Goal: Task Accomplishment & Management: Manage account settings

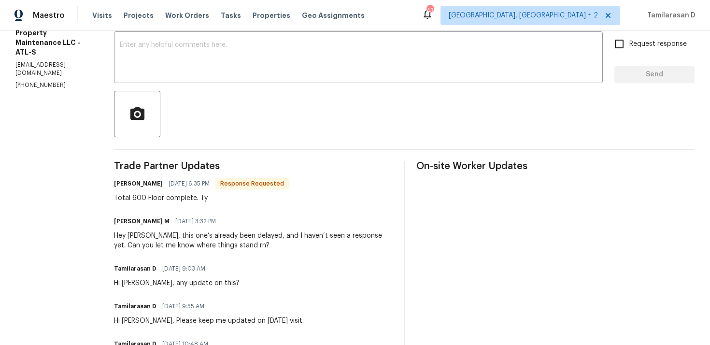
scroll to position [167, 0]
click at [165, 195] on div "Total 600 Floor complete. Ty" at bounding box center [201, 198] width 175 height 10
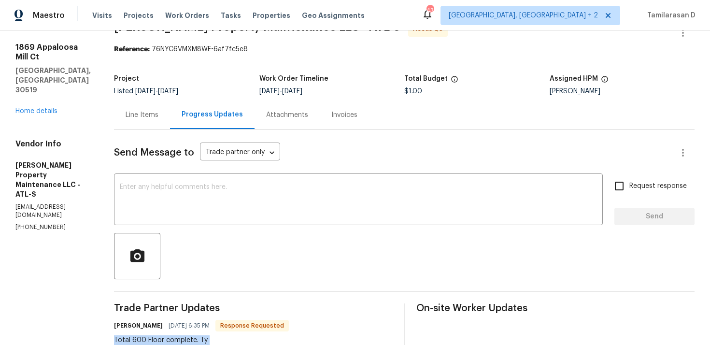
scroll to position [0, 0]
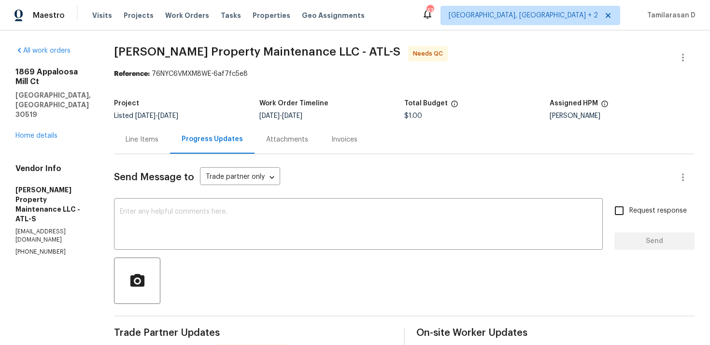
click at [140, 140] on div "Line Items" at bounding box center [142, 140] width 33 height 10
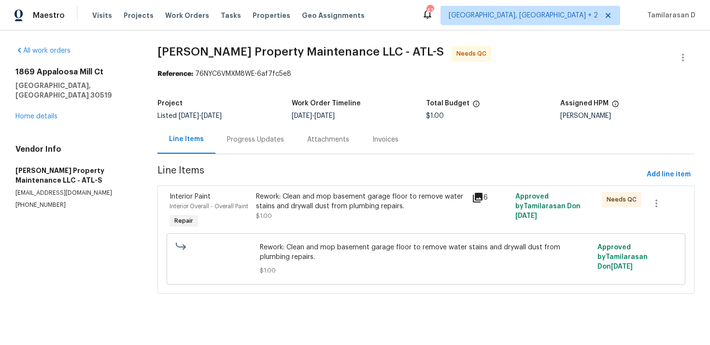
click at [313, 202] on div "Rework: Clean and mop basement garage floor to remove water stains and drywall …" at bounding box center [361, 201] width 211 height 19
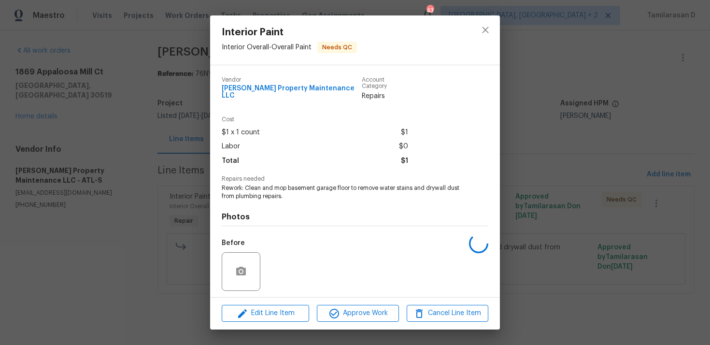
scroll to position [60, 0]
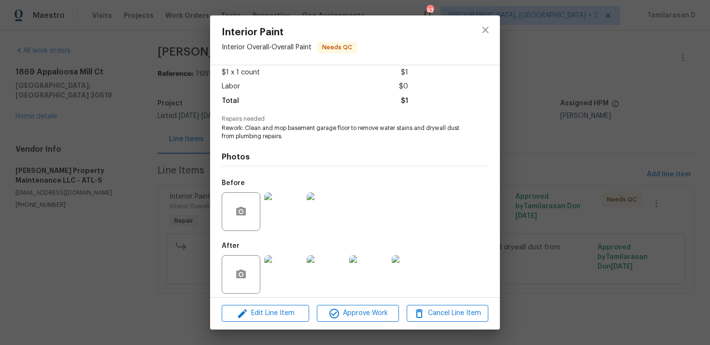
click at [254, 312] on span "Edit Line Item" at bounding box center [266, 313] width 82 height 12
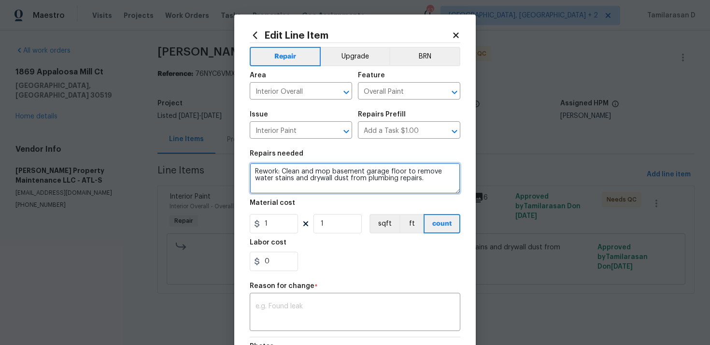
drag, startPoint x: 282, startPoint y: 172, endPoint x: 204, endPoint y: 171, distance: 77.3
click at [204, 171] on div "Edit Line Item Repair Upgrade BRN Area Interior Overall ​ Feature Overall Paint…" at bounding box center [355, 172] width 710 height 345
type textarea "Clean and mop basement garage floor to remove water stains and drywall dust fro…"
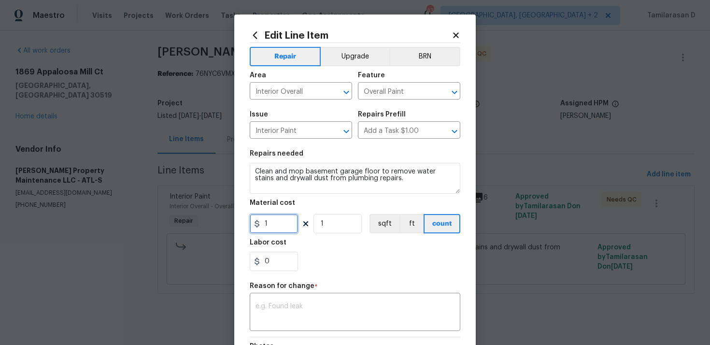
click at [285, 221] on input "1" at bounding box center [274, 223] width 48 height 19
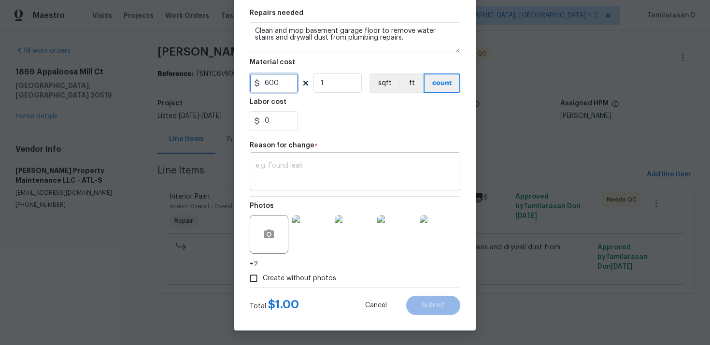
type input "600"
click at [302, 168] on textarea at bounding box center [355, 172] width 199 height 20
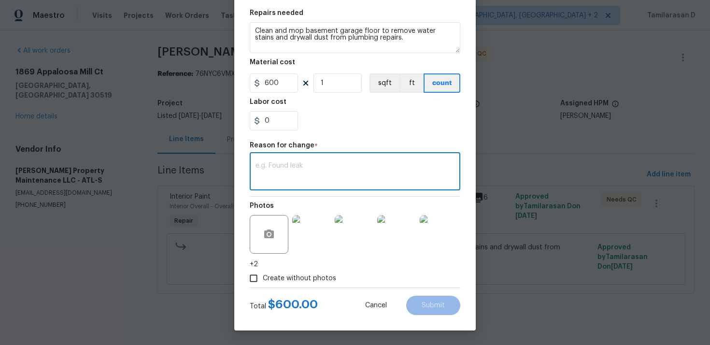
paste textarea "(TD) Updated cost per BR team approval."
drag, startPoint x: 328, startPoint y: 167, endPoint x: 354, endPoint y: 165, distance: 26.6
click at [354, 165] on textarea "(TD) Updated cost per BR team approval." at bounding box center [355, 172] width 199 height 20
type textarea "(TD) Updated cost per HPM approval."
click at [427, 302] on span "Submit" at bounding box center [433, 305] width 23 height 7
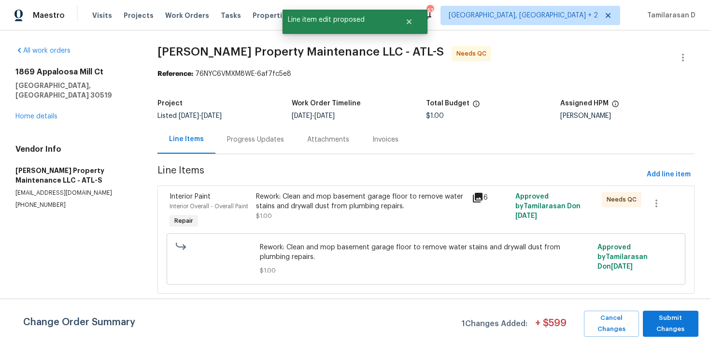
scroll to position [0, 0]
click at [662, 340] on div "Change Order Summary 1 Changes Added: + $ 599 Cancel Changes Submit Changes" at bounding box center [355, 322] width 710 height 46
click at [667, 323] on span "Submit Changes" at bounding box center [671, 324] width 46 height 22
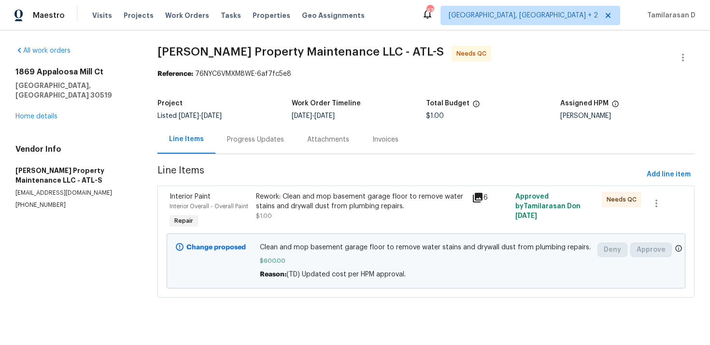
click at [347, 205] on div "Rework: Clean and mop basement garage floor to remove water stains and drywall …" at bounding box center [361, 201] width 211 height 19
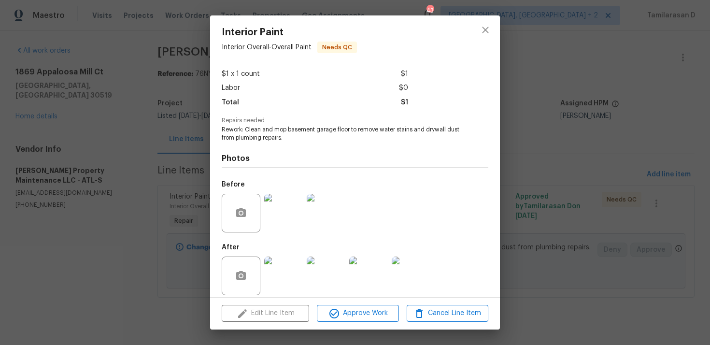
scroll to position [60, 0]
click at [292, 217] on img at bounding box center [283, 211] width 39 height 39
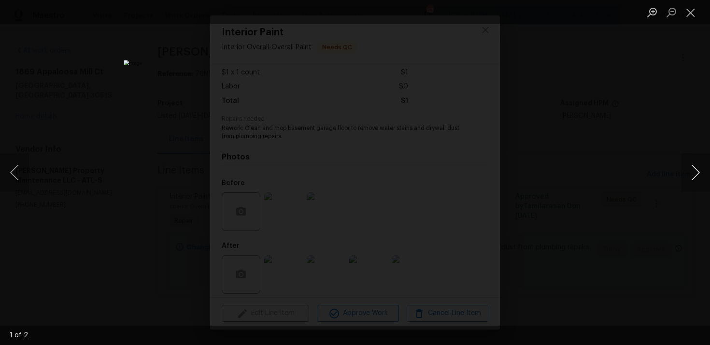
click at [698, 172] on button "Next image" at bounding box center [695, 172] width 29 height 39
click at [692, 9] on button "Close lightbox" at bounding box center [690, 12] width 19 height 17
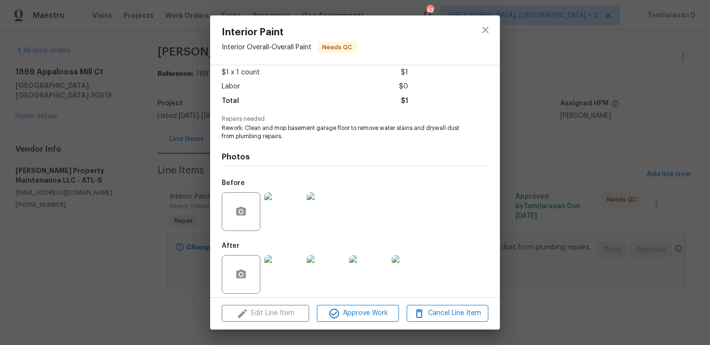
click at [284, 260] on img at bounding box center [283, 274] width 39 height 39
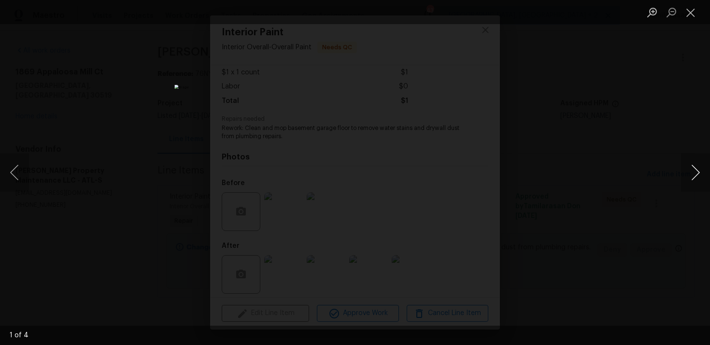
click at [692, 172] on button "Next image" at bounding box center [695, 172] width 29 height 39
click at [692, 13] on button "Close lightbox" at bounding box center [690, 12] width 19 height 17
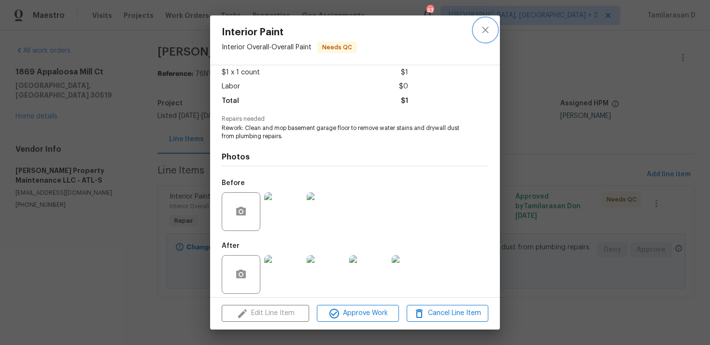
click at [489, 26] on icon "close" at bounding box center [486, 30] width 12 height 12
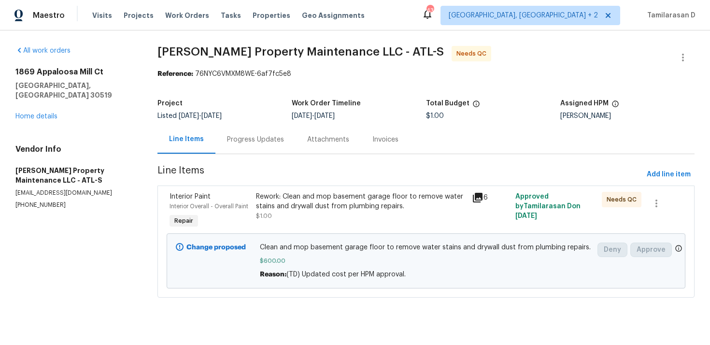
click at [252, 132] on div "Progress Updates" at bounding box center [256, 139] width 80 height 29
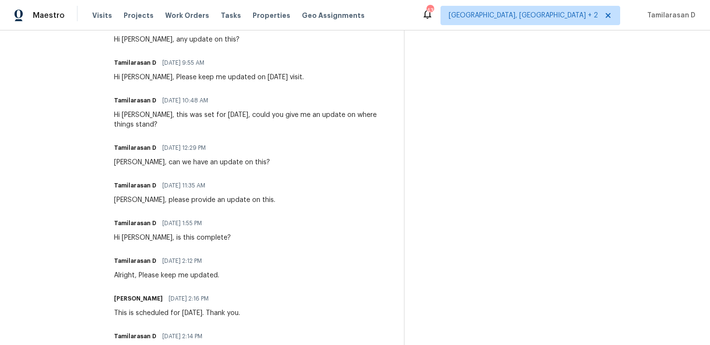
scroll to position [412, 0]
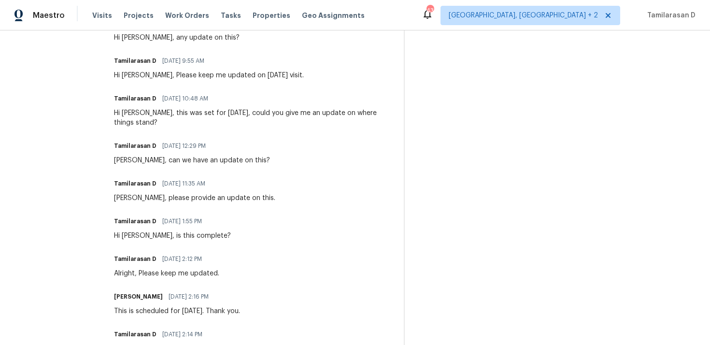
click at [209, 116] on div "Hi [PERSON_NAME], this was set for [DATE], could you give me an update on where…" at bounding box center [253, 117] width 278 height 19
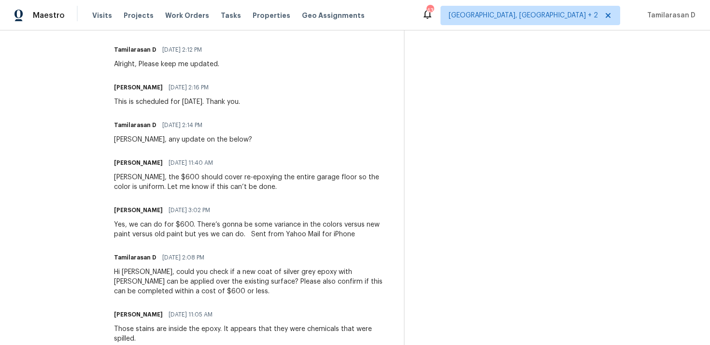
scroll to position [623, 0]
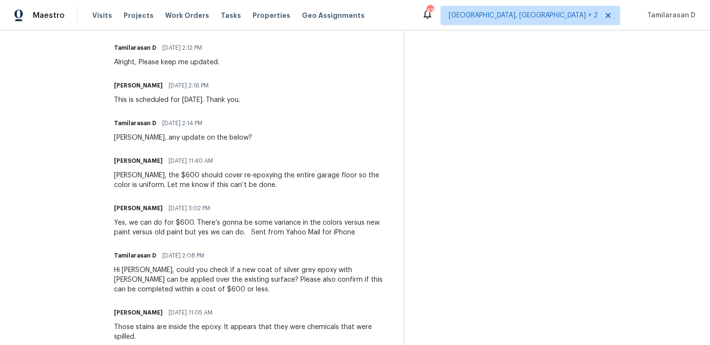
click at [167, 180] on div "[PERSON_NAME], the $600 should cover re-epoxying the entire garage floor so the…" at bounding box center [253, 180] width 278 height 19
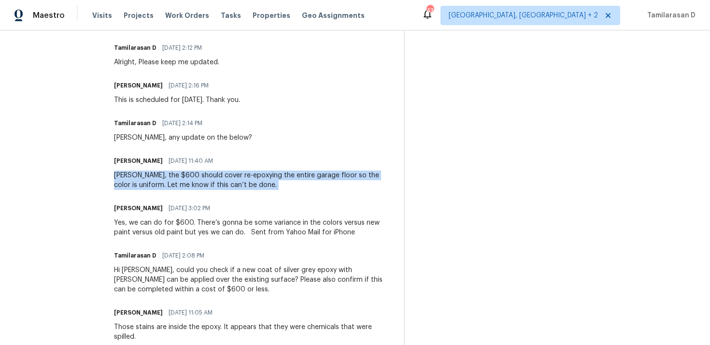
copy div "[PERSON_NAME], the $600 should cover re-epoxying the entire garage floor so the…"
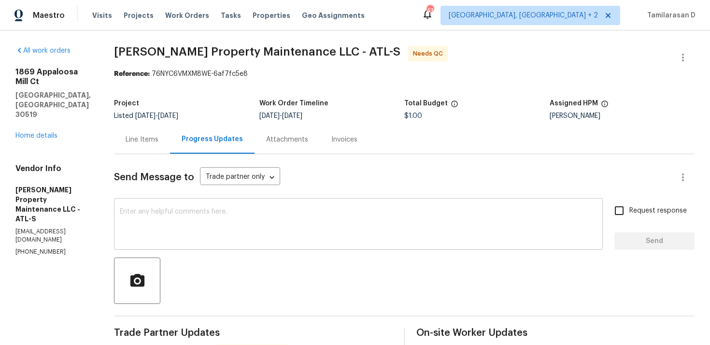
click at [199, 230] on textarea at bounding box center [358, 225] width 477 height 34
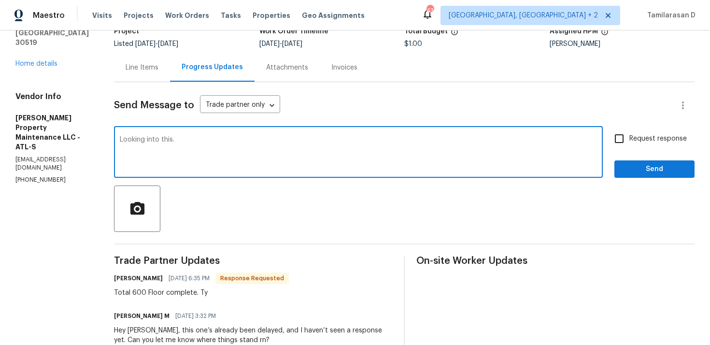
scroll to position [11, 0]
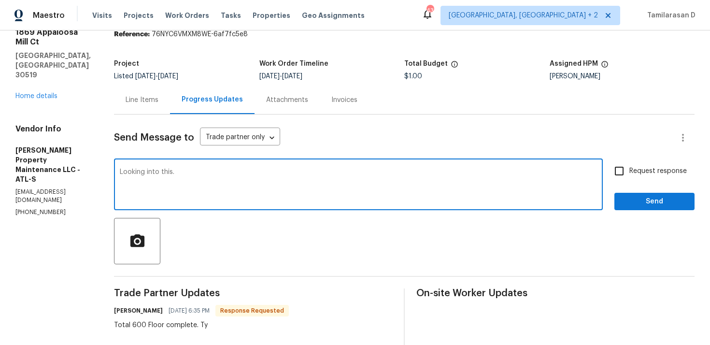
type textarea "Looking into this."
click at [652, 198] on span "Send" at bounding box center [654, 202] width 65 height 12
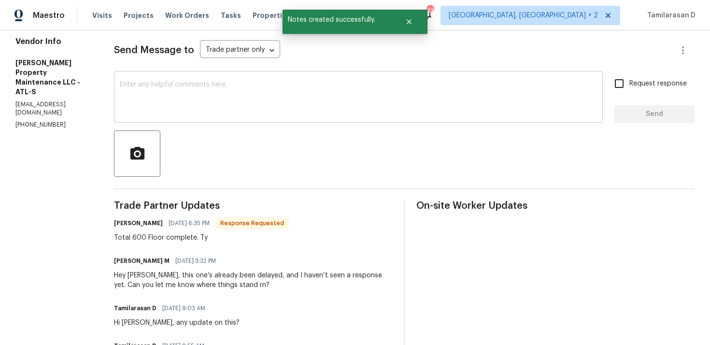
scroll to position [177, 0]
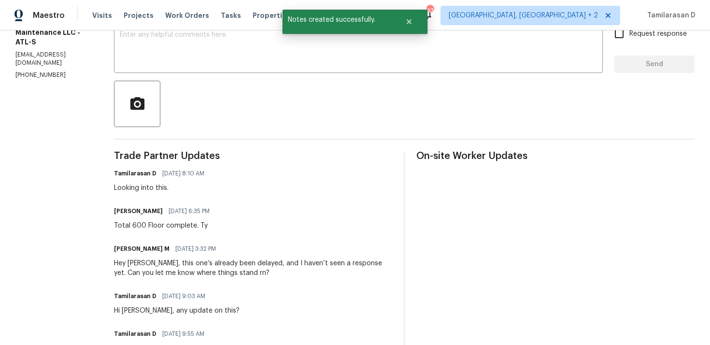
click at [165, 222] on div "Total 600 Floor complete. Ty" at bounding box center [164, 226] width 101 height 10
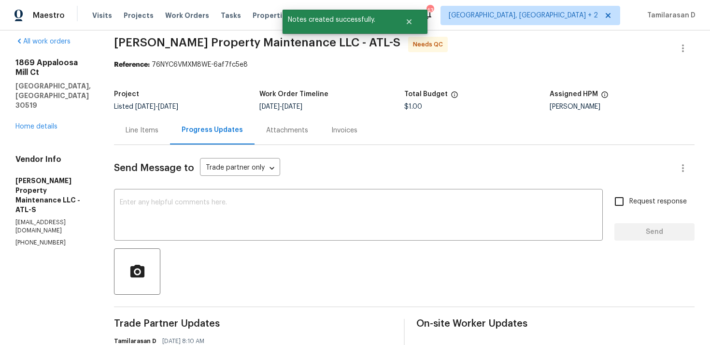
scroll to position [0, 0]
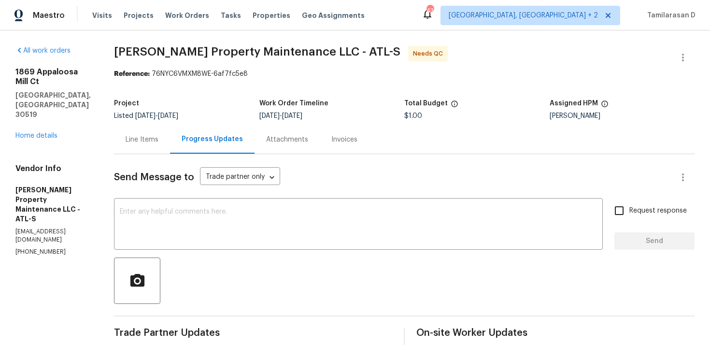
click at [143, 142] on div "Line Items" at bounding box center [142, 140] width 33 height 10
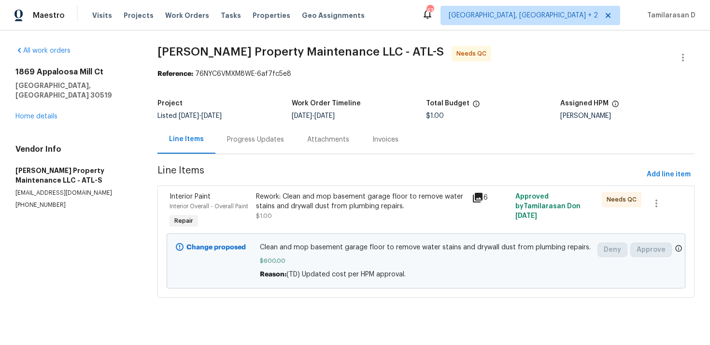
click at [254, 133] on div "Progress Updates" at bounding box center [256, 139] width 80 height 29
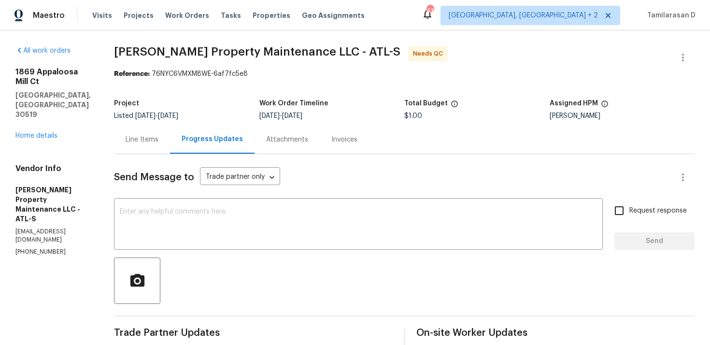
click at [167, 148] on div "Line Items" at bounding box center [142, 139] width 56 height 29
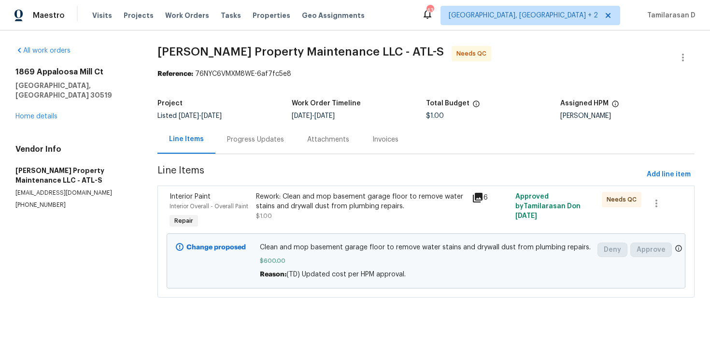
click at [254, 129] on div "Progress Updates" at bounding box center [256, 139] width 80 height 29
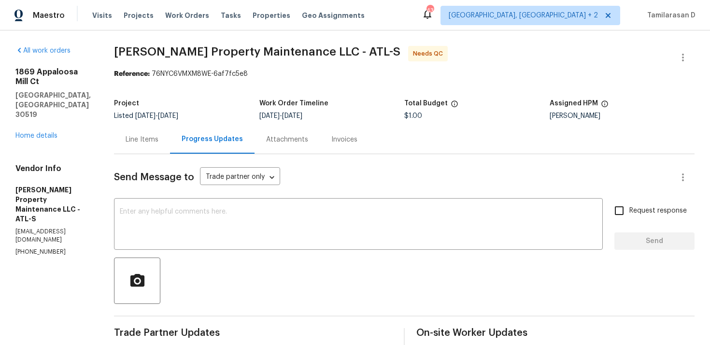
click at [146, 145] on div "Line Items" at bounding box center [142, 139] width 56 height 29
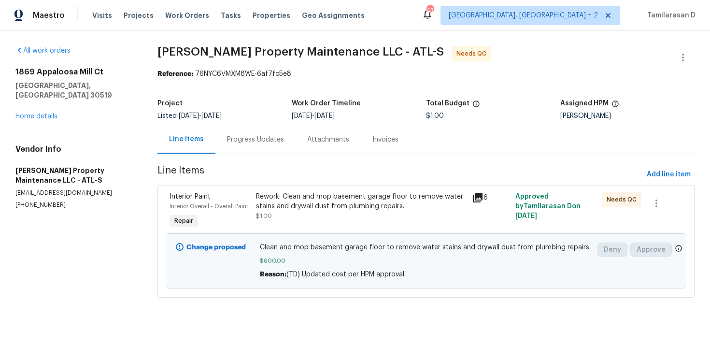
click at [251, 138] on div "Progress Updates" at bounding box center [255, 140] width 57 height 10
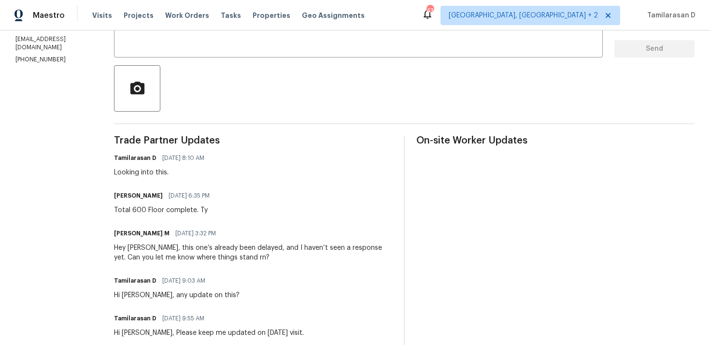
scroll to position [7, 0]
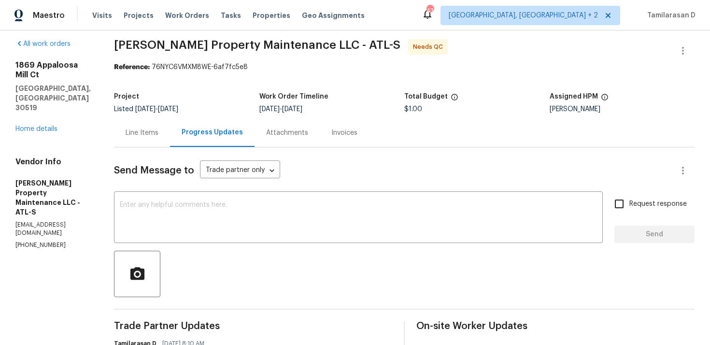
click at [145, 135] on div "Line Items" at bounding box center [142, 133] width 33 height 10
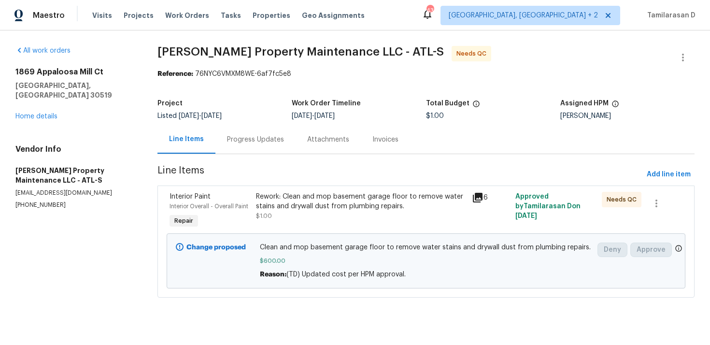
click at [223, 139] on div "Progress Updates" at bounding box center [256, 139] width 80 height 29
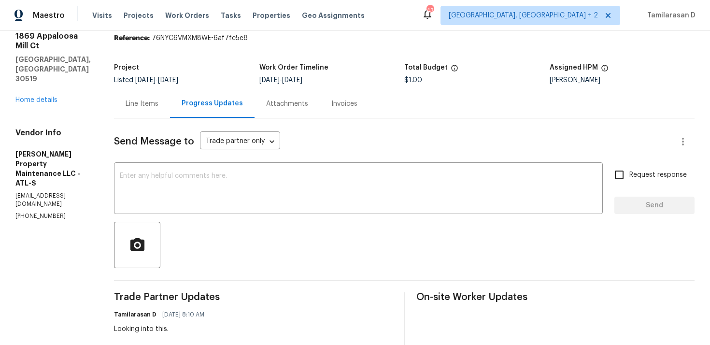
scroll to position [7, 0]
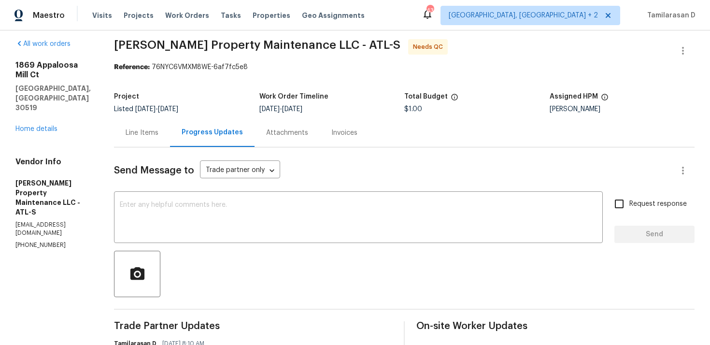
click at [160, 144] on div "Line Items" at bounding box center [142, 132] width 56 height 29
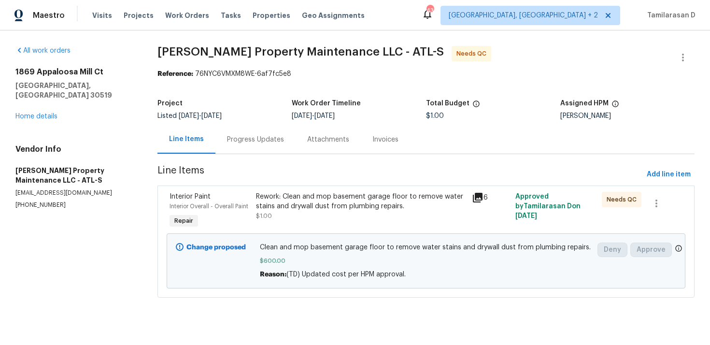
click at [255, 145] on div "Progress Updates" at bounding box center [256, 139] width 80 height 29
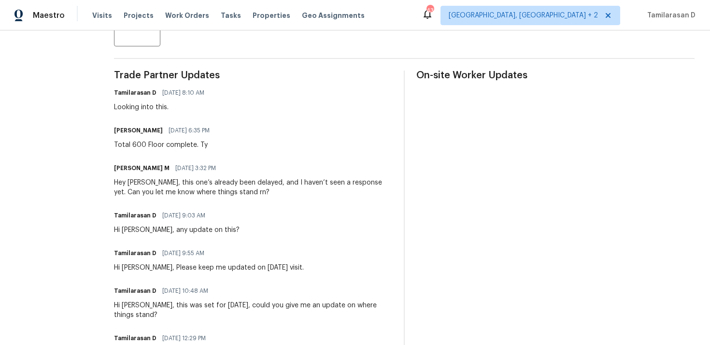
scroll to position [256, 0]
click at [275, 266] on div "Hi [PERSON_NAME], Please keep me updated on [DATE] visit." at bounding box center [209, 269] width 190 height 10
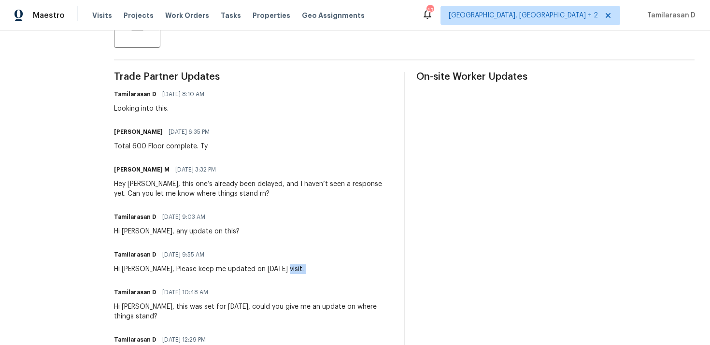
click at [275, 266] on div "Hi [PERSON_NAME], Please keep me updated on [DATE] visit." at bounding box center [209, 269] width 190 height 10
click at [233, 187] on div "Hey [PERSON_NAME], this one’s already been delayed, and I haven’t seen a respon…" at bounding box center [253, 188] width 278 height 19
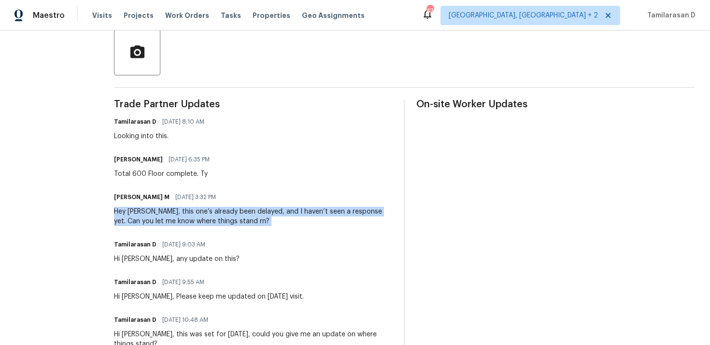
scroll to position [221, 0]
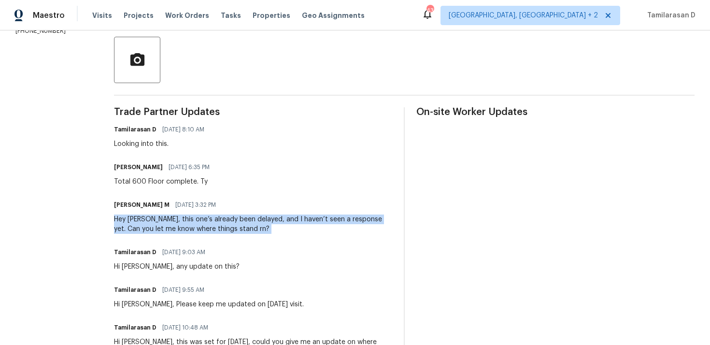
click at [184, 180] on div "Total 600 Floor complete. Ty" at bounding box center [164, 182] width 101 height 10
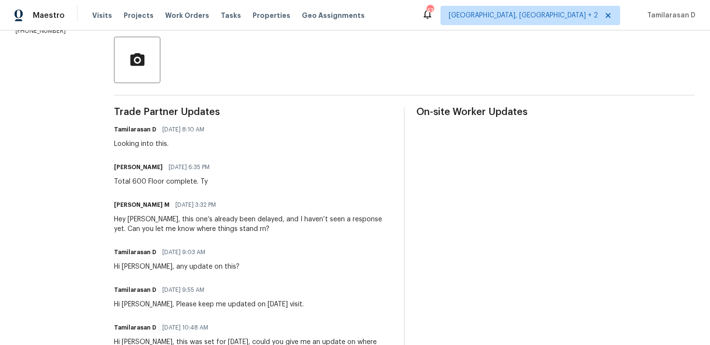
click at [184, 180] on div "Total 600 Floor complete. Ty" at bounding box center [164, 182] width 101 height 10
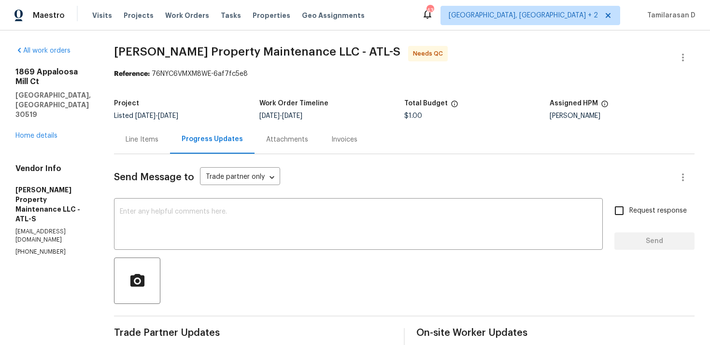
click at [141, 139] on div "Line Items" at bounding box center [142, 140] width 33 height 10
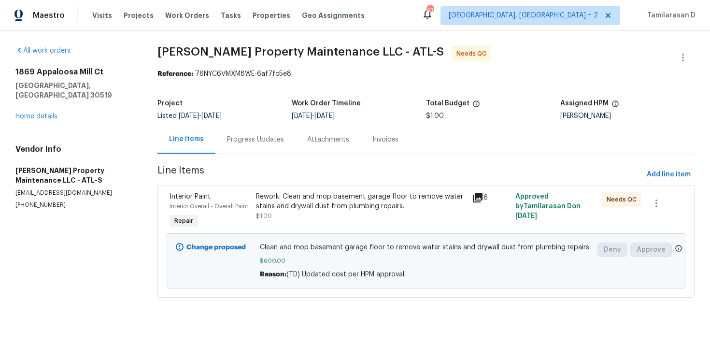
click at [265, 86] on section "Glen Property Maintenance LLC - ATL-S Needs QC Reference: 76NYC6VMXM8WE-6af7fc5…" at bounding box center [426, 177] width 537 height 263
click at [260, 135] on div "Progress Updates" at bounding box center [255, 140] width 57 height 10
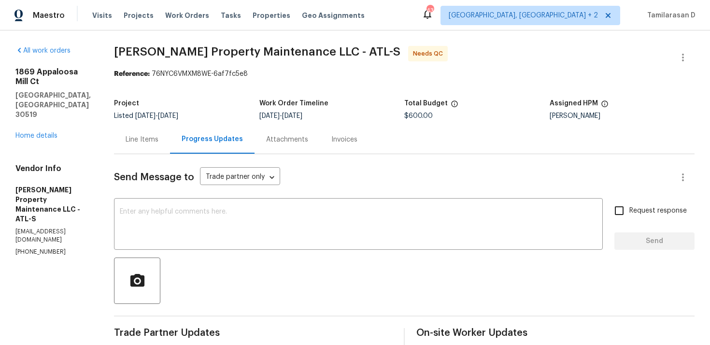
click at [151, 139] on div "Line Items" at bounding box center [142, 140] width 33 height 10
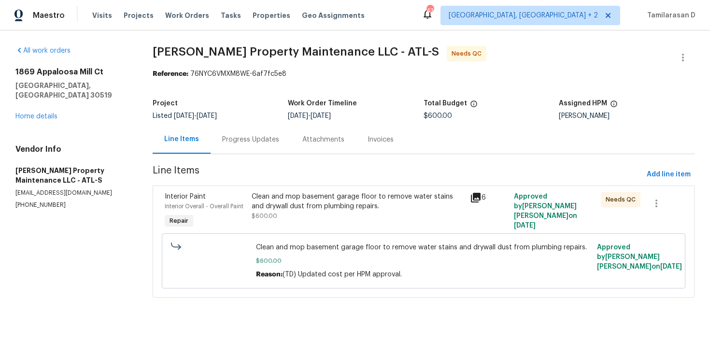
click at [259, 149] on div "Progress Updates" at bounding box center [251, 139] width 80 height 29
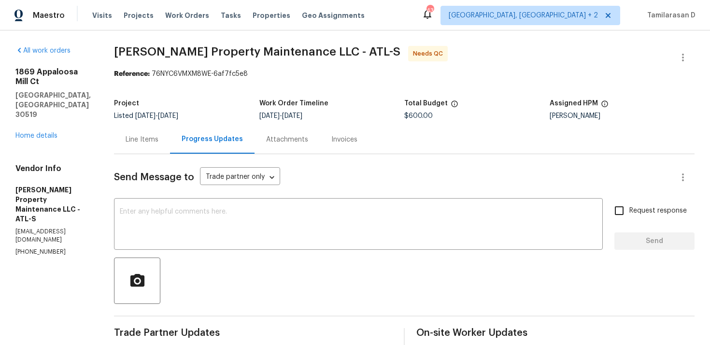
click at [225, 106] on div "Project" at bounding box center [186, 106] width 145 height 13
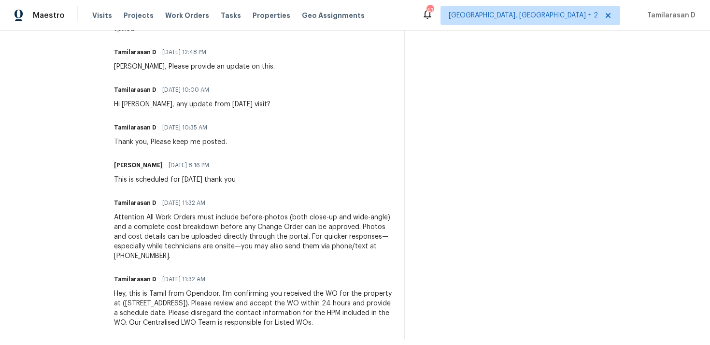
scroll to position [946, 0]
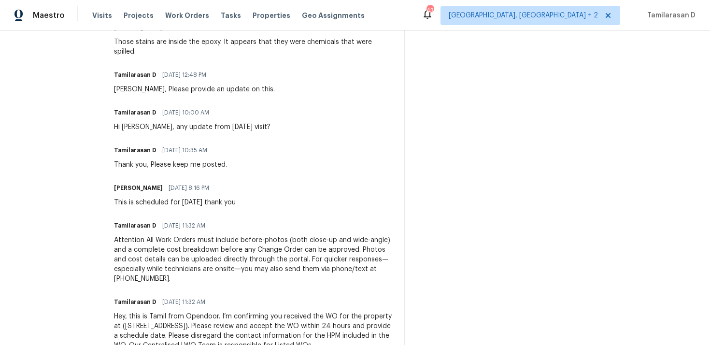
click at [210, 181] on div "[PERSON_NAME] [DATE] 8:16 PM" at bounding box center [175, 188] width 122 height 14
click at [226, 144] on div "Tamilarasan D 09/09/2025 10:35 AM" at bounding box center [170, 151] width 113 height 14
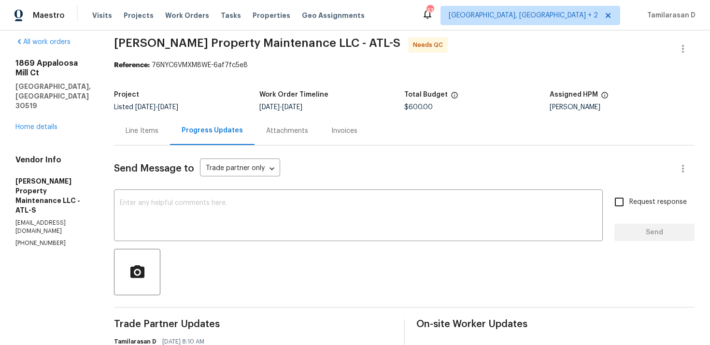
scroll to position [0, 0]
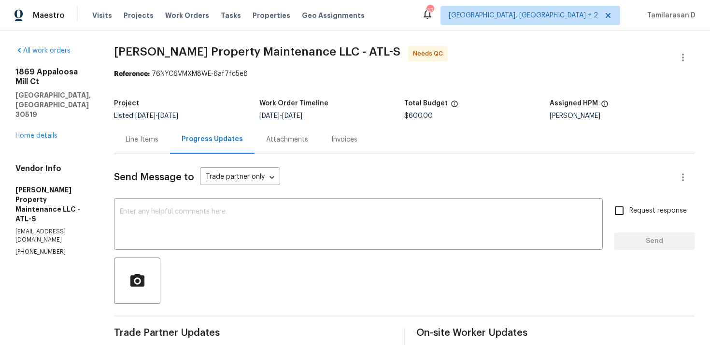
click at [297, 173] on div "Send Message to Trade partner only Trade partner only ​" at bounding box center [393, 177] width 558 height 23
click at [139, 149] on div "Line Items" at bounding box center [142, 139] width 56 height 29
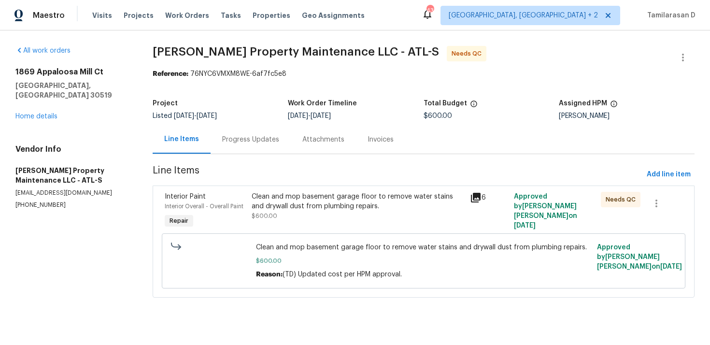
click at [265, 148] on div "Progress Updates" at bounding box center [251, 139] width 80 height 29
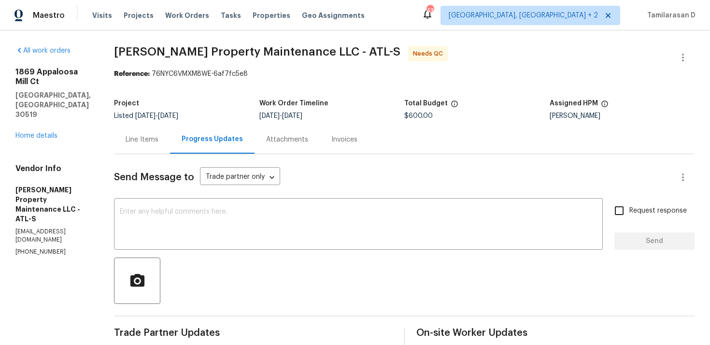
click at [123, 138] on div "Line Items" at bounding box center [142, 139] width 56 height 29
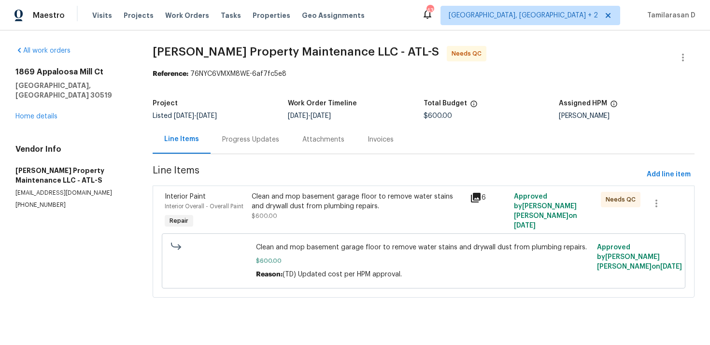
click at [301, 210] on div "Clean and mop basement garage floor to remove water stains and drywall dust fro…" at bounding box center [358, 201] width 213 height 19
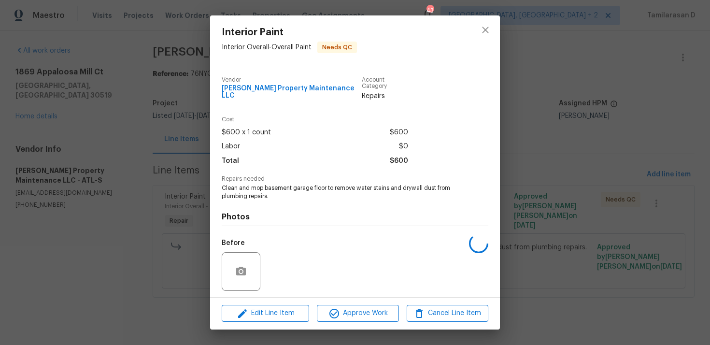
scroll to position [60, 0]
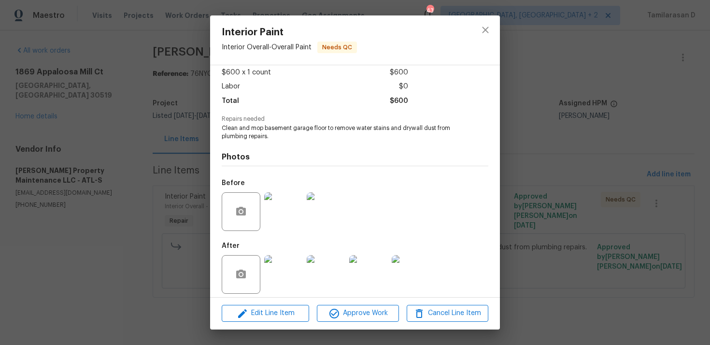
click at [282, 255] on img at bounding box center [283, 274] width 39 height 39
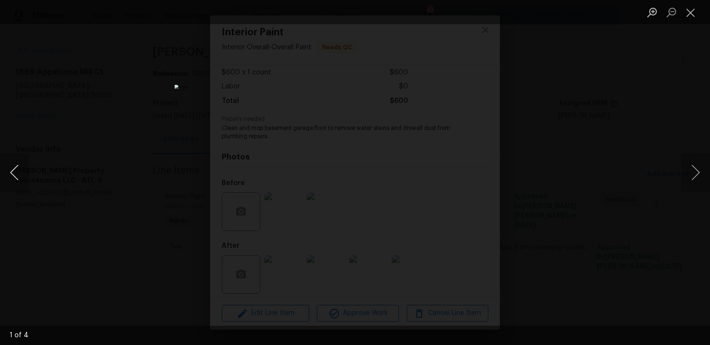
click at [11, 173] on button "Previous image" at bounding box center [14, 172] width 29 height 39
click at [109, 175] on div "Lightbox" at bounding box center [355, 172] width 710 height 345
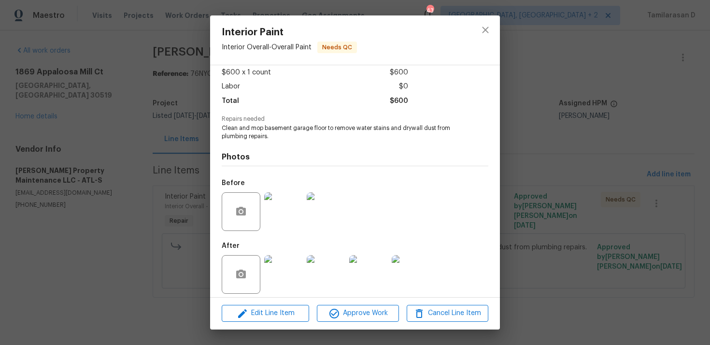
click at [291, 207] on img at bounding box center [283, 211] width 39 height 39
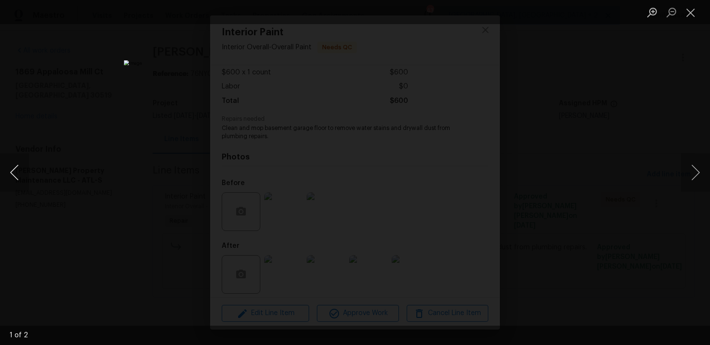
click at [14, 168] on button "Previous image" at bounding box center [14, 172] width 29 height 39
click at [11, 167] on button "Previous image" at bounding box center [14, 172] width 29 height 39
click at [117, 186] on div "Lightbox" at bounding box center [355, 172] width 710 height 345
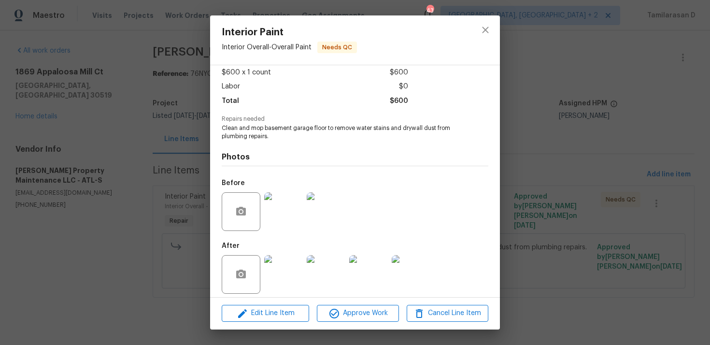
click at [282, 271] on img at bounding box center [283, 274] width 39 height 39
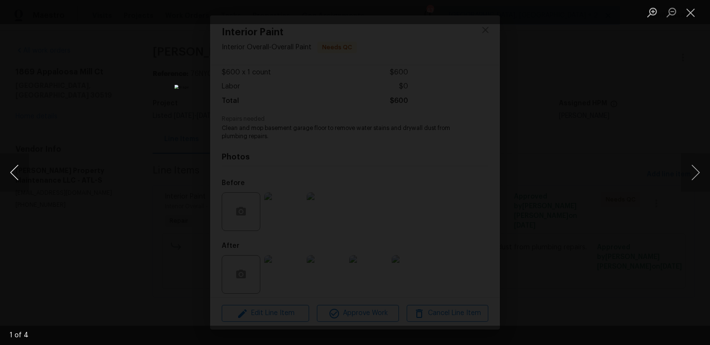
click at [14, 173] on button "Previous image" at bounding box center [14, 172] width 29 height 39
click at [110, 176] on div "Lightbox" at bounding box center [355, 172] width 710 height 345
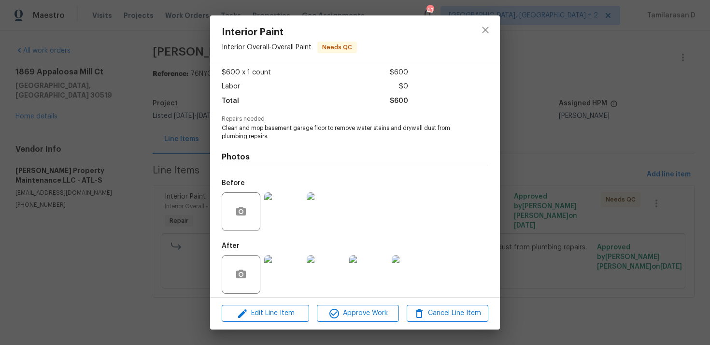
click at [159, 155] on div "Interior Paint Interior Overall - Overall Paint Needs QC Vendor Glen Property M…" at bounding box center [355, 172] width 710 height 345
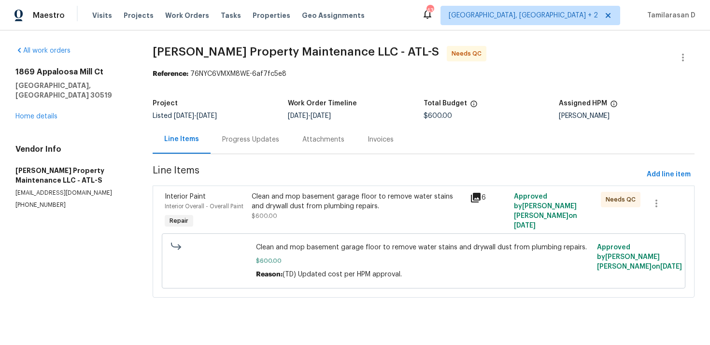
click at [225, 147] on div "Progress Updates" at bounding box center [251, 139] width 80 height 29
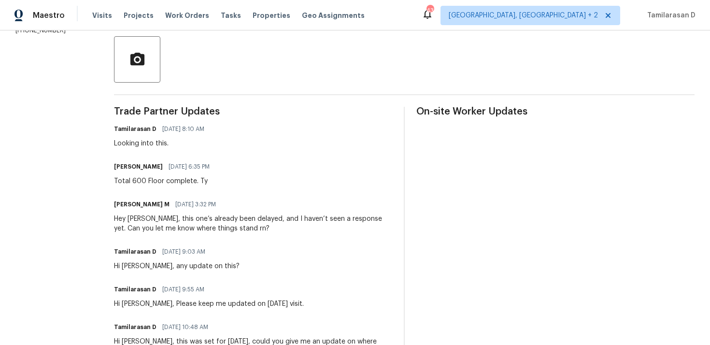
scroll to position [174, 0]
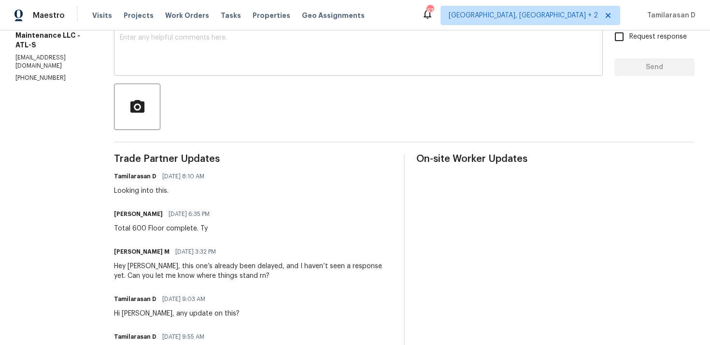
click at [172, 72] on div "x ​" at bounding box center [358, 51] width 489 height 49
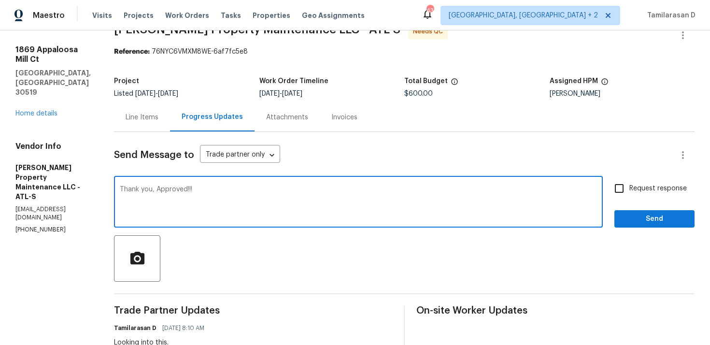
scroll to position [0, 0]
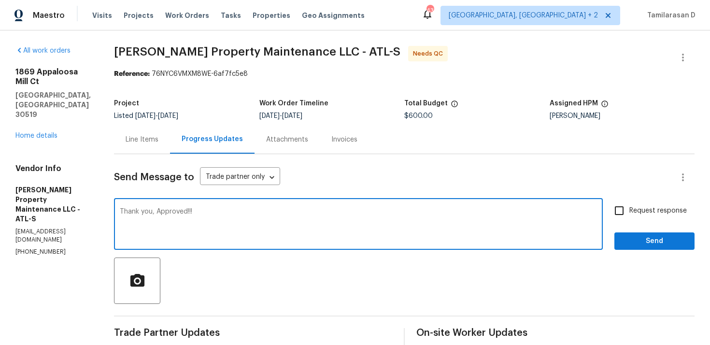
type textarea "Thank you, Approved!!!"
click at [622, 242] on button "Send" at bounding box center [655, 241] width 80 height 18
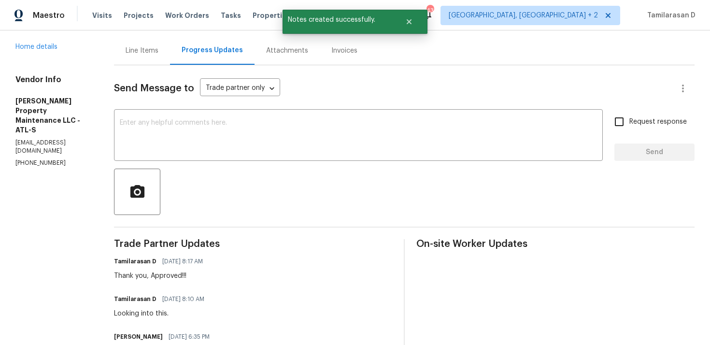
scroll to position [85, 0]
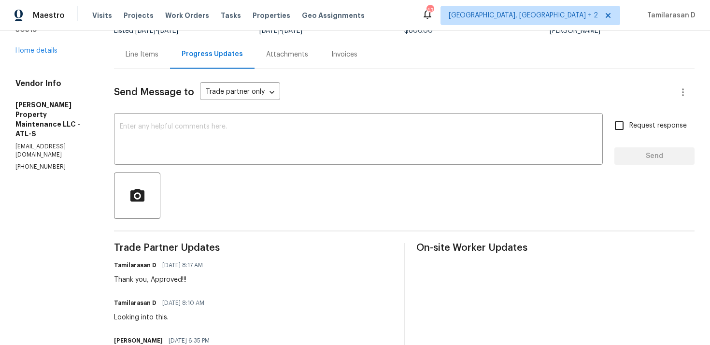
click at [140, 66] on div "Line Items" at bounding box center [142, 54] width 56 height 29
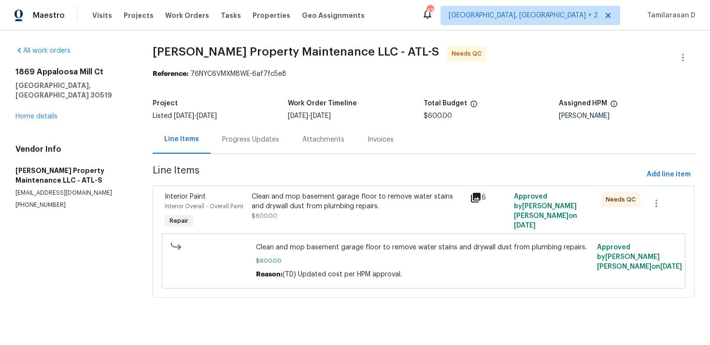
click at [253, 150] on div "Progress Updates" at bounding box center [251, 139] width 80 height 29
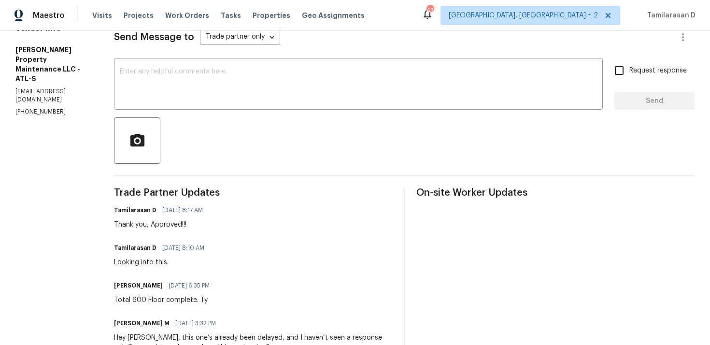
scroll to position [162, 0]
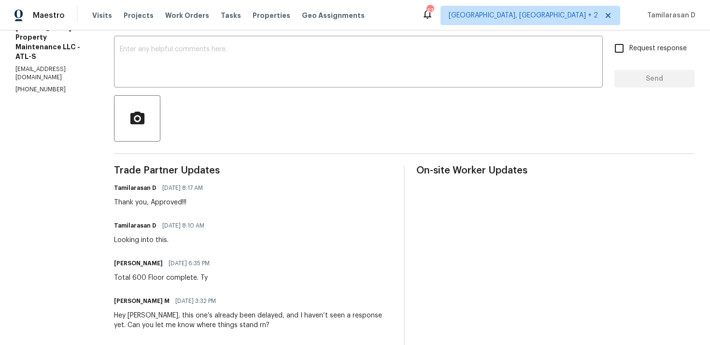
click at [143, 277] on div "Total 600 Floor complete. Ty" at bounding box center [164, 278] width 101 height 10
copy div "Total 600 Floor complete. Ty"
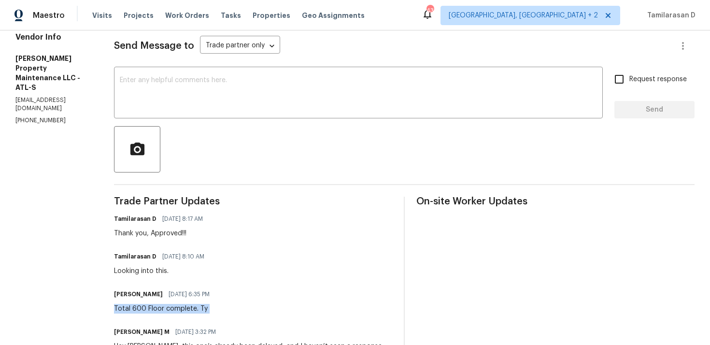
scroll to position [0, 0]
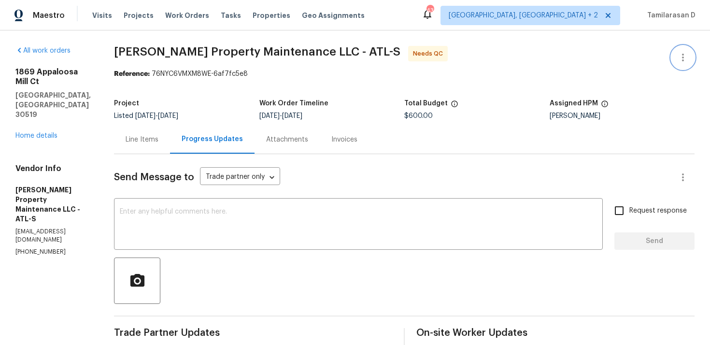
click at [679, 53] on icon "button" at bounding box center [683, 58] width 12 height 12
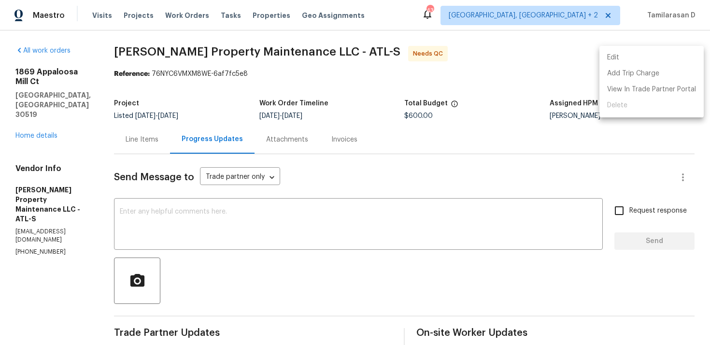
click at [655, 57] on li "Edit" at bounding box center [652, 58] width 104 height 16
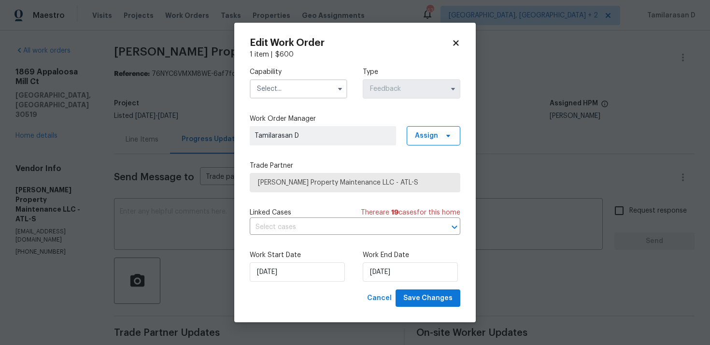
click at [342, 82] on span at bounding box center [340, 89] width 14 height 14
click at [340, 88] on icon "button" at bounding box center [340, 89] width 4 height 2
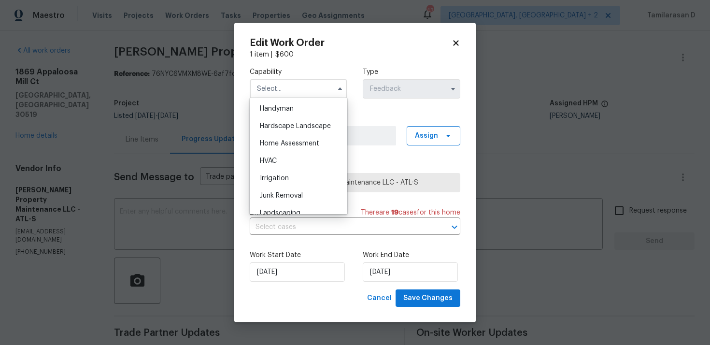
scroll to position [527, 0]
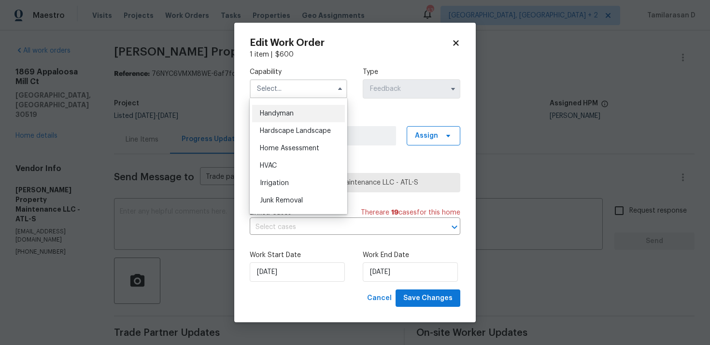
click at [270, 113] on span "Handyman" at bounding box center [277, 113] width 34 height 7
type input "Handyman"
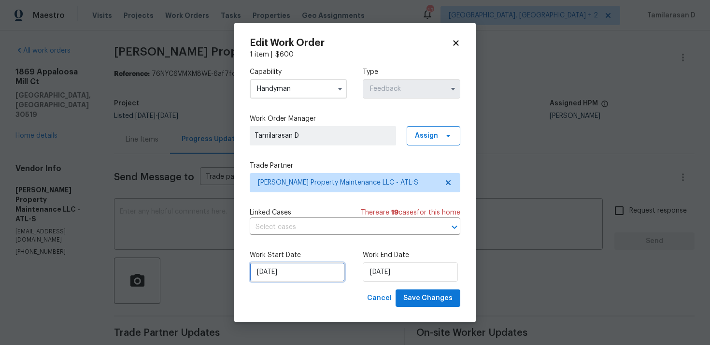
click at [310, 269] on input "08/09/2025" at bounding box center [297, 271] width 95 height 19
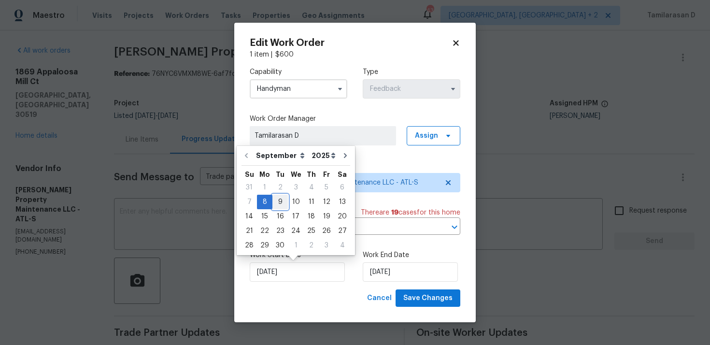
click at [278, 206] on div "9" at bounding box center [280, 202] width 15 height 14
type input "09/09/2025"
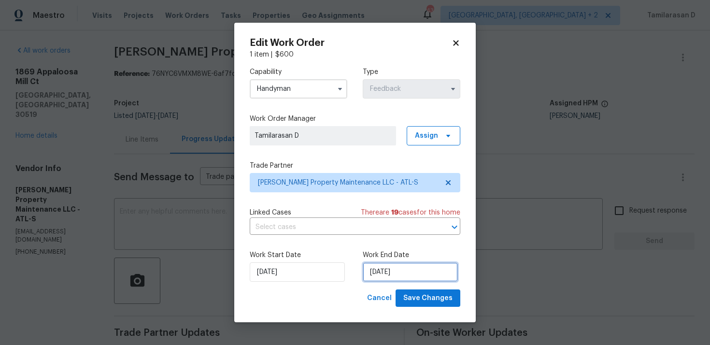
click at [384, 274] on input "10/09/2025" at bounding box center [410, 271] width 95 height 19
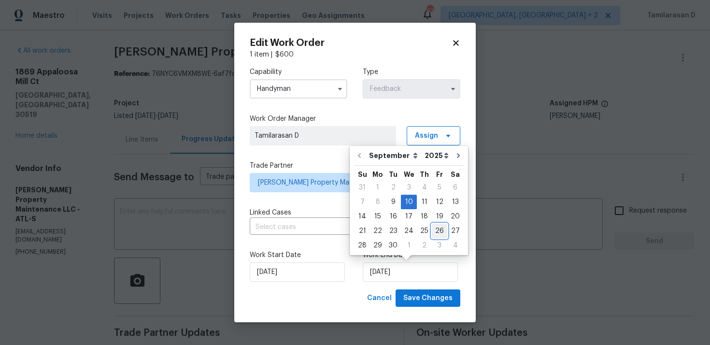
click at [432, 232] on div "26" at bounding box center [439, 231] width 15 height 14
type input "26/09/2025"
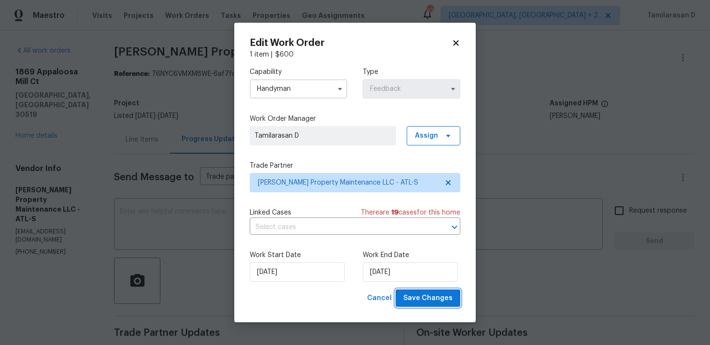
click at [429, 293] on span "Save Changes" at bounding box center [427, 298] width 49 height 12
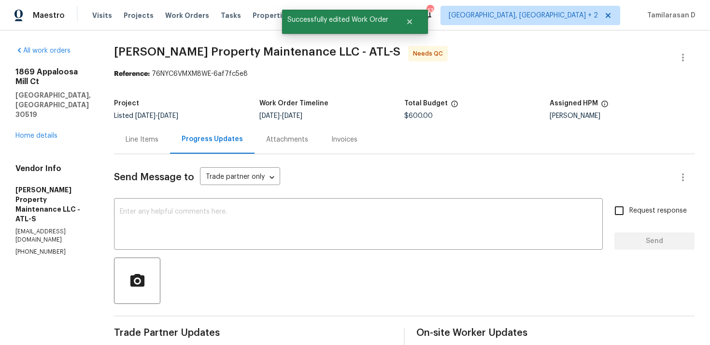
click at [141, 132] on div "Line Items" at bounding box center [142, 139] width 56 height 29
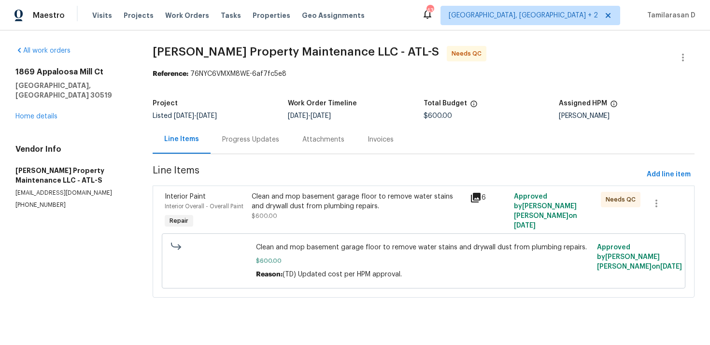
click at [300, 207] on div "Clean and mop basement garage floor to remove water stains and drywall dust fro…" at bounding box center [358, 201] width 213 height 19
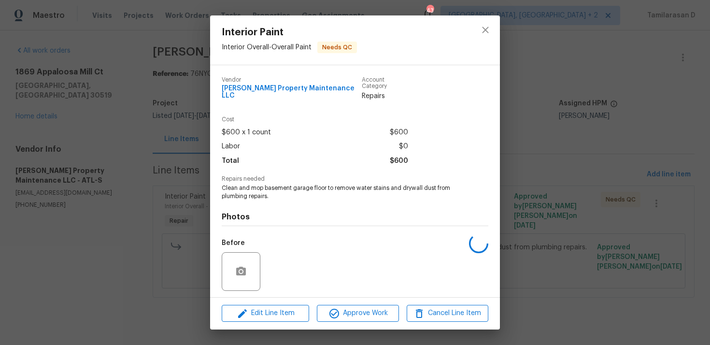
scroll to position [60, 0]
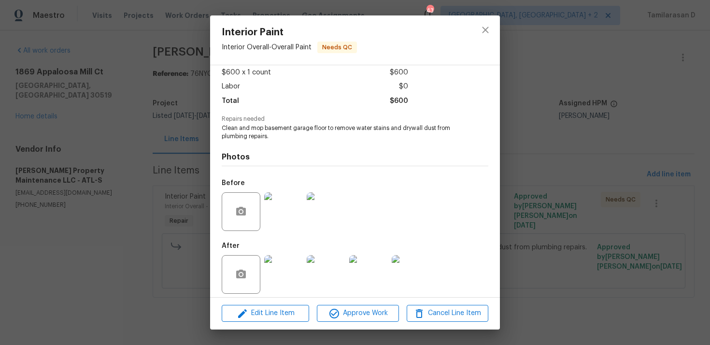
click at [193, 150] on div "Interior Paint Interior Overall - Overall Paint Needs QC Vendor [PERSON_NAME] P…" at bounding box center [355, 172] width 710 height 345
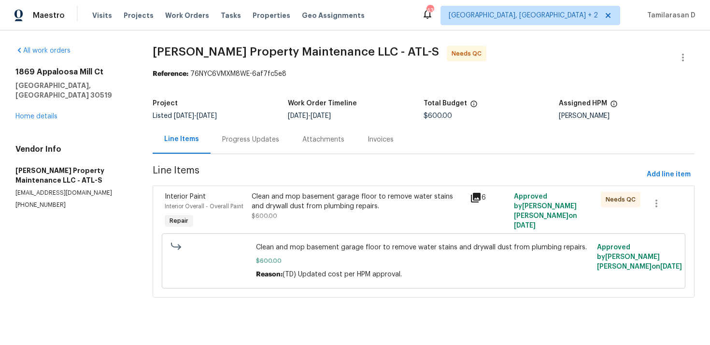
click at [264, 152] on div "Progress Updates" at bounding box center [251, 139] width 80 height 29
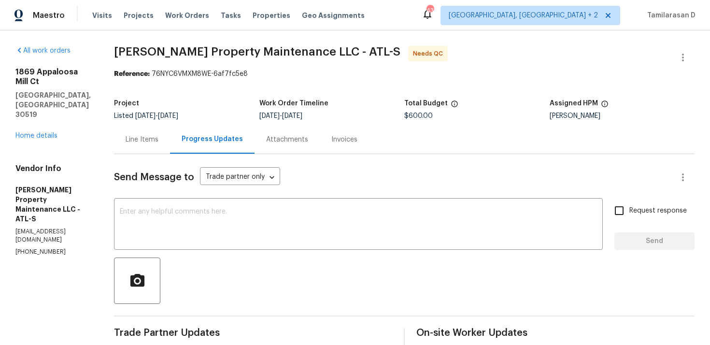
click at [153, 139] on div "Line Items" at bounding box center [142, 140] width 33 height 10
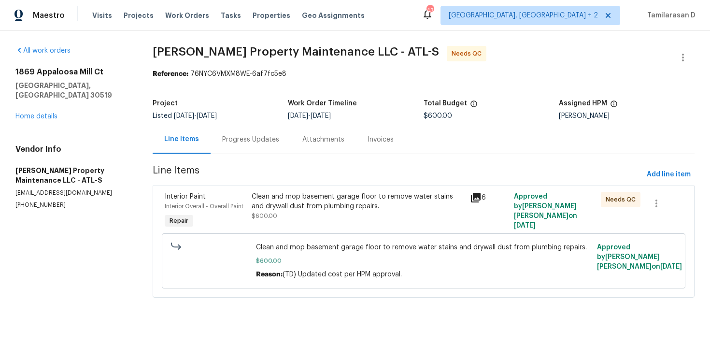
click at [352, 215] on div "Clean and mop basement garage floor to remove water stains and drywall dust fro…" at bounding box center [358, 206] width 213 height 29
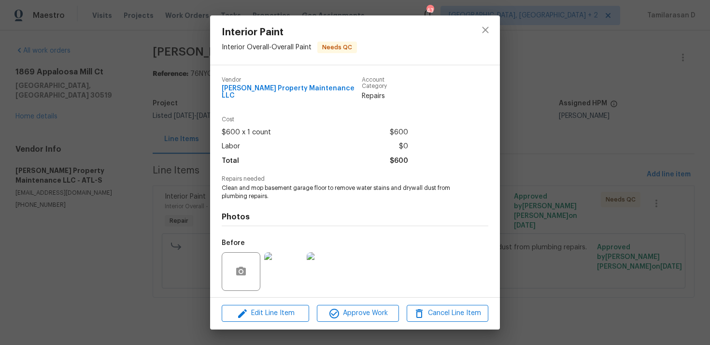
scroll to position [60, 0]
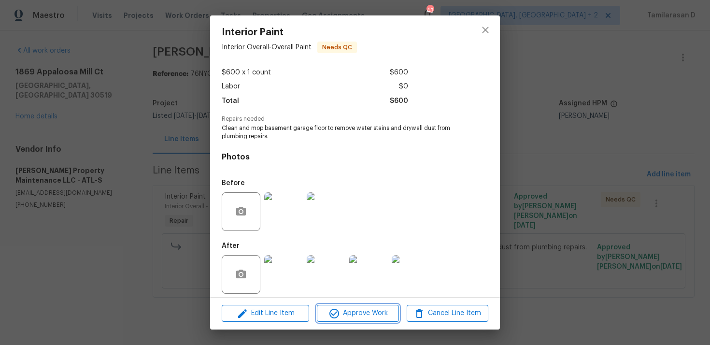
click at [348, 309] on span "Approve Work" at bounding box center [358, 313] width 76 height 12
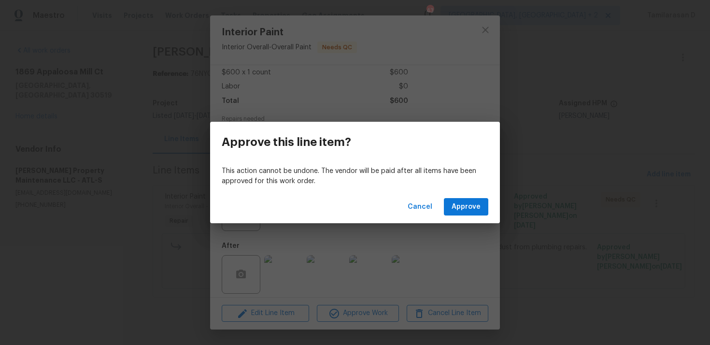
click at [459, 197] on div "Cancel Approve" at bounding box center [355, 206] width 290 height 33
click at [461, 201] on button "Approve" at bounding box center [466, 207] width 44 height 18
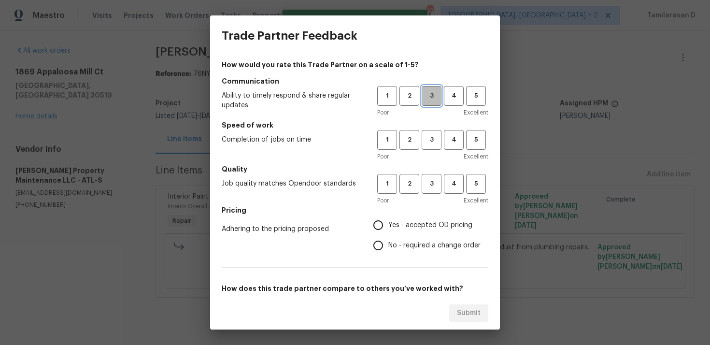
click at [430, 92] on span "3" at bounding box center [432, 95] width 18 height 11
click at [434, 143] on span "3" at bounding box center [432, 139] width 18 height 11
click at [433, 174] on button "3" at bounding box center [432, 184] width 20 height 20
click at [380, 248] on input "No - required a change order" at bounding box center [378, 245] width 20 height 20
radio input "true"
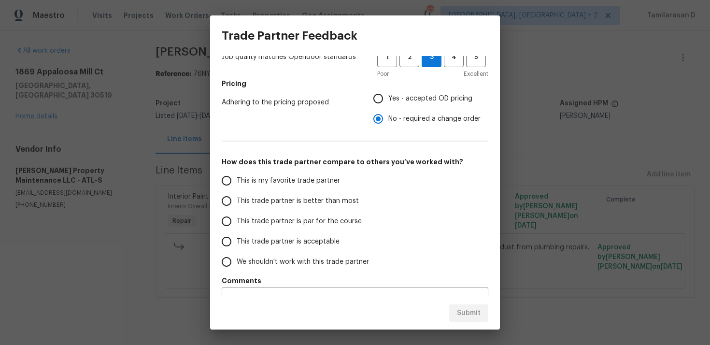
scroll to position [145, 0]
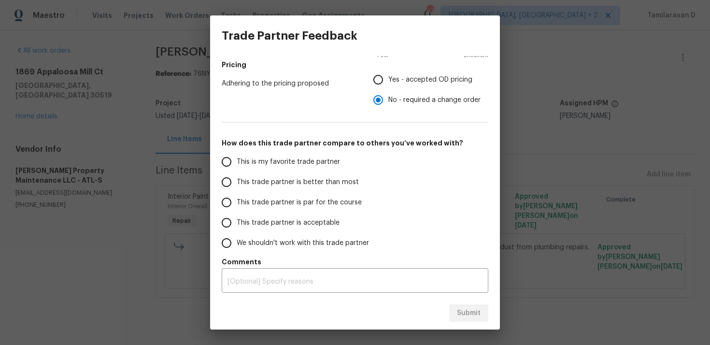
click at [236, 199] on input "This trade partner is par for the course" at bounding box center [226, 202] width 20 height 20
click at [480, 321] on button "Submit" at bounding box center [468, 313] width 39 height 18
radio input "true"
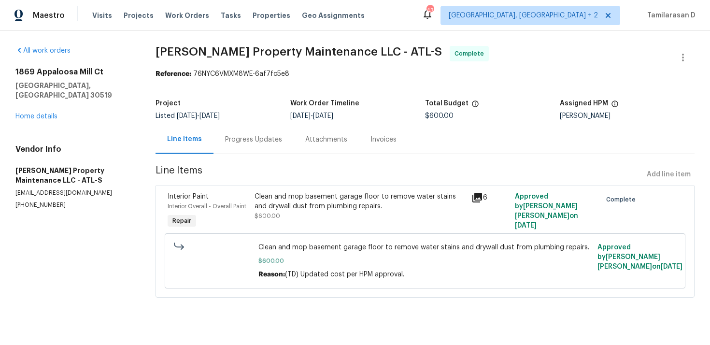
click at [252, 153] on div "Progress Updates" at bounding box center [254, 139] width 80 height 29
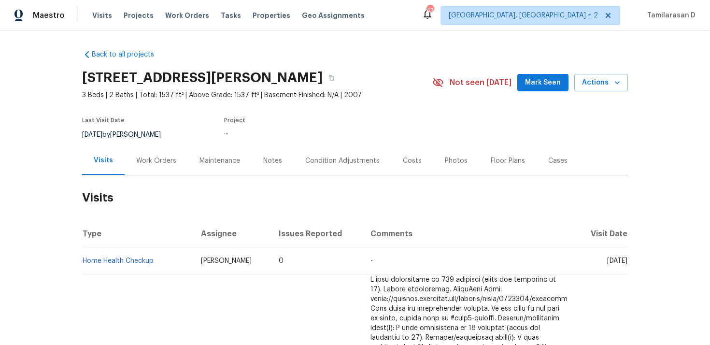
click at [152, 164] on div "Work Orders" at bounding box center [156, 161] width 40 height 10
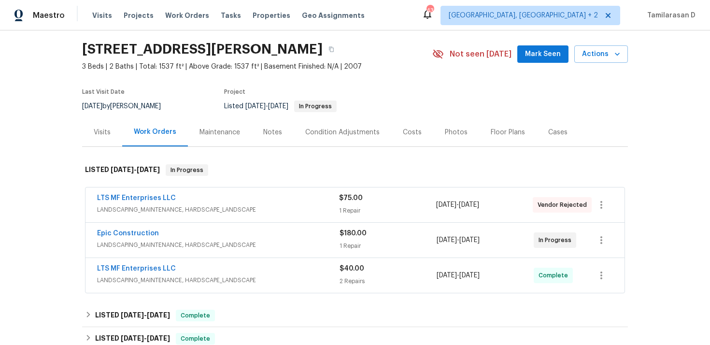
scroll to position [23, 0]
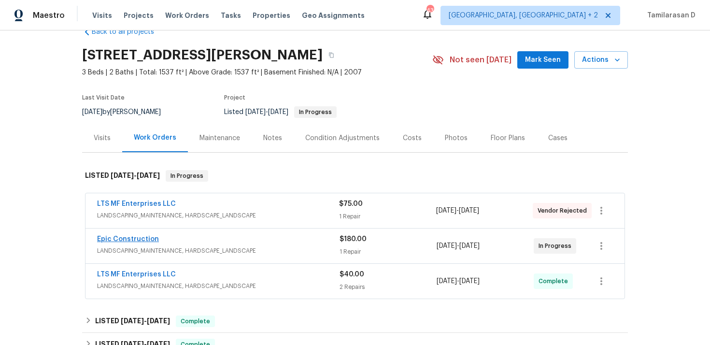
click at [146, 242] on link "Epic Construction" at bounding box center [128, 239] width 62 height 7
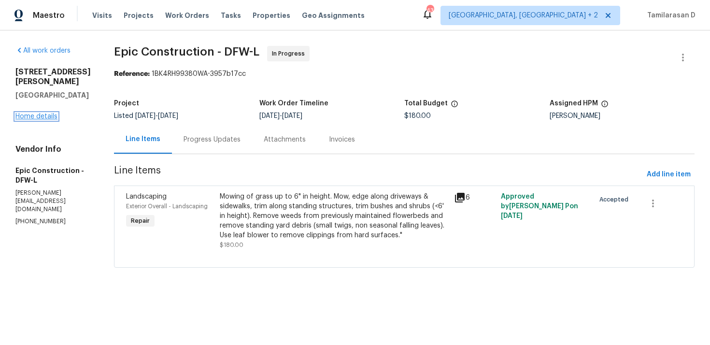
click at [51, 115] on link "Home details" at bounding box center [36, 116] width 42 height 7
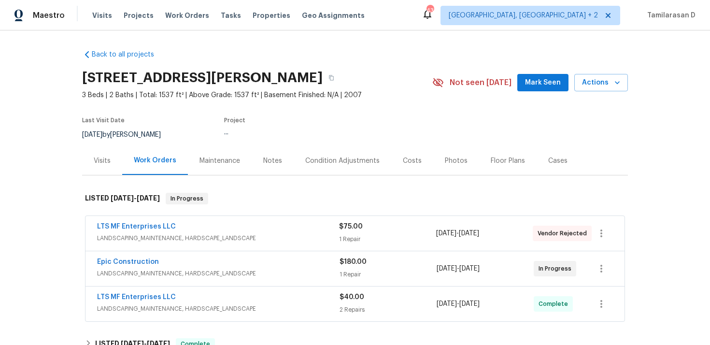
click at [172, 240] on span "LANDSCAPING_MAINTENANCE, HARDSCAPE_LANDSCAPE" at bounding box center [218, 238] width 242 height 10
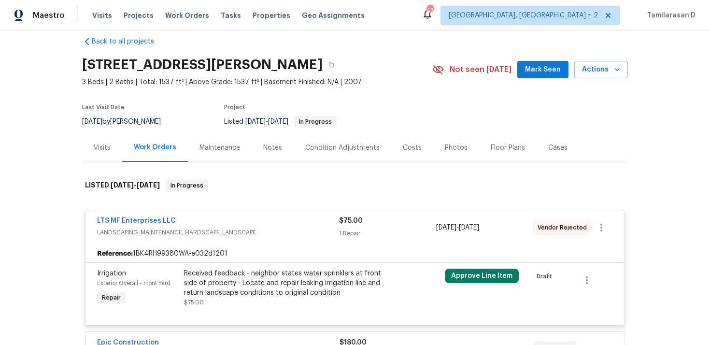
scroll to position [26, 0]
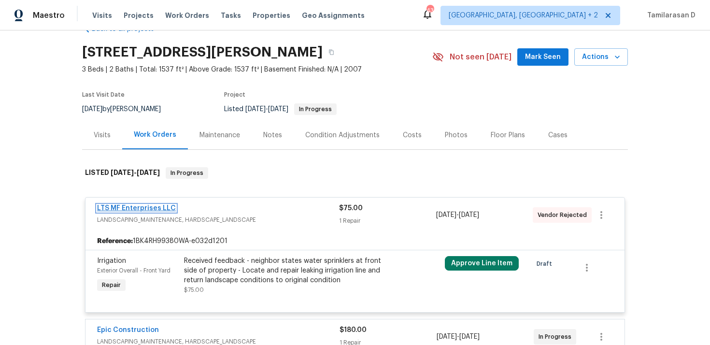
click at [144, 210] on link "LTS MF Enterprises LLC" at bounding box center [136, 208] width 79 height 7
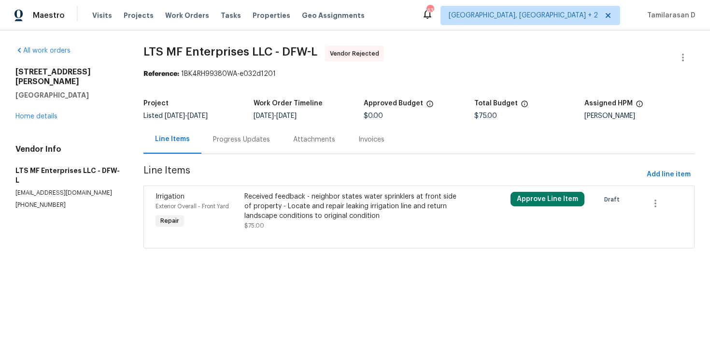
click at [241, 146] on div "Progress Updates" at bounding box center [242, 139] width 80 height 29
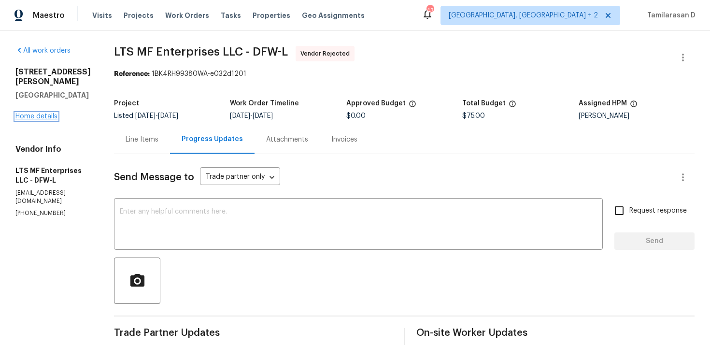
click at [41, 113] on link "Home details" at bounding box center [36, 116] width 42 height 7
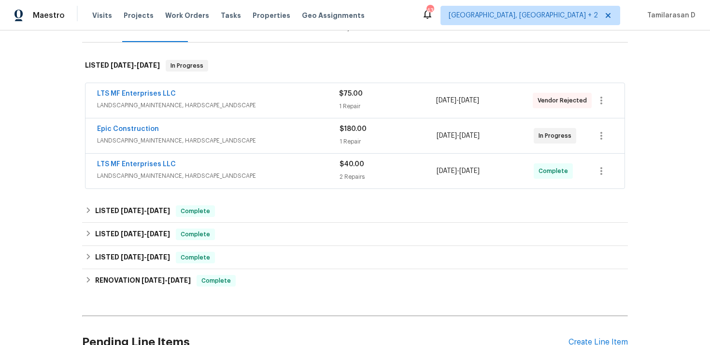
scroll to position [184, 0]
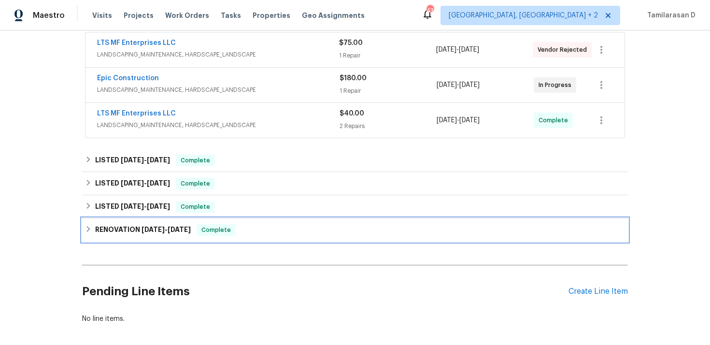
click at [84, 230] on div "RENOVATION 1/16/25 - 1/21/25 Complete" at bounding box center [355, 229] width 546 height 23
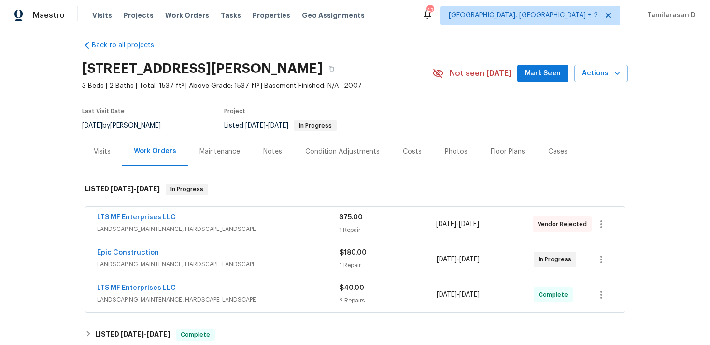
scroll to position [9, 0]
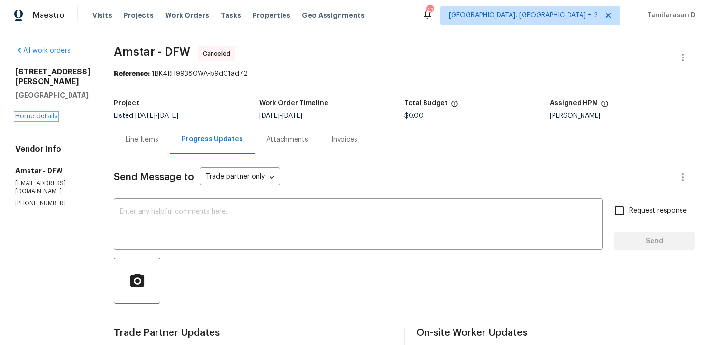
click at [47, 113] on link "Home details" at bounding box center [36, 116] width 42 height 7
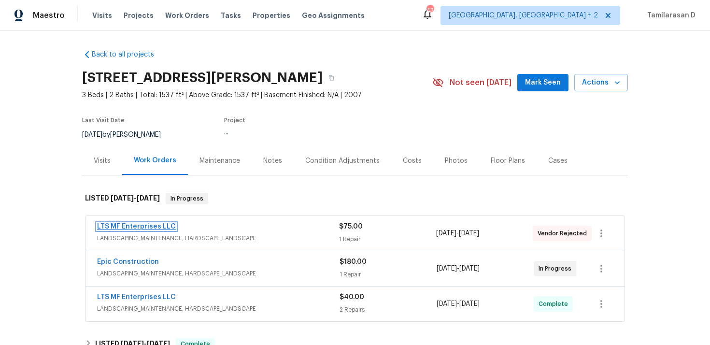
click at [129, 226] on link "LTS MF Enterprises LLC" at bounding box center [136, 226] width 79 height 7
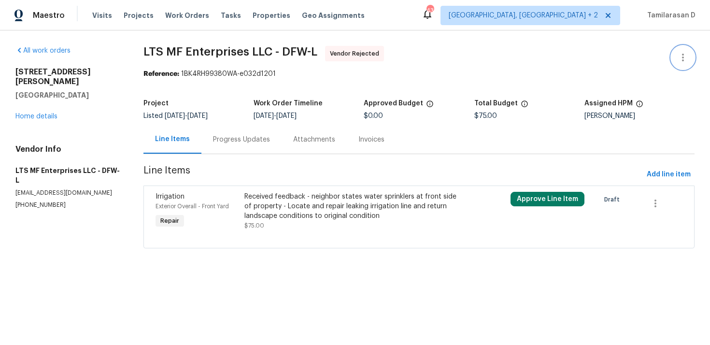
click at [679, 55] on icon "button" at bounding box center [683, 58] width 12 height 12
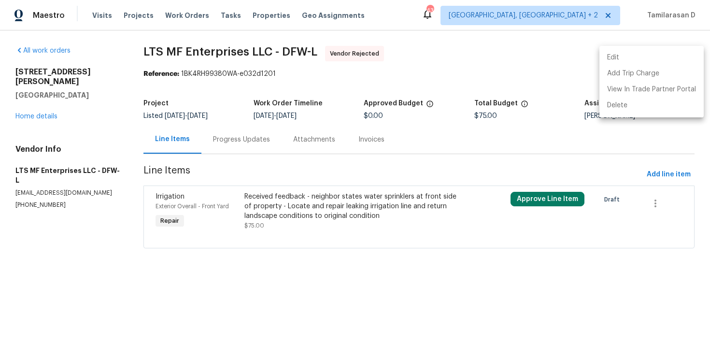
click at [615, 59] on li "Edit" at bounding box center [652, 58] width 104 height 16
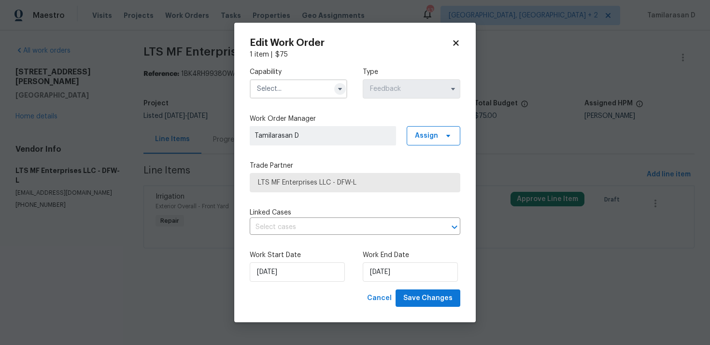
click at [336, 88] on icon "button" at bounding box center [340, 89] width 8 height 8
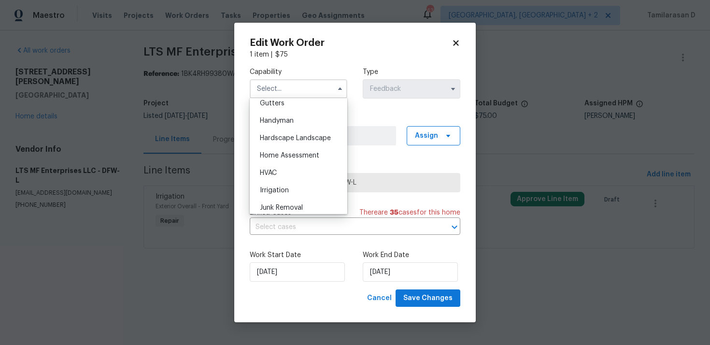
scroll to position [519, 0]
click at [284, 123] on span "Handyman" at bounding box center [277, 121] width 34 height 7
click at [284, 123] on div "Work Order Manager Tamilarasan D Assign" at bounding box center [355, 129] width 211 height 31
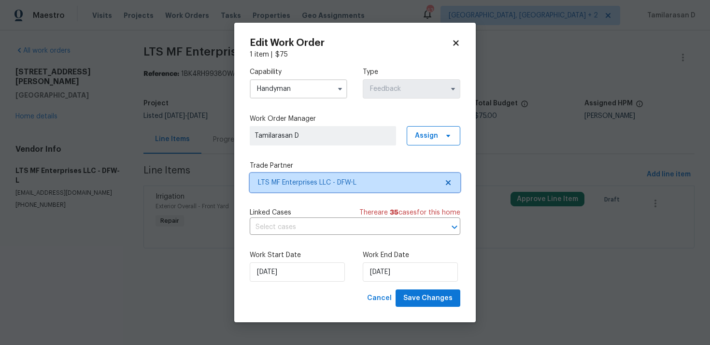
click at [293, 182] on span "LTS MF Enterprises LLC - DFW-L" at bounding box center [348, 183] width 180 height 10
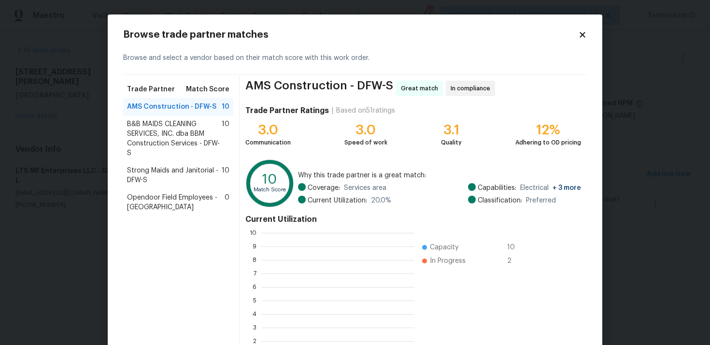
scroll to position [135, 153]
click at [582, 33] on icon at bounding box center [582, 34] width 9 height 9
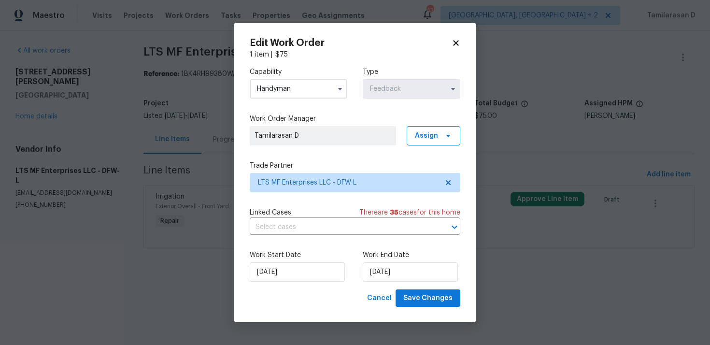
click at [284, 92] on input "Handyman" at bounding box center [299, 88] width 98 height 19
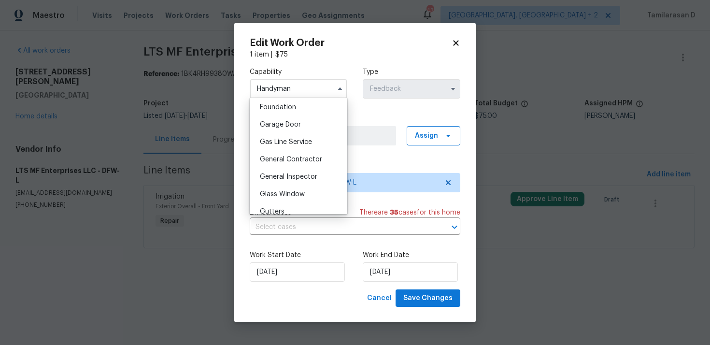
scroll to position [414, 0]
click at [274, 158] on span "General Contractor" at bounding box center [291, 157] width 62 height 7
type input "General Contractor"
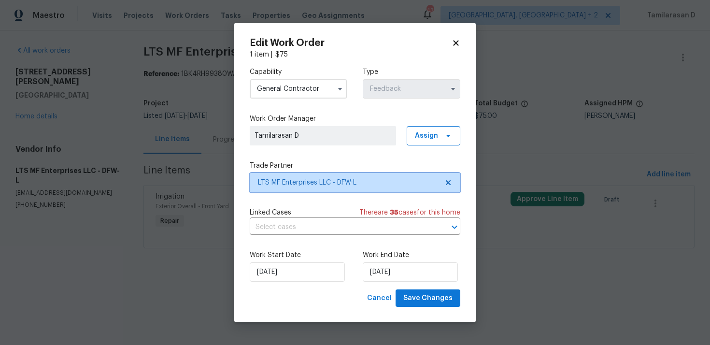
click at [293, 181] on span "LTS MF Enterprises LLC - DFW-L" at bounding box center [348, 183] width 180 height 10
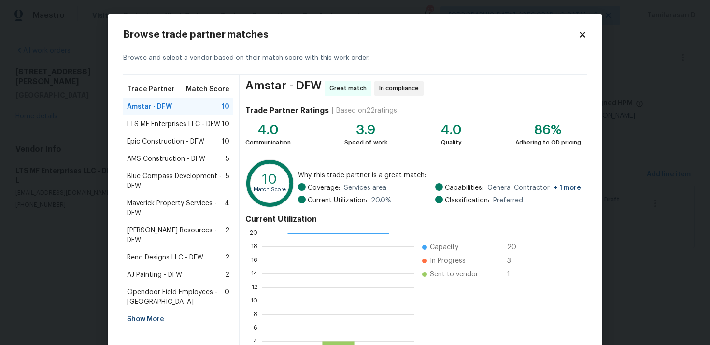
scroll to position [81, 0]
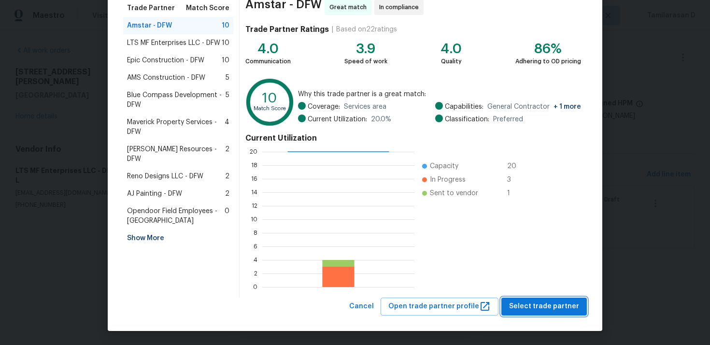
click at [550, 306] on span "Select trade partner" at bounding box center [544, 307] width 70 height 12
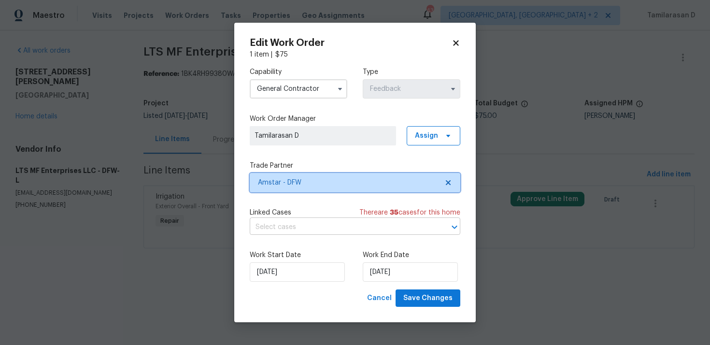
scroll to position [0, 0]
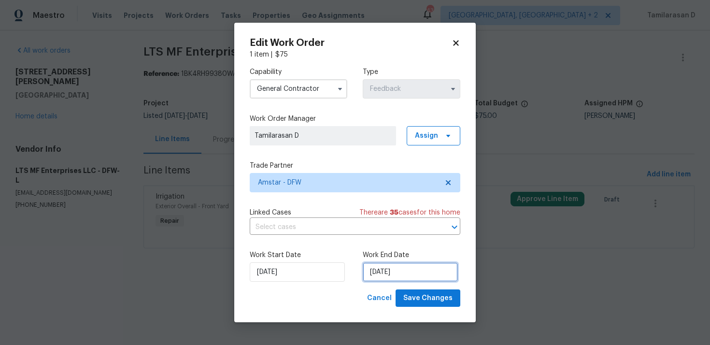
click at [381, 271] on input "30/09/2025" at bounding box center [410, 271] width 95 height 19
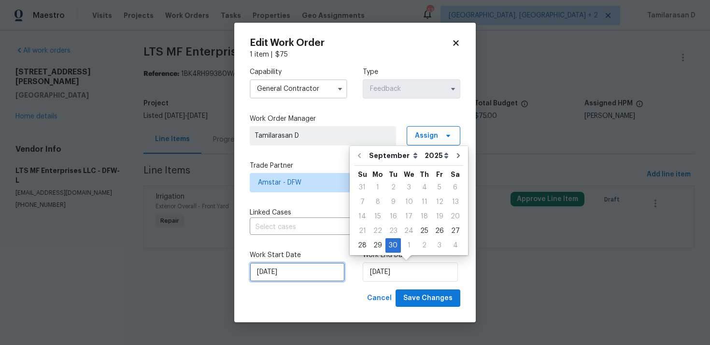
click at [291, 278] on input "25/09/2025" at bounding box center [297, 271] width 95 height 19
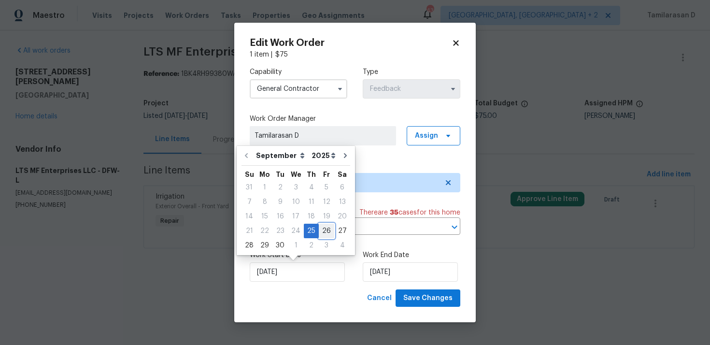
click at [320, 230] on div "26" at bounding box center [326, 231] width 15 height 14
type input "26/09/2025"
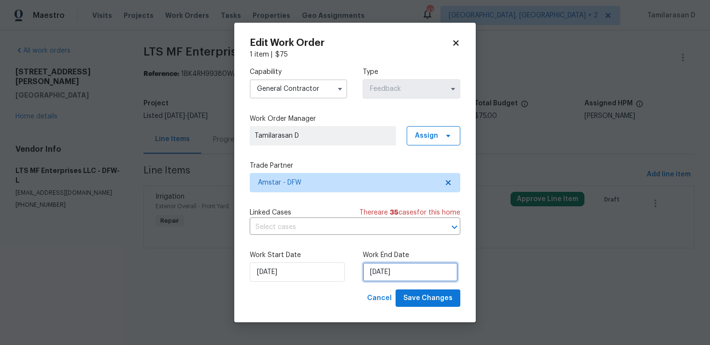
click at [385, 271] on input "30/09/2025" at bounding box center [410, 271] width 95 height 19
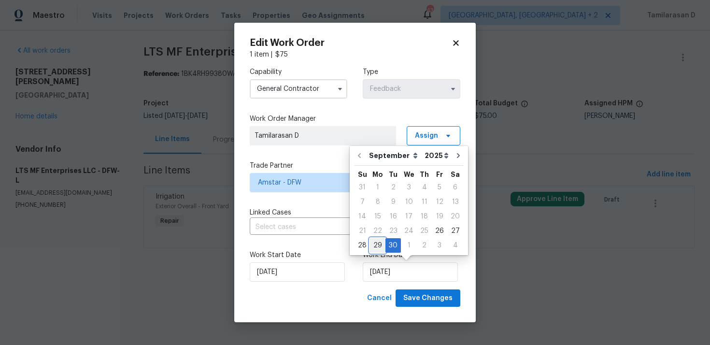
click at [372, 245] on div "29" at bounding box center [377, 246] width 15 height 14
type input "29/09/2025"
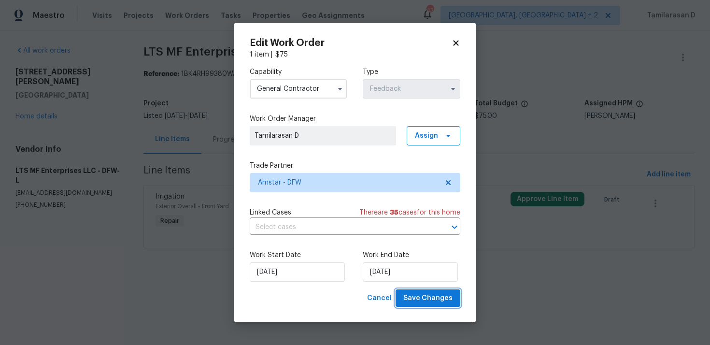
click at [423, 298] on span "Save Changes" at bounding box center [427, 298] width 49 height 12
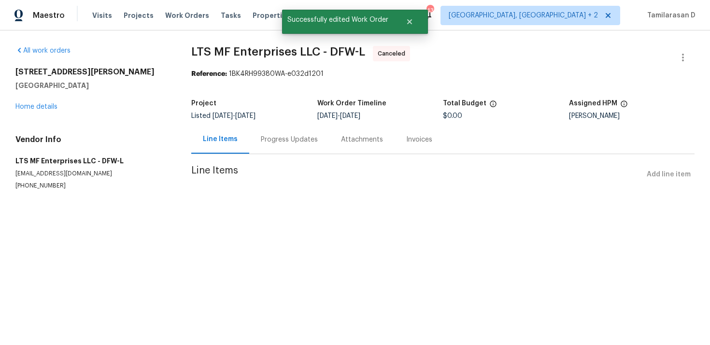
click at [263, 152] on div "Progress Updates" at bounding box center [289, 139] width 80 height 29
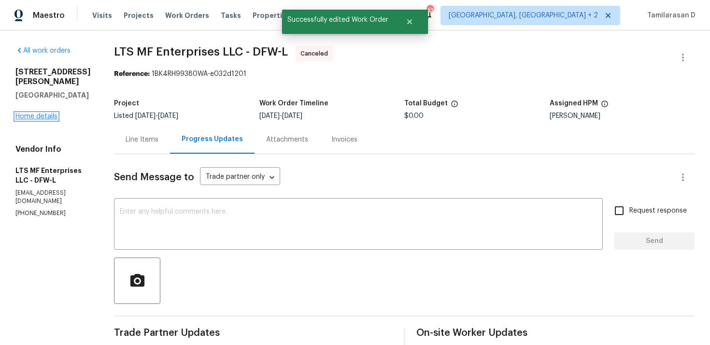
click at [38, 113] on link "Home details" at bounding box center [36, 116] width 42 height 7
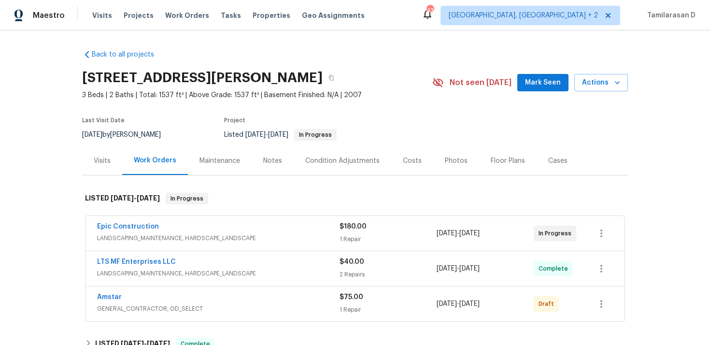
scroll to position [19, 0]
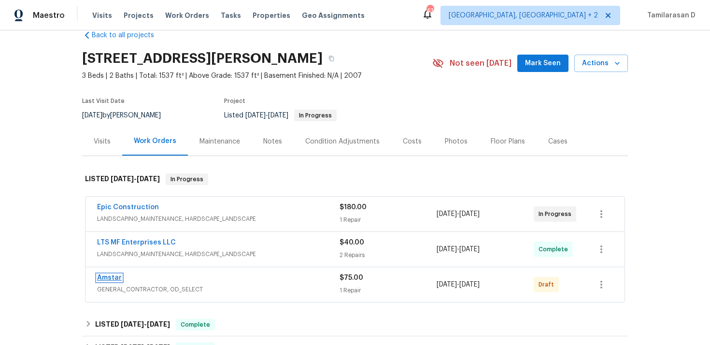
click at [108, 276] on link "Amstar" at bounding box center [109, 277] width 25 height 7
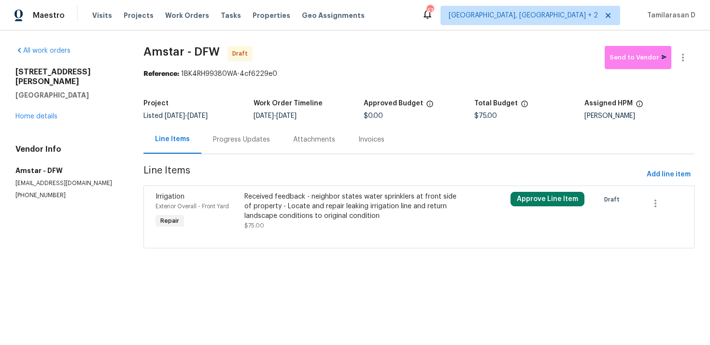
click at [232, 138] on div "Progress Updates" at bounding box center [241, 140] width 57 height 10
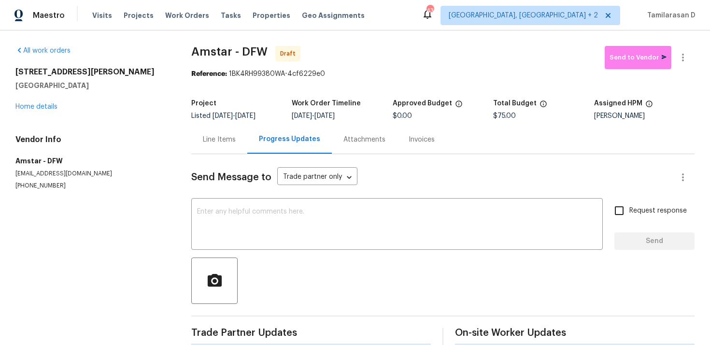
scroll to position [14, 0]
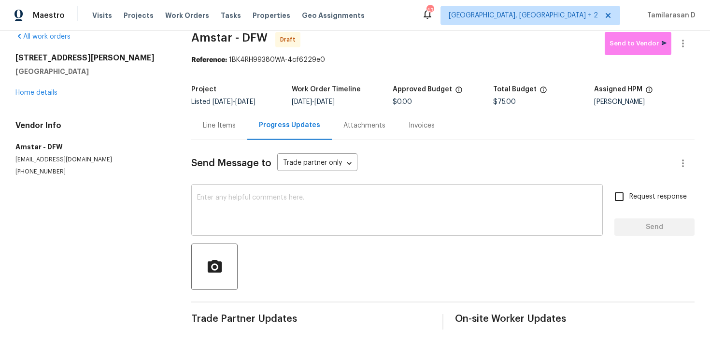
click at [220, 203] on textarea at bounding box center [397, 211] width 400 height 34
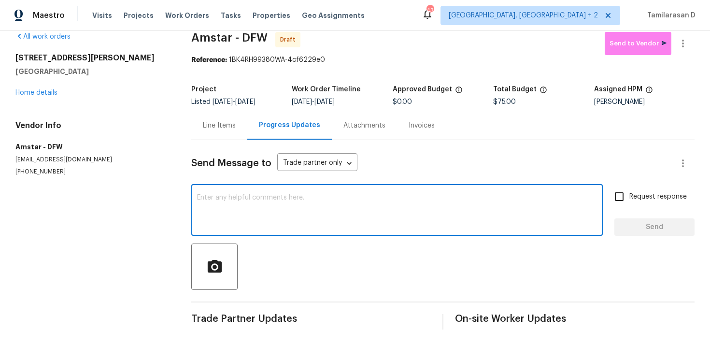
paste textarea "Hey, this is Tamil from Opendoor. I’m confirming you received the WO for the pr…"
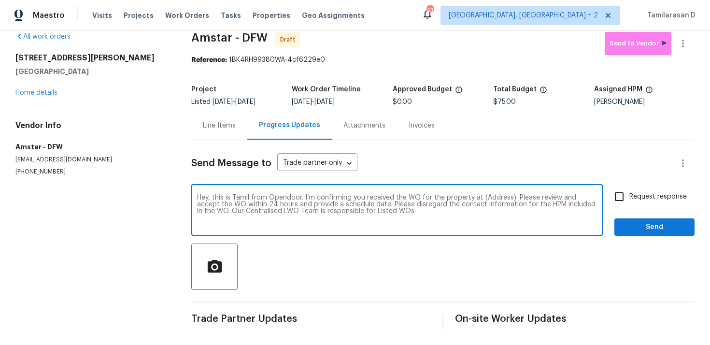
click at [487, 197] on textarea "Hey, this is Tamil from Opendoor. I’m confirming you received the WO for the pr…" at bounding box center [397, 211] width 400 height 34
paste textarea "1100 Hayden Ln, Savannah, TX 76227"
type textarea "Hey, this is Tamil from Opendoor. I’m confirming you received the WO for the pr…"
click at [622, 198] on input "Request response" at bounding box center [619, 197] width 20 height 20
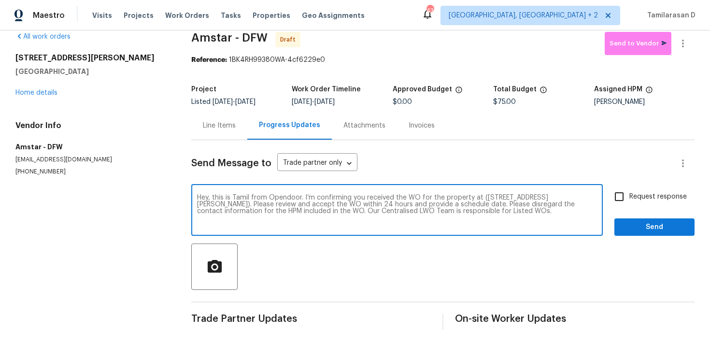
checkbox input "true"
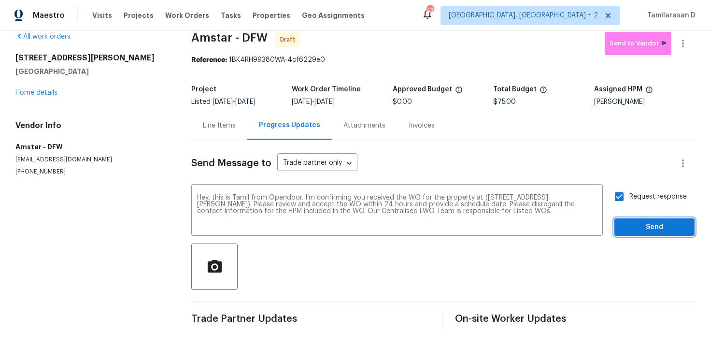
click at [647, 223] on span "Send" at bounding box center [654, 227] width 65 height 12
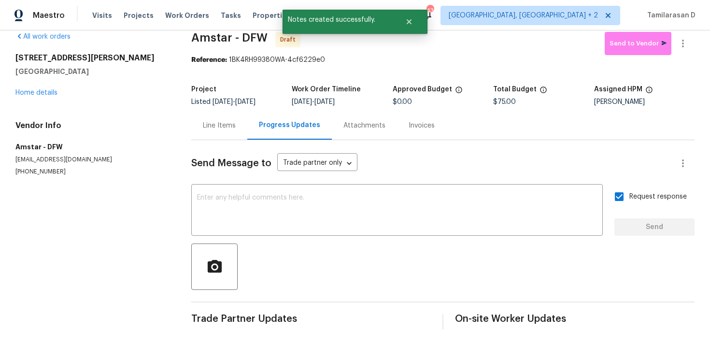
scroll to position [16, 0]
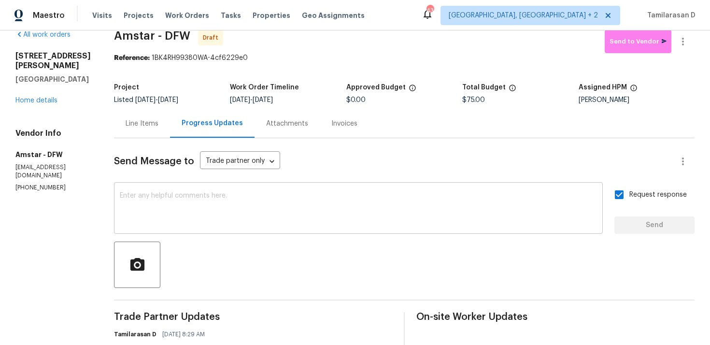
click at [218, 216] on textarea at bounding box center [358, 209] width 477 height 34
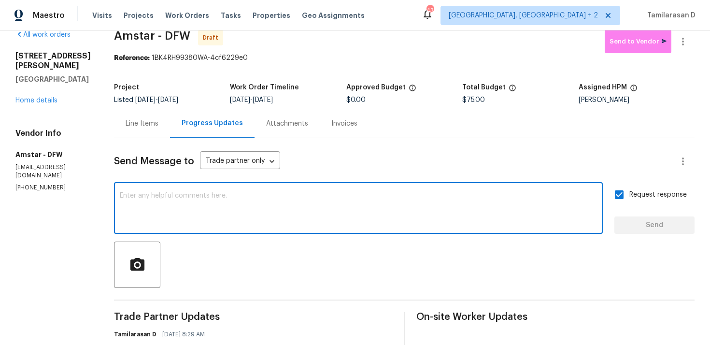
paste textarea "Attention All Work Orders must include before-photos (both close-up and wide-an…"
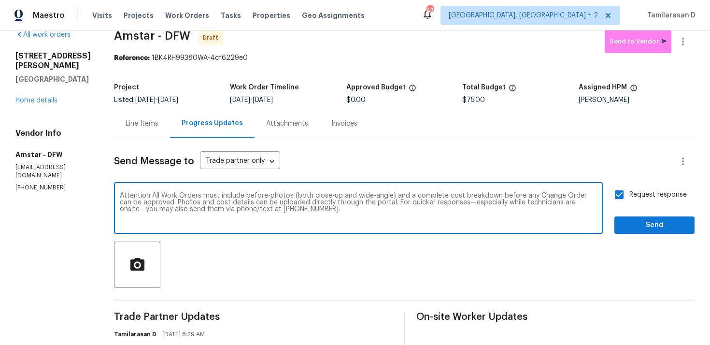
type textarea "Attention All Work Orders must include before-photos (both close-up and wide-an…"
click at [621, 219] on button "Send" at bounding box center [655, 225] width 80 height 18
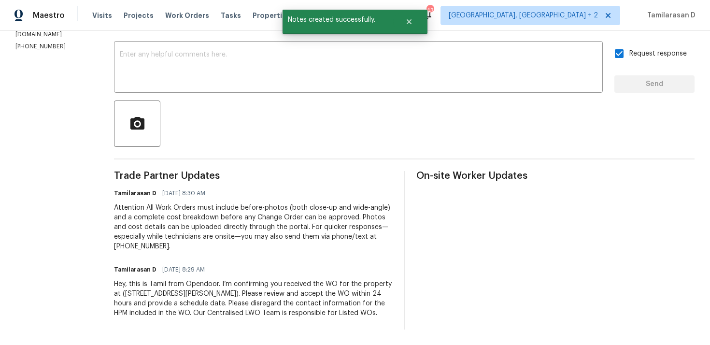
scroll to position [0, 0]
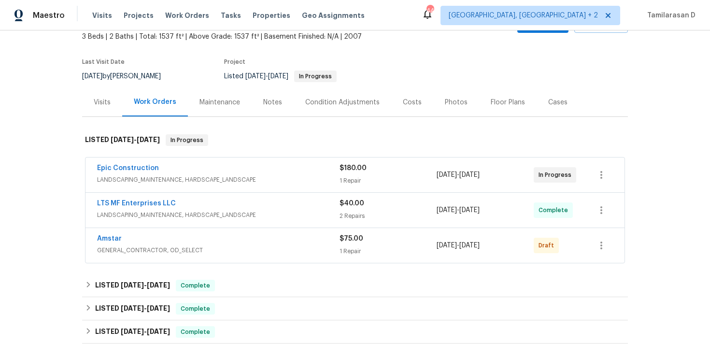
scroll to position [63, 0]
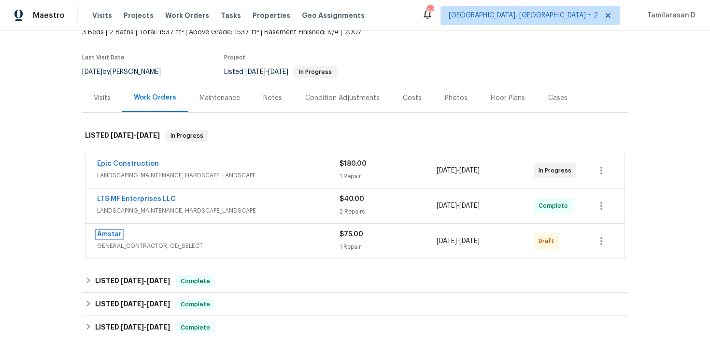
click at [117, 231] on link "Amstar" at bounding box center [109, 234] width 25 height 7
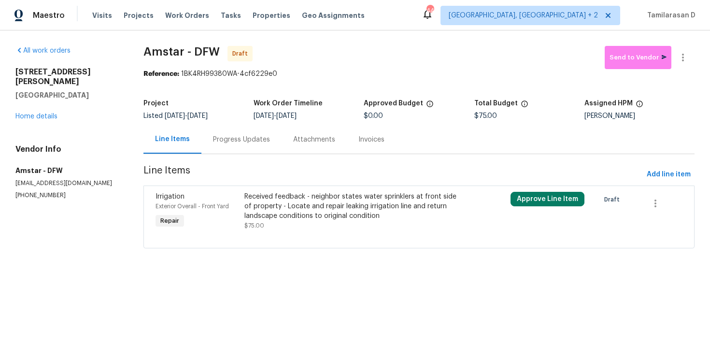
click at [223, 141] on div "Progress Updates" at bounding box center [241, 140] width 57 height 10
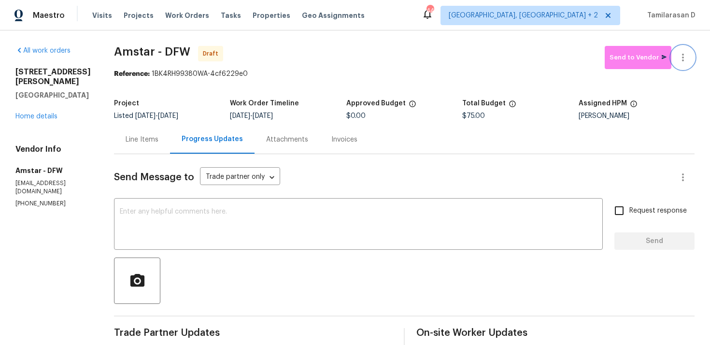
click at [688, 59] on icon "button" at bounding box center [683, 58] width 12 height 12
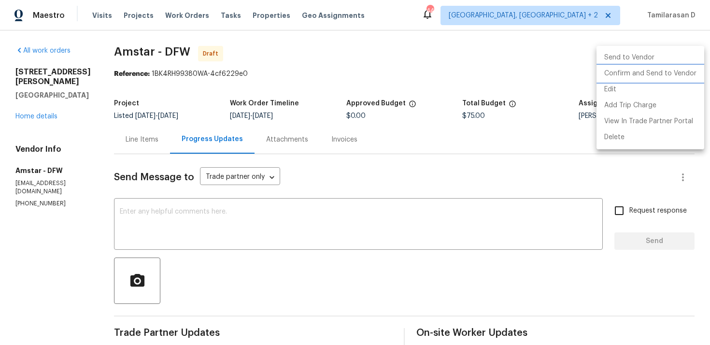
click at [639, 75] on li "Confirm and Send to Vendor" at bounding box center [651, 74] width 108 height 16
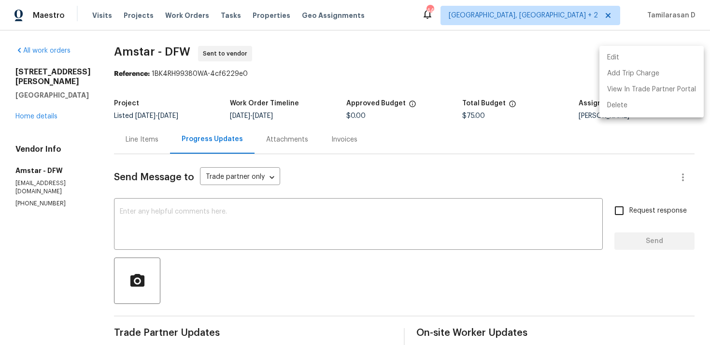
click at [539, 54] on div at bounding box center [355, 172] width 710 height 345
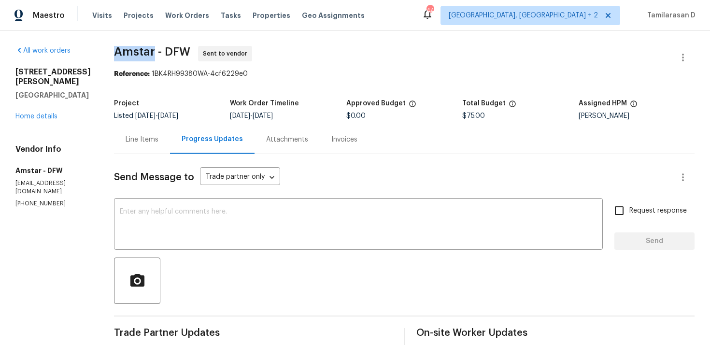
drag, startPoint x: 110, startPoint y: 53, endPoint x: 150, endPoint y: 53, distance: 39.6
click at [150, 53] on span "Amstar - DFW" at bounding box center [152, 52] width 76 height 12
copy span "Amstar"
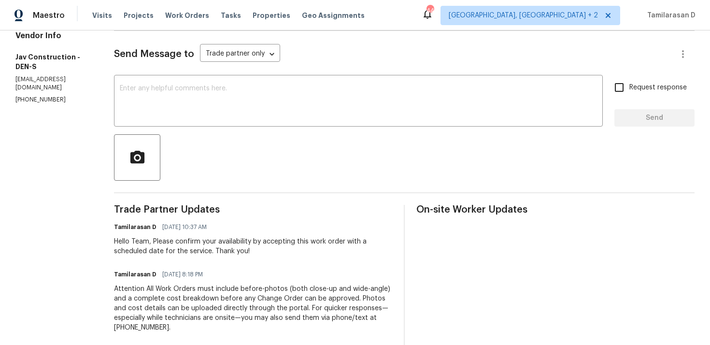
scroll to position [8, 0]
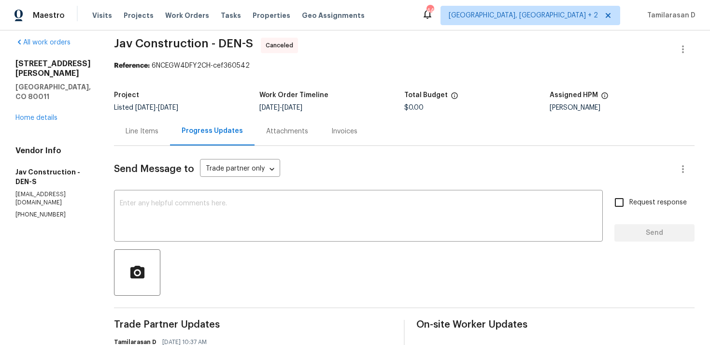
click at [45, 103] on div "All work orders 622 Dawson St Aurora, CO 80011 Home details Vendor Info Jav Con…" at bounding box center [52, 128] width 75 height 181
click at [51, 115] on link "Home details" at bounding box center [36, 118] width 42 height 7
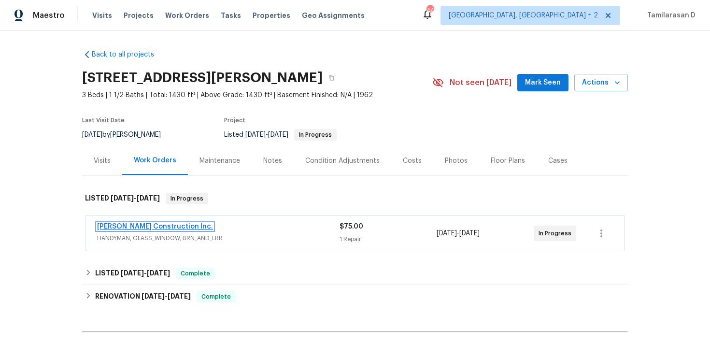
click at [126, 227] on link "Hanson Construction Inc." at bounding box center [155, 226] width 116 height 7
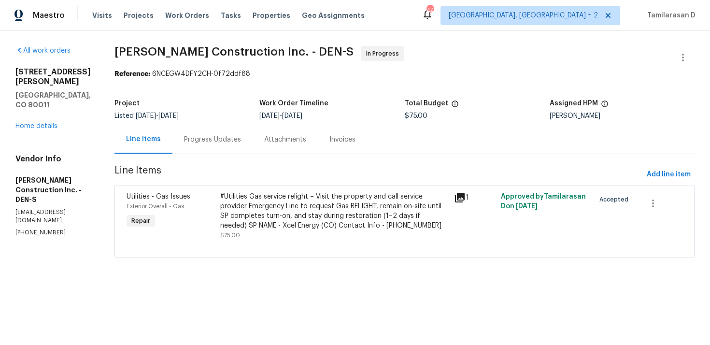
click at [227, 147] on div "Progress Updates" at bounding box center [213, 139] width 80 height 29
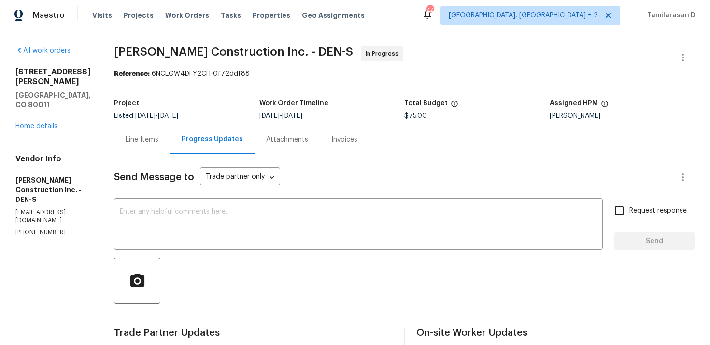
click at [158, 137] on div "Line Items" at bounding box center [142, 140] width 33 height 10
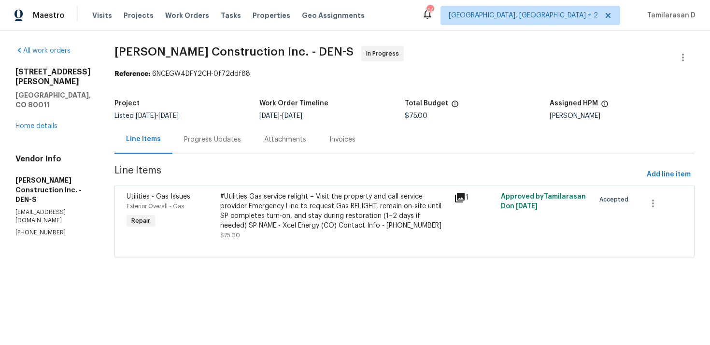
click at [238, 137] on div "Progress Updates" at bounding box center [212, 140] width 57 height 10
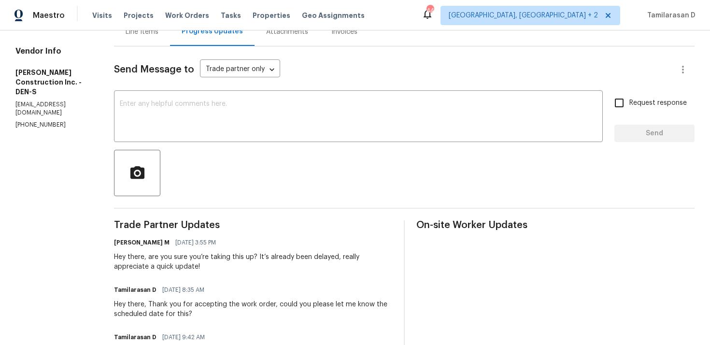
scroll to position [107, 0]
click at [195, 126] on textarea at bounding box center [358, 118] width 477 height 34
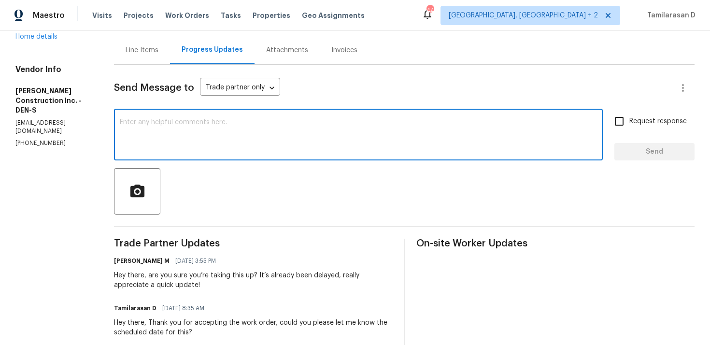
scroll to position [0, 0]
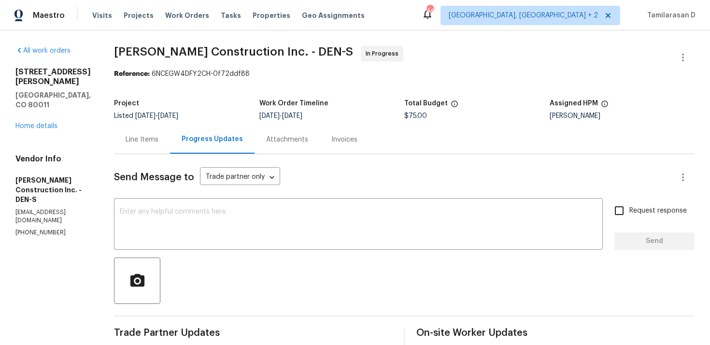
click at [148, 130] on div "Line Items" at bounding box center [142, 139] width 56 height 29
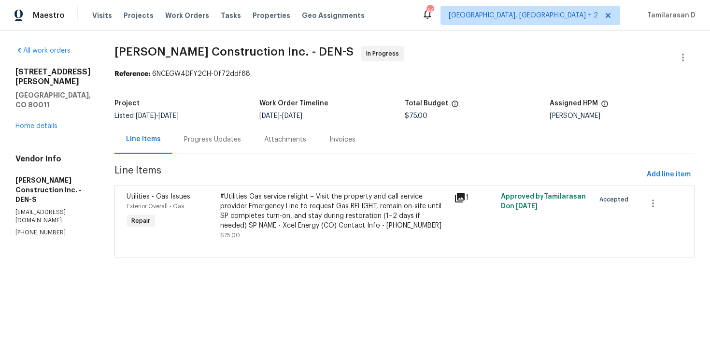
click at [214, 149] on div "Progress Updates" at bounding box center [213, 139] width 80 height 29
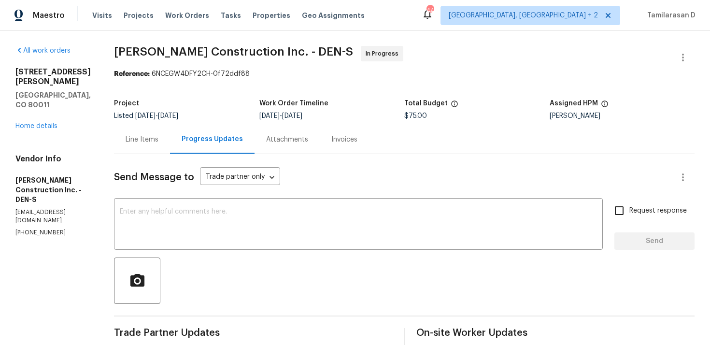
click at [146, 132] on div "Line Items" at bounding box center [142, 139] width 56 height 29
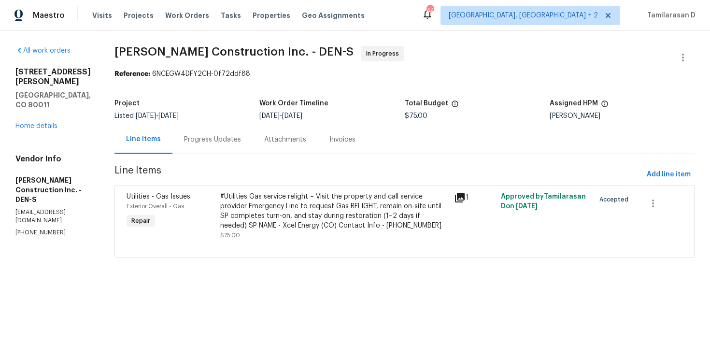
click at [219, 144] on div "Progress Updates" at bounding box center [212, 140] width 57 height 10
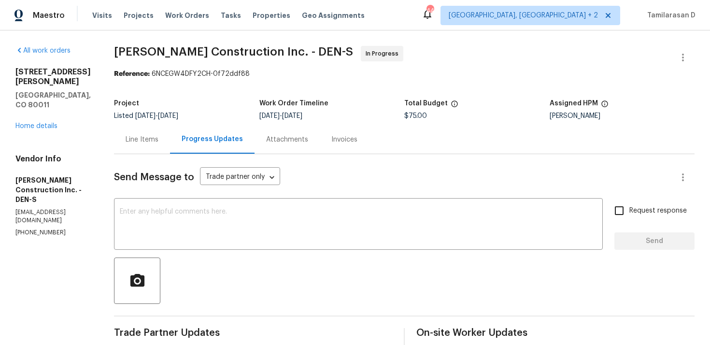
click at [152, 133] on div "Line Items" at bounding box center [142, 139] width 56 height 29
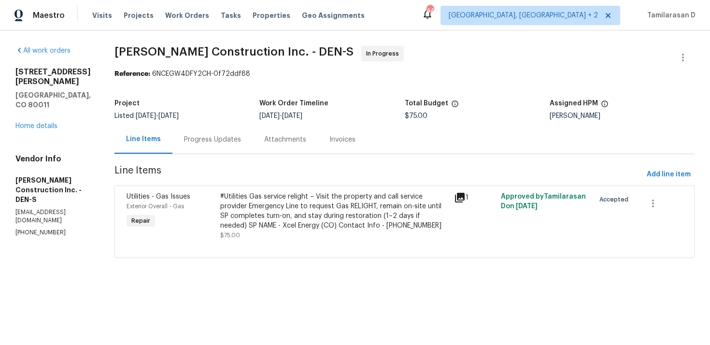
click at [214, 151] on div "Progress Updates" at bounding box center [213, 139] width 80 height 29
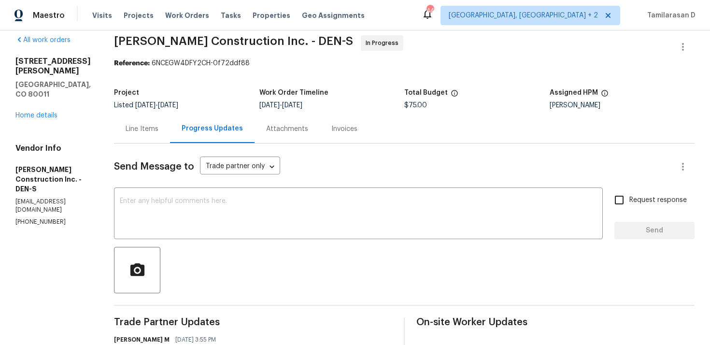
scroll to position [18, 0]
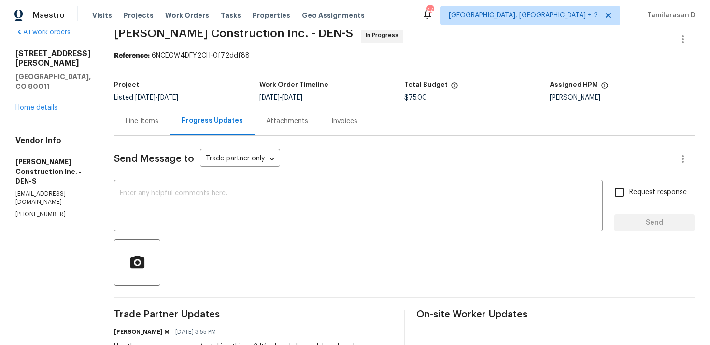
click at [158, 123] on div "Line Items" at bounding box center [142, 121] width 33 height 10
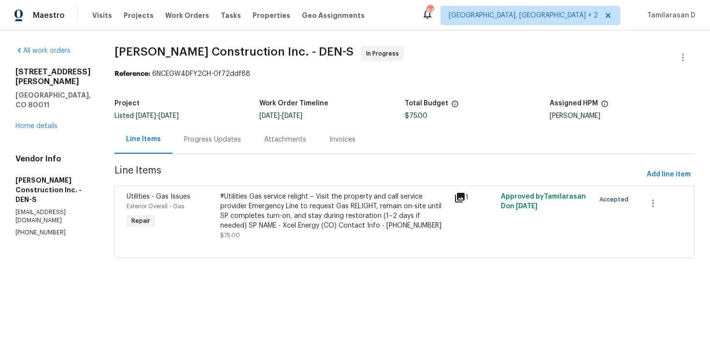
click at [220, 139] on div "Progress Updates" at bounding box center [212, 140] width 57 height 10
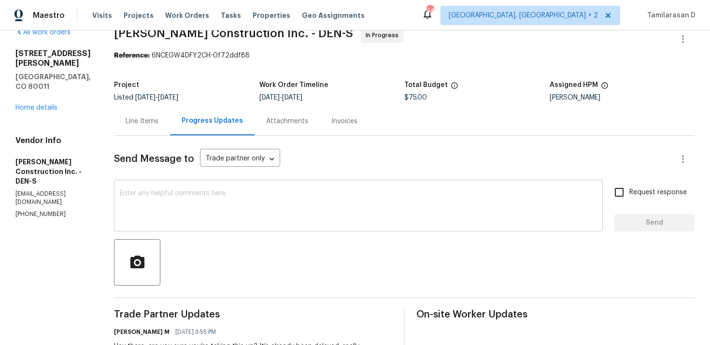
scroll to position [35, 0]
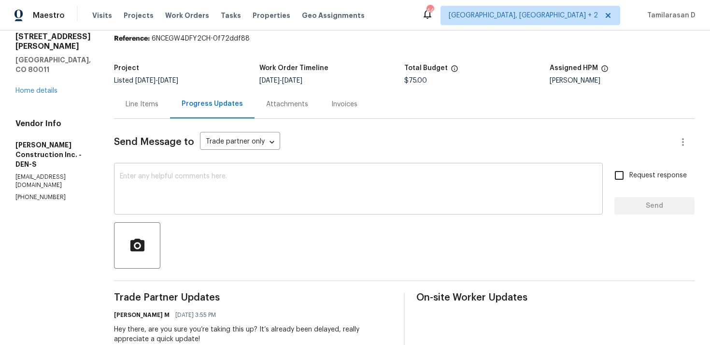
click at [223, 204] on textarea at bounding box center [358, 190] width 477 height 34
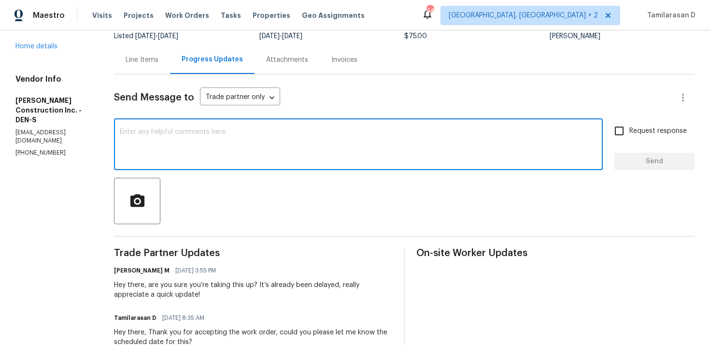
scroll to position [0, 0]
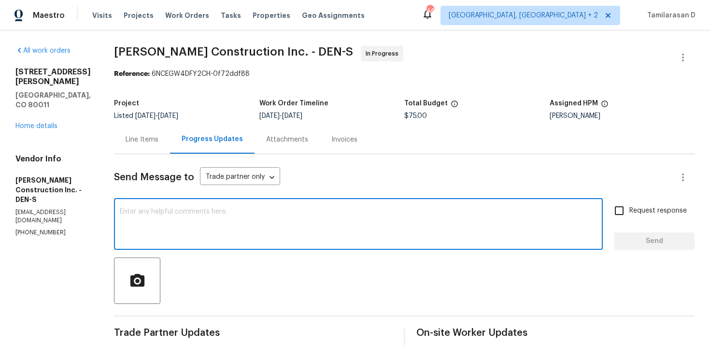
click at [193, 181] on span "Send Message to" at bounding box center [154, 178] width 80 height 10
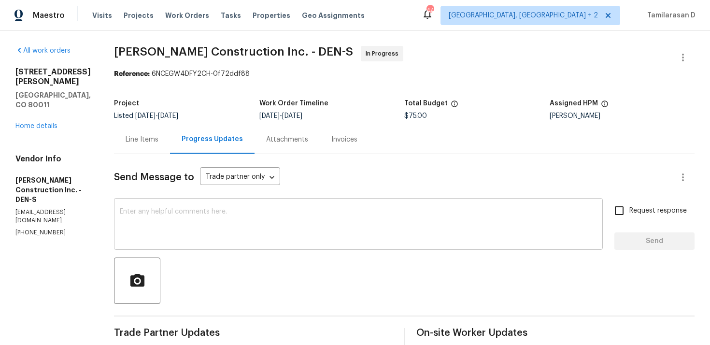
click at [187, 217] on textarea at bounding box center [358, 225] width 477 height 34
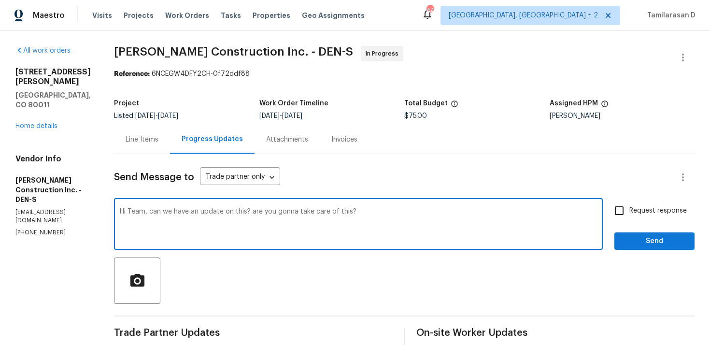
click at [179, 215] on textarea "Hi Team, can we have an update on this? are you gonna take care of this?" at bounding box center [358, 225] width 477 height 34
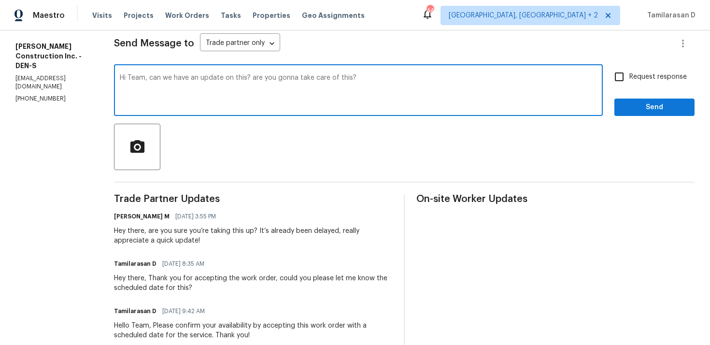
scroll to position [117, 0]
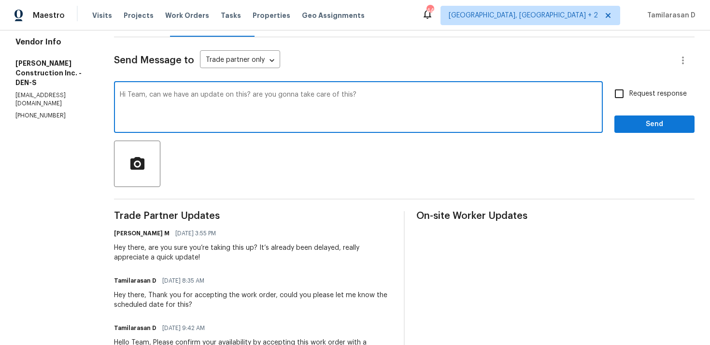
click at [219, 101] on textarea "Hi Team, can we have an update on this? are you gonna take care of this?" at bounding box center [358, 108] width 477 height 34
drag, startPoint x: 161, startPoint y: 93, endPoint x: 409, endPoint y: 111, distance: 249.1
click at [409, 111] on textarea "Hi Team, can we have an update on this? are you gonna take care of this?" at bounding box center [358, 108] width 477 height 34
paste textarea "any update on this? You guys gonna handle it"
click at [318, 101] on textarea "Hi Team, any update on this? You guys gonna handle it?" at bounding box center [358, 108] width 477 height 34
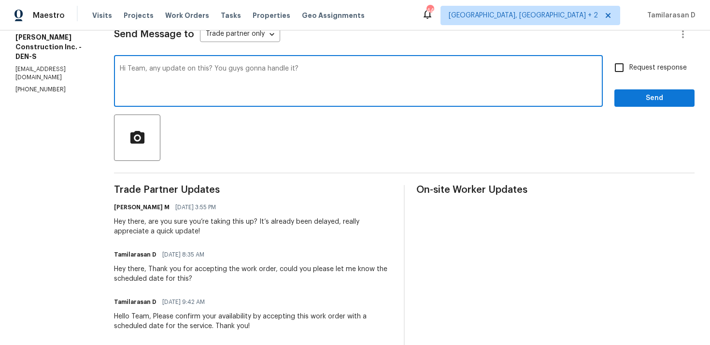
scroll to position [140, 0]
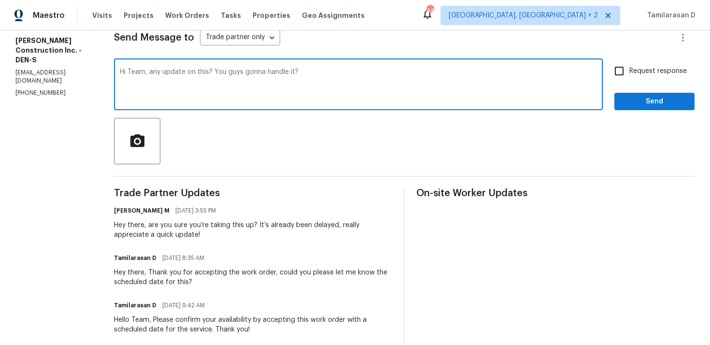
type textarea "Hi Team, any update on this? You guys gonna handle it?"
click at [615, 73] on input "Request response" at bounding box center [619, 71] width 20 height 20
checkbox input "true"
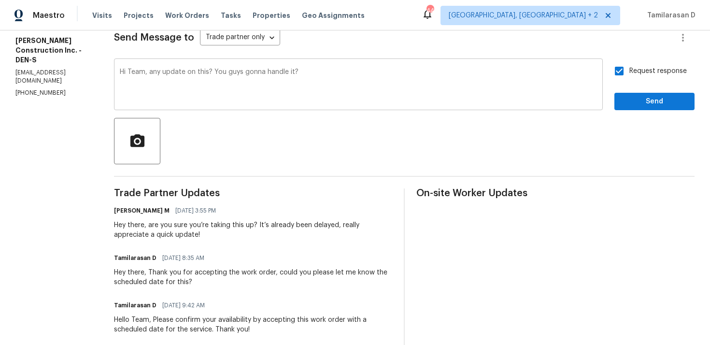
click at [380, 85] on textarea "Hi Team, any update on this? You guys gonna handle it?" at bounding box center [358, 86] width 477 height 34
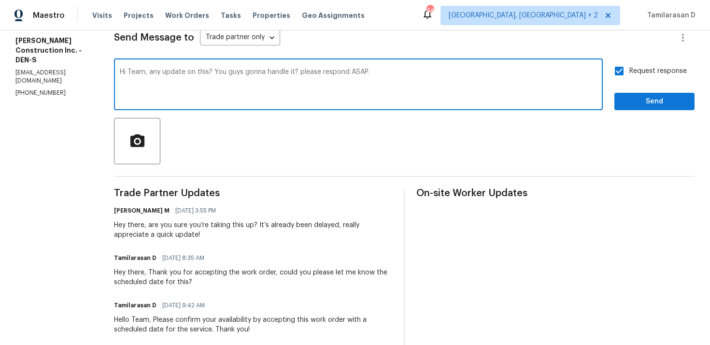
type textarea "Hi Team, any update on this? You guys gonna handle it? please respond ASAP."
click at [626, 99] on span "Send" at bounding box center [654, 102] width 65 height 12
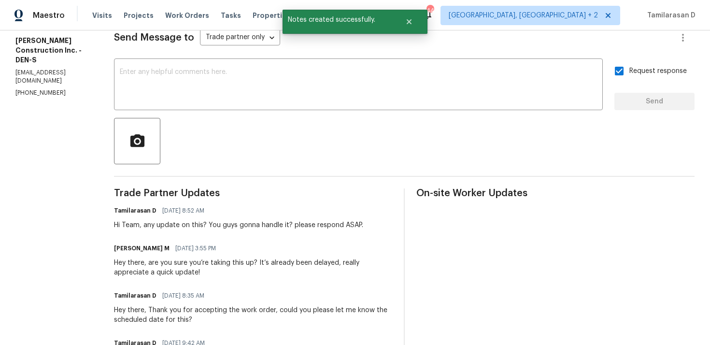
click at [32, 89] on p "(303) 435-2878" at bounding box center [52, 93] width 75 height 8
copy p "(303) 435-2878"
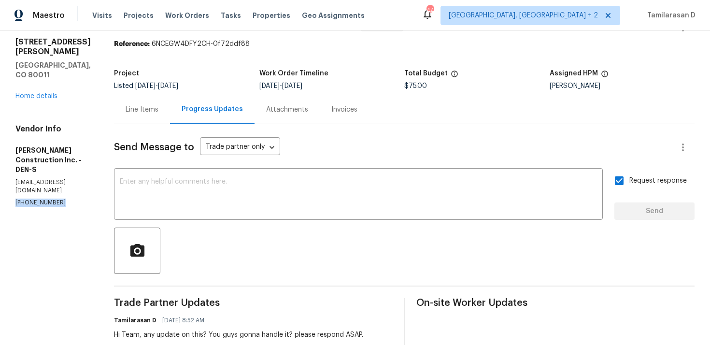
scroll to position [0, 0]
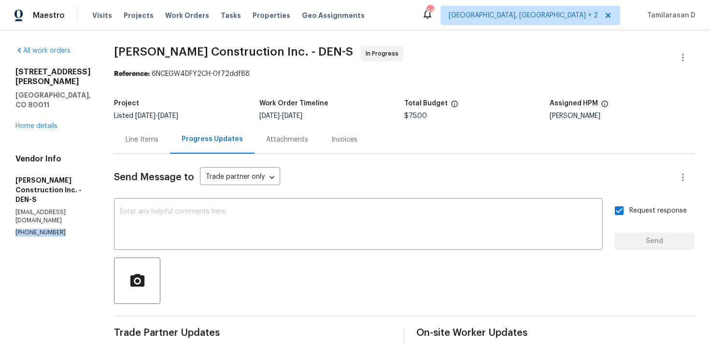
click at [170, 139] on div "Line Items" at bounding box center [142, 139] width 56 height 29
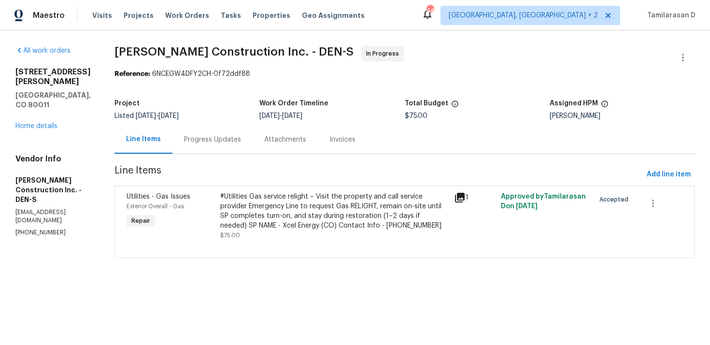
click at [229, 142] on div "Progress Updates" at bounding box center [212, 140] width 57 height 10
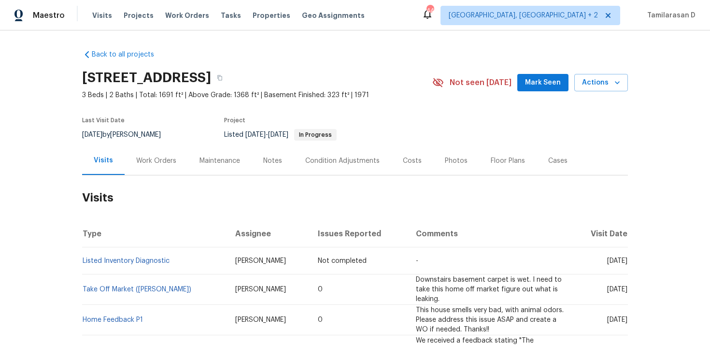
scroll to position [32, 0]
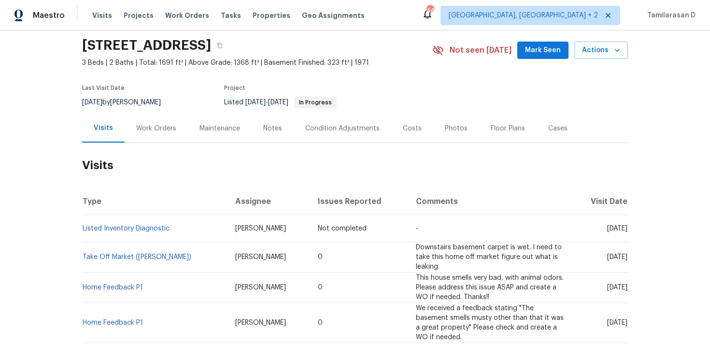
click at [173, 143] on div "Visits Work Orders Maintenance Notes Condition Adjustments Costs Photos Floor P…" at bounding box center [355, 128] width 546 height 29
click at [162, 132] on div "Work Orders" at bounding box center [156, 129] width 40 height 10
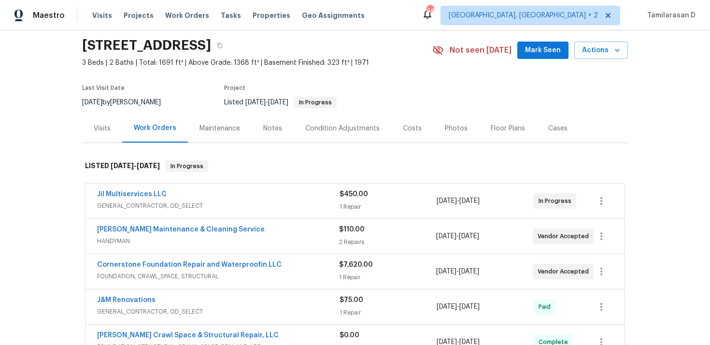
scroll to position [80, 0]
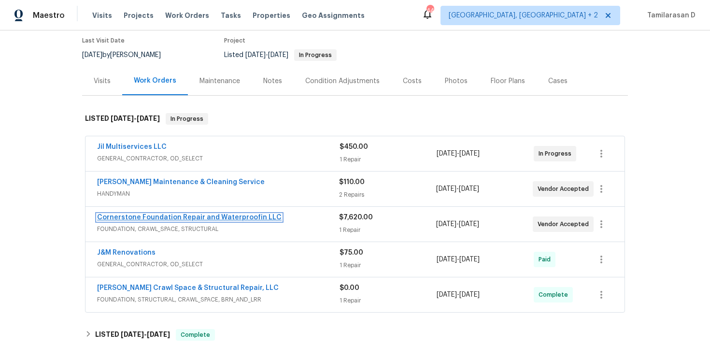
click at [170, 216] on link "Cornerstone Foundation Repair and Waterproofin LLC" at bounding box center [189, 217] width 185 height 7
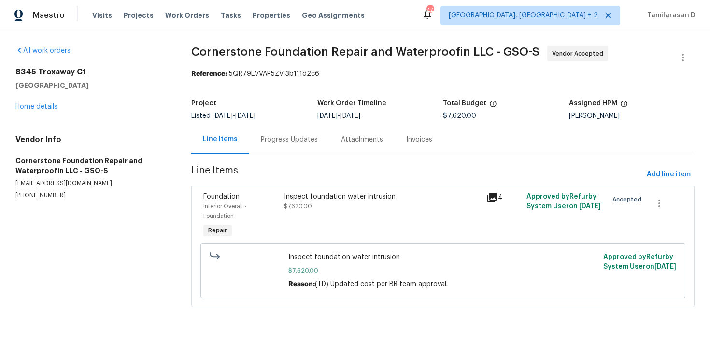
click at [256, 144] on div "Progress Updates" at bounding box center [289, 139] width 80 height 29
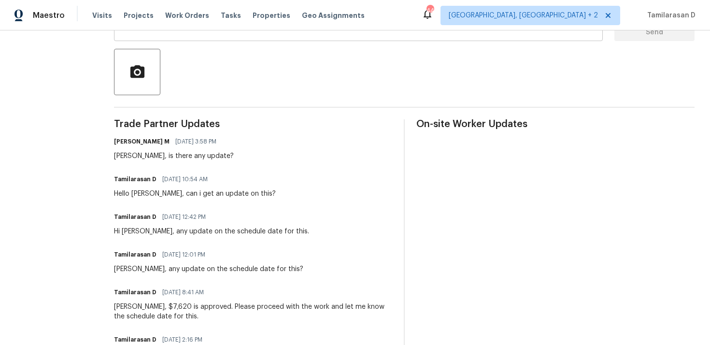
scroll to position [209, 0]
click at [181, 154] on div "[PERSON_NAME], is there any update?" at bounding box center [174, 156] width 120 height 10
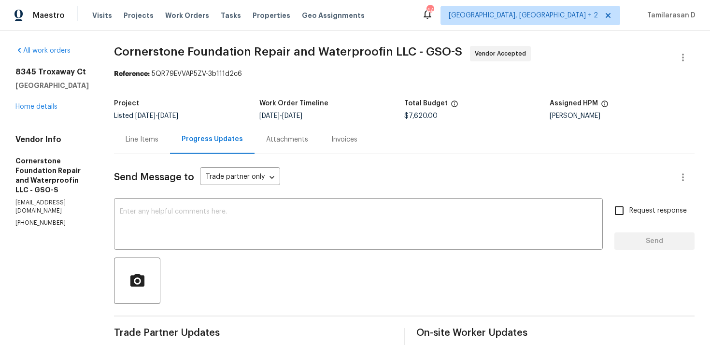
scroll to position [124, 0]
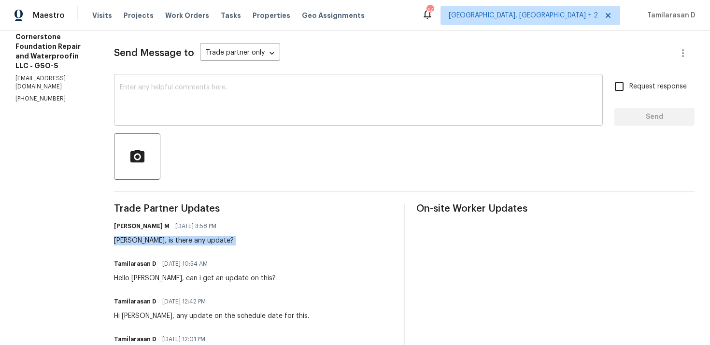
click at [157, 102] on textarea at bounding box center [358, 101] width 477 height 34
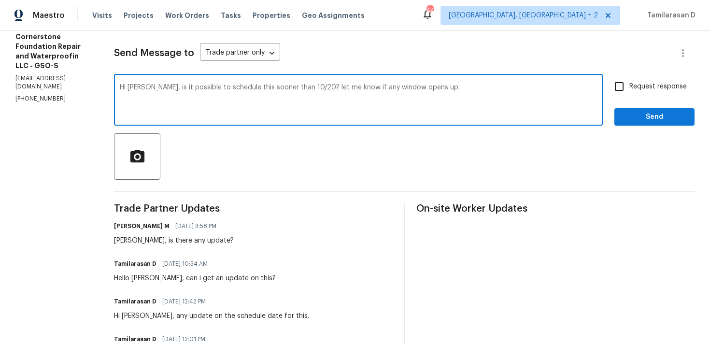
click at [130, 94] on textarea "Hi [PERSON_NAME], is it possible to schedule this sooner than 10/20? let me kno…" at bounding box center [358, 101] width 477 height 34
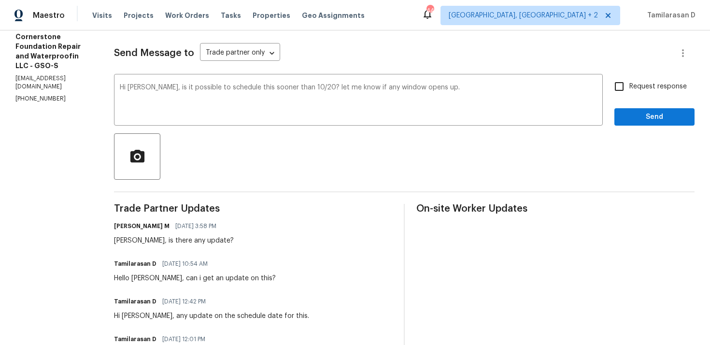
paste textarea "any chance we can get this scheduled sooner than 10/20? Lemme know if a spot"
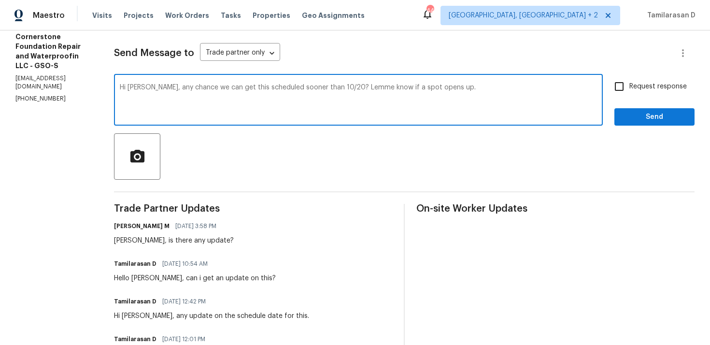
type textarea "Hi [PERSON_NAME], any chance we can get this scheduled sooner than 10/20? Lemme…"
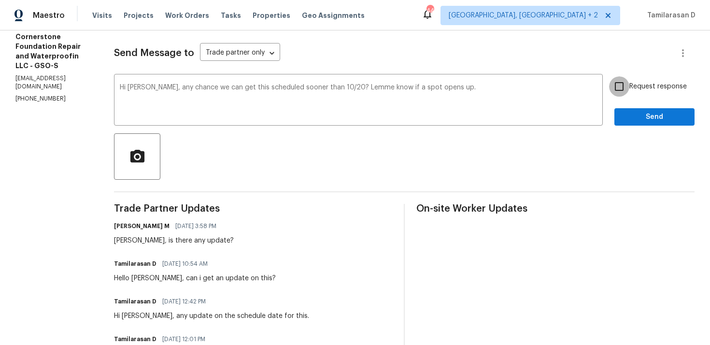
click at [622, 90] on input "Request response" at bounding box center [619, 86] width 20 height 20
checkbox input "true"
click at [653, 121] on span "Send" at bounding box center [654, 117] width 65 height 12
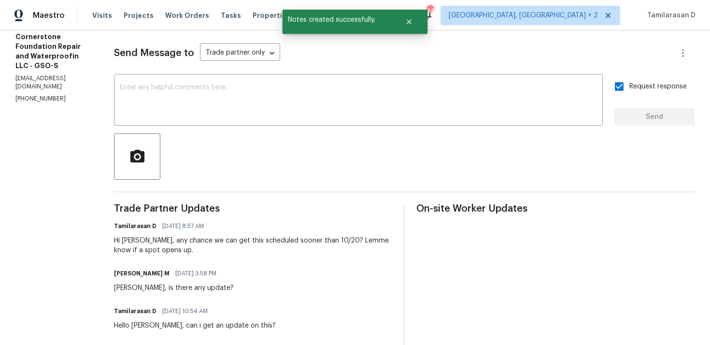
scroll to position [0, 0]
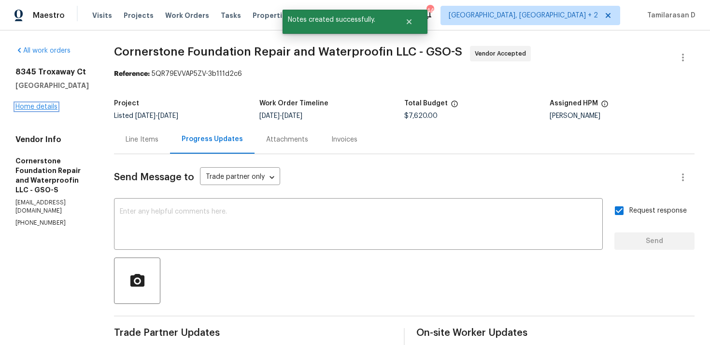
click at [47, 104] on link "Home details" at bounding box center [36, 106] width 42 height 7
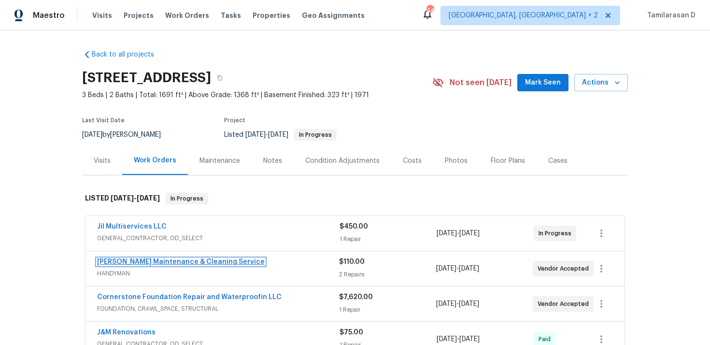
click at [184, 259] on link "[PERSON_NAME] Maintenance & Cleaning Service" at bounding box center [181, 262] width 168 height 7
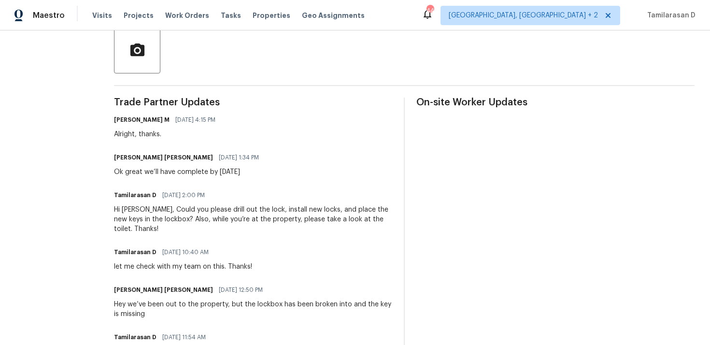
scroll to position [235, 0]
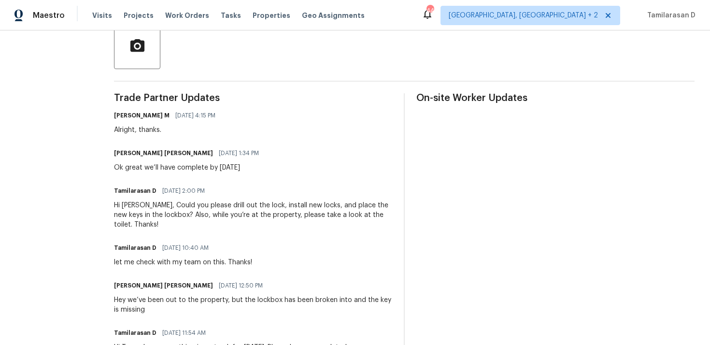
click at [155, 164] on div "Ok great we’ll have complete by monday" at bounding box center [189, 168] width 151 height 10
click at [198, 169] on div "Ok great we’ll have complete by monday" at bounding box center [189, 168] width 151 height 10
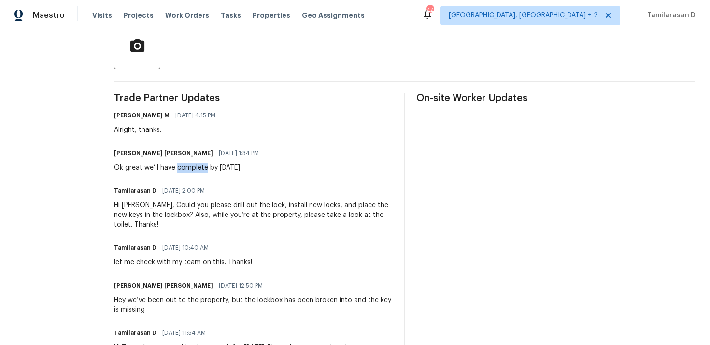
click at [198, 169] on div "Ok great we’ll have complete by monday" at bounding box center [189, 168] width 151 height 10
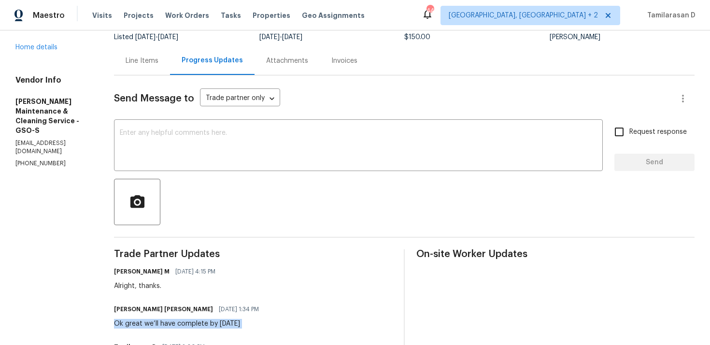
scroll to position [0, 0]
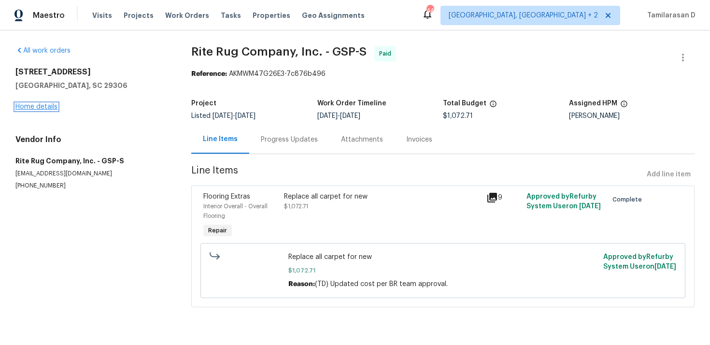
click at [52, 106] on link "Home details" at bounding box center [36, 106] width 42 height 7
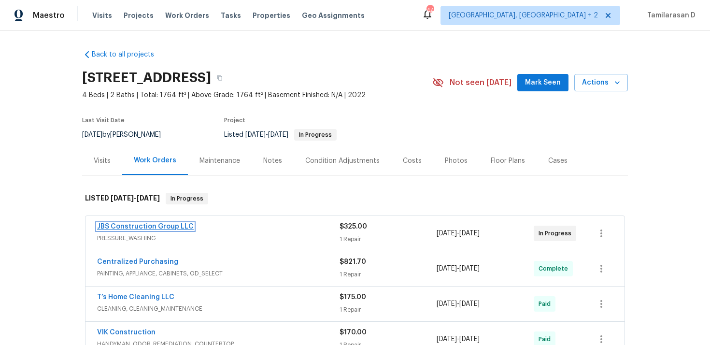
click at [145, 226] on link "JBS Construction Group LLC" at bounding box center [145, 226] width 97 height 7
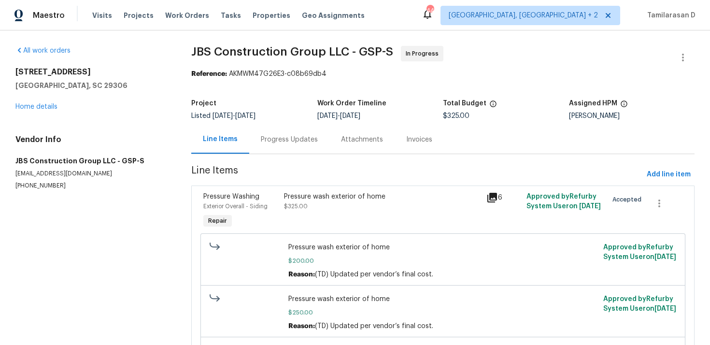
click at [250, 139] on div "Progress Updates" at bounding box center [289, 139] width 80 height 29
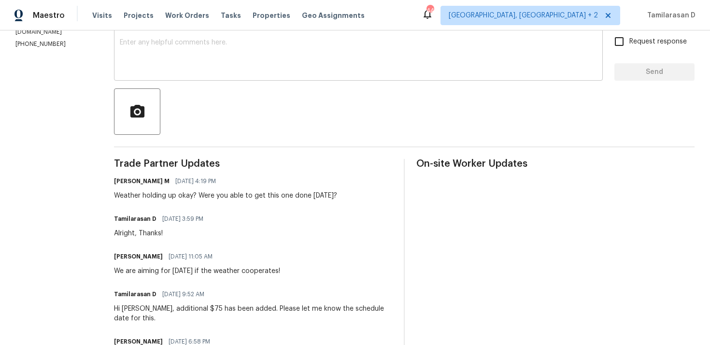
scroll to position [171, 0]
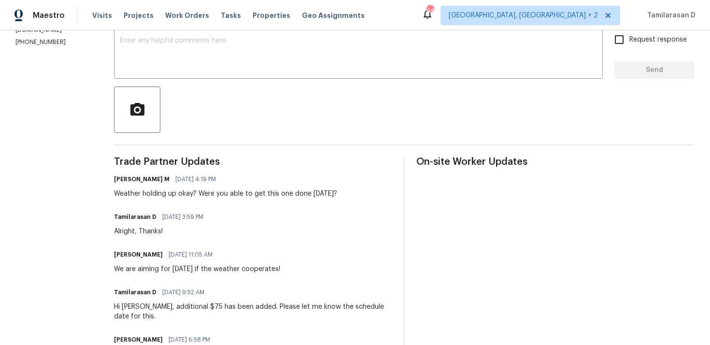
click at [224, 194] on div "Weather holding up okay? Were you able to get this one done today?" at bounding box center [225, 194] width 223 height 10
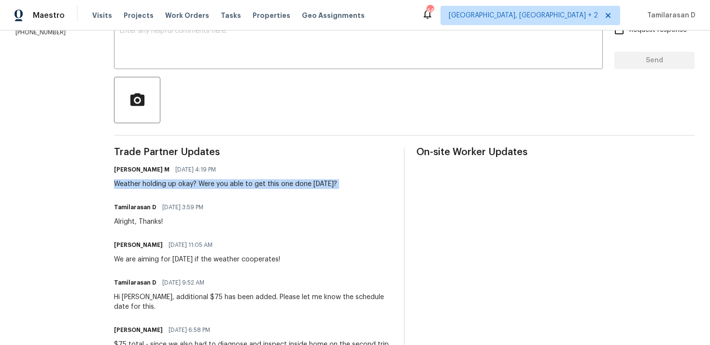
scroll to position [132, 0]
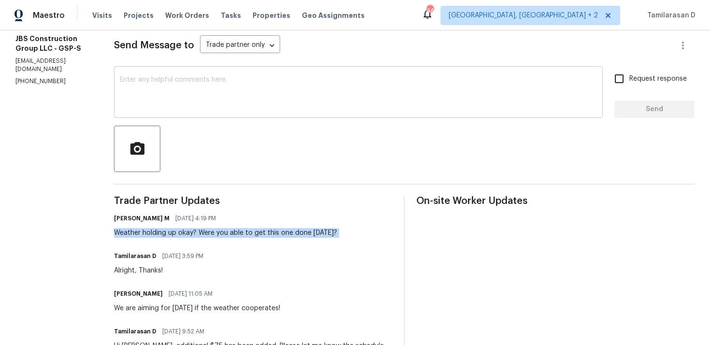
click at [226, 86] on textarea at bounding box center [358, 93] width 477 height 34
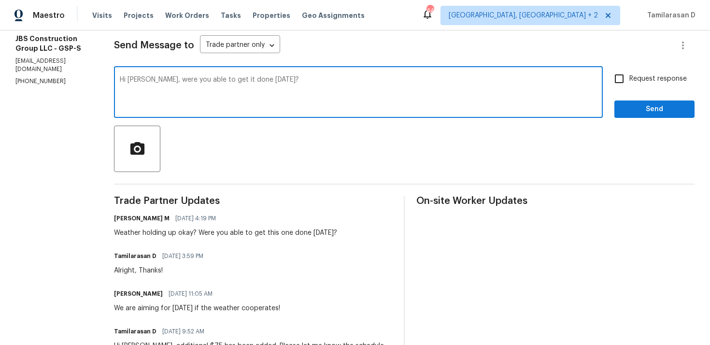
type textarea "Hi Kevin, were you able to get it done yesterday?"
click at [224, 75] on div "Hi Kevin, were you able to get it done yesterday? x ​" at bounding box center [358, 93] width 489 height 49
click at [224, 85] on textarea "Hi Kevin, were you able to get it done yesterday?" at bounding box center [358, 93] width 477 height 34
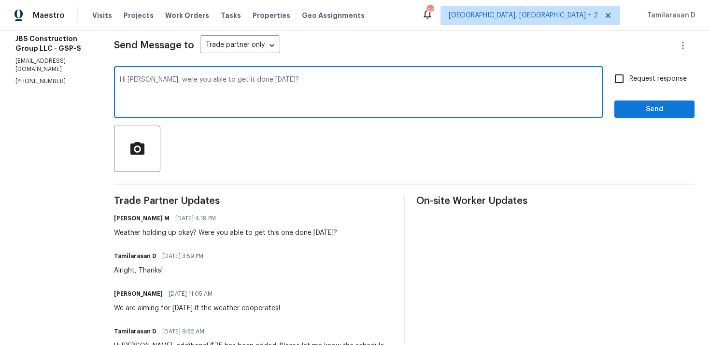
click at [224, 85] on textarea "Hi Kevin, were you able to get it done yesterday?" at bounding box center [358, 93] width 477 height 34
click at [646, 86] on label "Request response" at bounding box center [648, 79] width 78 height 20
click at [630, 86] on input "Request response" at bounding box center [619, 79] width 20 height 20
checkbox input "true"
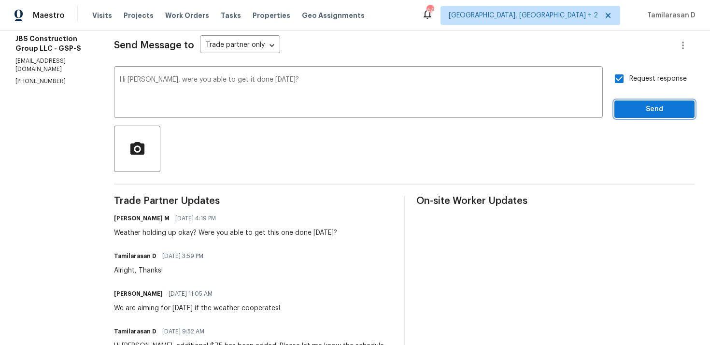
click at [659, 109] on span "Send" at bounding box center [654, 109] width 65 height 12
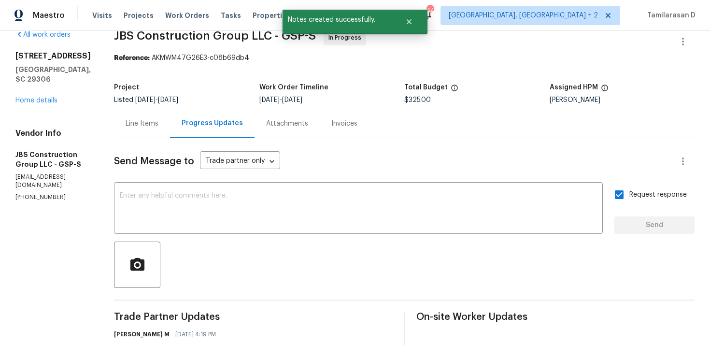
scroll to position [0, 0]
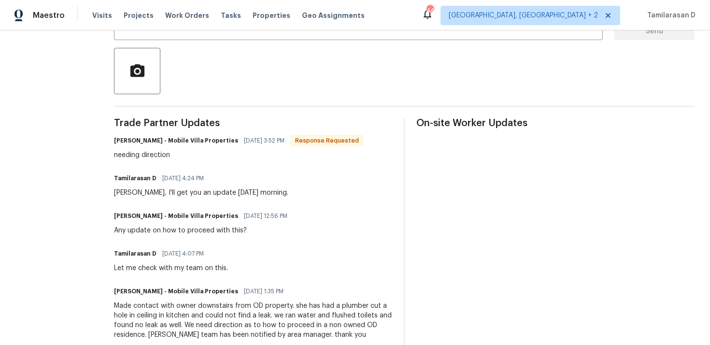
scroll to position [208, 0]
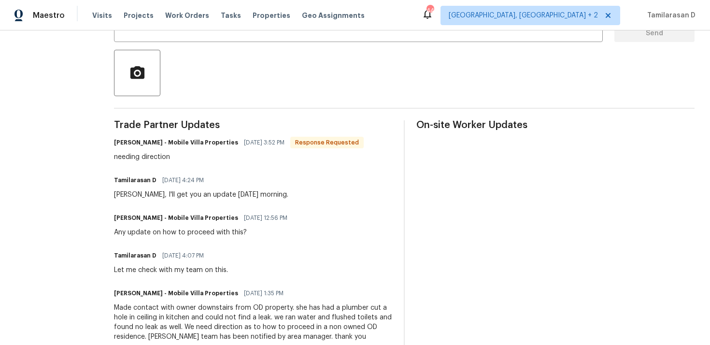
click at [151, 164] on div "Trade Partner Updates [PERSON_NAME] - Mobile Villa Properties [DATE] 3:52 PM Re…" at bounding box center [253, 345] width 278 height 451
click at [151, 164] on div "Trade Partner Updates James Carey - Mobile Villa Properties 09/25/2025 3:52 PM …" at bounding box center [253, 345] width 278 height 451
click at [170, 202] on div "Trade Partner Updates James Carey - Mobile Villa Properties 09/25/2025 3:52 PM …" at bounding box center [253, 345] width 278 height 451
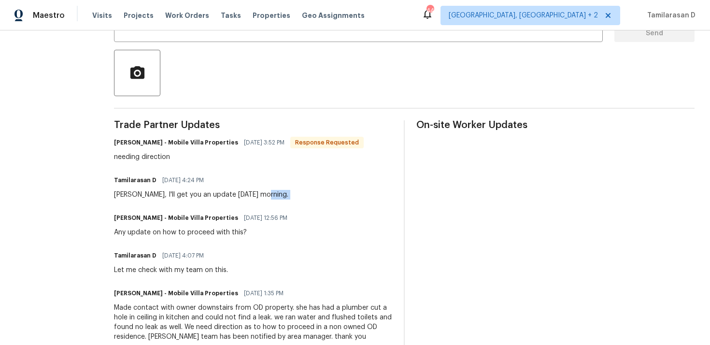
click at [174, 193] on div "James, I'll get you an update tomorrow morning." at bounding box center [201, 195] width 174 height 10
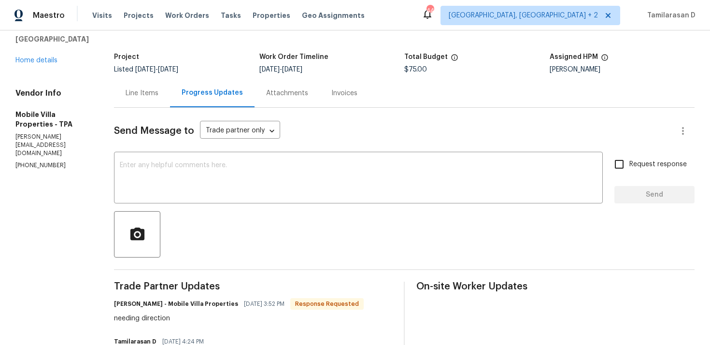
scroll to position [0, 0]
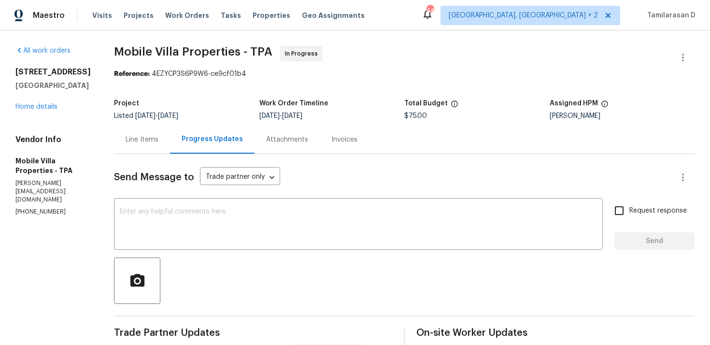
click at [141, 131] on div "Line Items" at bounding box center [142, 139] width 56 height 29
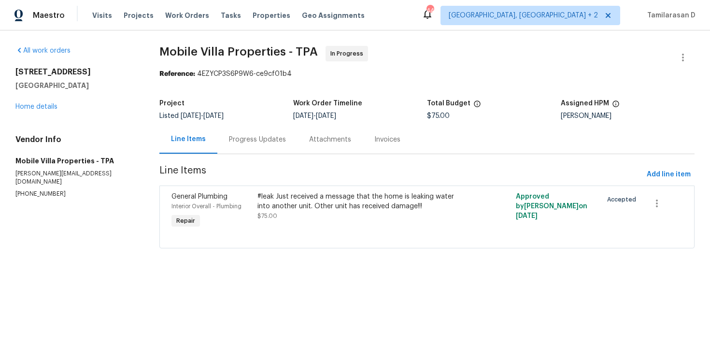
click at [241, 144] on div "Progress Updates" at bounding box center [257, 140] width 57 height 10
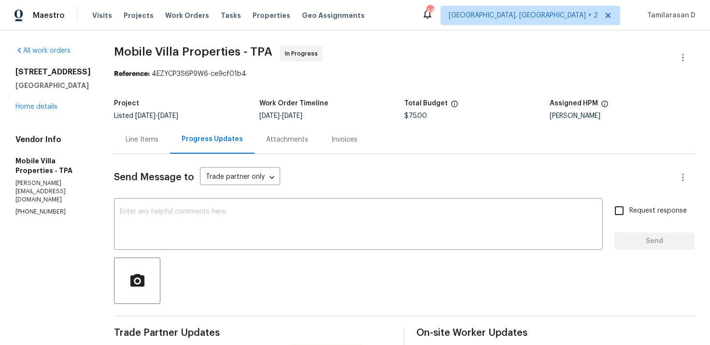
click at [144, 134] on div "Line Items" at bounding box center [142, 139] width 56 height 29
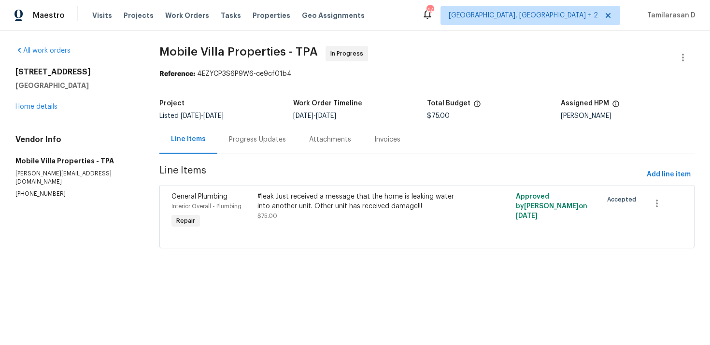
click at [256, 144] on div "Progress Updates" at bounding box center [257, 140] width 57 height 10
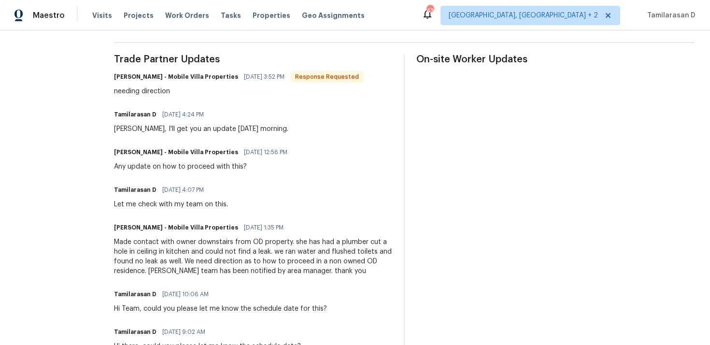
scroll to position [279, 0]
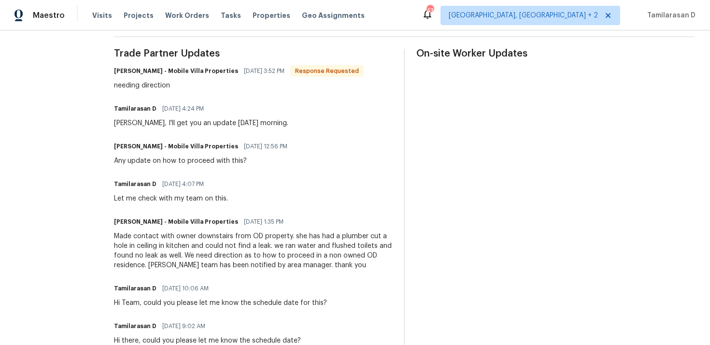
click at [149, 223] on h6 "James Carey - Mobile Villa Properties" at bounding box center [176, 222] width 124 height 10
click at [149, 242] on div "Made contact with owner downstairs from OD property. she has had a plumber cut …" at bounding box center [253, 250] width 278 height 39
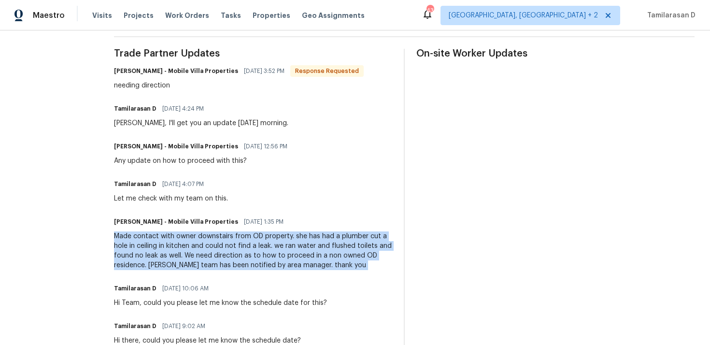
copy div "Made contact with owner downstairs from OD property. she has had a plumber cut …"
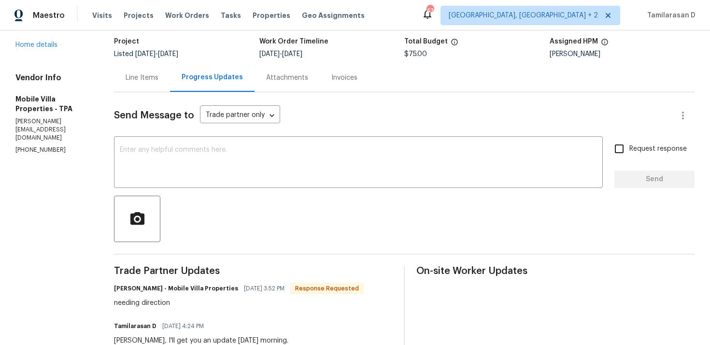
scroll to position [0, 0]
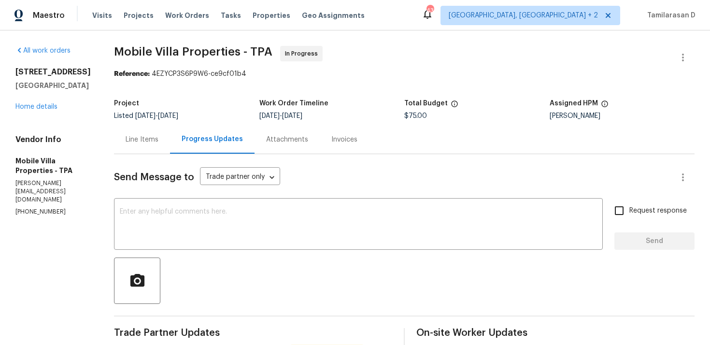
click at [150, 148] on div "Line Items" at bounding box center [142, 139] width 56 height 29
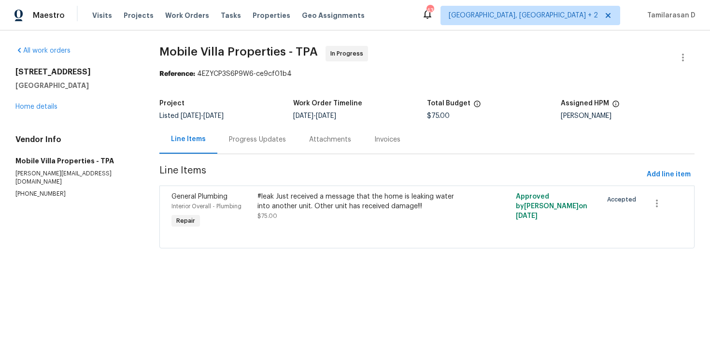
click at [313, 201] on div "#leak Just received a message that the home is leaking water into another unit.…" at bounding box center [363, 201] width 210 height 19
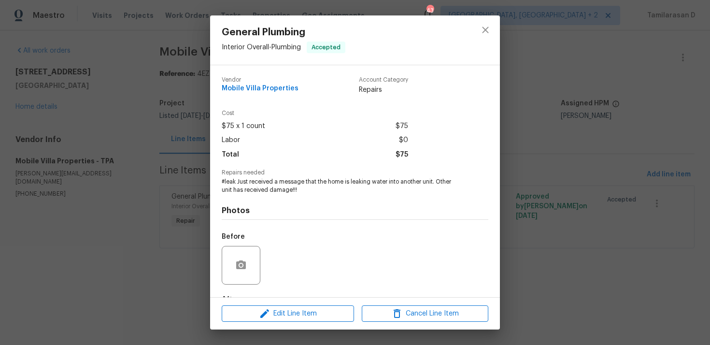
click at [293, 187] on span "#leak Just received a message that the home is leaking water into another unit.…" at bounding box center [342, 186] width 240 height 16
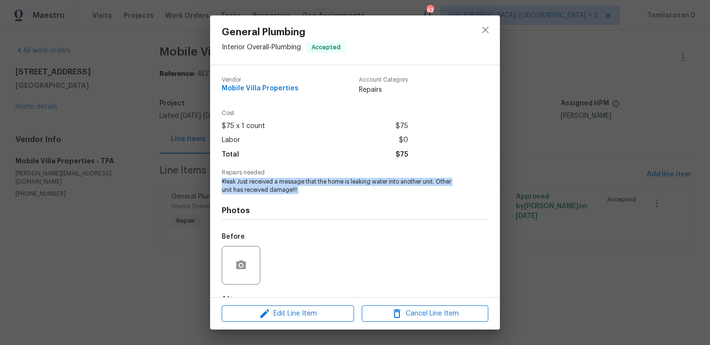
copy span "#leak Just received a message that the home is leaking water into another unit.…"
click at [163, 90] on div "General Plumbing Interior Overall - Plumbing Accepted Vendor Mobile Villa Prope…" at bounding box center [355, 172] width 710 height 345
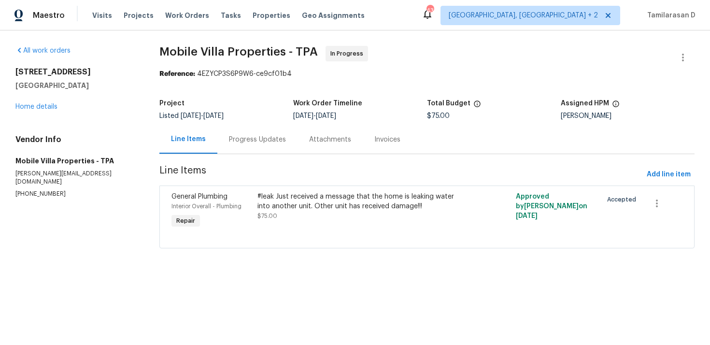
click at [225, 136] on div "Progress Updates" at bounding box center [257, 139] width 80 height 29
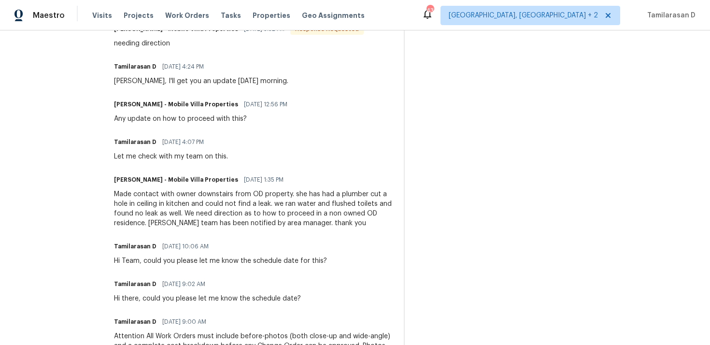
scroll to position [321, 0]
click at [249, 223] on div "Made contact with owner downstairs from OD property. she has had a plumber cut …" at bounding box center [253, 209] width 278 height 39
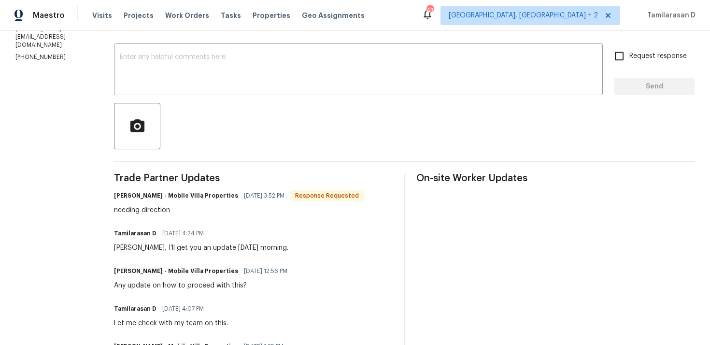
scroll to position [139, 0]
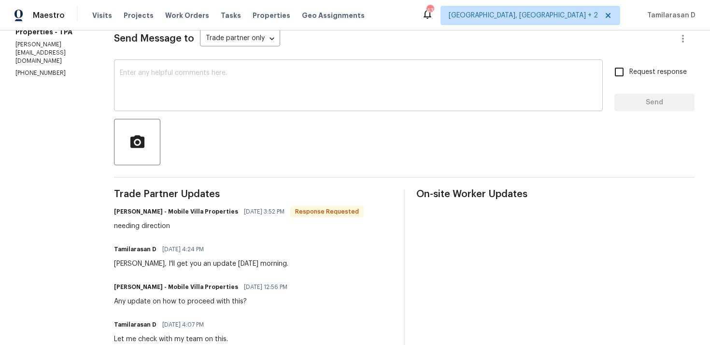
click at [172, 109] on div "x ​" at bounding box center [358, 86] width 489 height 49
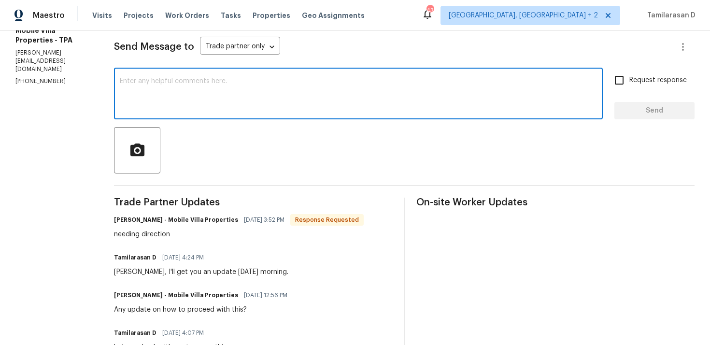
scroll to position [125, 0]
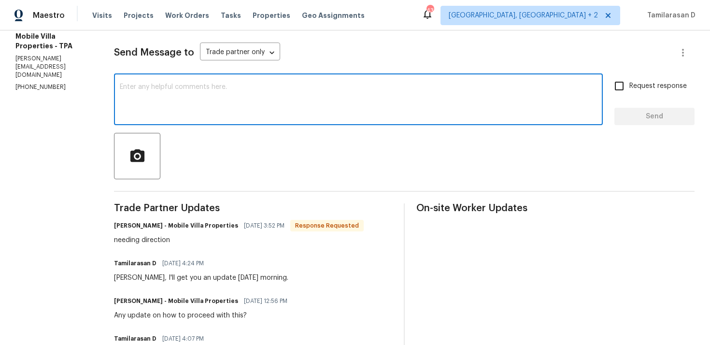
click at [159, 106] on textarea at bounding box center [358, 101] width 477 height 34
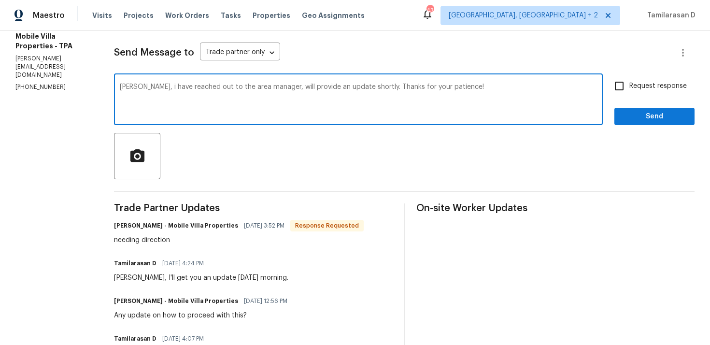
scroll to position [137, 0]
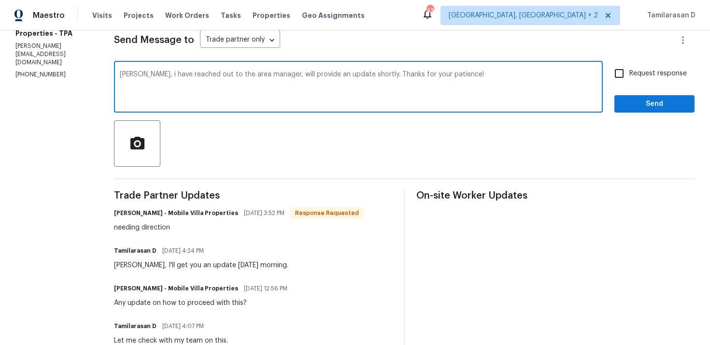
type textarea "James, i have reached out to the area manager, will provide an update shortly. …"
click at [644, 106] on span "Send" at bounding box center [654, 104] width 65 height 12
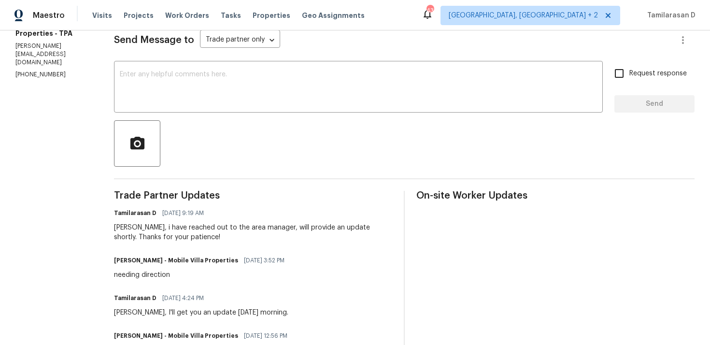
scroll to position [0, 0]
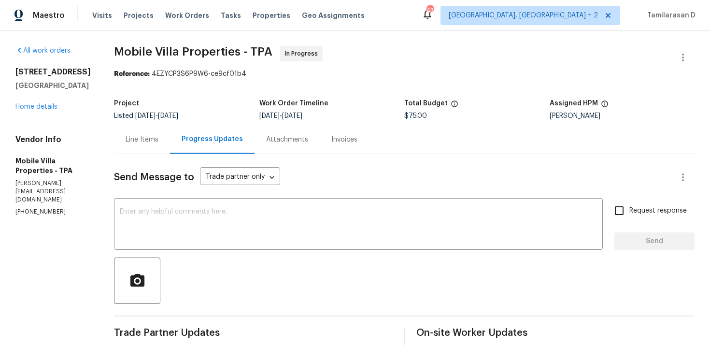
click at [144, 139] on div "Line Items" at bounding box center [142, 140] width 33 height 10
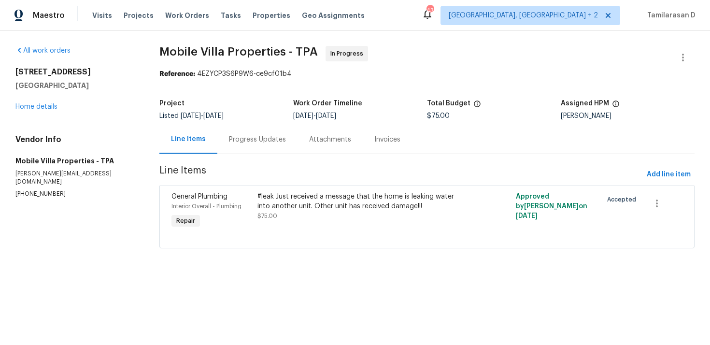
click at [240, 139] on div "Progress Updates" at bounding box center [257, 140] width 57 height 10
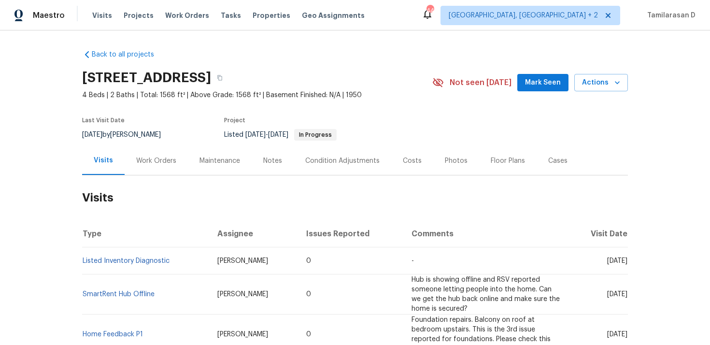
click at [158, 159] on div "Work Orders" at bounding box center [156, 161] width 40 height 10
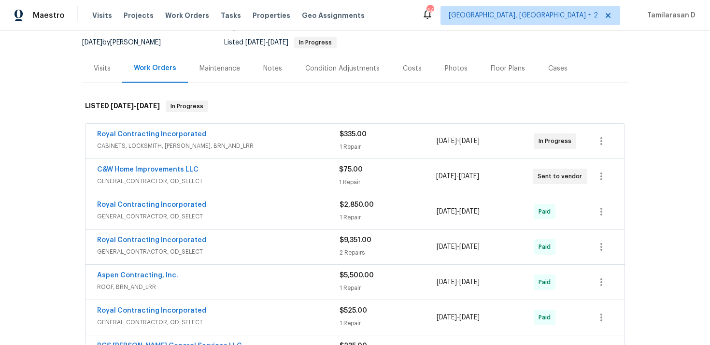
scroll to position [101, 0]
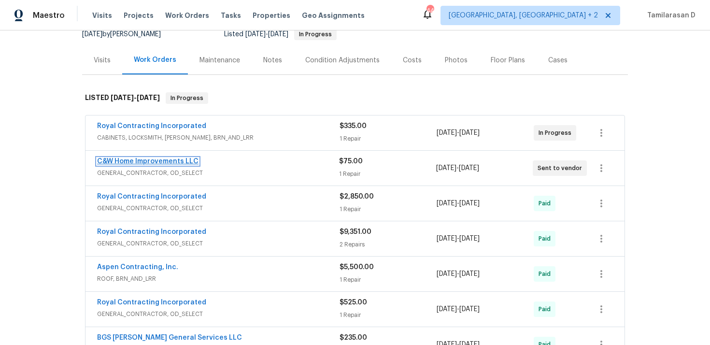
click at [136, 158] on link "C&W Home Improvements LLC" at bounding box center [147, 161] width 101 height 7
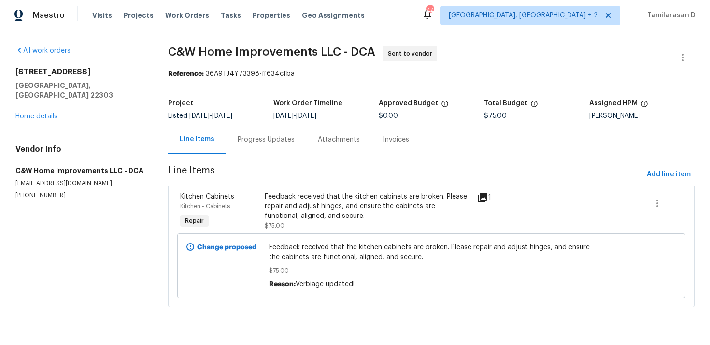
click at [261, 143] on div "Progress Updates" at bounding box center [266, 140] width 57 height 10
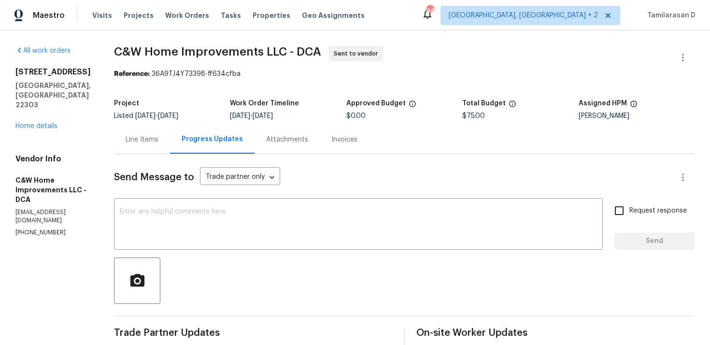
click at [189, 193] on div "Send Message to Trade partner only Trade partner only ​ x ​ Request response Se…" at bounding box center [404, 320] width 581 height 332
click at [184, 214] on textarea at bounding box center [358, 225] width 477 height 34
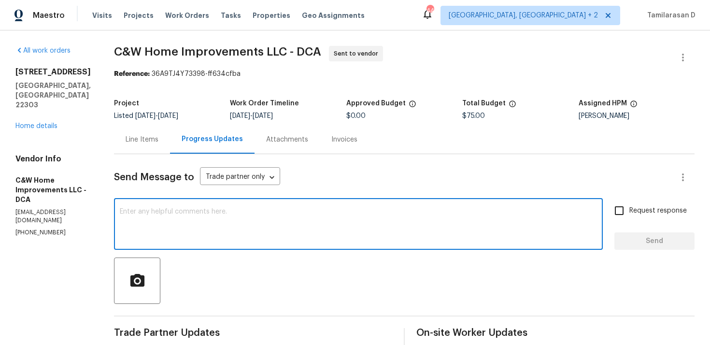
paste textarea "Hello Team, Please confirm your availability by accepting this work order with …"
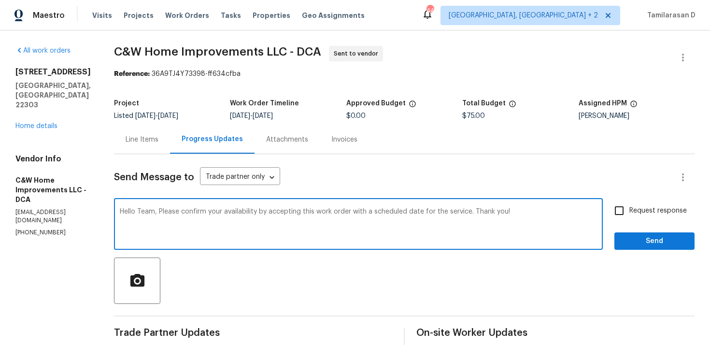
type textarea "Hello Team, Please confirm your availability by accepting this work order with …"
click at [624, 217] on input "Request response" at bounding box center [619, 211] width 20 height 20
checkbox input "true"
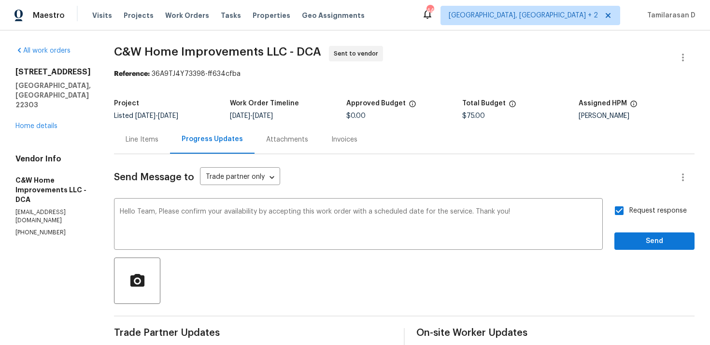
click at [651, 256] on div "Send Message to Trade partner only Trade partner only ​ Hello Team, Please conf…" at bounding box center [404, 320] width 581 height 332
click at [652, 236] on span "Send" at bounding box center [654, 241] width 65 height 12
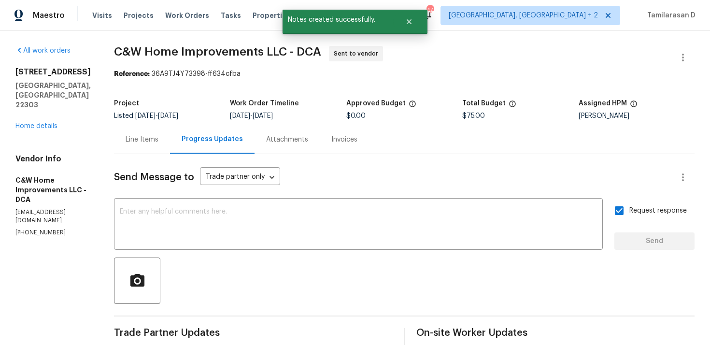
click at [33, 229] on p "(252) 503-0121" at bounding box center [52, 233] width 75 height 8
copy p "(252) 503-0121"
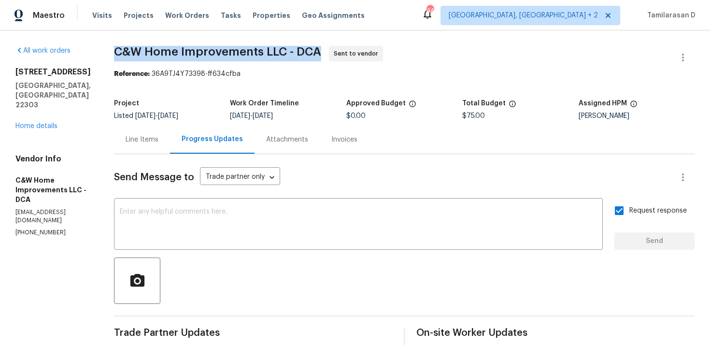
drag, startPoint x: 117, startPoint y: 52, endPoint x: 185, endPoint y: 54, distance: 67.2
click at [185, 54] on span "C&W Home Improvements LLC - DCA" at bounding box center [217, 52] width 207 height 12
drag, startPoint x: 281, startPoint y: 48, endPoint x: 115, endPoint y: 49, distance: 166.2
click at [115, 49] on span "C&W Home Improvements LLC - DCA" at bounding box center [217, 52] width 207 height 12
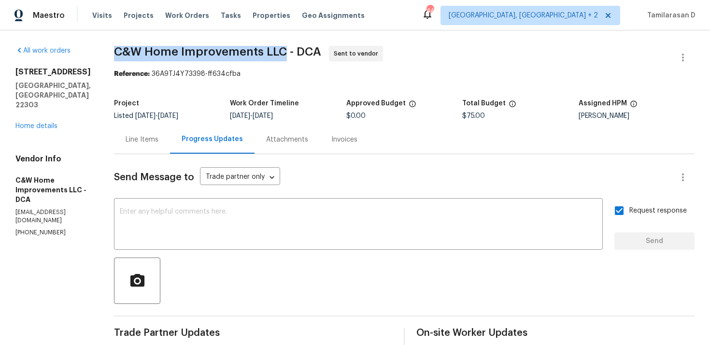
click at [115, 49] on span "C&W Home Improvements LLC - DCA" at bounding box center [217, 52] width 207 height 12
drag, startPoint x: 115, startPoint y: 49, endPoint x: 286, endPoint y: 51, distance: 171.1
click at [286, 51] on span "C&W Home Improvements LLC - DCA" at bounding box center [217, 52] width 207 height 12
copy span "C&W Home Improvements LLC"
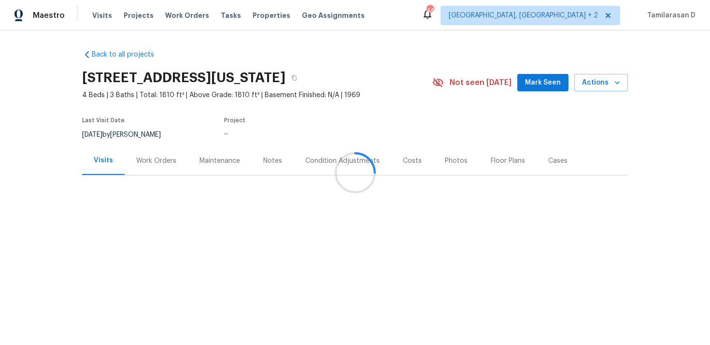
click at [144, 149] on div "Work Orders" at bounding box center [156, 160] width 63 height 29
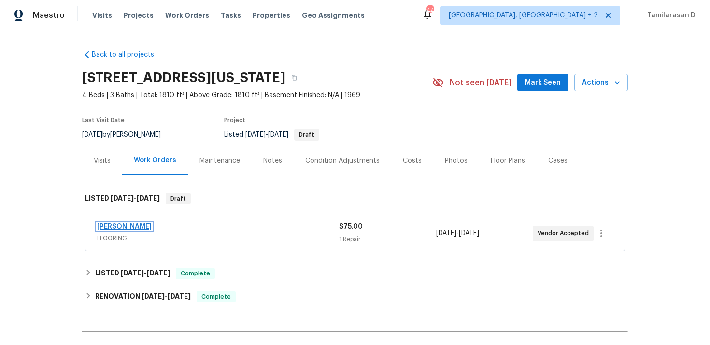
click at [133, 226] on link "[PERSON_NAME]" at bounding box center [124, 226] width 55 height 7
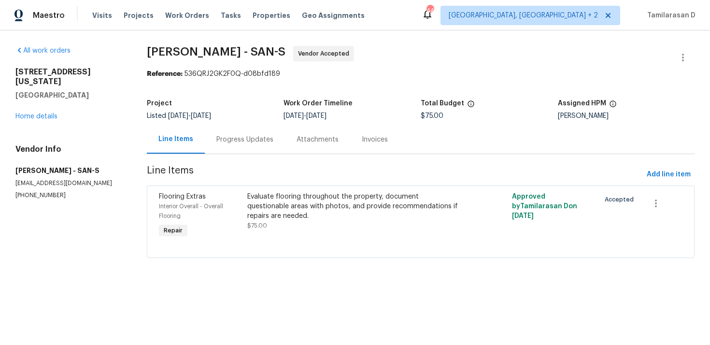
click at [251, 144] on div "Progress Updates" at bounding box center [244, 140] width 57 height 10
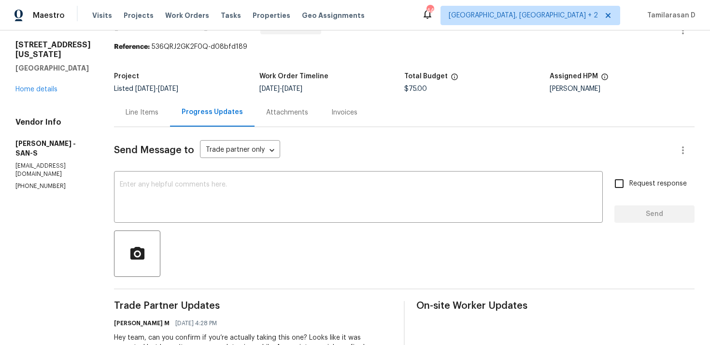
scroll to position [9, 0]
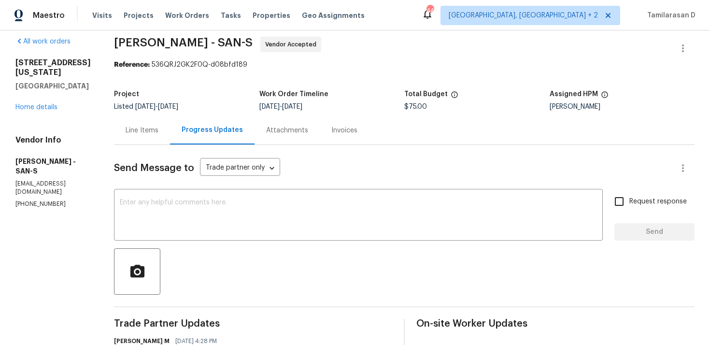
click at [43, 200] on p "(858) 292-1358" at bounding box center [52, 204] width 75 height 8
copy p "(858) 292-1358"
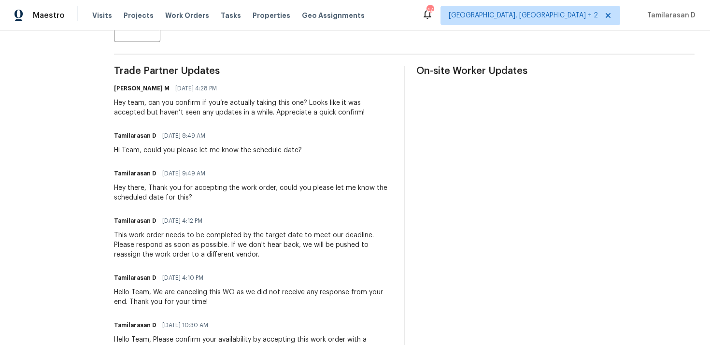
scroll to position [0, 0]
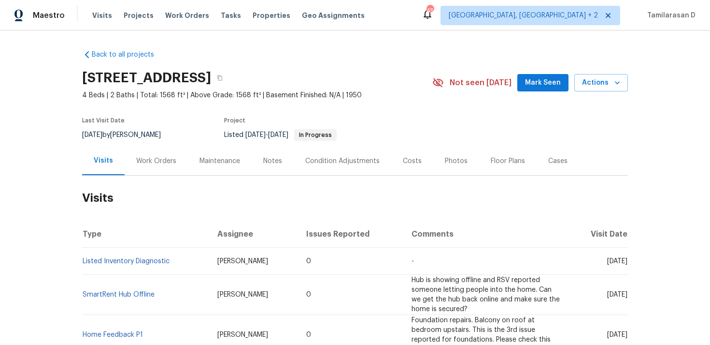
click at [151, 162] on div "Work Orders" at bounding box center [156, 161] width 40 height 10
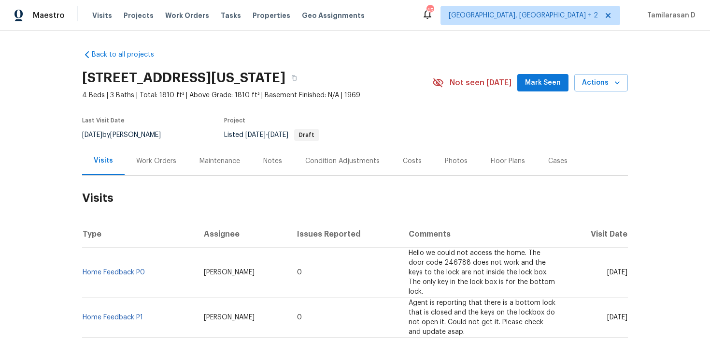
click at [157, 156] on div "Work Orders" at bounding box center [156, 161] width 40 height 10
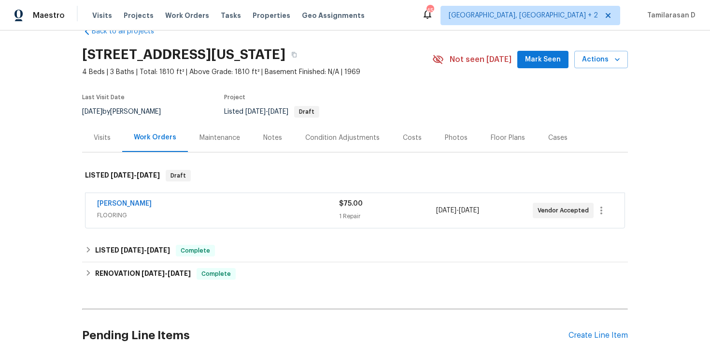
scroll to position [52, 0]
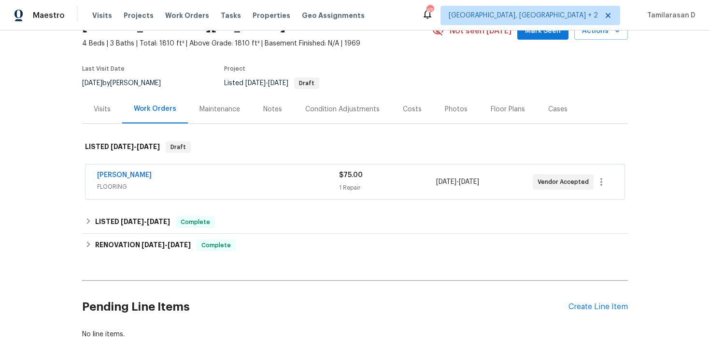
click at [139, 179] on span "[PERSON_NAME]" at bounding box center [124, 175] width 55 height 10
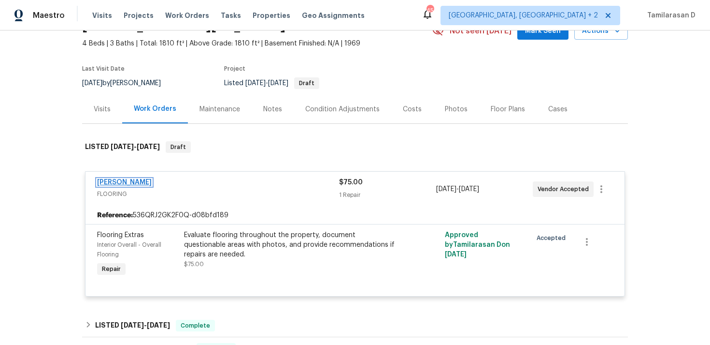
click at [137, 179] on link "[PERSON_NAME]" at bounding box center [124, 182] width 55 height 7
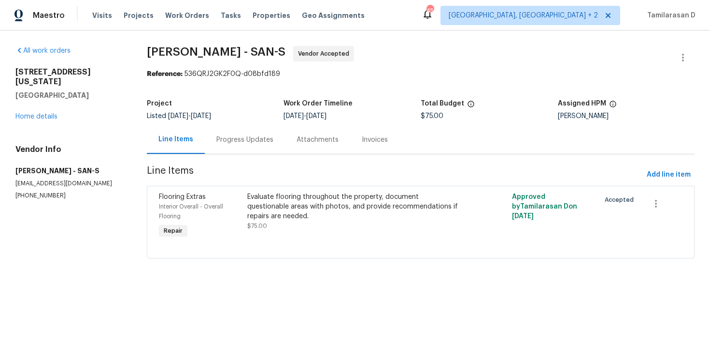
click at [41, 191] on p "[PHONE_NUMBER]" at bounding box center [69, 195] width 108 height 8
copy p "[PHONE_NUMBER]"
click at [235, 134] on div "Progress Updates" at bounding box center [245, 139] width 80 height 29
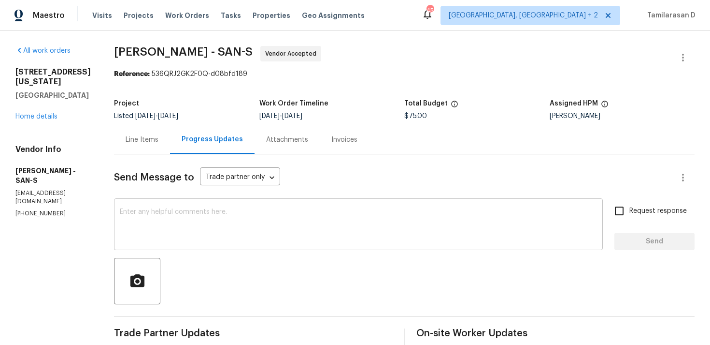
click at [164, 216] on textarea at bounding box center [358, 225] width 477 height 34
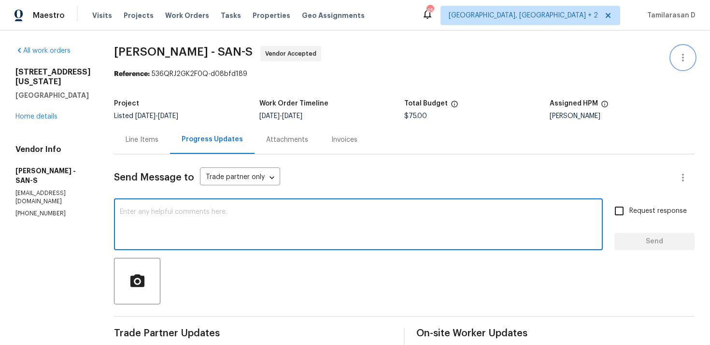
click at [685, 57] on icon "button" at bounding box center [683, 58] width 12 height 12
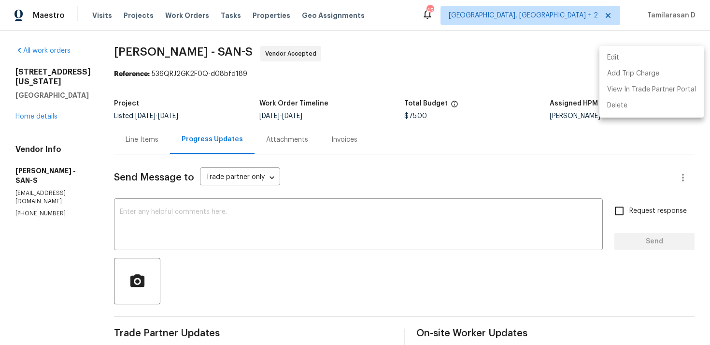
click at [624, 55] on li "Edit" at bounding box center [652, 58] width 104 height 16
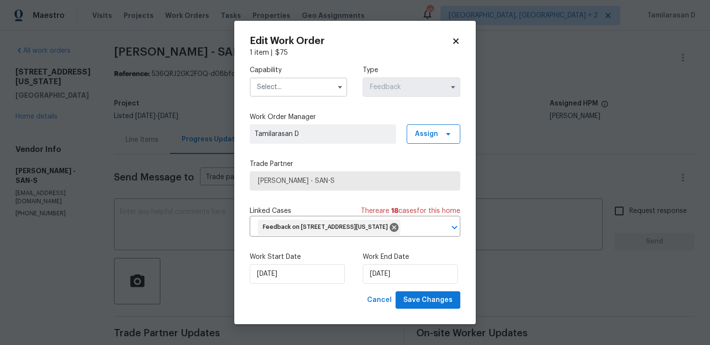
click at [306, 83] on input "text" at bounding box center [299, 86] width 98 height 19
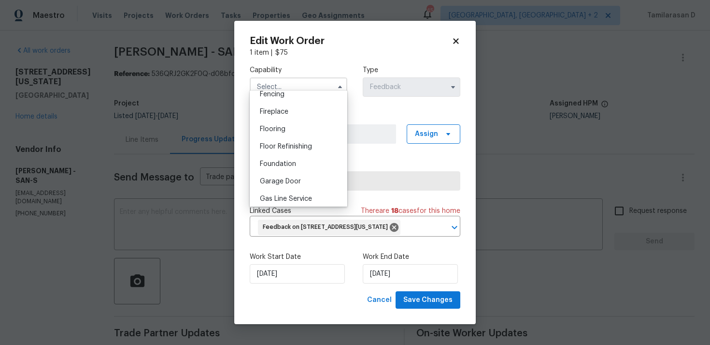
scroll to position [352, 0]
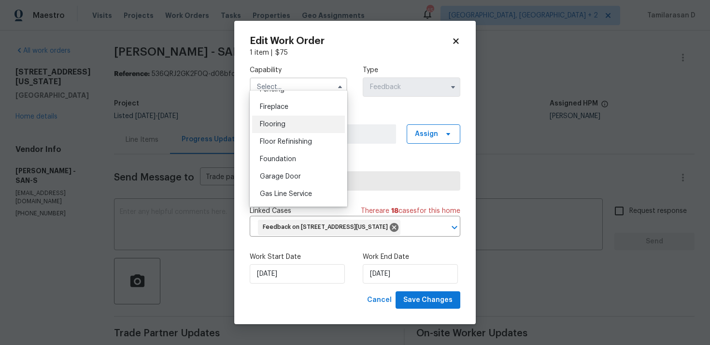
click at [289, 128] on div "Flooring" at bounding box center [298, 123] width 93 height 17
type input "Flooring"
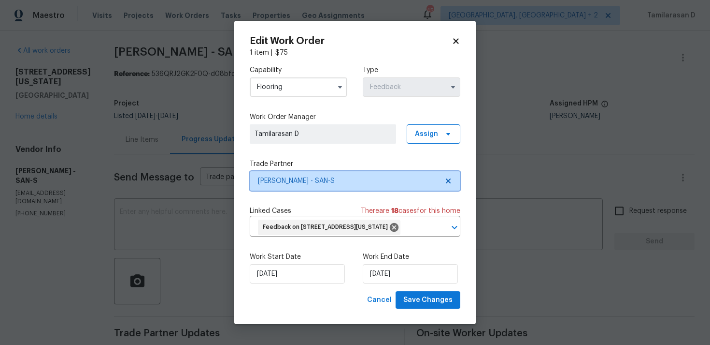
click at [316, 179] on span "[PERSON_NAME] - SAN-S" at bounding box center [355, 180] width 211 height 19
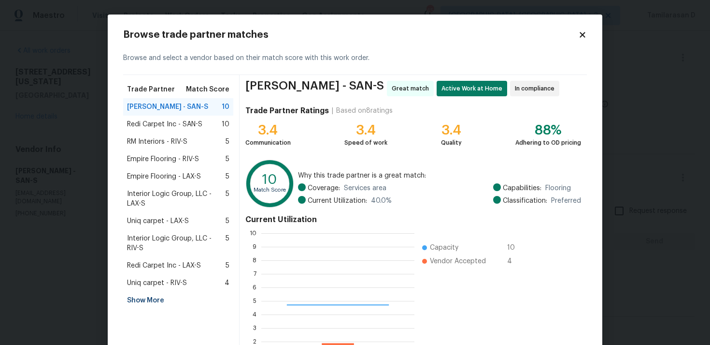
scroll to position [135, 153]
click at [158, 142] on span "RM Interiors - RIV-S" at bounding box center [157, 142] width 60 height 10
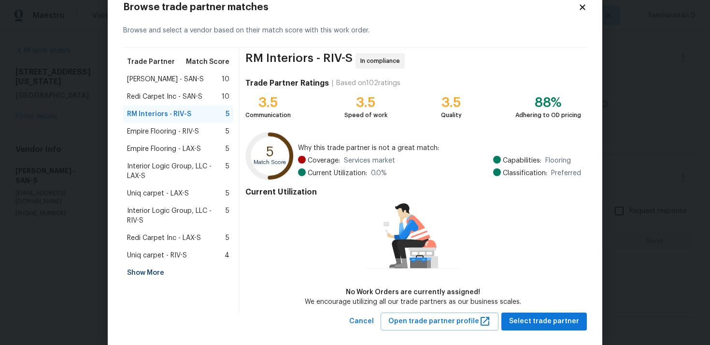
scroll to position [0, 0]
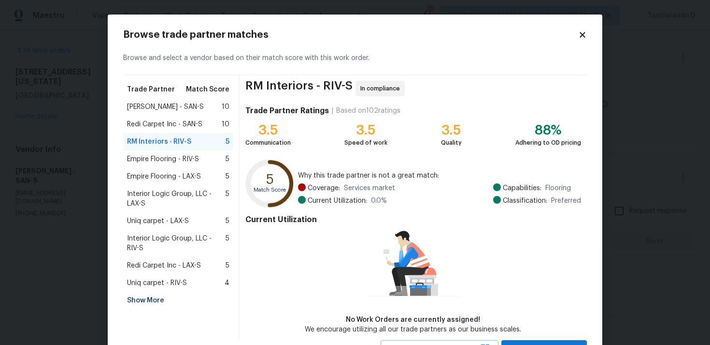
click at [167, 127] on span "Redi Carpet Inc - SAN-S" at bounding box center [164, 124] width 75 height 10
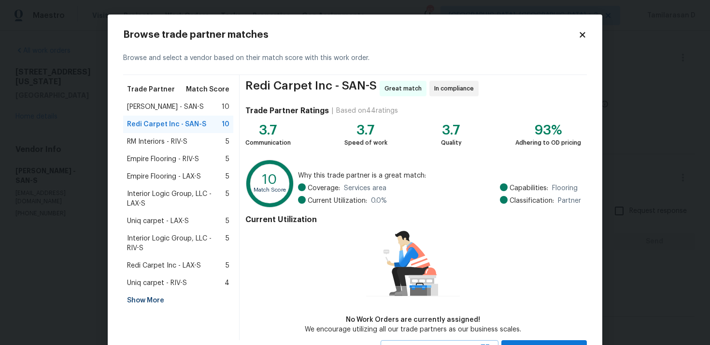
click at [159, 143] on span "RM Interiors - RIV-S" at bounding box center [157, 142] width 60 height 10
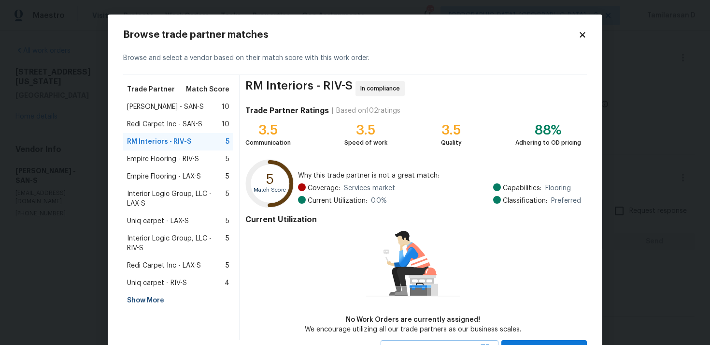
click at [198, 166] on div "Empire Flooring - RIV-S 5" at bounding box center [178, 158] width 110 height 17
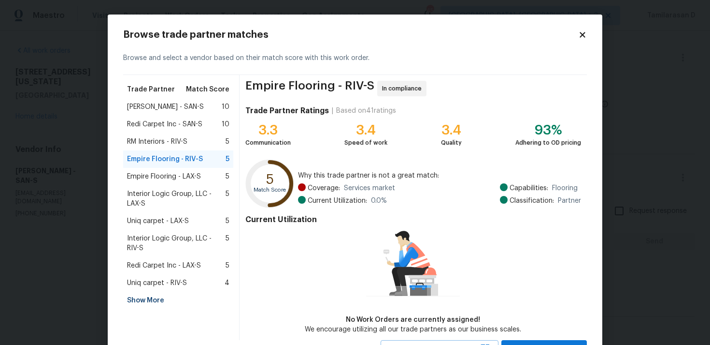
click at [168, 139] on span "RM Interiors - RIV-S" at bounding box center [157, 142] width 60 height 10
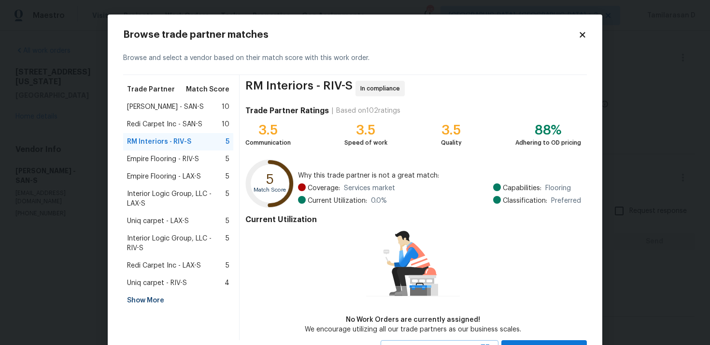
scroll to position [42, 0]
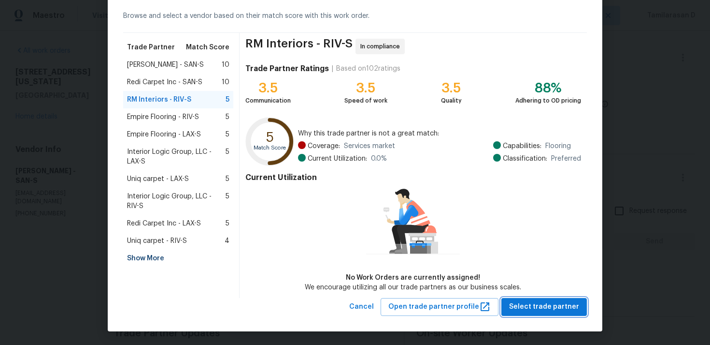
click at [550, 302] on span "Select trade partner" at bounding box center [544, 307] width 70 height 12
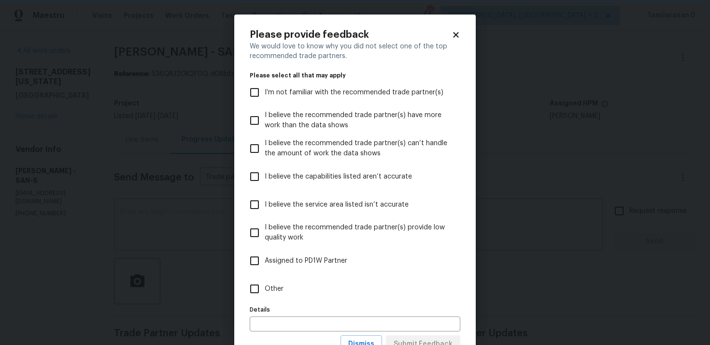
scroll to position [0, 0]
click at [281, 286] on span "Other" at bounding box center [274, 289] width 19 height 10
click at [265, 286] on input "Other" at bounding box center [255, 288] width 20 height 20
checkbox input "true"
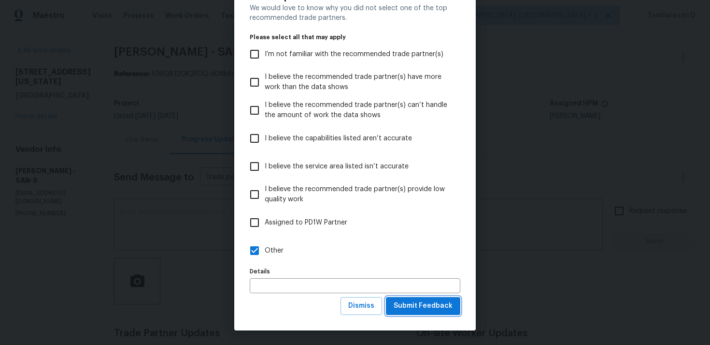
click at [438, 312] on button "Submit Feedback" at bounding box center [423, 306] width 74 height 18
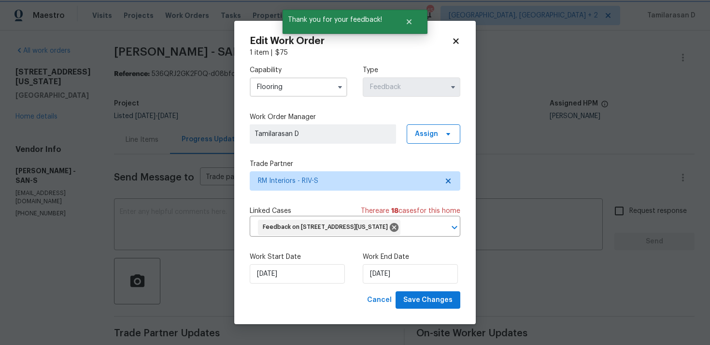
scroll to position [0, 0]
click at [287, 283] on input "25/09/2025" at bounding box center [297, 273] width 95 height 19
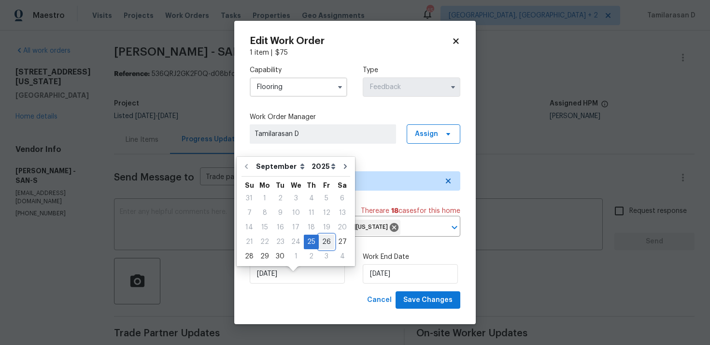
click at [319, 238] on div "26" at bounding box center [326, 242] width 15 height 14
type input "26/09/2025"
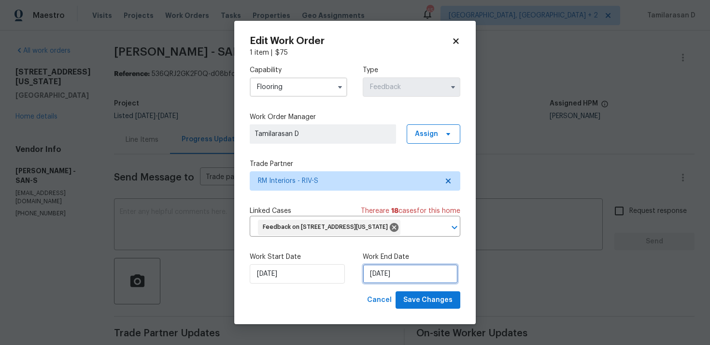
click at [377, 283] on input "29/09/2025" at bounding box center [410, 273] width 95 height 19
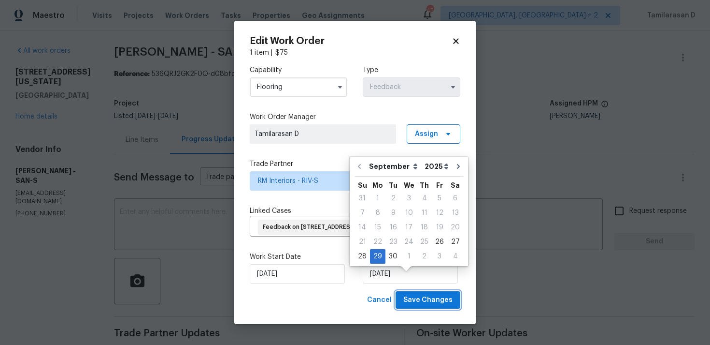
click at [425, 302] on button "Save Changes" at bounding box center [428, 300] width 65 height 18
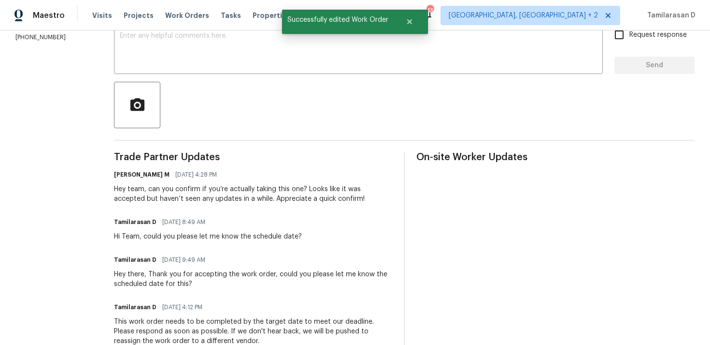
scroll to position [148, 0]
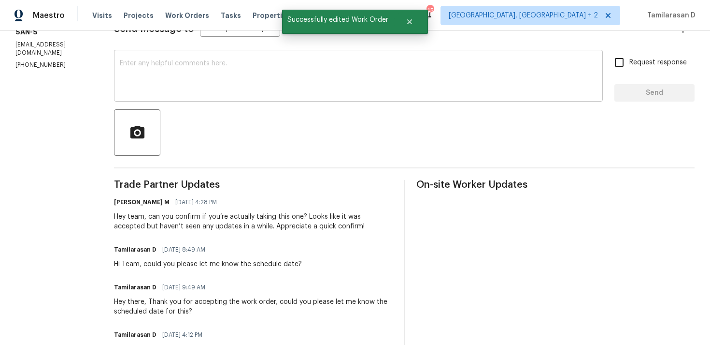
click at [150, 94] on div "x ​" at bounding box center [358, 76] width 489 height 49
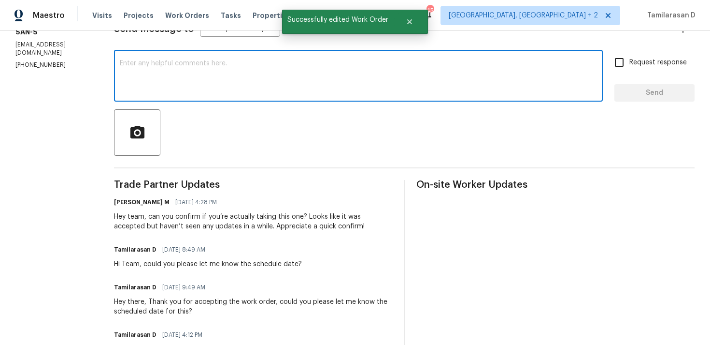
scroll to position [0, 0]
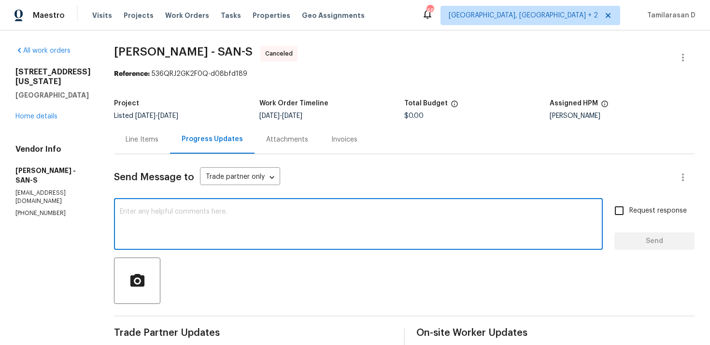
click at [214, 216] on textarea at bounding box center [358, 225] width 477 height 34
click at [230, 275] on div at bounding box center [404, 281] width 581 height 46
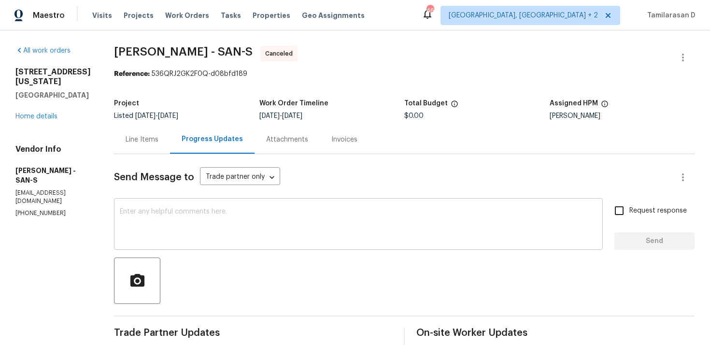
click at [212, 240] on textarea at bounding box center [358, 225] width 477 height 34
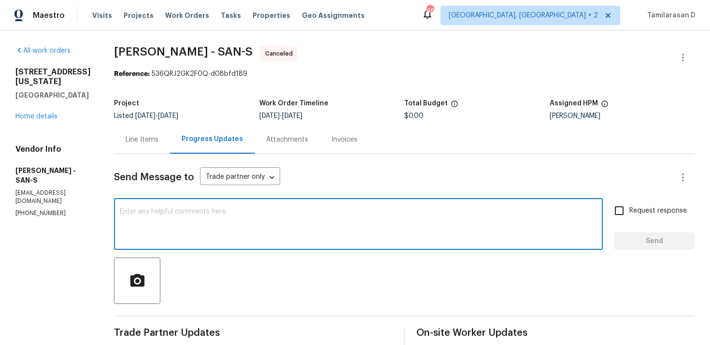
paste textarea "Hello Team, We are canceling this WO as we did not receive any response from yo…"
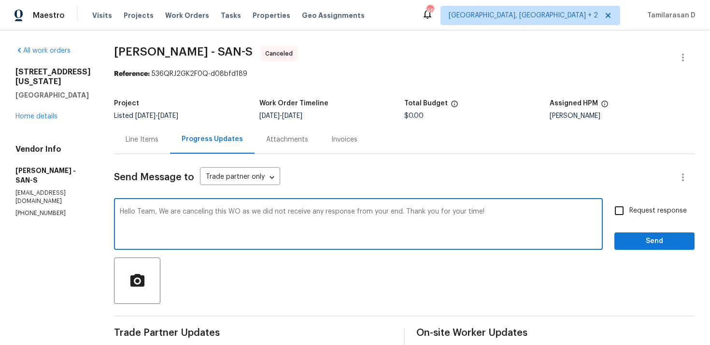
type textarea "Hello Team, We are canceling this WO as we did not receive any response from yo…"
click at [648, 239] on span "Send" at bounding box center [654, 241] width 65 height 12
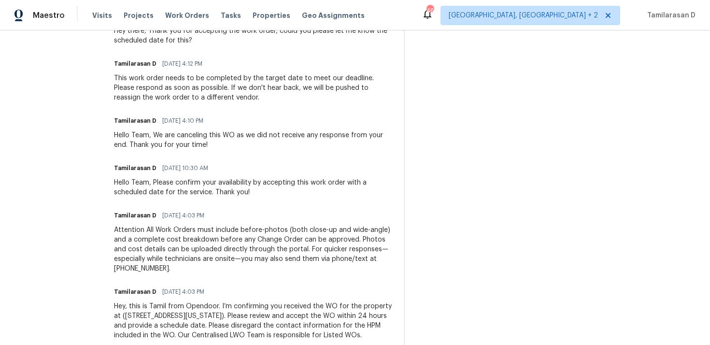
scroll to position [489, 0]
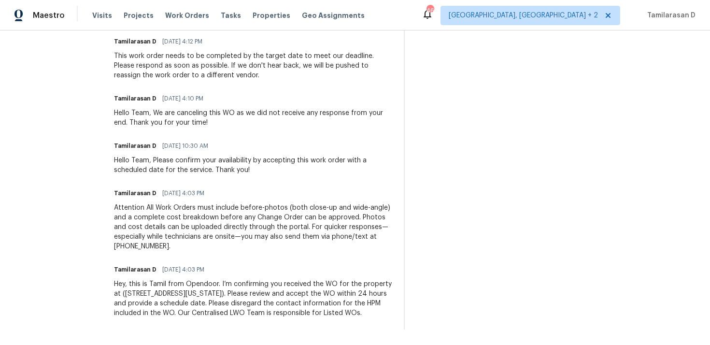
click at [158, 294] on div "Hey, this is Tamil from Opendoor. I’m confirming you received the WO for the pr…" at bounding box center [253, 298] width 278 height 39
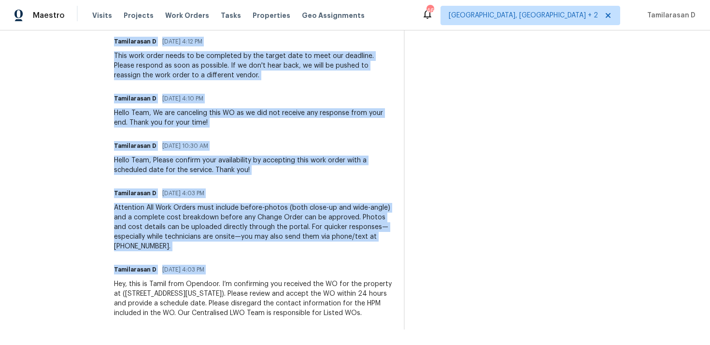
copy div "Lorem Ipsumdo Sitamet Consectetur A 43/95/5109 5:78 EL Seddo Eius, Te inc utlab…"
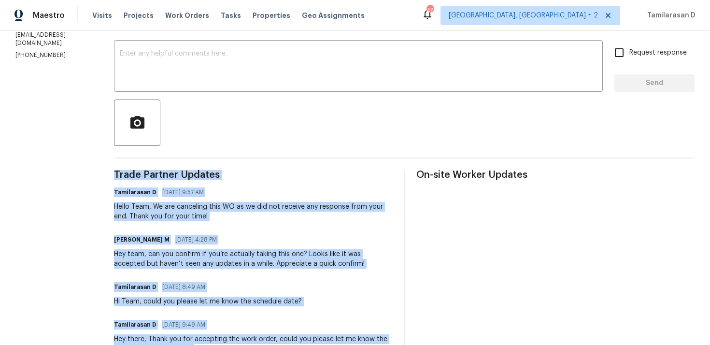
scroll to position [0, 0]
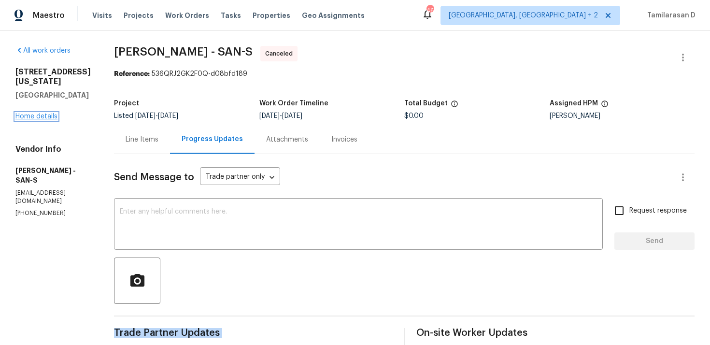
click at [41, 113] on link "Home details" at bounding box center [36, 116] width 42 height 7
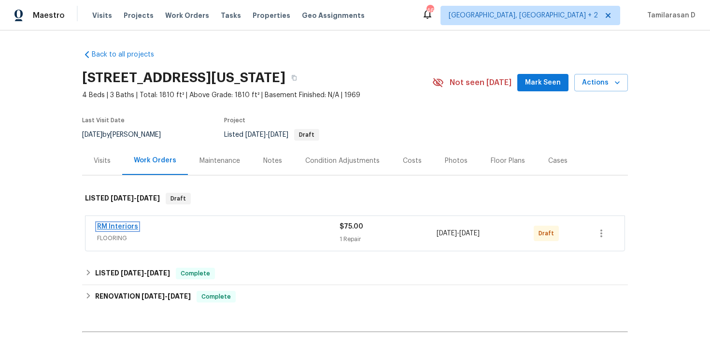
click at [130, 225] on link "RM Interiors" at bounding box center [117, 226] width 41 height 7
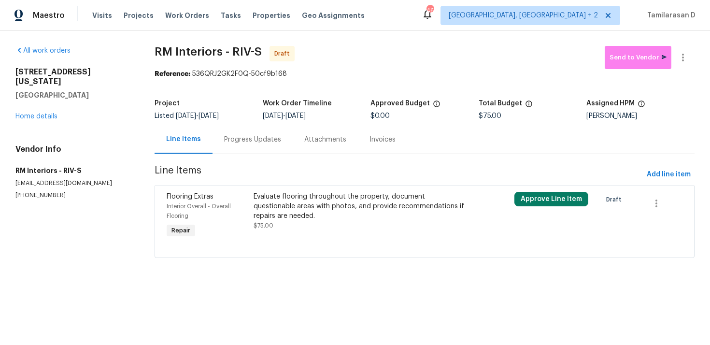
click at [257, 138] on div "Progress Updates" at bounding box center [252, 140] width 57 height 10
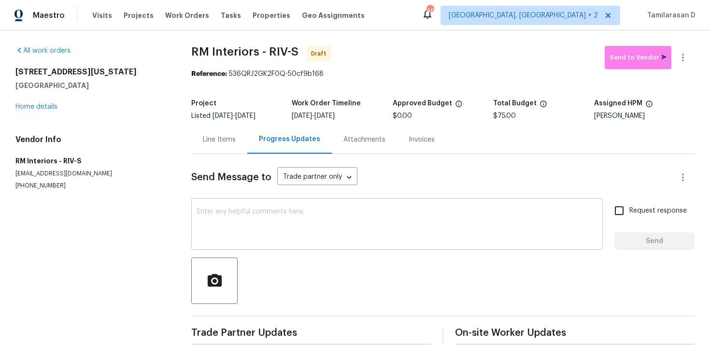
click at [229, 204] on div "x ​" at bounding box center [397, 225] width 412 height 49
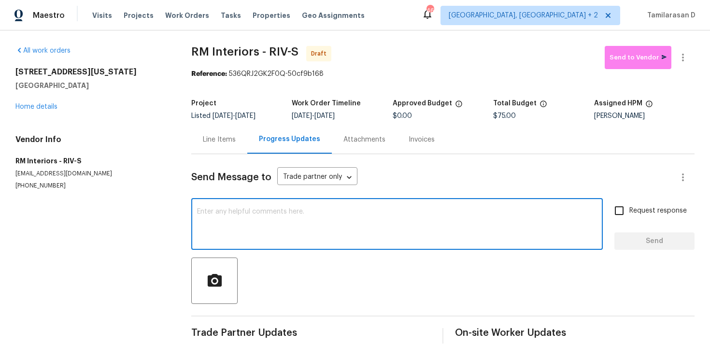
paste textarea "Hey, this is Tamil from Opendoor. I’m confirming you received the WO for the pr…"
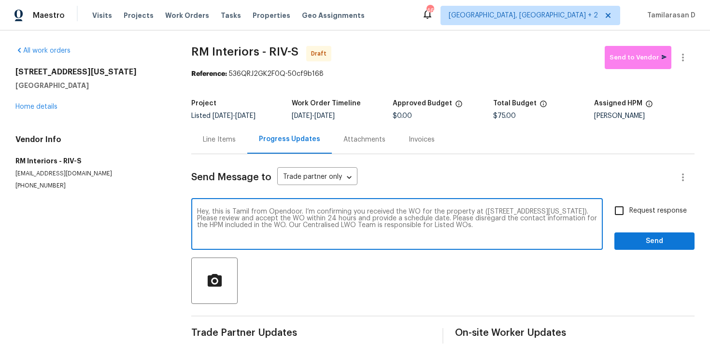
type textarea "Hey, this is Tamil from Opendoor. I’m confirming you received the WO for the pr…"
click at [628, 212] on input "Request response" at bounding box center [619, 211] width 20 height 20
checkbox input "true"
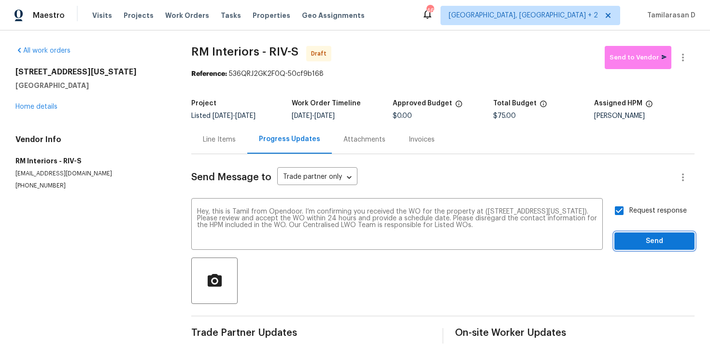
click at [656, 243] on span "Send" at bounding box center [654, 241] width 65 height 12
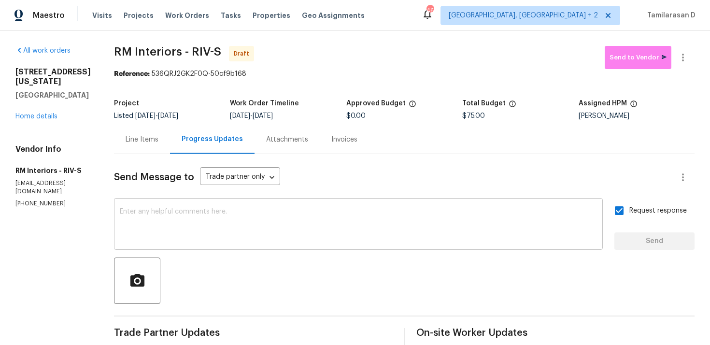
click at [211, 220] on textarea at bounding box center [358, 225] width 477 height 34
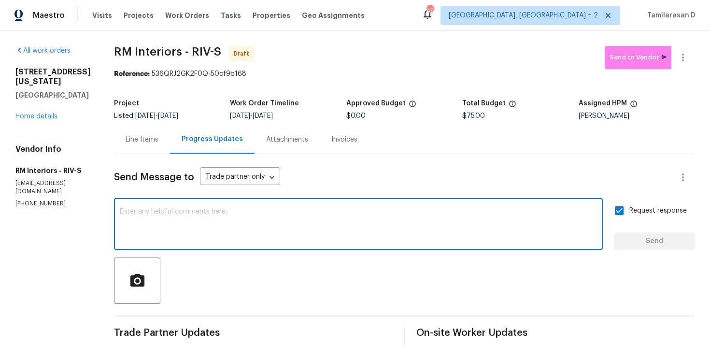
paste textarea "Attention All Work Orders must include before-photos (both close-up and wide-an…"
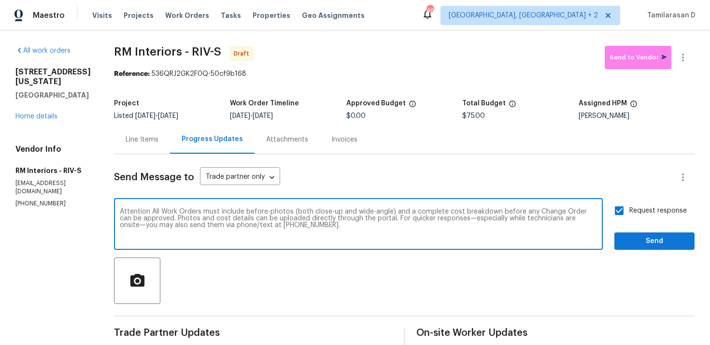
type textarea "Attention All Work Orders must include before-photos (both close-up and wide-an…"
click at [681, 239] on span "Send" at bounding box center [654, 241] width 65 height 12
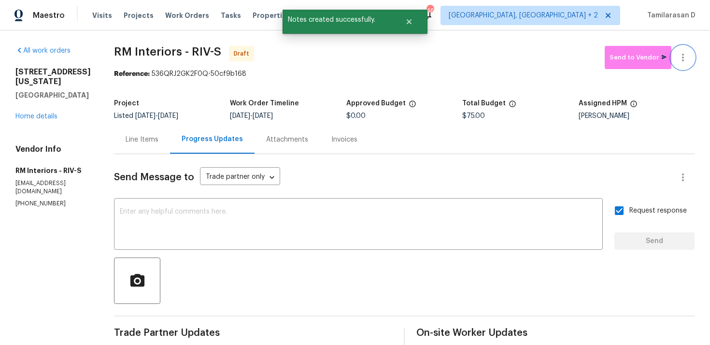
click at [691, 54] on button "button" at bounding box center [683, 57] width 23 height 23
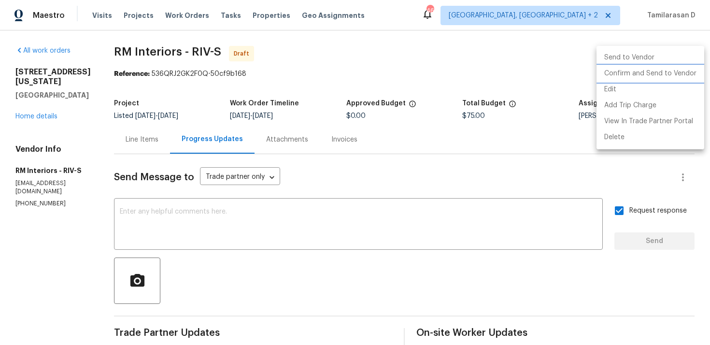
click at [619, 74] on li "Confirm and Send to Vendor" at bounding box center [651, 74] width 108 height 16
click at [468, 58] on div at bounding box center [355, 172] width 710 height 345
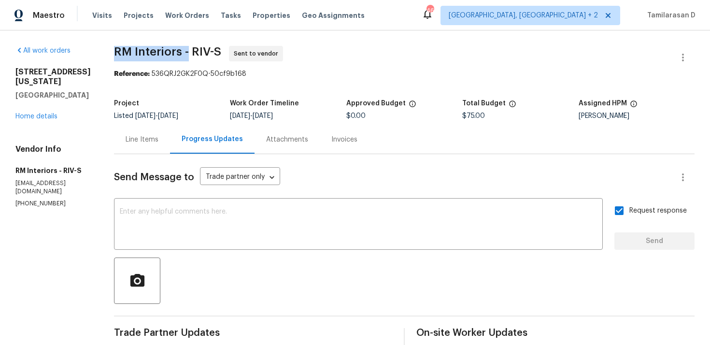
drag, startPoint x: 121, startPoint y: 49, endPoint x: 194, endPoint y: 54, distance: 73.6
click at [194, 54] on span "RM Interiors - RIV-S" at bounding box center [167, 52] width 107 height 12
copy span "RM Interiors -"
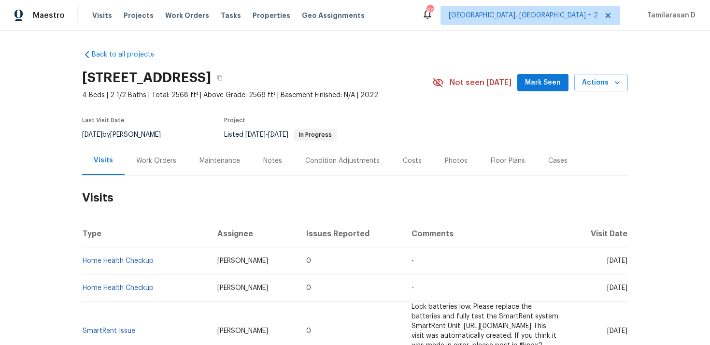
click at [154, 169] on div "Work Orders" at bounding box center [156, 160] width 63 height 29
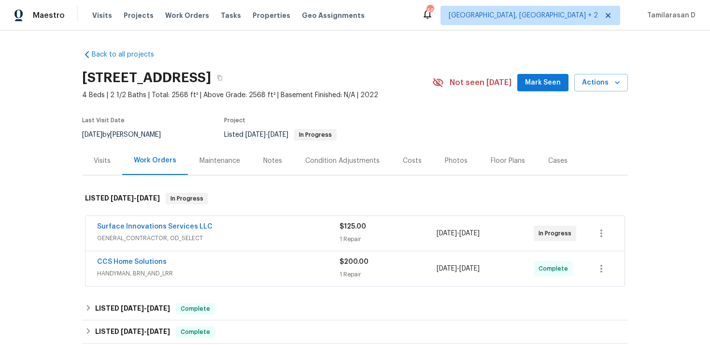
scroll to position [49, 0]
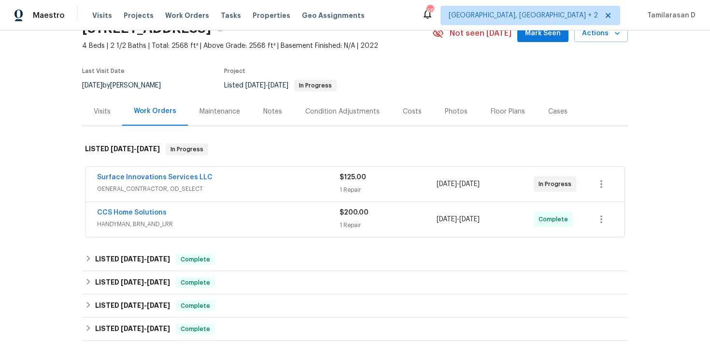
click at [155, 173] on span "Surface Innovations Services LLC" at bounding box center [154, 178] width 115 height 10
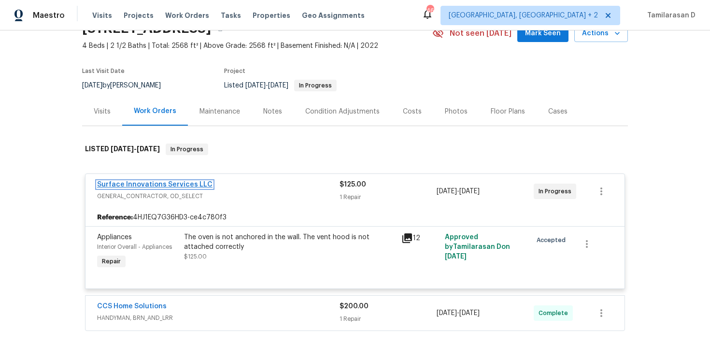
click at [160, 182] on link "Surface Innovations Services LLC" at bounding box center [154, 184] width 115 height 7
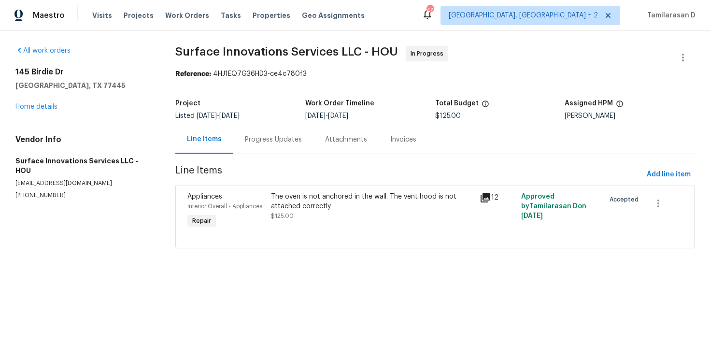
click at [240, 140] on div "Progress Updates" at bounding box center [273, 139] width 80 height 29
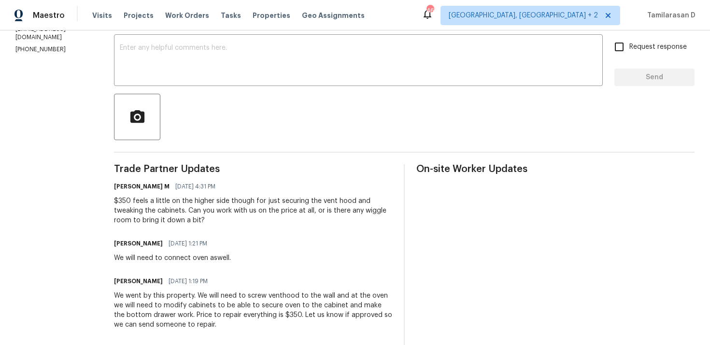
scroll to position [159, 0]
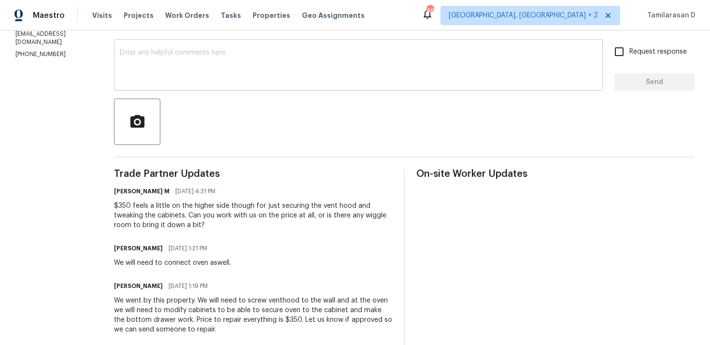
click at [189, 74] on textarea at bounding box center [358, 66] width 477 height 34
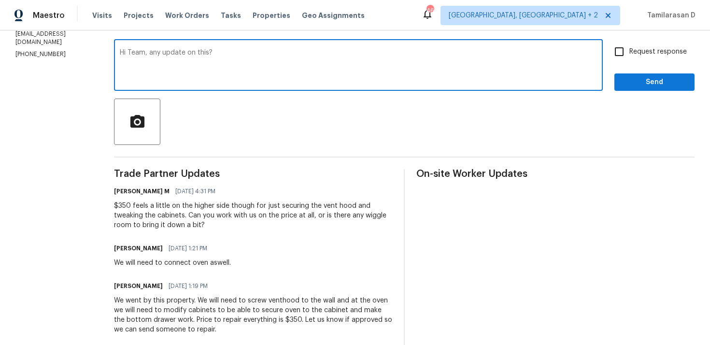
type textarea "Hi Team, any update on this?"
click at [603, 55] on div "Hi Team, any update on this? x ​" at bounding box center [358, 66] width 489 height 49
click at [616, 51] on input "Request response" at bounding box center [619, 52] width 20 height 20
checkbox input "true"
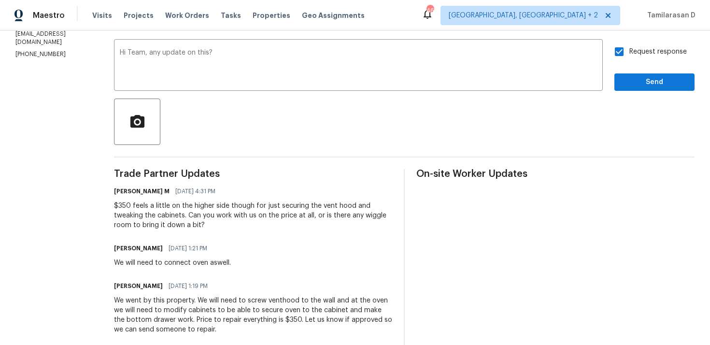
click at [643, 69] on div "Request response Send" at bounding box center [655, 66] width 80 height 49
click at [643, 77] on span "Send" at bounding box center [654, 82] width 65 height 12
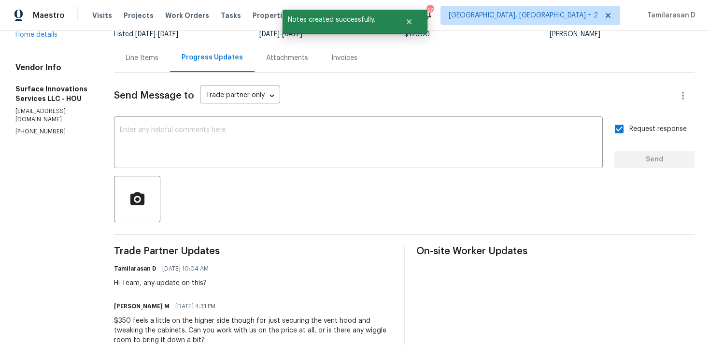
scroll to position [230, 0]
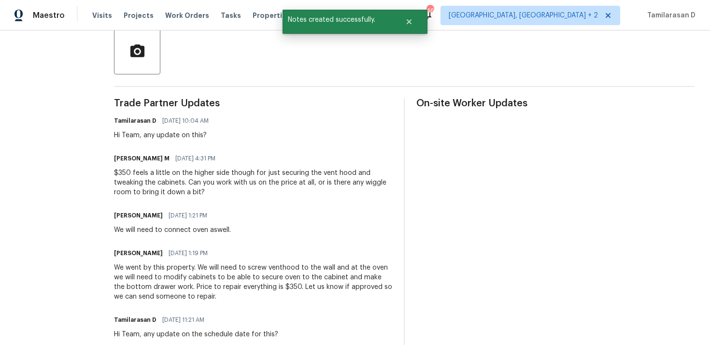
click at [186, 192] on div "$350 feels a little on the higher side though for just securing the vent hood a…" at bounding box center [253, 182] width 278 height 29
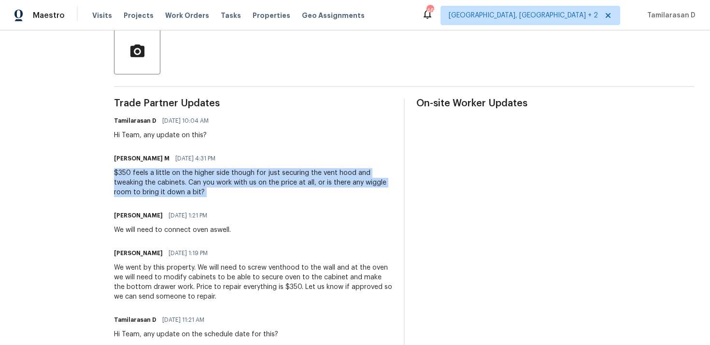
scroll to position [0, 0]
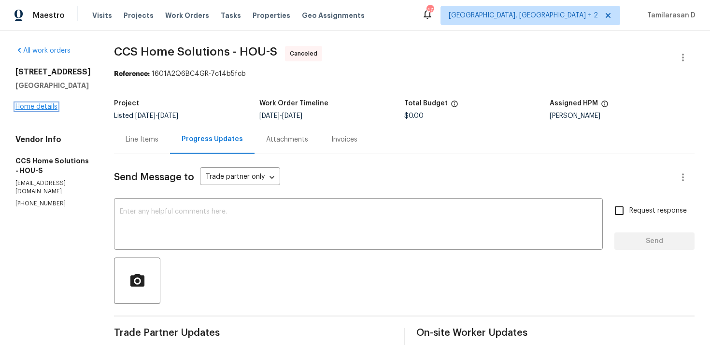
click at [42, 108] on link "Home details" at bounding box center [36, 106] width 42 height 7
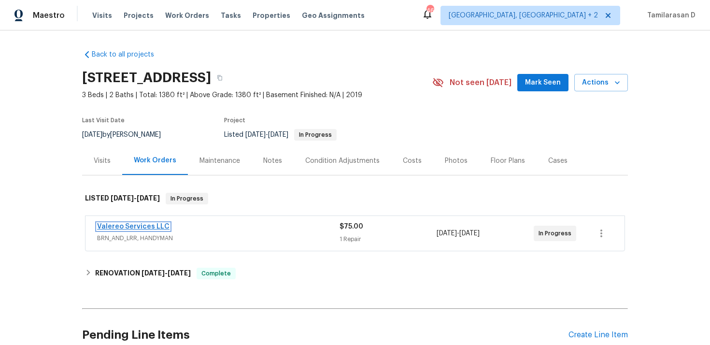
click at [144, 228] on link "Valereo Services LLC" at bounding box center [133, 226] width 72 height 7
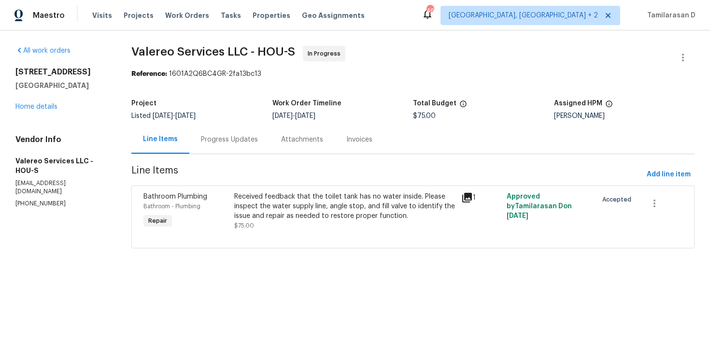
click at [240, 137] on div "Progress Updates" at bounding box center [229, 140] width 57 height 10
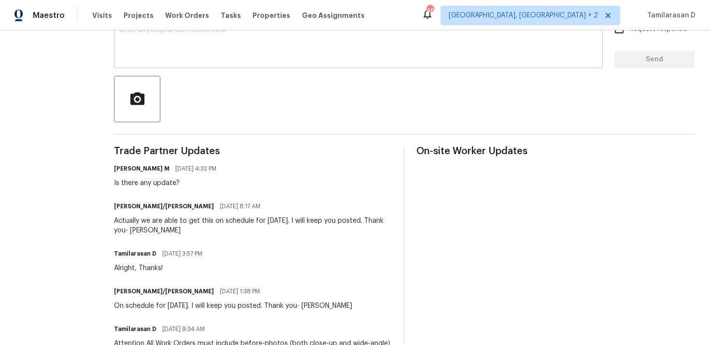
scroll to position [184, 0]
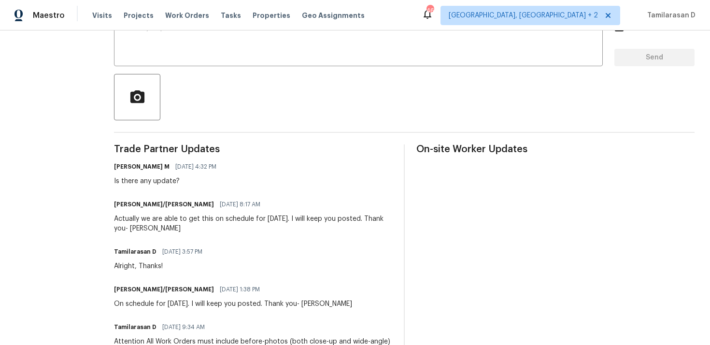
click at [195, 224] on div "Actually we are able to get this on schedule for [DATE]. I will keep you posted…" at bounding box center [253, 223] width 278 height 19
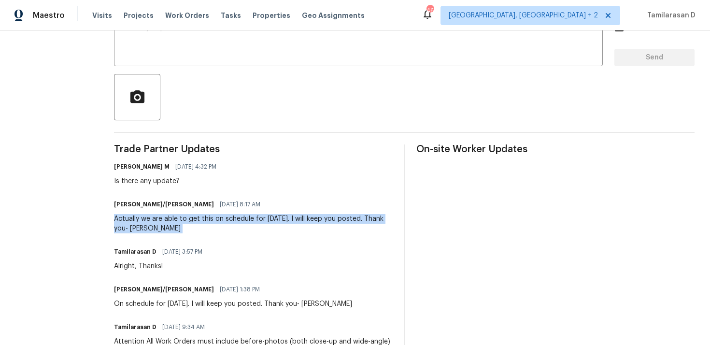
scroll to position [175, 0]
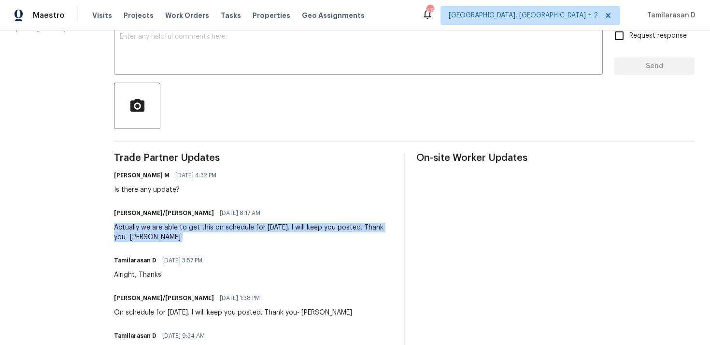
click at [187, 224] on div "Actually we are able to get this on schedule for [DATE]. I will keep you posted…" at bounding box center [253, 232] width 278 height 19
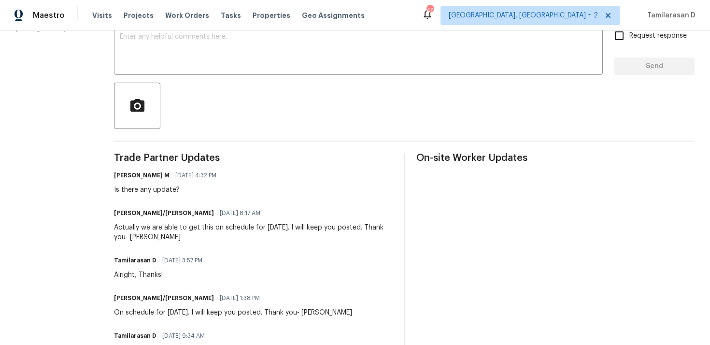
click at [187, 224] on div "Actually we are able to get this on schedule for [DATE]. I will keep you posted…" at bounding box center [253, 232] width 278 height 19
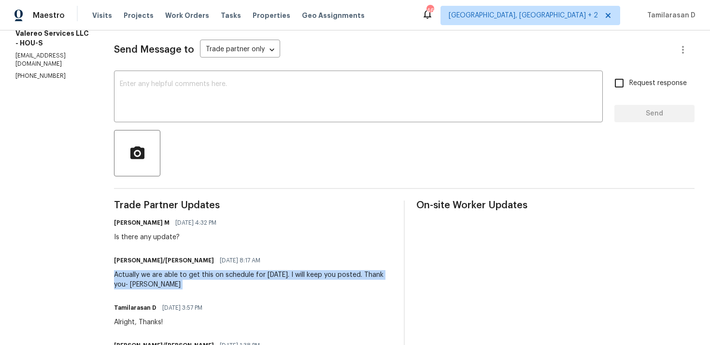
scroll to position [110, 0]
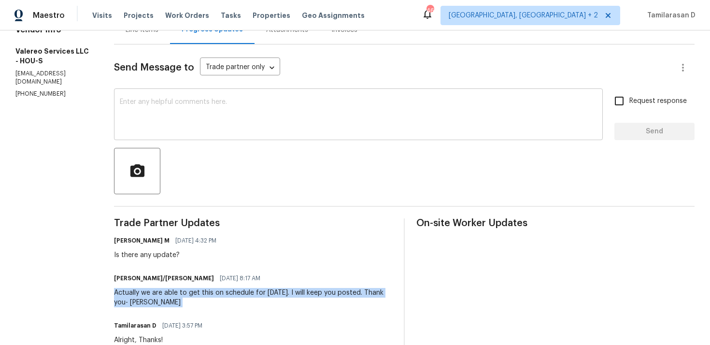
click at [161, 137] on div "x ​" at bounding box center [358, 115] width 489 height 49
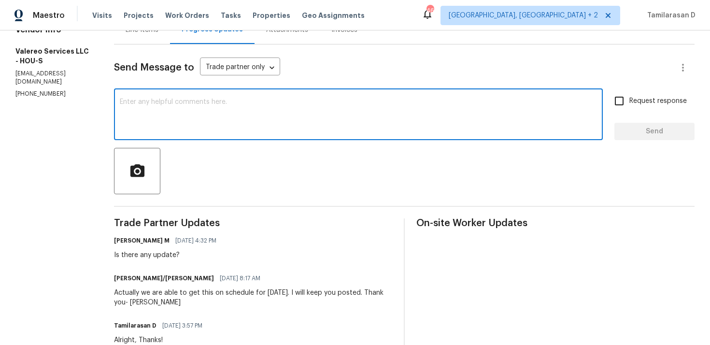
click at [161, 137] on div "x ​" at bounding box center [358, 115] width 489 height 49
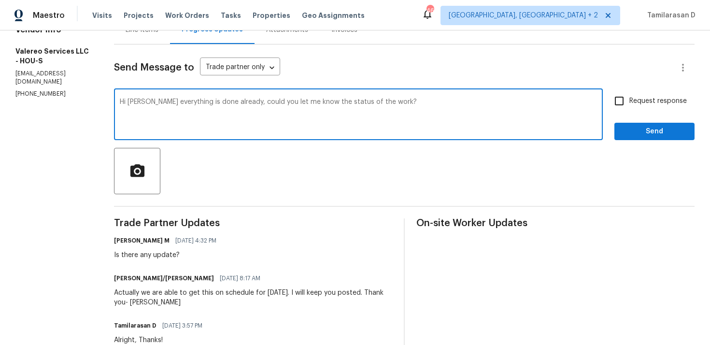
click at [129, 101] on textarea "Hi [PERSON_NAME] everything is done already, could you let me know the status o…" at bounding box center [358, 116] width 477 height 34
click at [391, 100] on textarea "Hi [PERSON_NAME] everything is done already, could you let me know the status o…" at bounding box center [358, 116] width 477 height 34
click at [421, 100] on textarea "Hi Kelly, hope everything is done already, could you let me know the status of …" at bounding box center [358, 116] width 477 height 34
type textarea "Hi Kelly, hope everything is done already, could you let me know the status of …"
click at [648, 96] on span "Request response" at bounding box center [659, 101] width 58 height 10
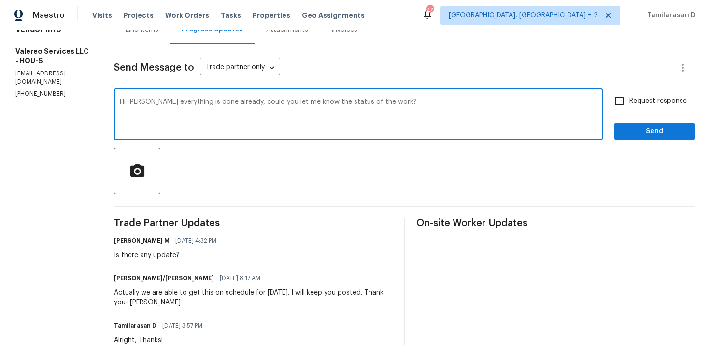
click at [630, 96] on input "Request response" at bounding box center [619, 101] width 20 height 20
checkbox input "true"
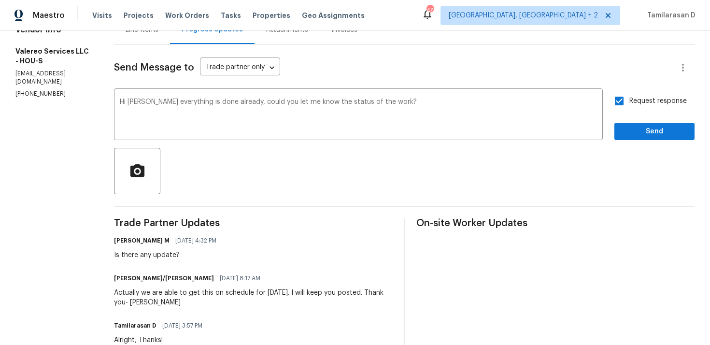
click at [646, 132] on span "Send" at bounding box center [654, 132] width 65 height 12
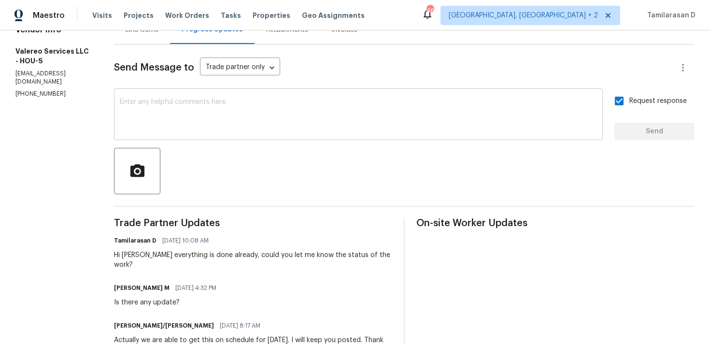
scroll to position [0, 0]
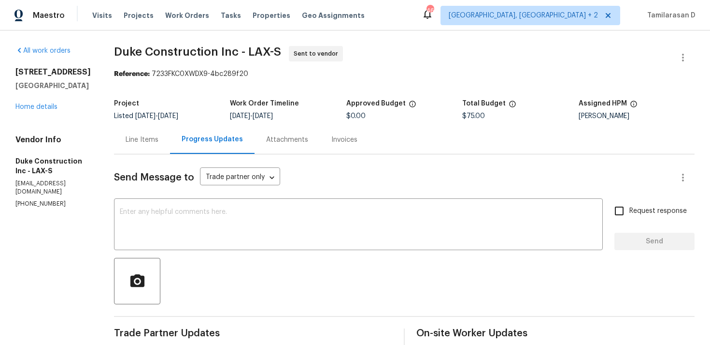
click at [151, 144] on div "Line Items" at bounding box center [142, 140] width 33 height 10
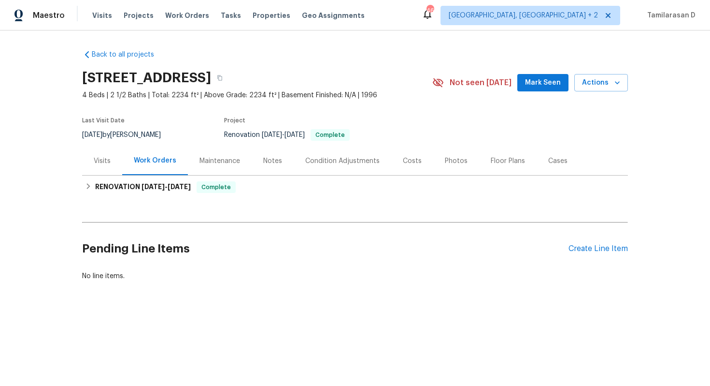
click at [107, 161] on div "Visits" at bounding box center [102, 161] width 17 height 10
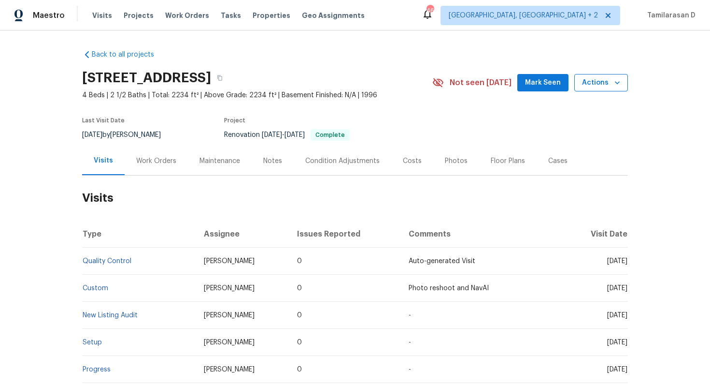
click at [599, 86] on span "Actions" at bounding box center [601, 83] width 38 height 12
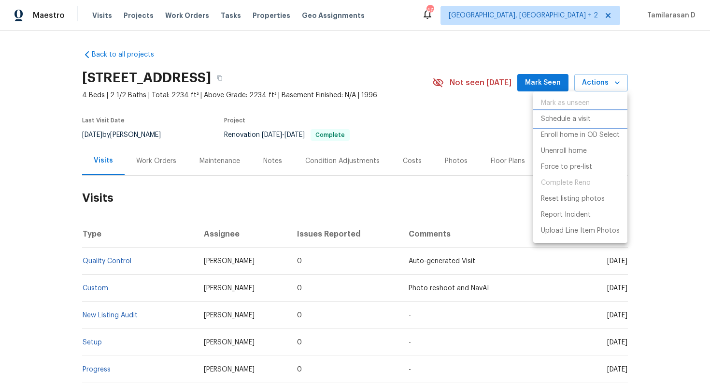
click at [560, 118] on p "Schedule a visit" at bounding box center [566, 119] width 50 height 10
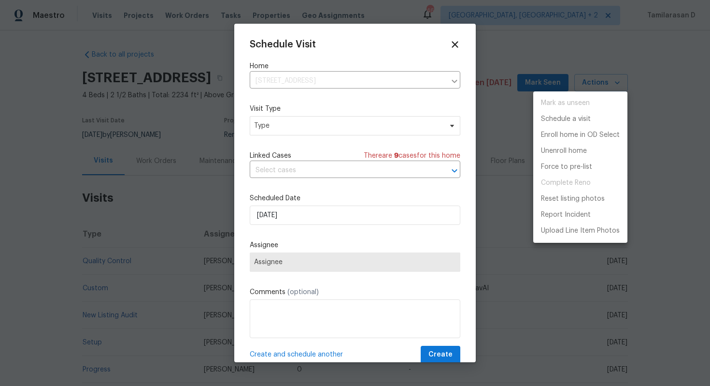
click at [326, 129] on div at bounding box center [355, 193] width 710 height 386
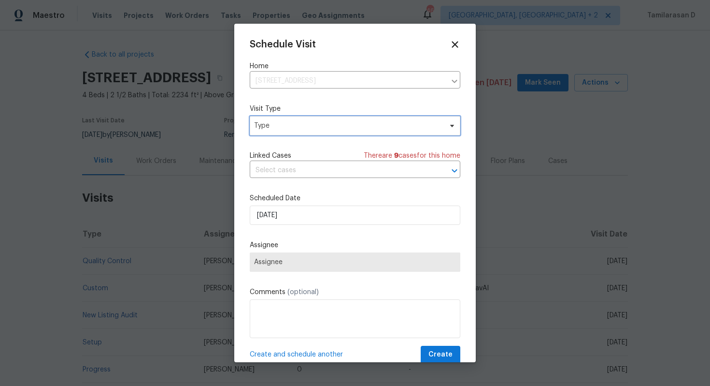
click at [322, 128] on span "Type" at bounding box center [348, 126] width 188 height 10
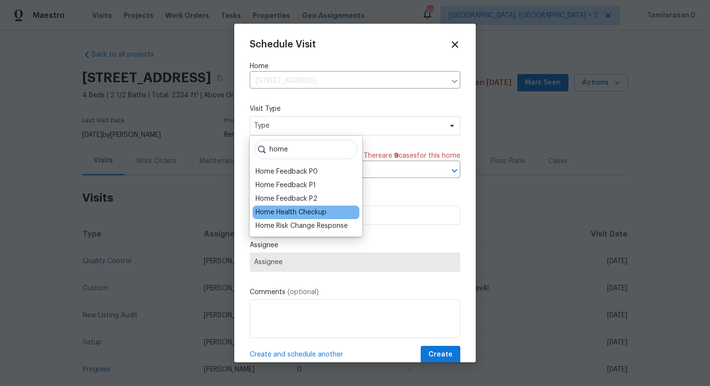
type input "home"
click at [300, 206] on div "Home Health Checkup" at bounding box center [306, 212] width 107 height 14
click at [298, 210] on div "Home Health Checkup" at bounding box center [291, 212] width 71 height 10
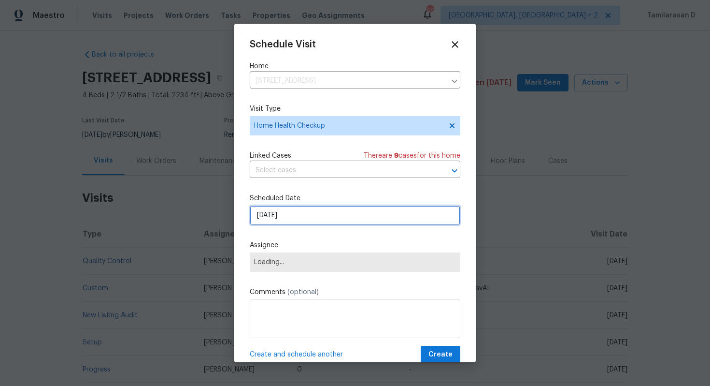
click at [289, 221] on input "[DATE]" at bounding box center [355, 214] width 211 height 19
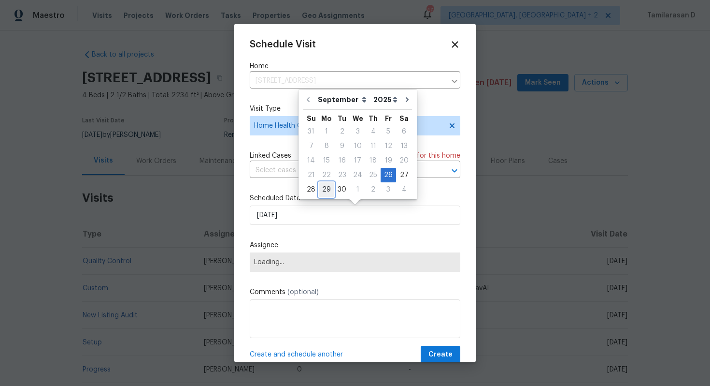
click at [322, 192] on div "29" at bounding box center [326, 190] width 15 height 14
type input "[DATE]"
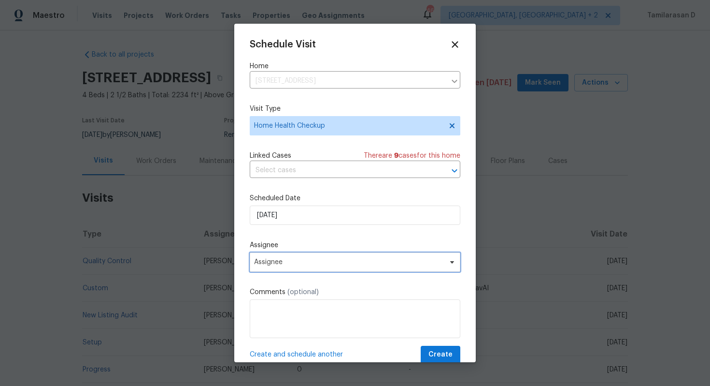
click at [380, 256] on span "Assignee" at bounding box center [355, 261] width 211 height 19
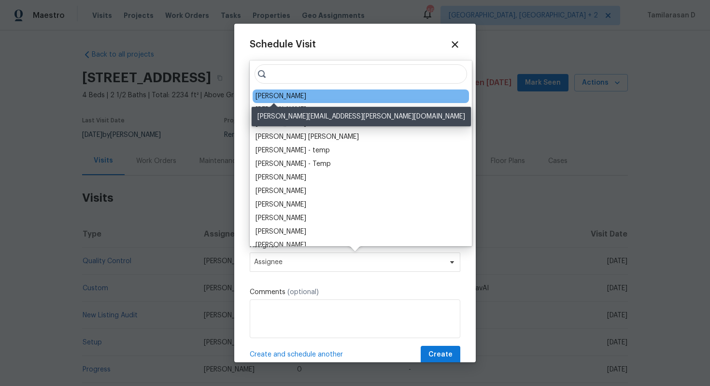
click at [271, 97] on div "[PERSON_NAME]" at bounding box center [281, 96] width 51 height 10
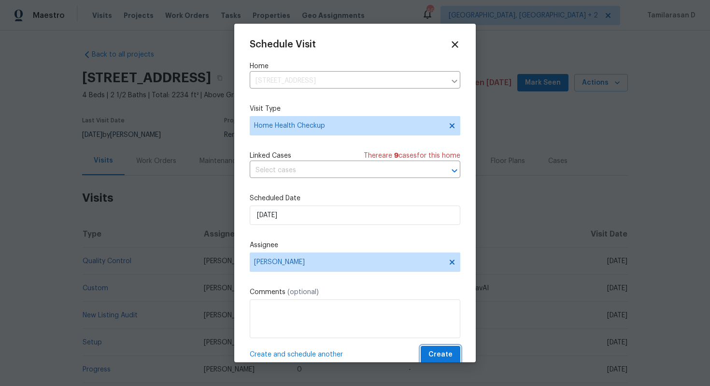
click at [437, 354] on span "Create" at bounding box center [441, 354] width 24 height 12
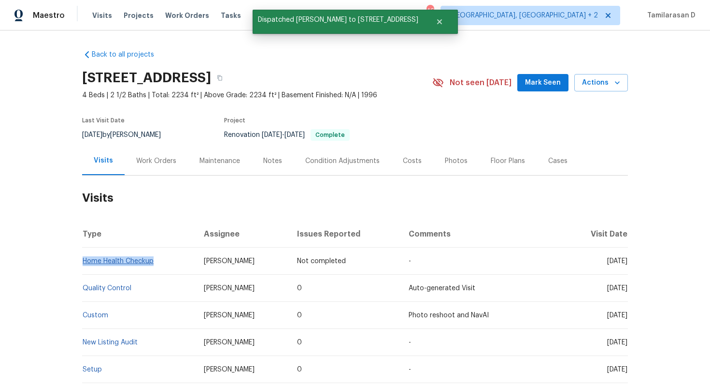
drag, startPoint x: 157, startPoint y: 260, endPoint x: 83, endPoint y: 260, distance: 74.4
click at [83, 260] on td "Home Health Checkup" at bounding box center [139, 260] width 114 height 27
copy link "Home Health Checkup"
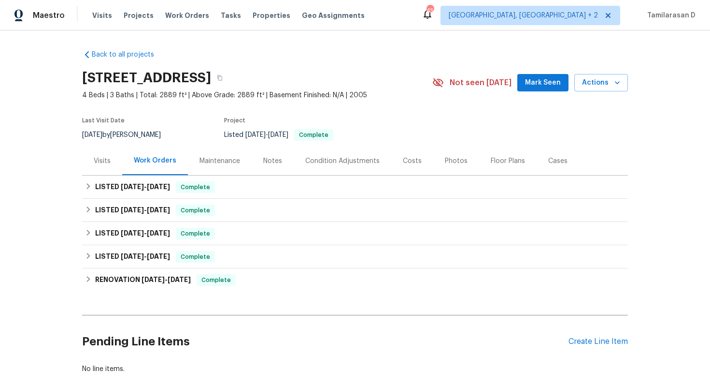
click at [110, 152] on div "Visits" at bounding box center [102, 160] width 40 height 29
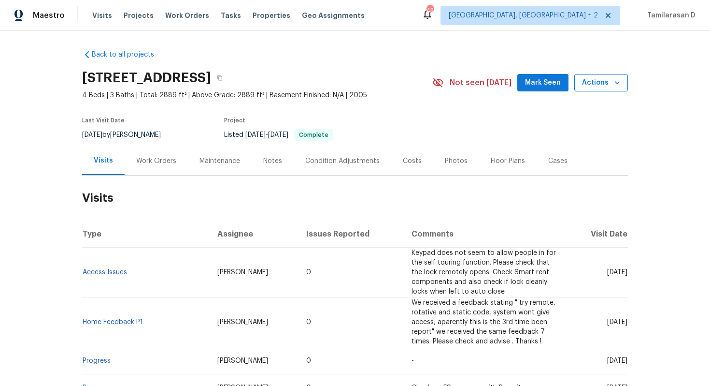
click at [588, 83] on span "Actions" at bounding box center [601, 83] width 38 height 12
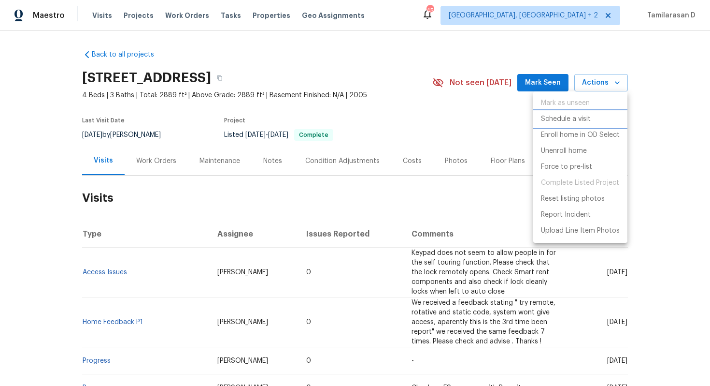
click at [569, 121] on p "Schedule a visit" at bounding box center [566, 119] width 50 height 10
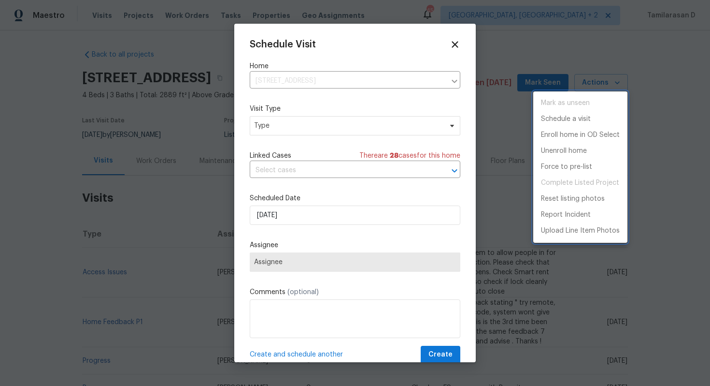
click at [282, 120] on div at bounding box center [355, 193] width 710 height 386
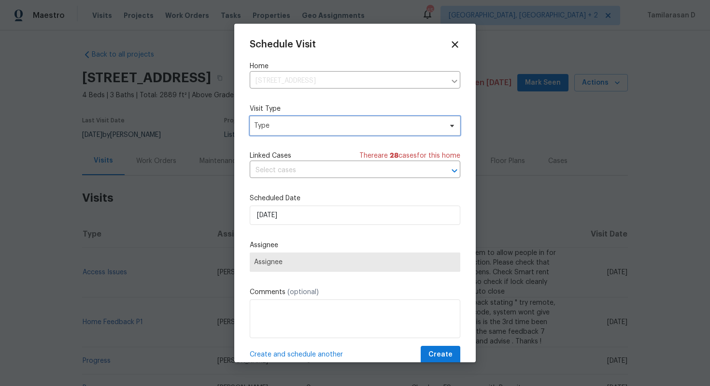
click at [270, 125] on span "Type" at bounding box center [348, 126] width 188 height 10
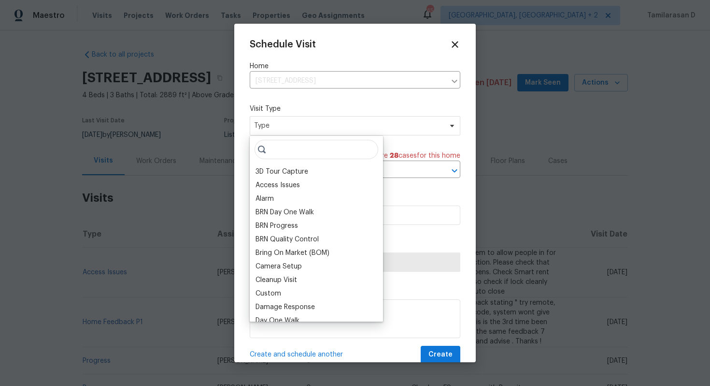
click at [288, 146] on input "search" at bounding box center [317, 149] width 124 height 19
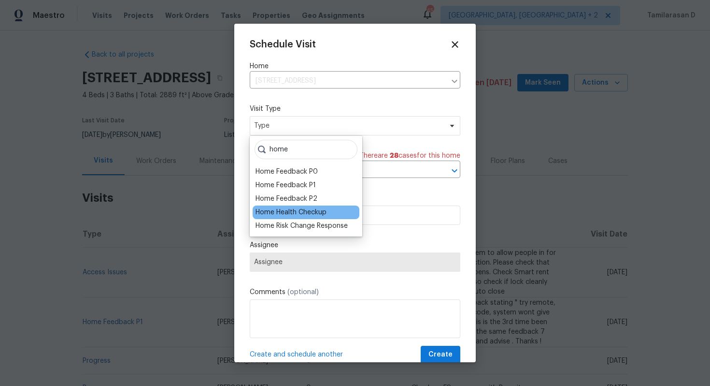
type input "home"
click at [296, 210] on div "Home Health Checkup" at bounding box center [291, 212] width 71 height 10
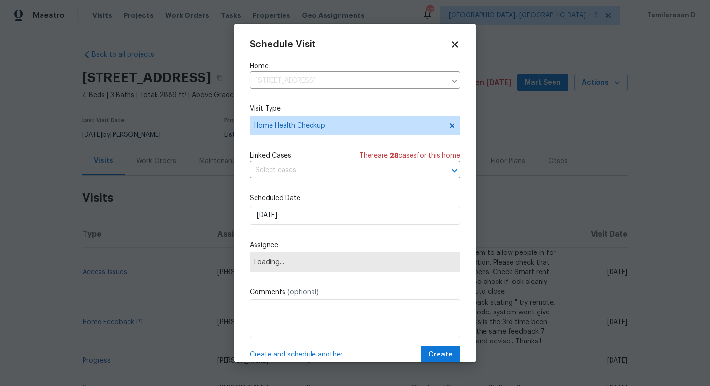
click at [285, 205] on div "Scheduled Date [DATE]" at bounding box center [355, 208] width 211 height 31
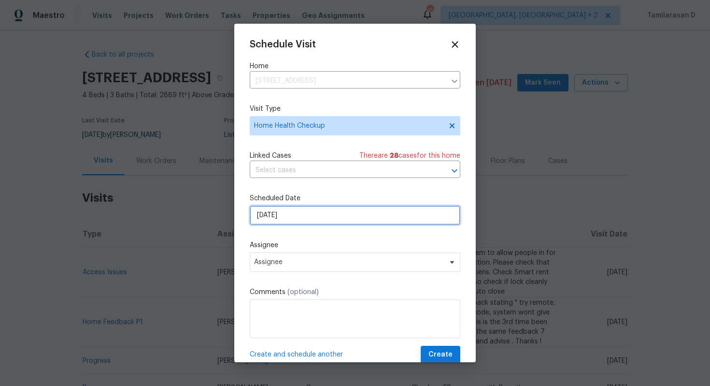
click at [289, 217] on input "[DATE]" at bounding box center [355, 214] width 211 height 19
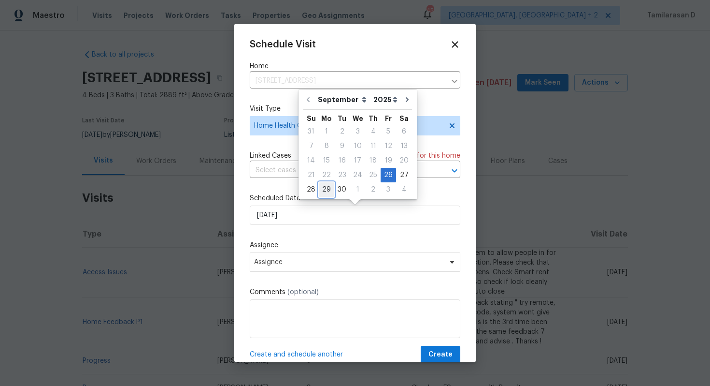
click at [330, 191] on div "29" at bounding box center [326, 190] width 15 height 14
type input "[DATE]"
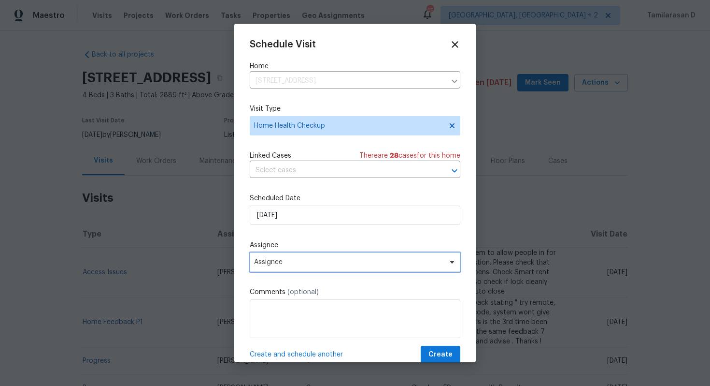
click at [318, 267] on span "Assignee" at bounding box center [355, 261] width 211 height 19
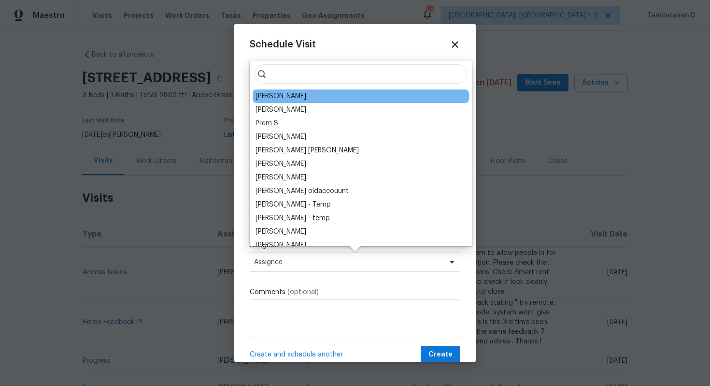
click at [290, 101] on div "[PERSON_NAME]" at bounding box center [361, 96] width 216 height 14
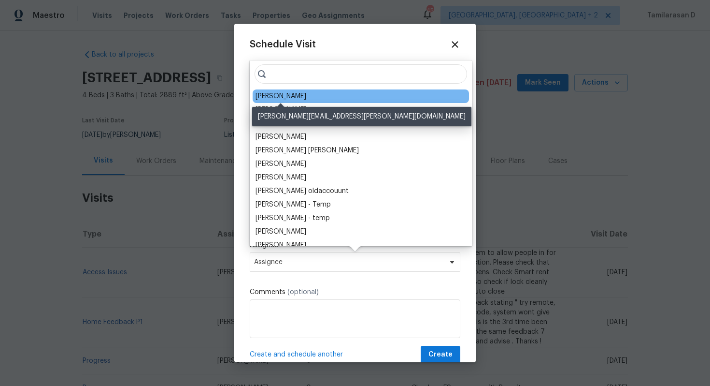
click at [304, 97] on div "[PERSON_NAME]" at bounding box center [281, 96] width 51 height 10
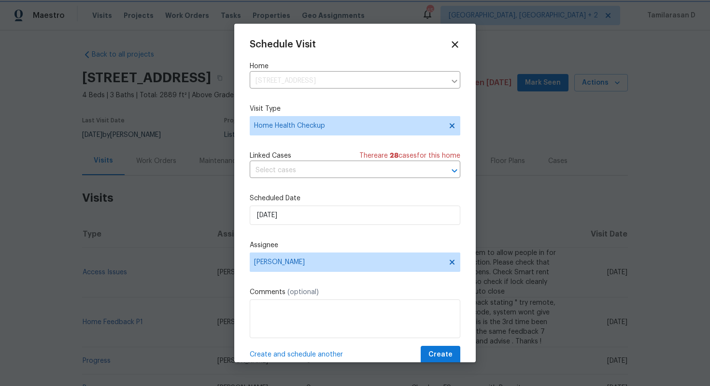
scroll to position [17, 0]
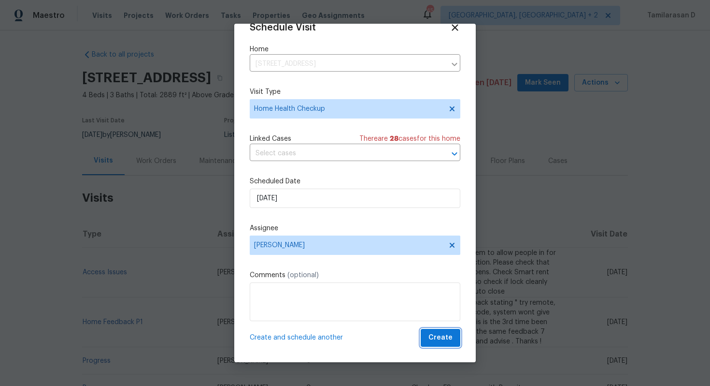
click at [437, 337] on span "Create" at bounding box center [441, 337] width 24 height 12
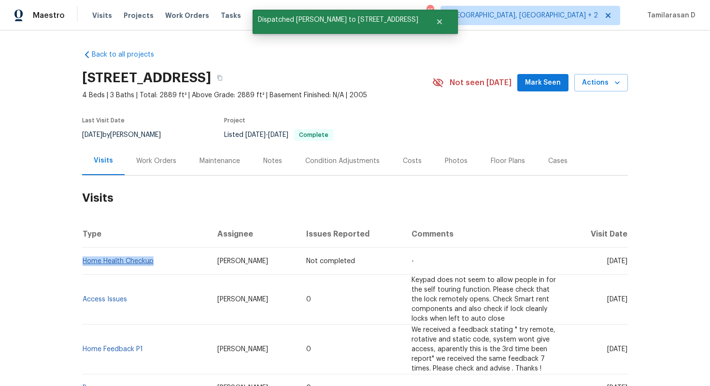
drag, startPoint x: 158, startPoint y: 260, endPoint x: 83, endPoint y: 260, distance: 75.4
click at [83, 260] on td "Home Health Checkup" at bounding box center [146, 260] width 128 height 27
copy link "Home Health Checkup"
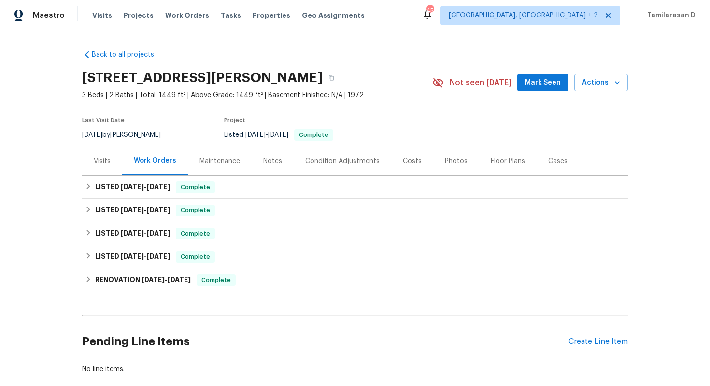
scroll to position [54, 0]
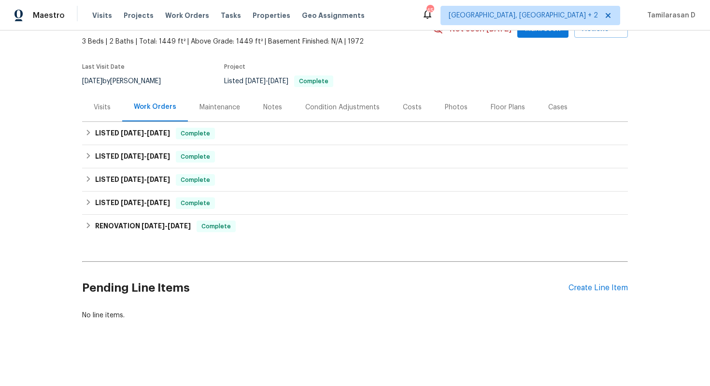
click at [101, 114] on div "Visits" at bounding box center [102, 107] width 40 height 29
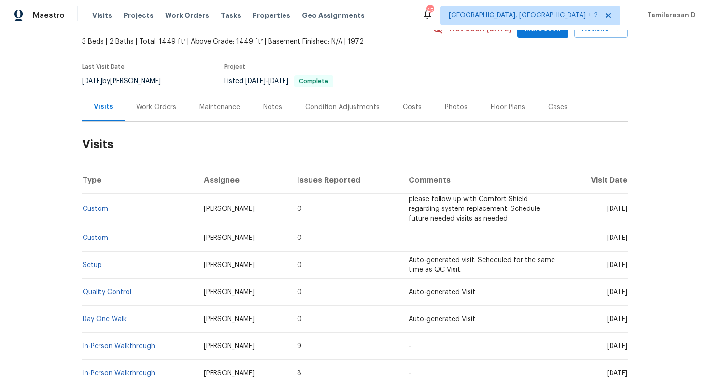
click at [148, 105] on div "Work Orders" at bounding box center [156, 107] width 40 height 10
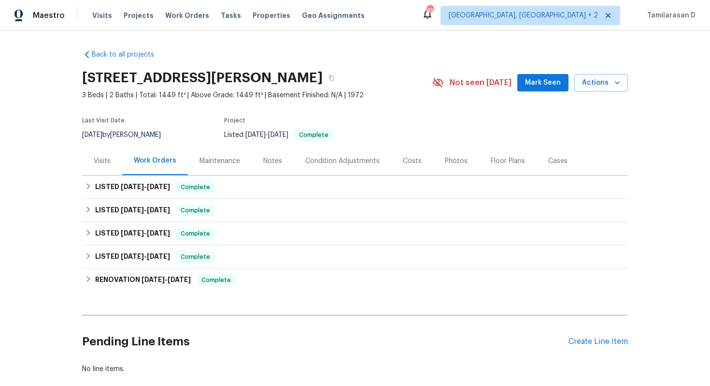
click at [106, 161] on div "Visits" at bounding box center [102, 161] width 17 height 10
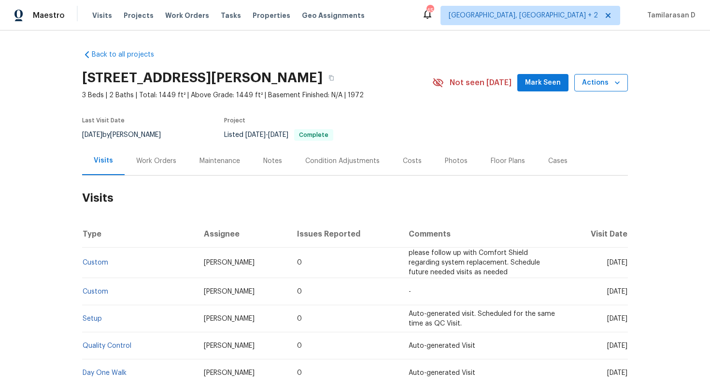
click at [607, 87] on span "Actions" at bounding box center [601, 83] width 38 height 12
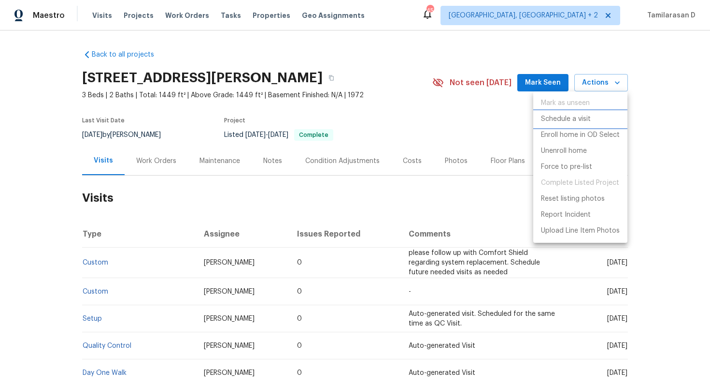
click at [563, 115] on p "Schedule a visit" at bounding box center [566, 119] width 50 height 10
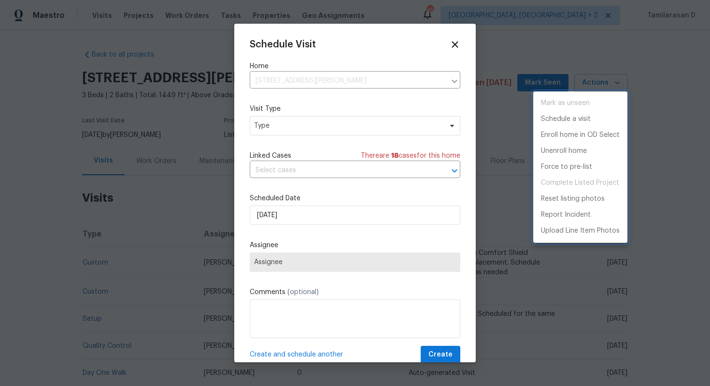
click at [293, 122] on div at bounding box center [355, 193] width 710 height 386
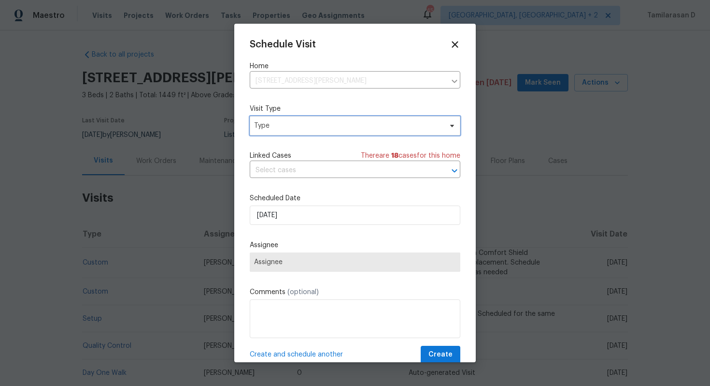
click at [300, 126] on span "Type" at bounding box center [348, 126] width 188 height 10
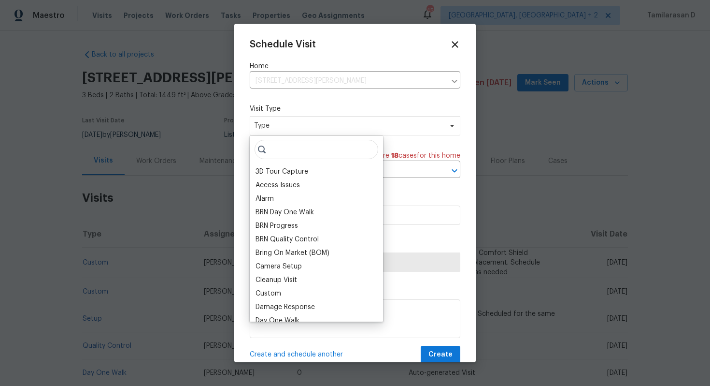
click at [289, 149] on input "search" at bounding box center [317, 149] width 124 height 19
click at [298, 146] on input "search" at bounding box center [317, 149] width 124 height 19
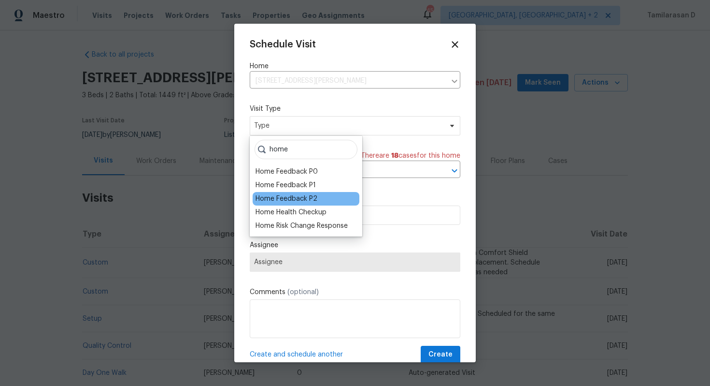
type input "home"
click at [313, 204] on div "Home Feedback P2" at bounding box center [306, 199] width 107 height 14
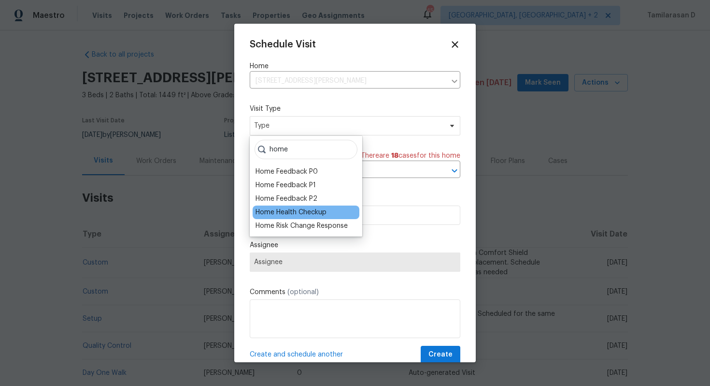
click at [316, 211] on div "Home Health Checkup" at bounding box center [291, 212] width 71 height 10
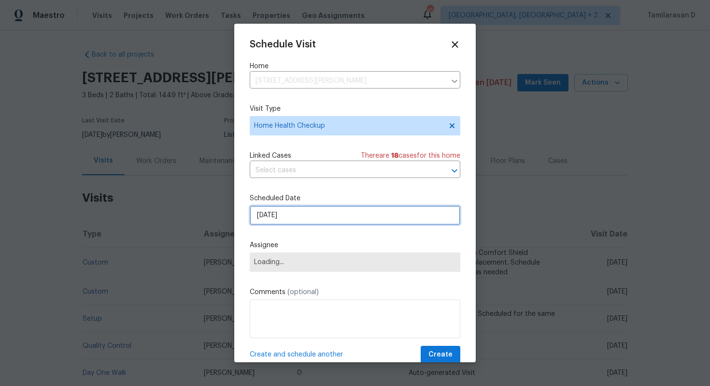
click at [281, 208] on input "[DATE]" at bounding box center [355, 214] width 211 height 19
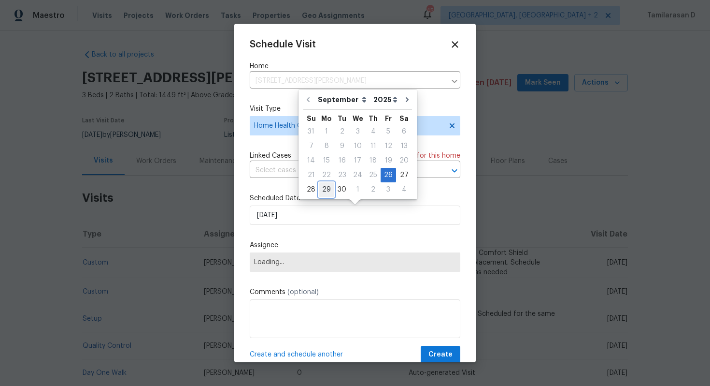
click at [331, 186] on div "29" at bounding box center [326, 190] width 15 height 14
type input "[DATE]"
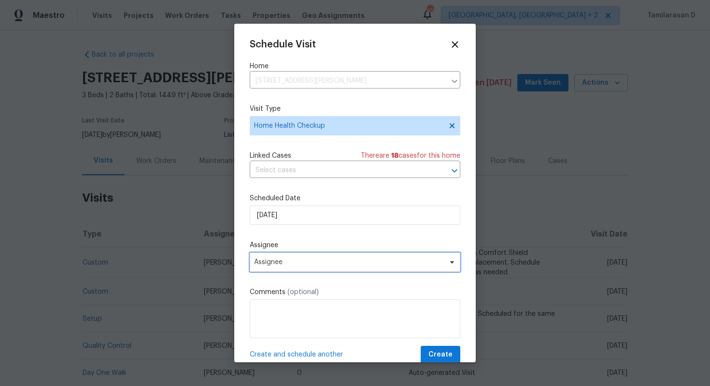
click at [297, 267] on span "Assignee" at bounding box center [355, 261] width 211 height 19
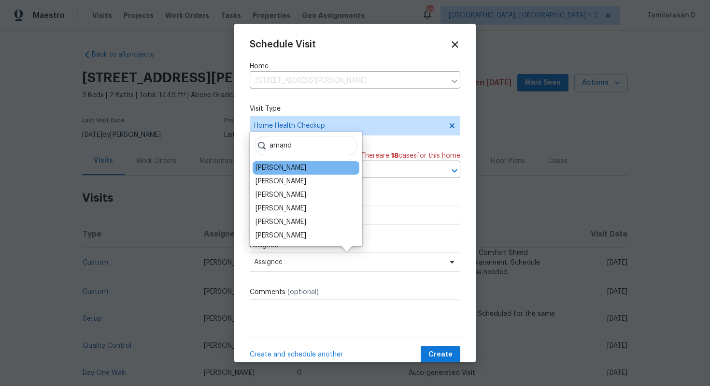
type input "amand"
click at [290, 167] on div "[PERSON_NAME]" at bounding box center [281, 168] width 51 height 10
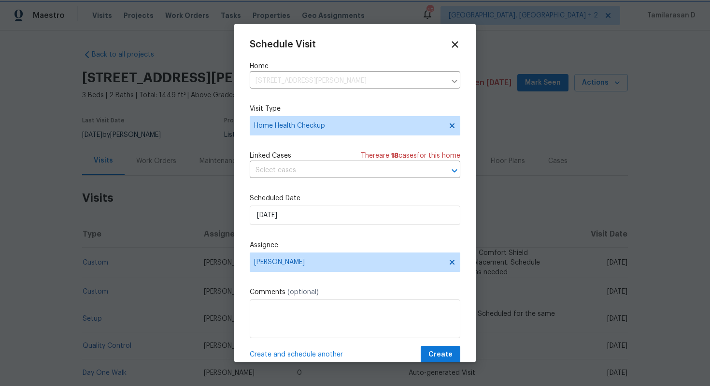
scroll to position [17, 0]
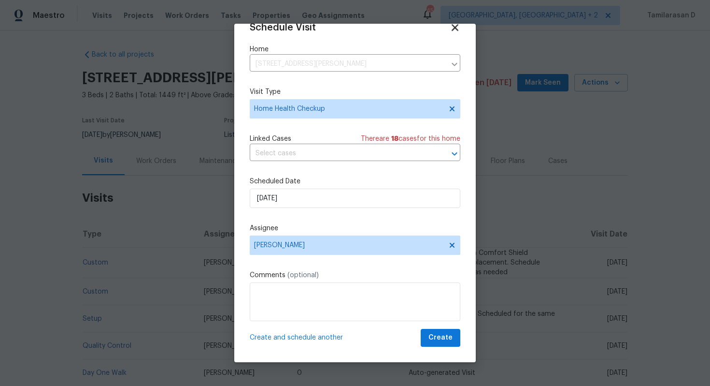
click at [456, 28] on icon at bounding box center [455, 27] width 7 height 7
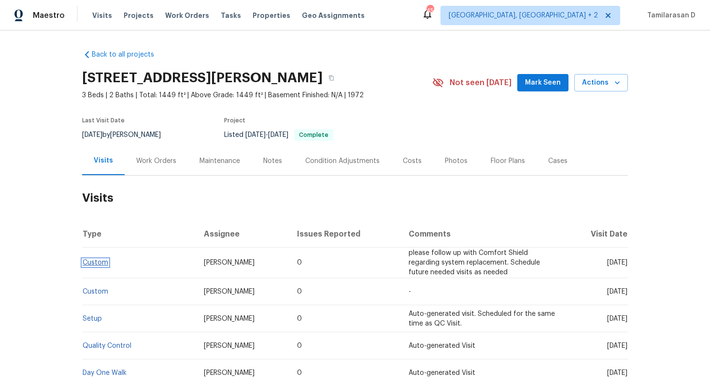
click at [95, 261] on link "Custom" at bounding box center [96, 262] width 26 height 7
click at [602, 82] on span "Actions" at bounding box center [601, 83] width 38 height 12
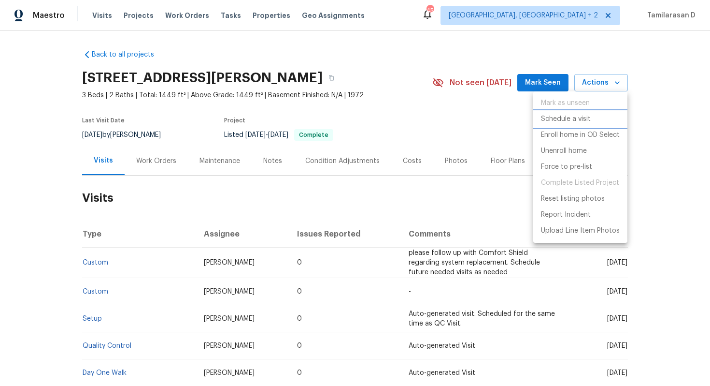
click at [572, 117] on p "Schedule a visit" at bounding box center [566, 119] width 50 height 10
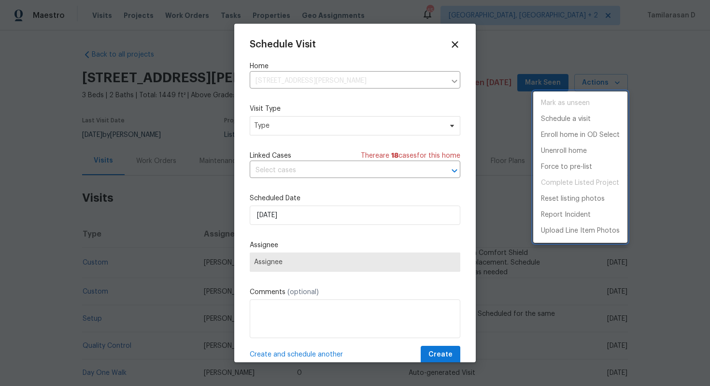
click at [283, 131] on div at bounding box center [355, 193] width 710 height 386
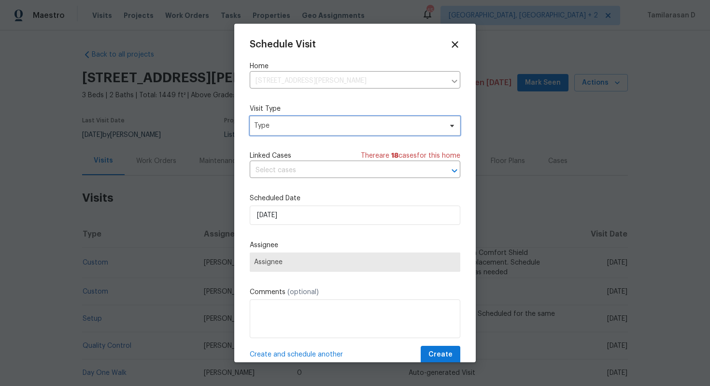
click at [285, 128] on span "Type" at bounding box center [348, 126] width 188 height 10
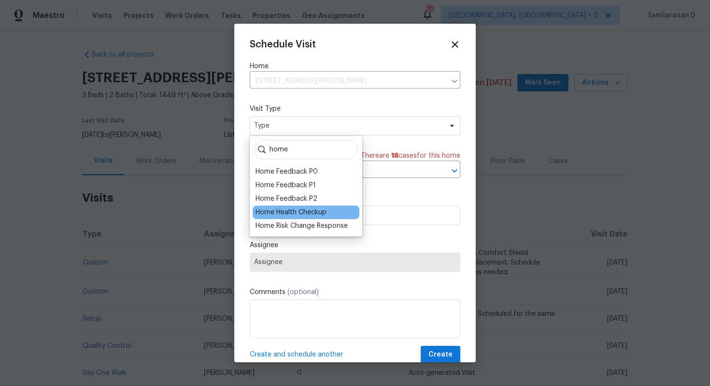
type input "home"
click at [309, 215] on div "Home Health Checkup" at bounding box center [291, 212] width 71 height 10
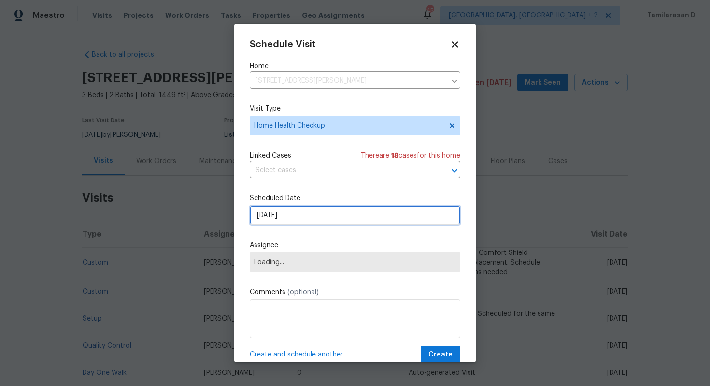
click at [283, 221] on input "[DATE]" at bounding box center [355, 214] width 211 height 19
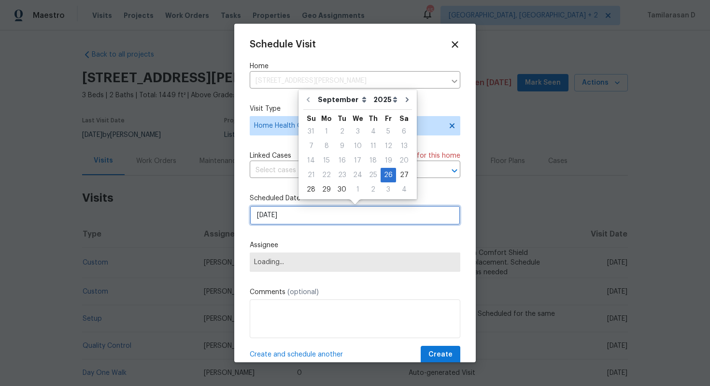
click at [283, 221] on input "[DATE]" at bounding box center [355, 214] width 211 height 19
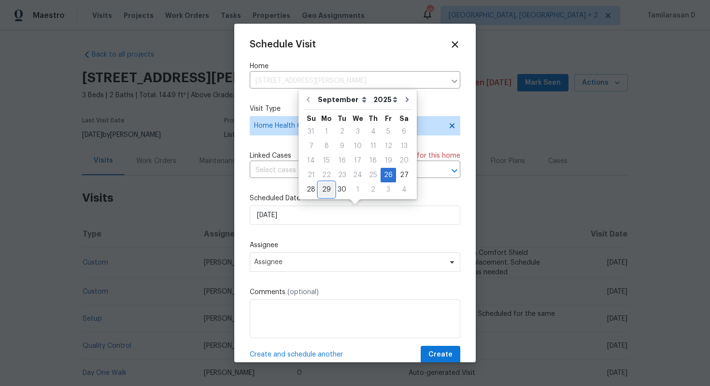
click at [324, 191] on div "29" at bounding box center [326, 190] width 15 height 14
type input "[DATE]"
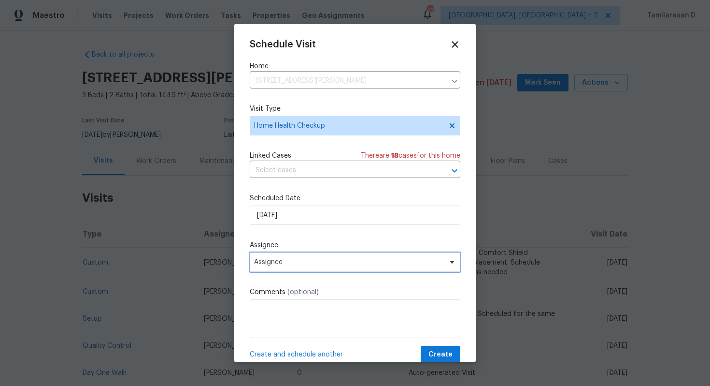
click at [287, 272] on span "Assignee" at bounding box center [355, 261] width 211 height 19
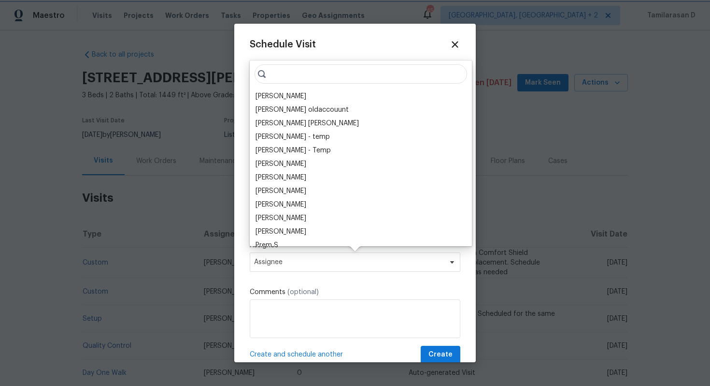
click at [295, 264] on span "Assignee" at bounding box center [348, 262] width 189 height 8
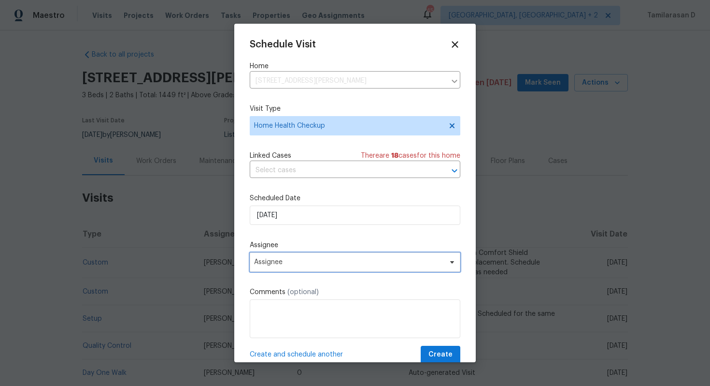
click at [294, 261] on span "Assignee" at bounding box center [348, 262] width 189 height 8
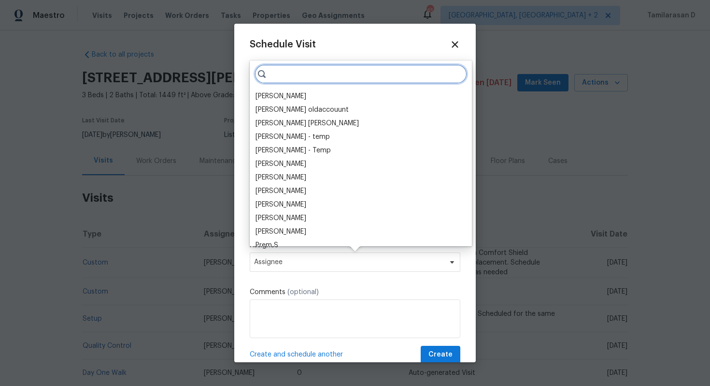
click at [302, 80] on input "search" at bounding box center [361, 73] width 213 height 19
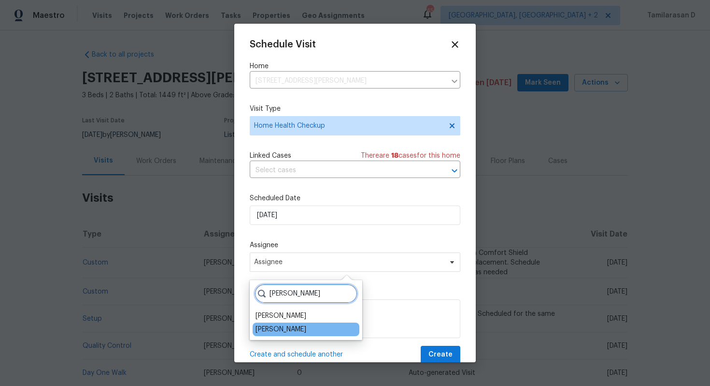
type input "ryan m"
click at [315, 328] on div "[PERSON_NAME]" at bounding box center [306, 329] width 107 height 14
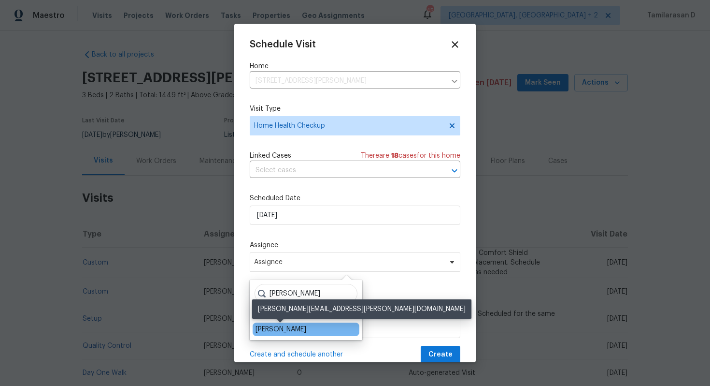
click at [303, 327] on div "[PERSON_NAME]" at bounding box center [281, 329] width 51 height 10
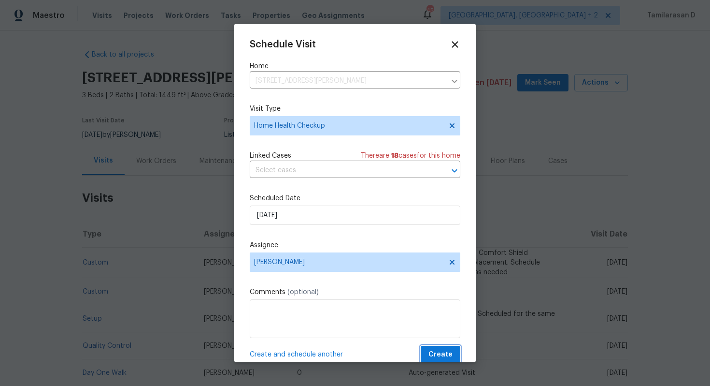
click at [453, 356] on button "Create" at bounding box center [441, 355] width 40 height 18
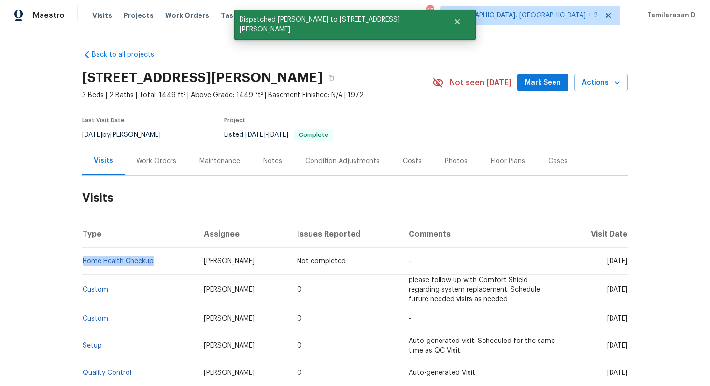
drag, startPoint x: 158, startPoint y: 260, endPoint x: 82, endPoint y: 256, distance: 76.5
click at [82, 256] on td "Home Health Checkup" at bounding box center [139, 260] width 114 height 27
copy link "Home Health Checkup"
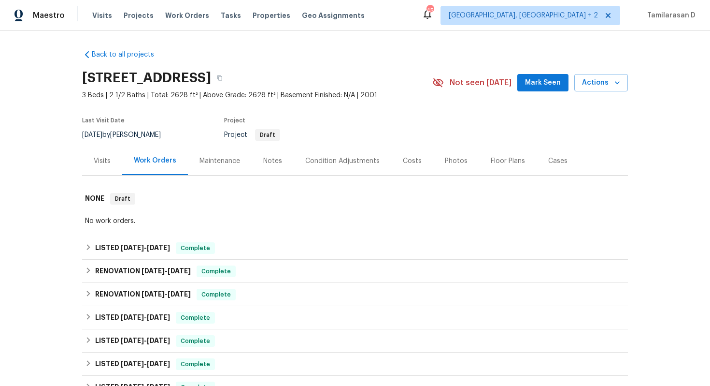
click at [102, 160] on div "Visits" at bounding box center [102, 161] width 17 height 10
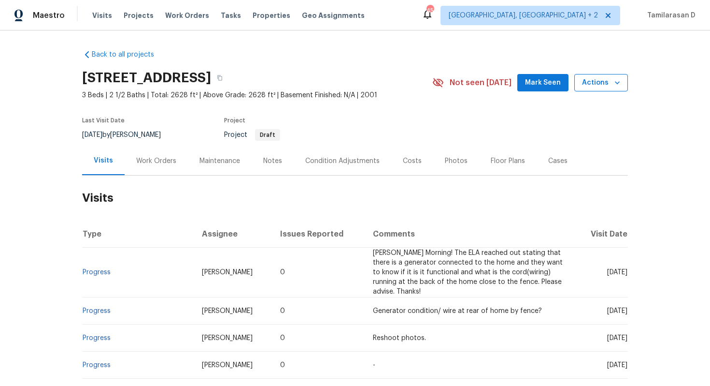
click at [606, 85] on span "Actions" at bounding box center [601, 83] width 38 height 12
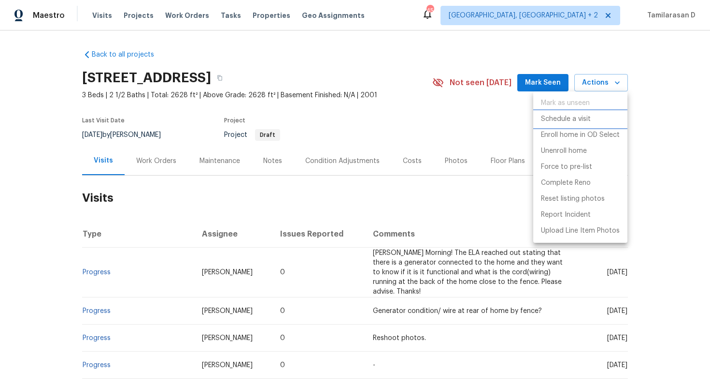
click at [574, 119] on p "Schedule a visit" at bounding box center [566, 119] width 50 height 10
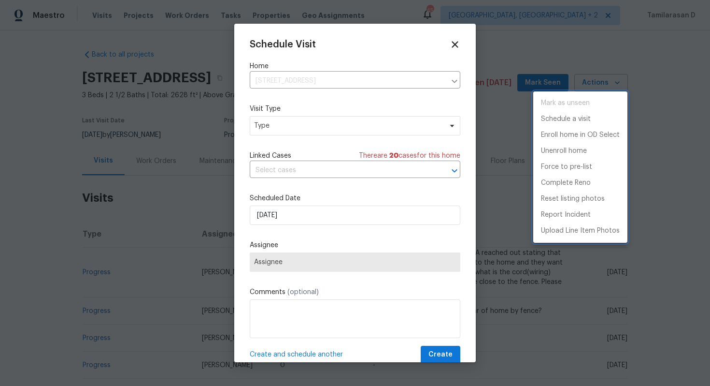
click at [315, 128] on div at bounding box center [355, 193] width 710 height 386
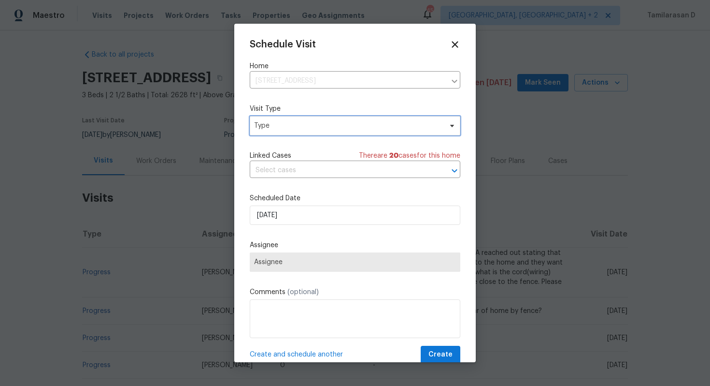
click at [315, 128] on span "Type" at bounding box center [348, 126] width 188 height 10
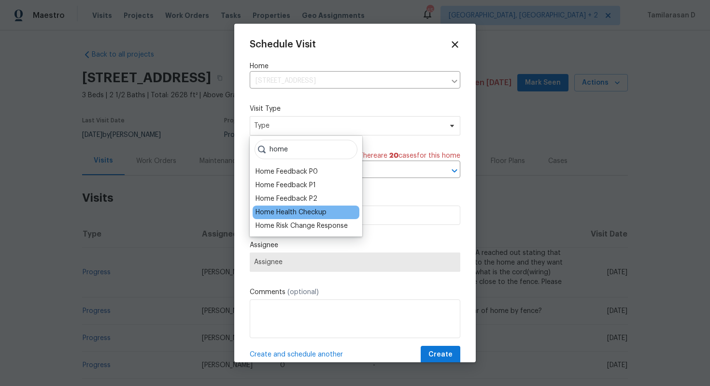
type input "home"
click at [305, 213] on div "Home Health Checkup" at bounding box center [291, 212] width 71 height 10
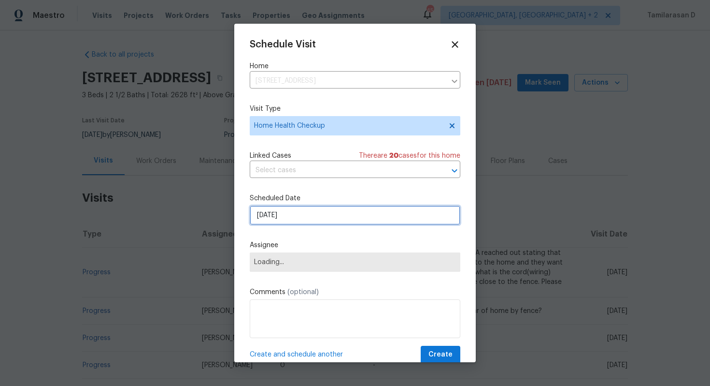
click at [290, 220] on input "26/09/2025" at bounding box center [355, 214] width 211 height 19
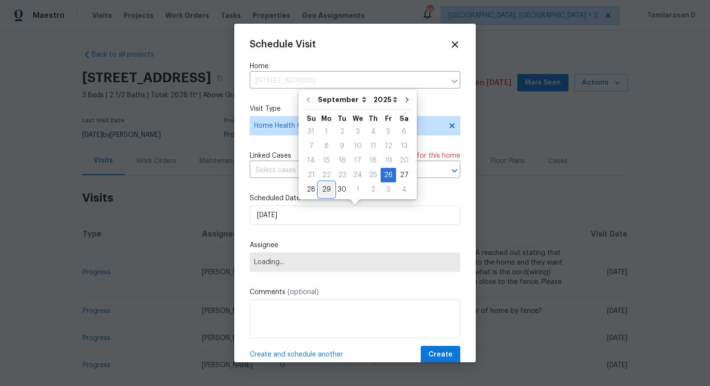
click at [326, 187] on div "29" at bounding box center [326, 190] width 15 height 14
type input "29/09/2025"
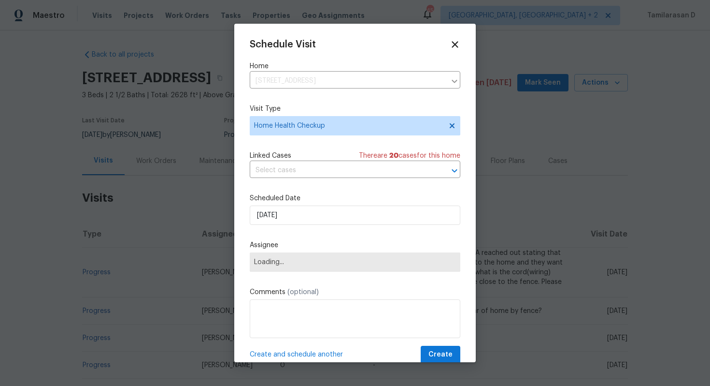
click at [326, 187] on div "Schedule Visit Home 6701 Winding Arch Dr, Durham, NC 27713 ​ Visit Type Home He…" at bounding box center [355, 201] width 211 height 324
click at [301, 263] on span "Assignee" at bounding box center [348, 262] width 189 height 8
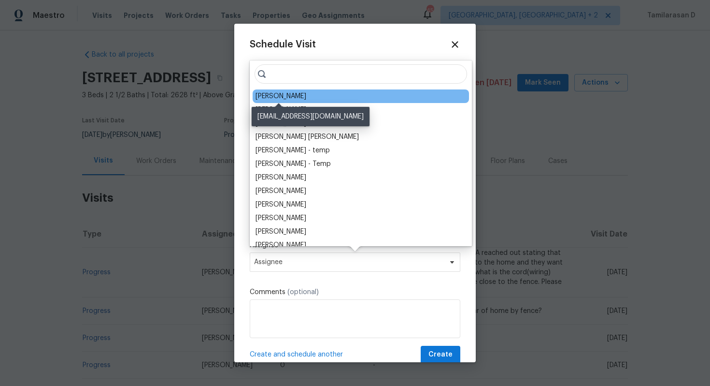
click at [287, 96] on div "Wayne Putnam" at bounding box center [281, 96] width 51 height 10
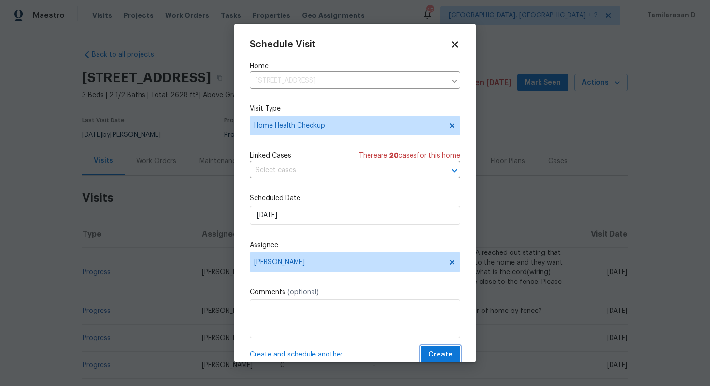
click at [437, 349] on span "Create" at bounding box center [441, 354] width 24 height 12
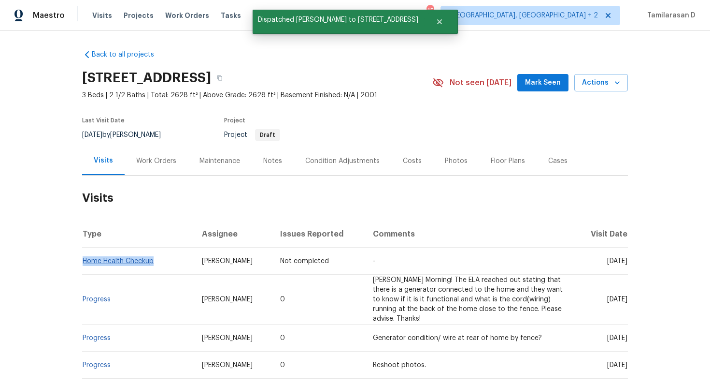
drag, startPoint x: 156, startPoint y: 261, endPoint x: 84, endPoint y: 261, distance: 72.5
click at [84, 261] on td "Home Health Checkup" at bounding box center [138, 260] width 112 height 27
copy link "Home Health Checkup"
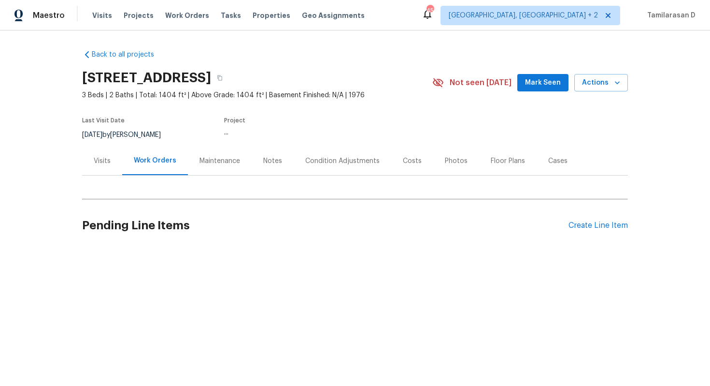
click at [102, 165] on div "Visits" at bounding box center [102, 161] width 17 height 10
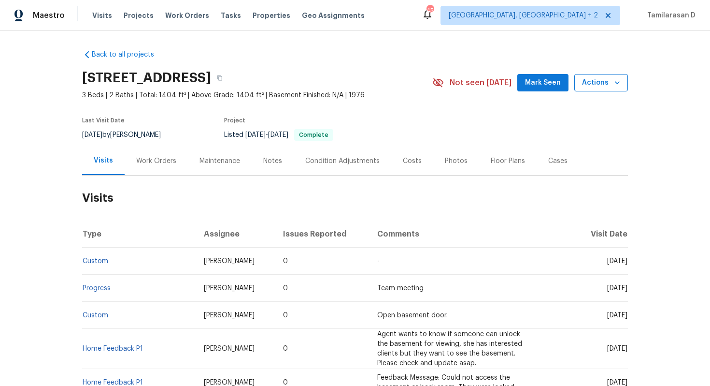
click at [601, 82] on span "Actions" at bounding box center [601, 83] width 38 height 12
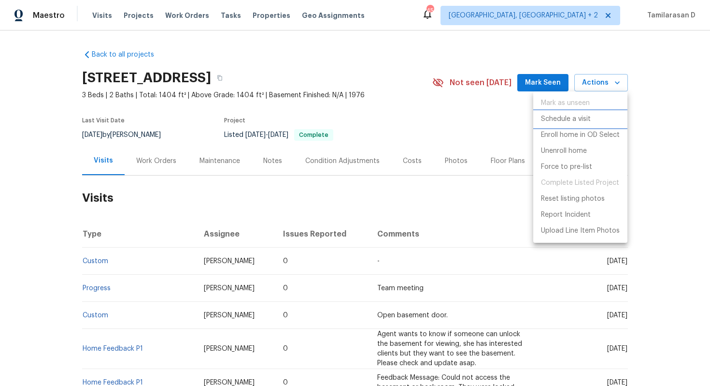
click at [577, 121] on p "Schedule a visit" at bounding box center [566, 119] width 50 height 10
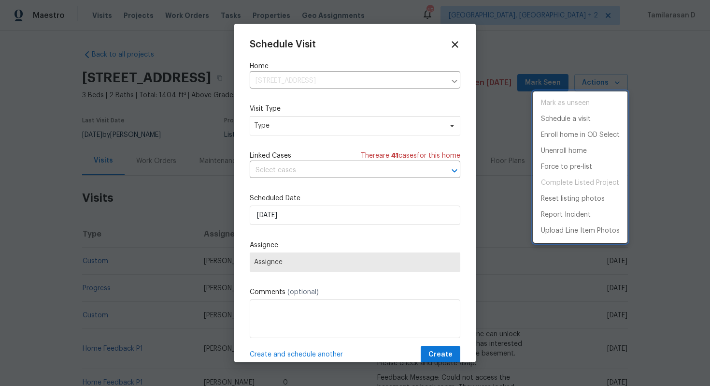
click at [296, 126] on div at bounding box center [355, 193] width 710 height 386
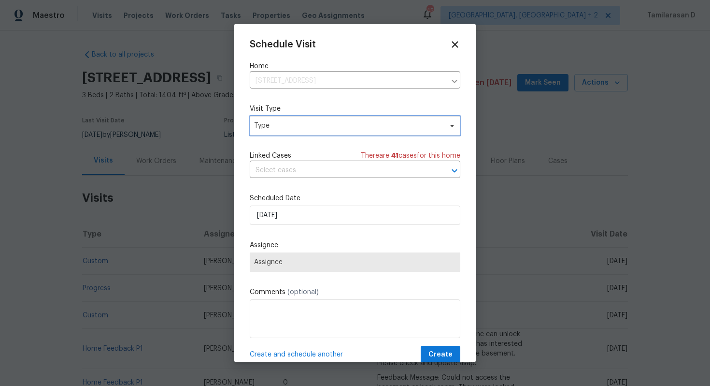
click at [296, 126] on span "Type" at bounding box center [348, 126] width 188 height 10
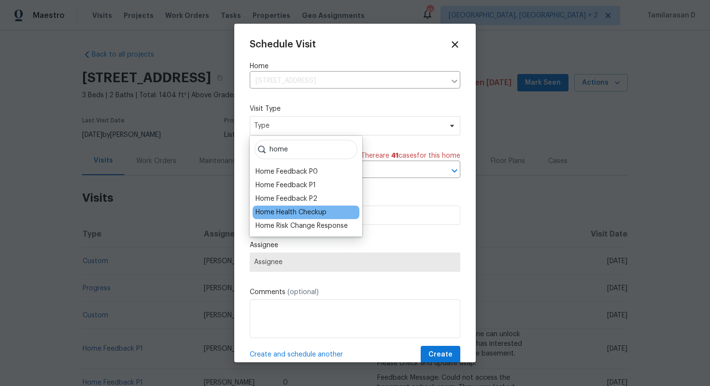
type input "home"
click at [317, 209] on div "Home Health Checkup" at bounding box center [291, 212] width 71 height 10
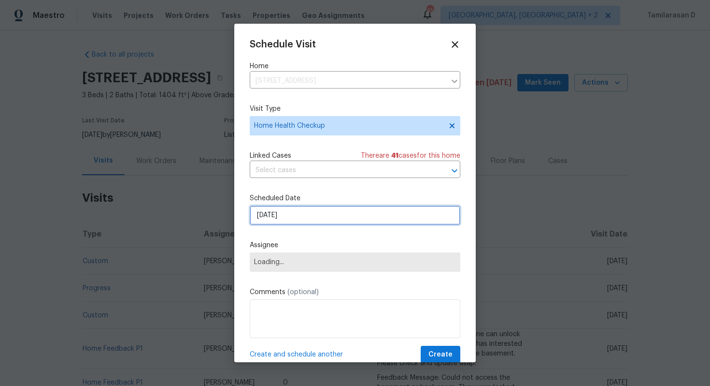
click at [285, 220] on input "[DATE]" at bounding box center [355, 214] width 211 height 19
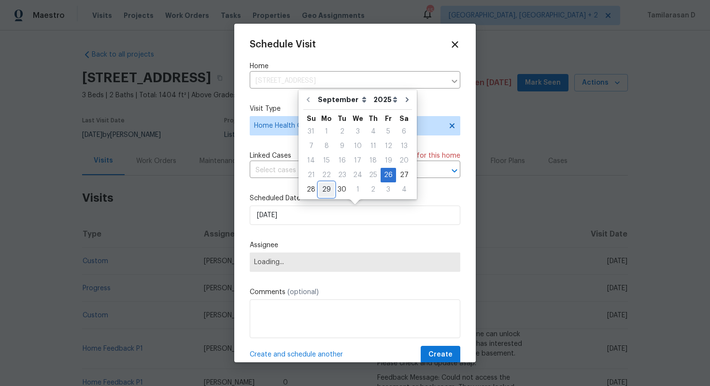
click at [326, 187] on div "29" at bounding box center [326, 190] width 15 height 14
type input "[DATE]"
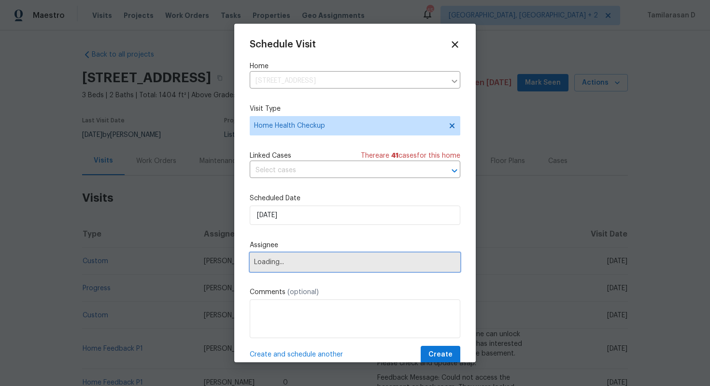
click at [277, 262] on span "Loading..." at bounding box center [355, 262] width 202 height 8
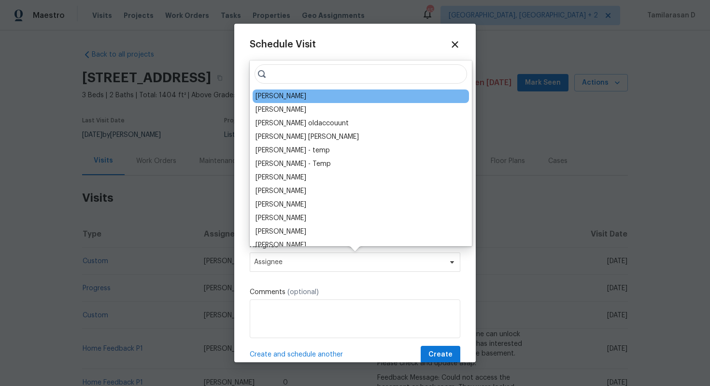
click at [276, 99] on div "[PERSON_NAME]" at bounding box center [281, 96] width 51 height 10
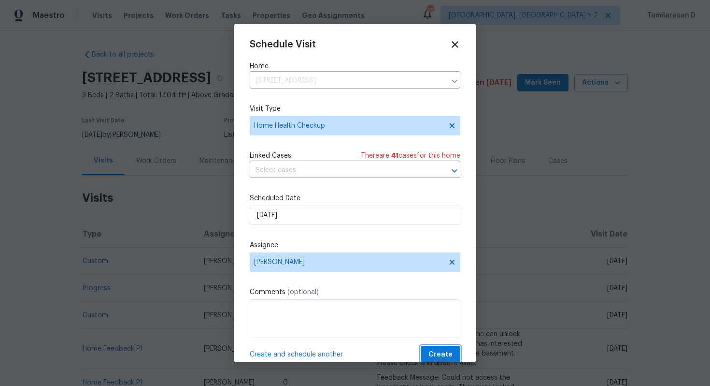
click at [440, 359] on span "Create" at bounding box center [441, 354] width 24 height 12
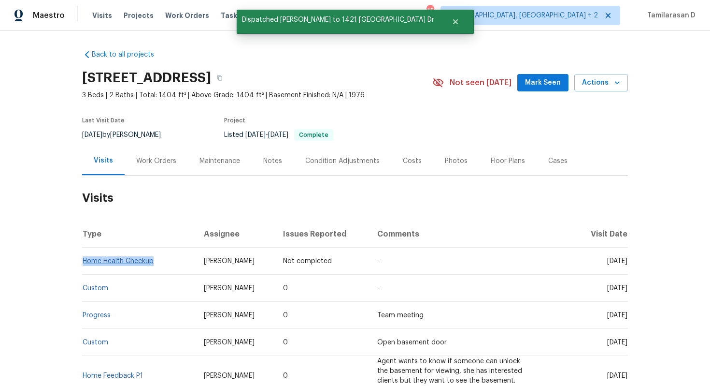
drag, startPoint x: 157, startPoint y: 261, endPoint x: 83, endPoint y: 261, distance: 73.9
click at [83, 261] on td "Home Health Checkup" at bounding box center [139, 260] width 114 height 27
copy link "Home Health Checkup"
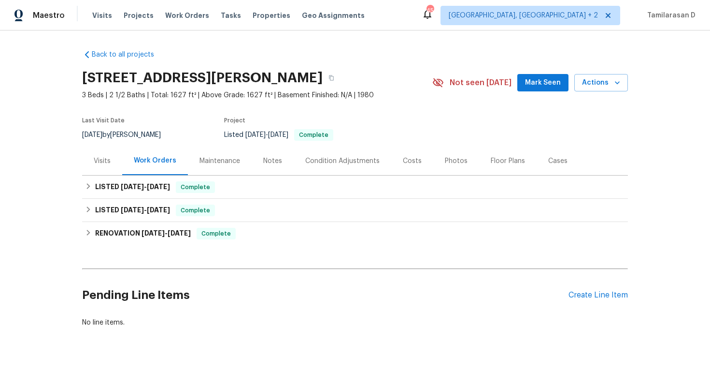
click at [89, 161] on div "Visits" at bounding box center [102, 160] width 40 height 29
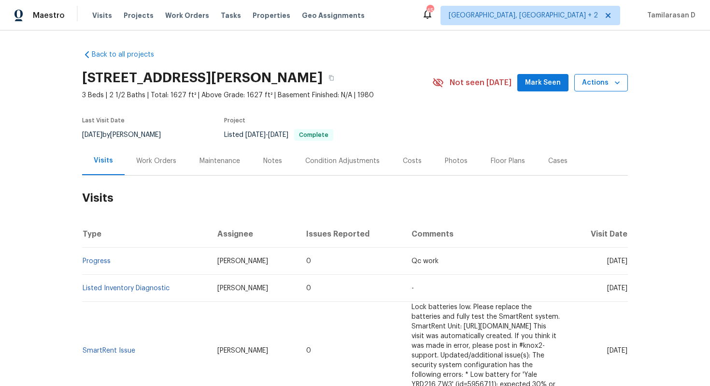
click at [604, 78] on span "Actions" at bounding box center [601, 83] width 38 height 12
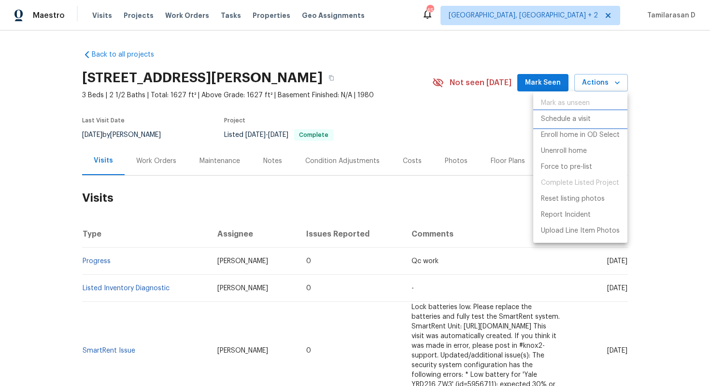
click at [581, 122] on p "Schedule a visit" at bounding box center [566, 119] width 50 height 10
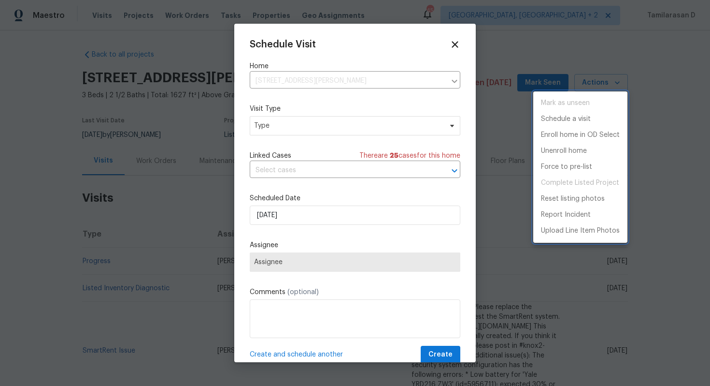
click at [298, 120] on div at bounding box center [355, 193] width 710 height 386
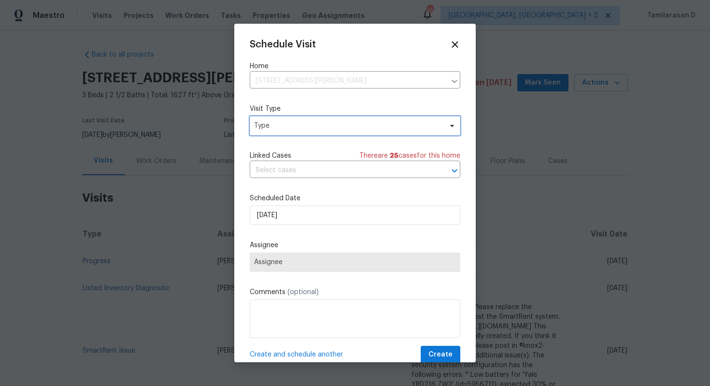
click at [292, 125] on span "Type" at bounding box center [348, 126] width 188 height 10
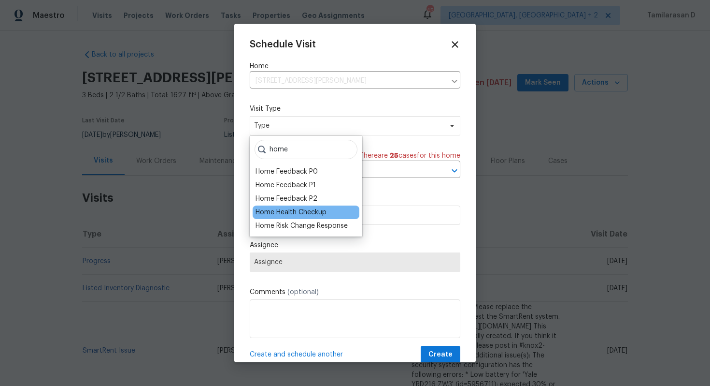
type input "home"
click at [287, 205] on div "Home Health Checkup" at bounding box center [306, 212] width 107 height 14
click at [316, 216] on div "Home Health Checkup" at bounding box center [291, 212] width 71 height 10
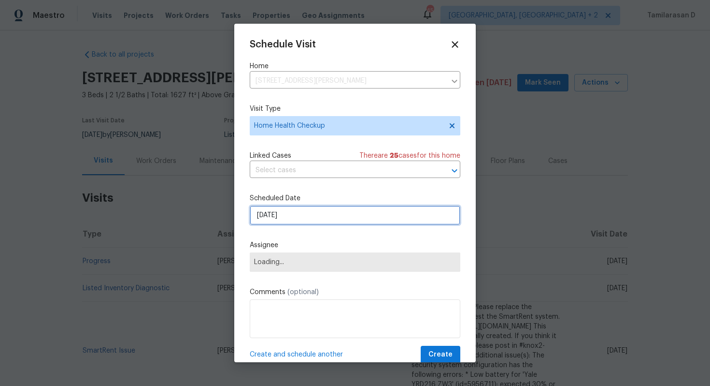
click at [284, 221] on input "[DATE]" at bounding box center [355, 214] width 211 height 19
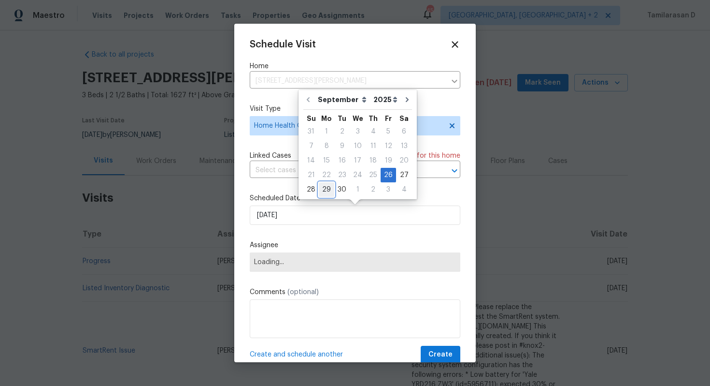
click at [323, 193] on div "29" at bounding box center [326, 190] width 15 height 14
type input "[DATE]"
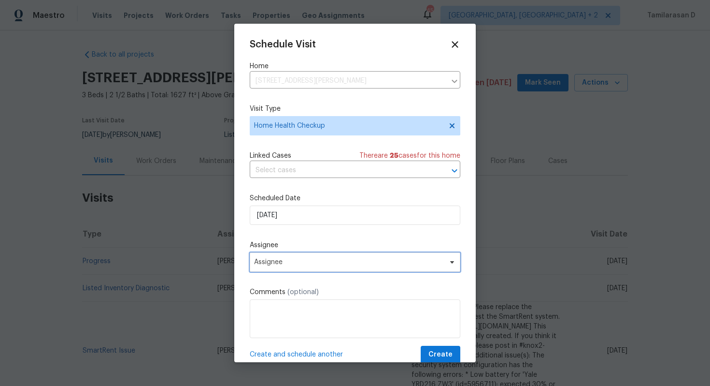
click at [280, 264] on span "Assignee" at bounding box center [348, 262] width 189 height 8
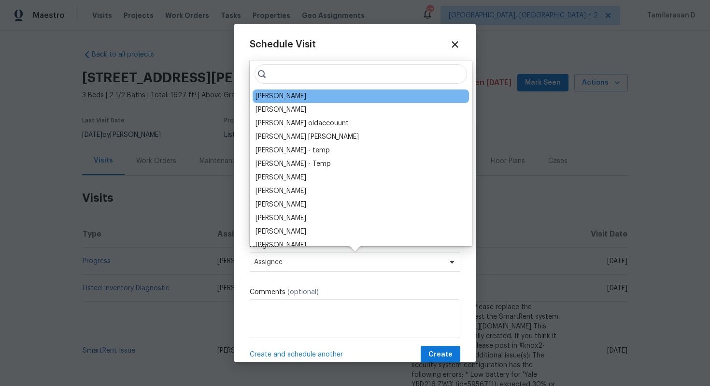
click at [310, 99] on div "[PERSON_NAME]" at bounding box center [361, 96] width 216 height 14
click at [317, 94] on div "[PERSON_NAME]" at bounding box center [361, 96] width 216 height 14
click at [284, 98] on div "[PERSON_NAME]" at bounding box center [281, 96] width 51 height 10
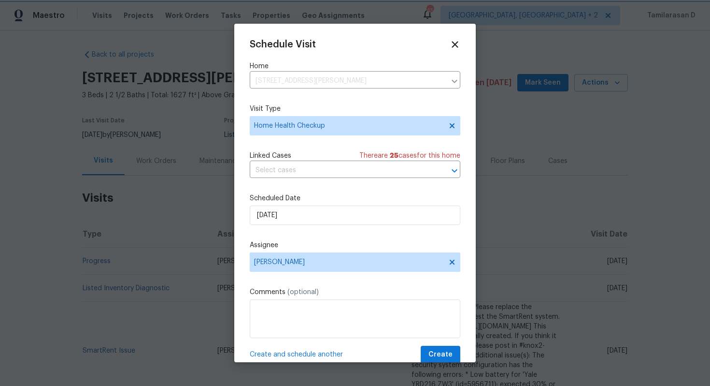
scroll to position [17, 0]
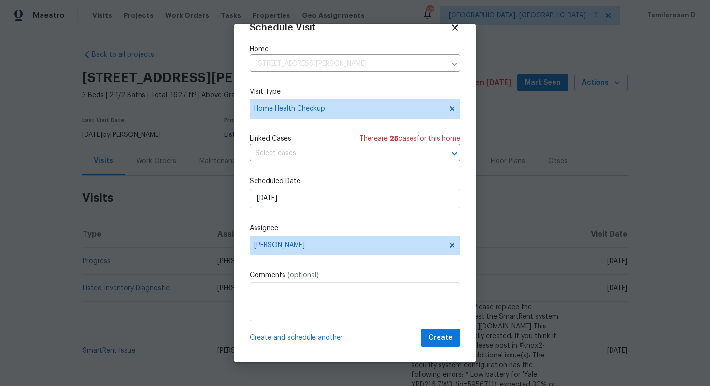
click at [429, 328] on div "Schedule Visit Home [STREET_ADDRESS][PERSON_NAME] ​ Visit Type Home Health Chec…" at bounding box center [355, 184] width 211 height 324
click at [443, 335] on span "Create" at bounding box center [441, 337] width 24 height 12
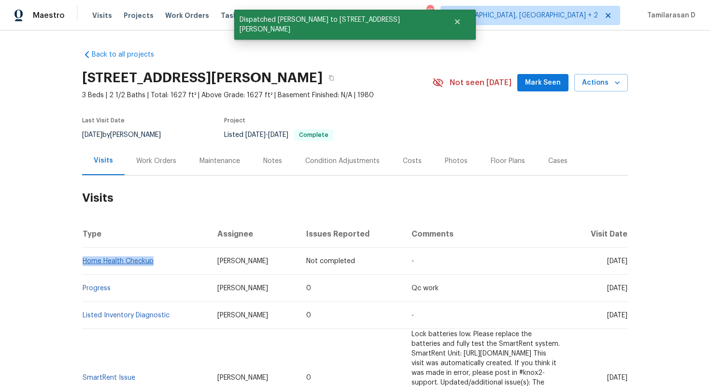
drag, startPoint x: 156, startPoint y: 260, endPoint x: 82, endPoint y: 260, distance: 73.9
click at [83, 261] on td "Home Health Checkup" at bounding box center [146, 260] width 128 height 27
copy link "Home Health Checkup"
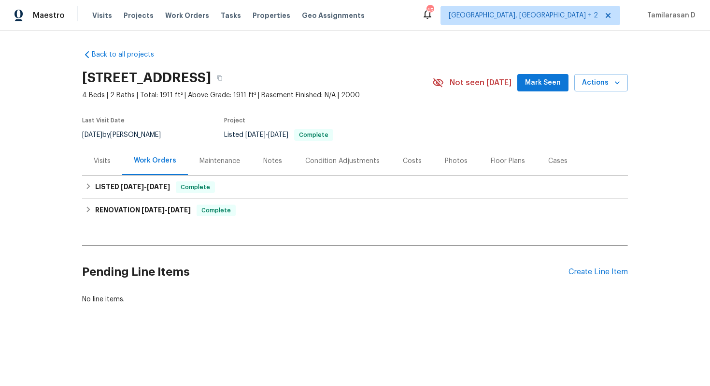
click at [94, 158] on div "Visits" at bounding box center [102, 161] width 17 height 10
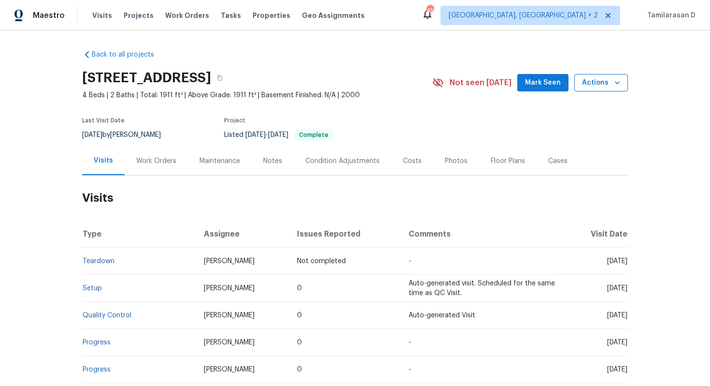
click at [605, 75] on button "Actions" at bounding box center [602, 83] width 54 height 18
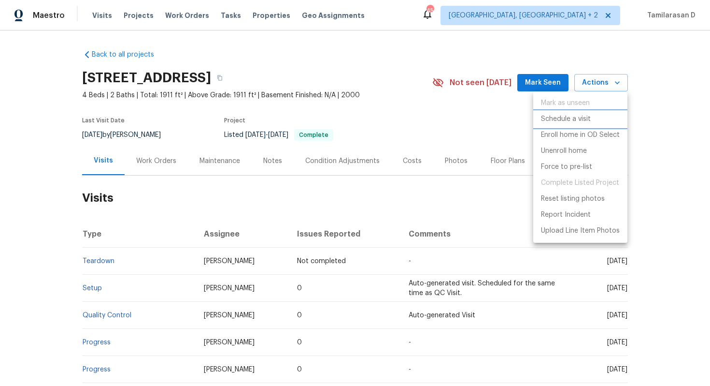
click at [560, 120] on p "Schedule a visit" at bounding box center [566, 119] width 50 height 10
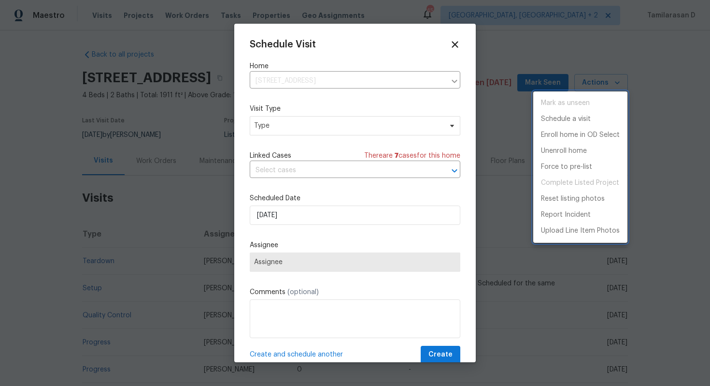
click at [294, 129] on div at bounding box center [355, 193] width 710 height 386
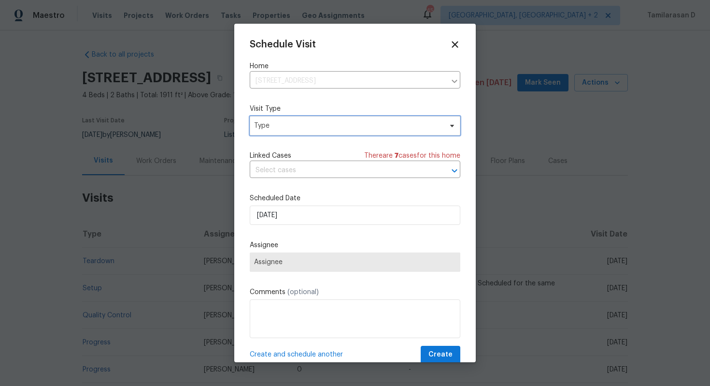
click at [294, 129] on span "Type" at bounding box center [348, 126] width 188 height 10
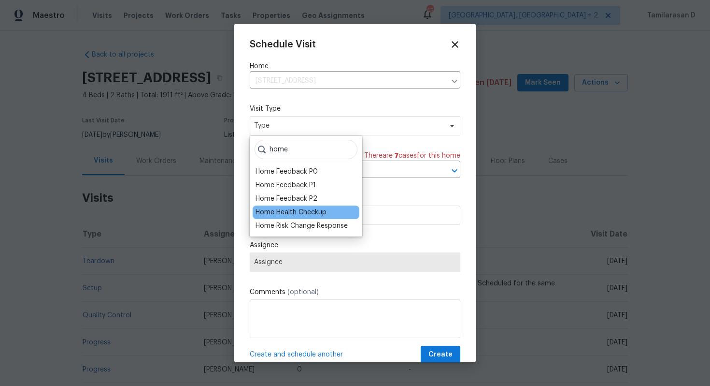
type input "home"
click at [302, 209] on div "Home Health Checkup" at bounding box center [291, 212] width 71 height 10
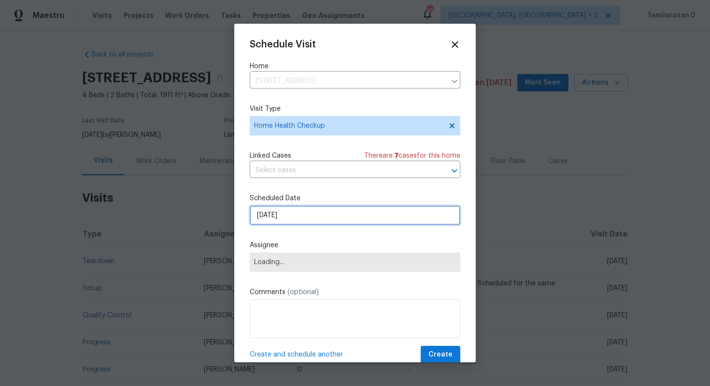
click at [288, 218] on input "26/09/2025" at bounding box center [355, 214] width 211 height 19
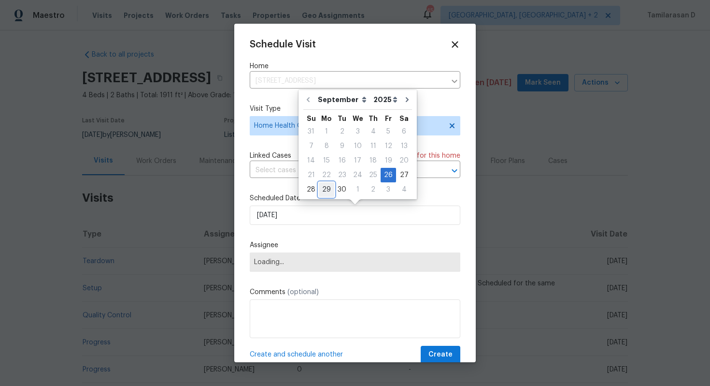
click at [329, 188] on div "29" at bounding box center [326, 190] width 15 height 14
type input "29/09/2025"
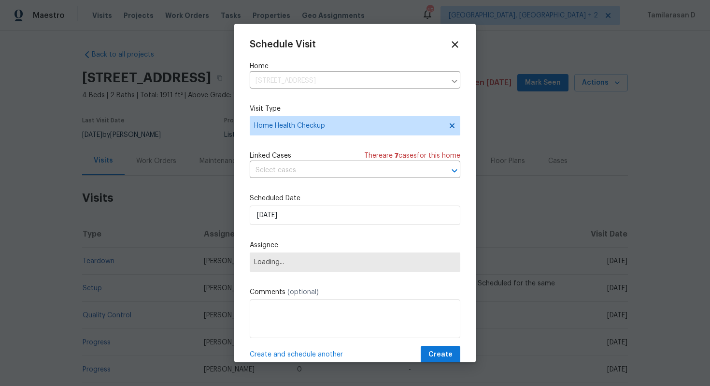
click at [297, 265] on span "Loading..." at bounding box center [355, 262] width 202 height 8
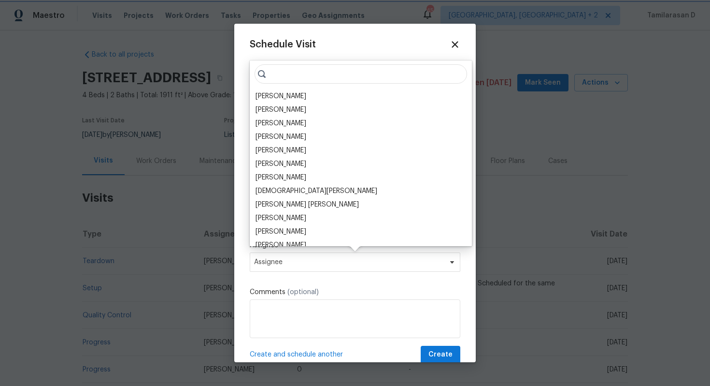
click at [297, 265] on span "Assignee" at bounding box center [348, 262] width 189 height 8
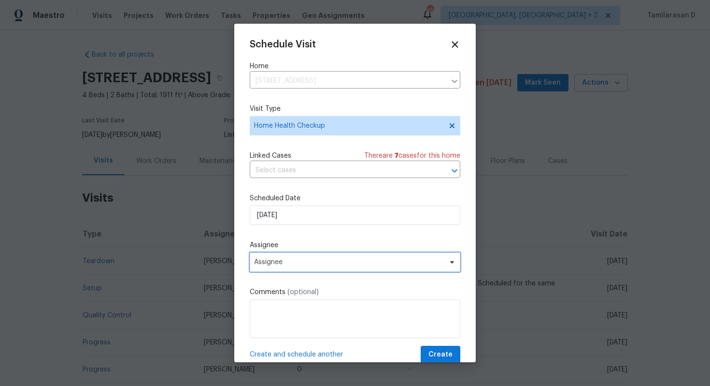
click at [282, 257] on span "Assignee" at bounding box center [355, 261] width 211 height 19
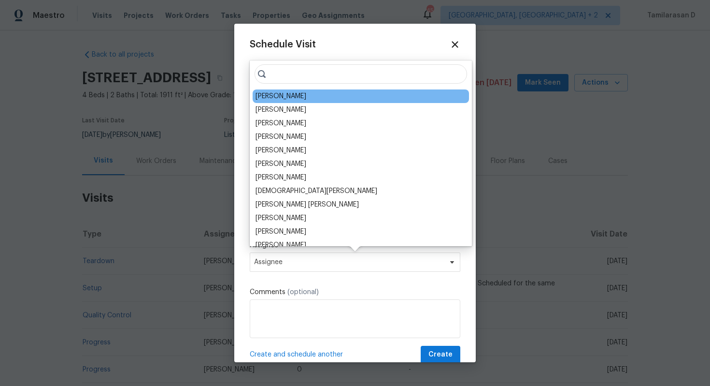
click at [287, 98] on div "Preston Sexton" at bounding box center [281, 96] width 51 height 10
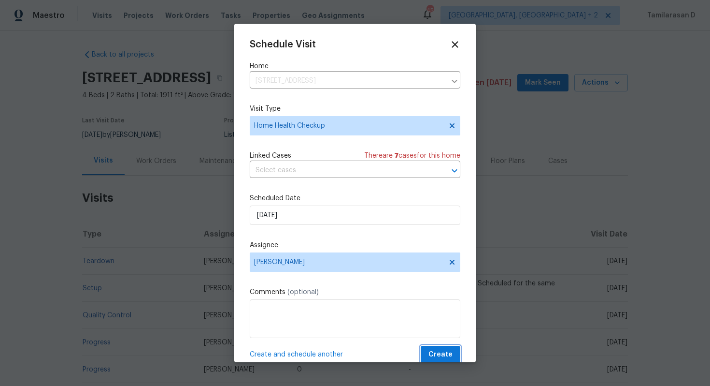
click at [448, 356] on span "Create" at bounding box center [441, 354] width 24 height 12
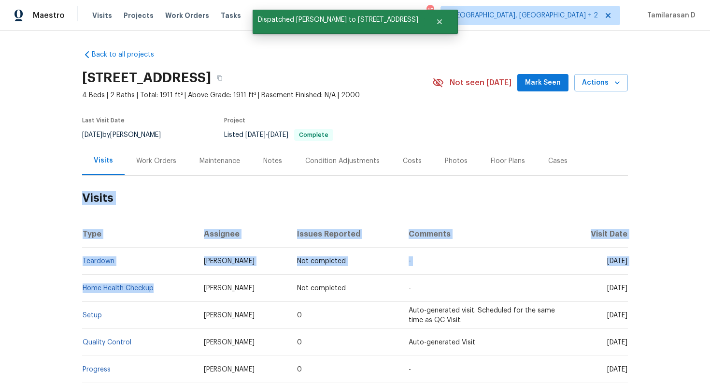
drag, startPoint x: 159, startPoint y: 288, endPoint x: 82, endPoint y: 288, distance: 77.3
click at [82, 288] on td "Home Health Checkup" at bounding box center [139, 287] width 114 height 27
click at [161, 202] on h2 "Visits" at bounding box center [355, 197] width 546 height 45
drag, startPoint x: 157, startPoint y: 288, endPoint x: 82, endPoint y: 289, distance: 74.4
click at [82, 289] on td "Home Health Checkup" at bounding box center [139, 287] width 114 height 27
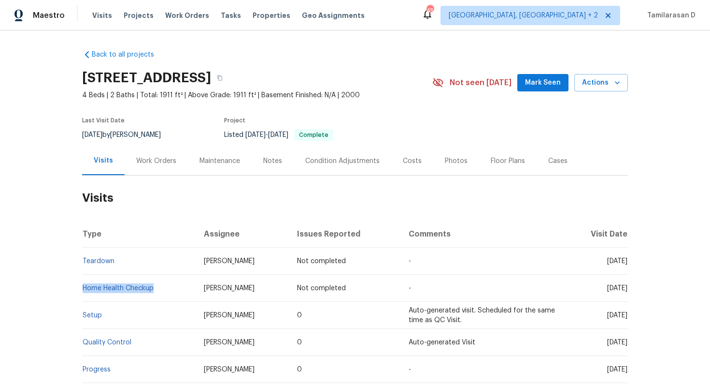
copy link "Home Health Checkup"
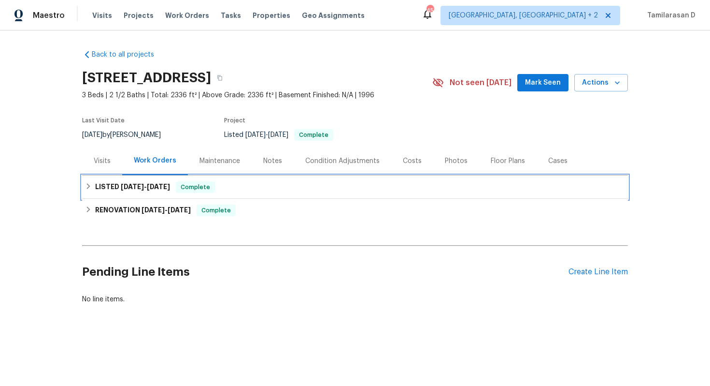
click at [89, 181] on div "LISTED [DATE] - [DATE] Complete" at bounding box center [355, 187] width 540 height 12
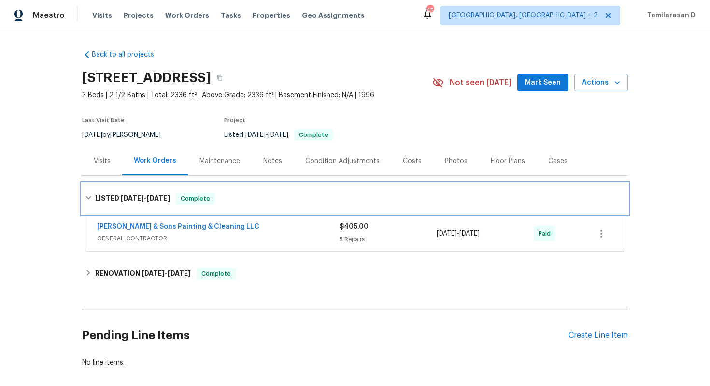
click at [86, 186] on div "LISTED [DATE] - [DATE] Complete" at bounding box center [355, 198] width 546 height 31
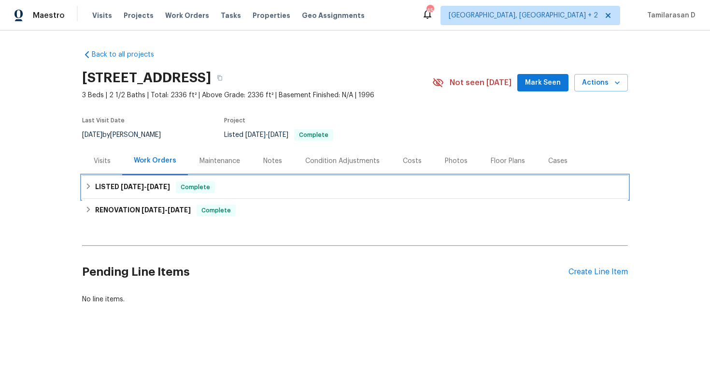
click at [90, 185] on icon at bounding box center [88, 186] width 7 height 7
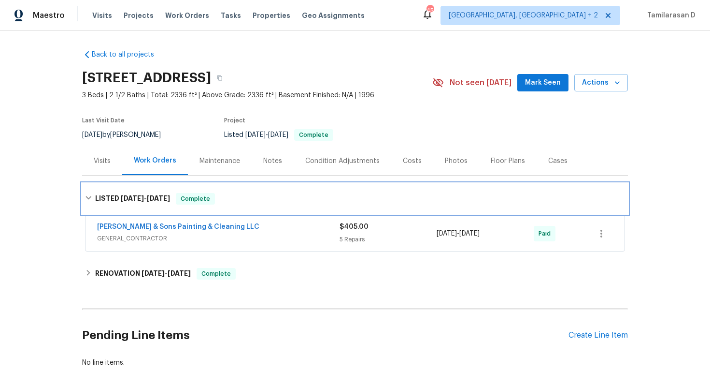
click at [88, 191] on div "LISTED [DATE] - [DATE] Complete" at bounding box center [355, 198] width 546 height 31
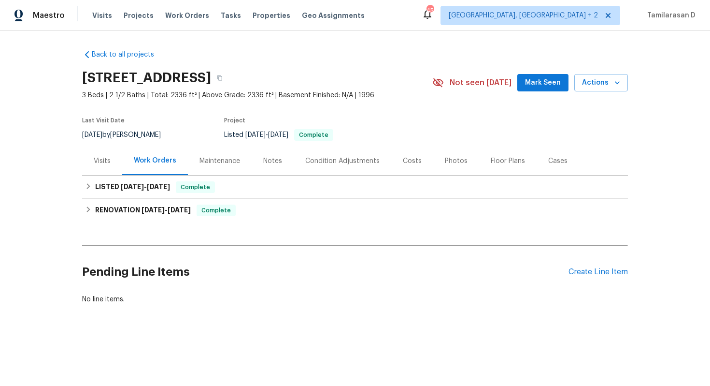
click at [99, 162] on div "Visits" at bounding box center [102, 161] width 17 height 10
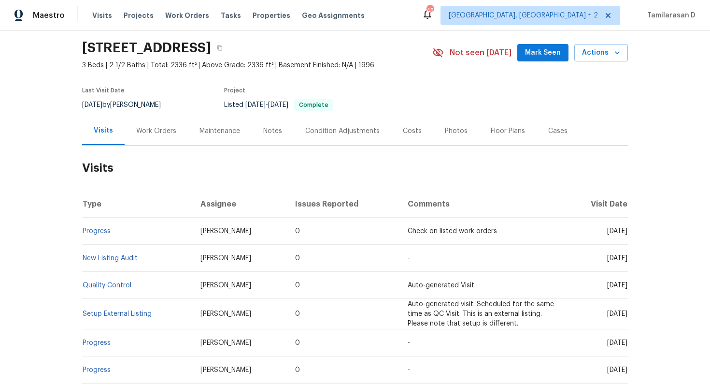
scroll to position [37, 0]
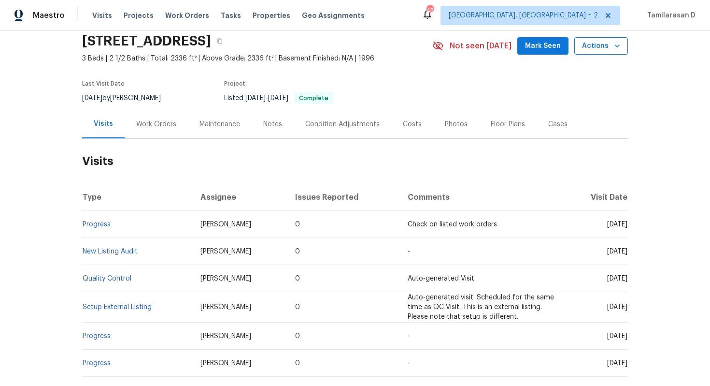
click at [619, 41] on icon "button" at bounding box center [618, 46] width 10 height 10
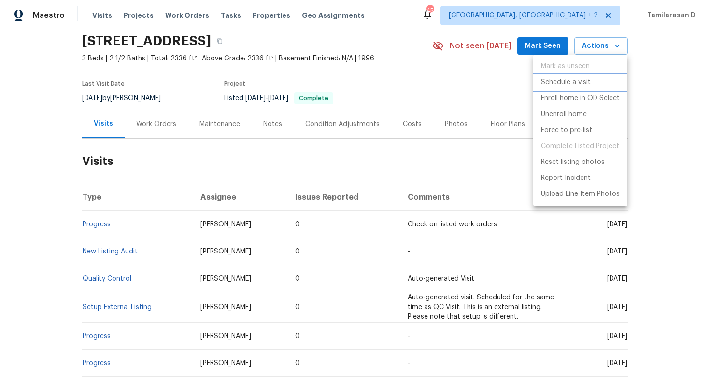
click at [569, 83] on p "Schedule a visit" at bounding box center [566, 82] width 50 height 10
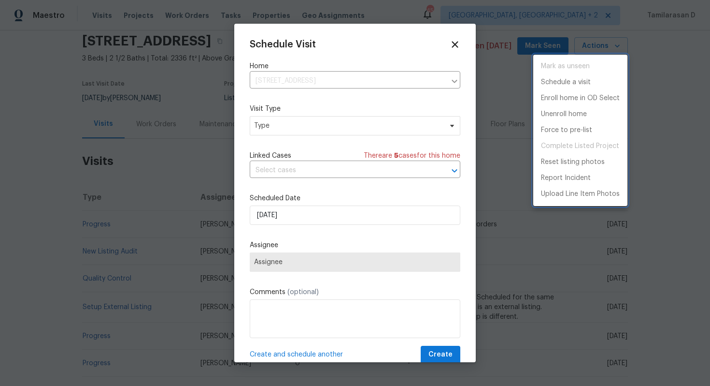
click at [286, 123] on div at bounding box center [355, 193] width 710 height 386
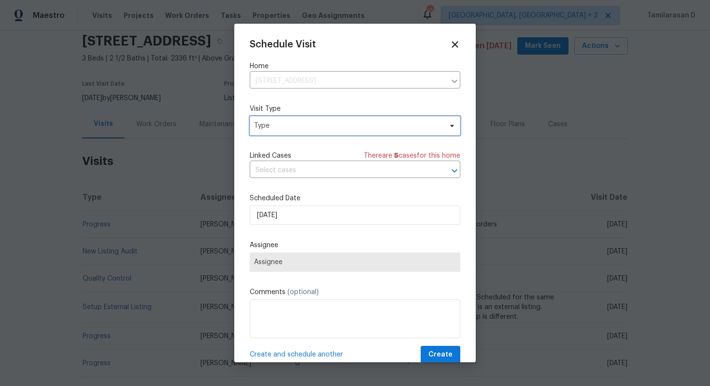
click at [286, 123] on span "Type" at bounding box center [348, 126] width 188 height 10
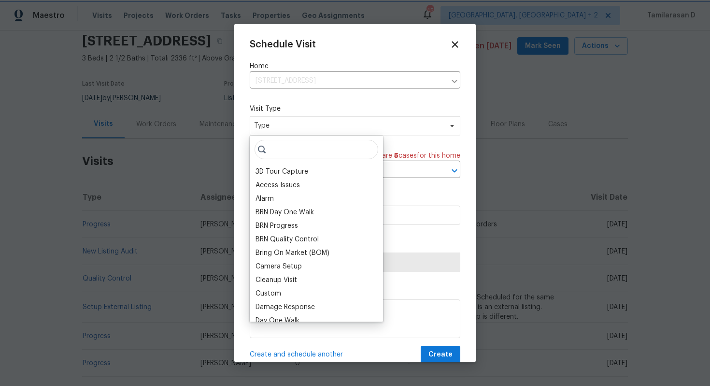
click at [286, 123] on span "Type" at bounding box center [348, 126] width 188 height 10
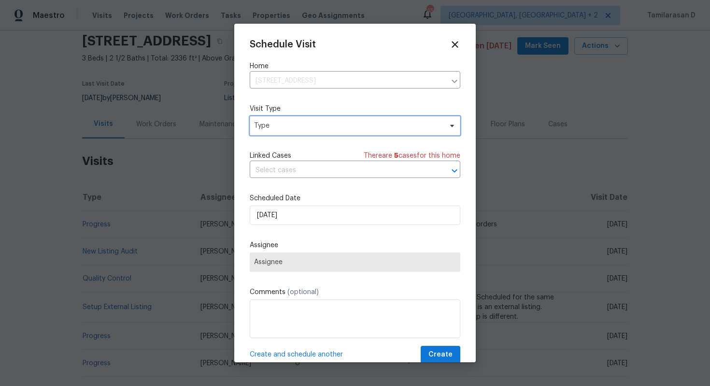
click at [286, 123] on span "Type" at bounding box center [348, 126] width 188 height 10
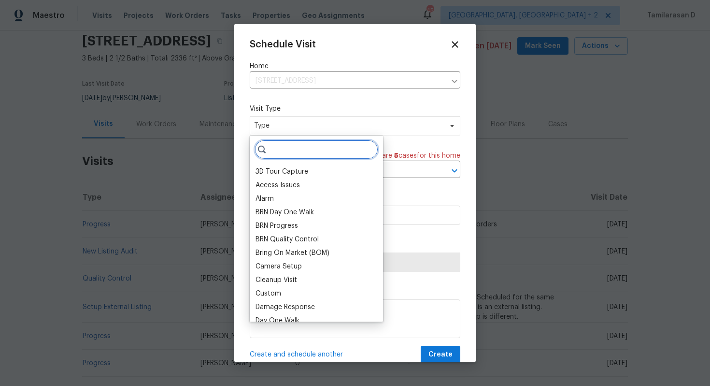
click at [306, 152] on input "search" at bounding box center [317, 149] width 124 height 19
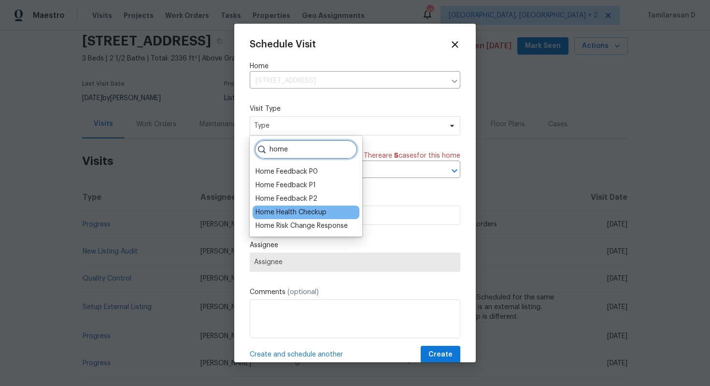
type input "home"
click at [310, 212] on div "Home Health Checkup" at bounding box center [291, 212] width 71 height 10
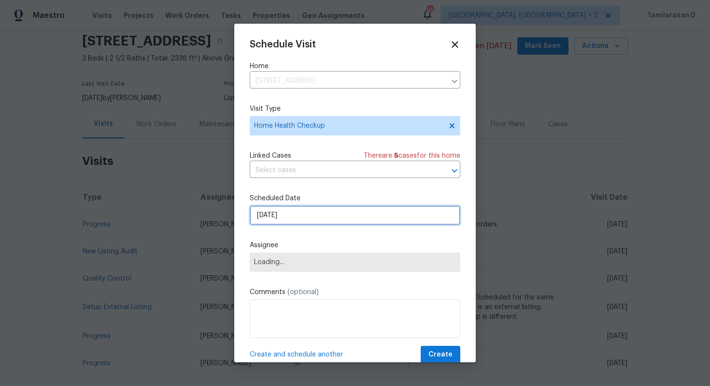
click at [296, 213] on input "26/09/2025" at bounding box center [355, 214] width 211 height 19
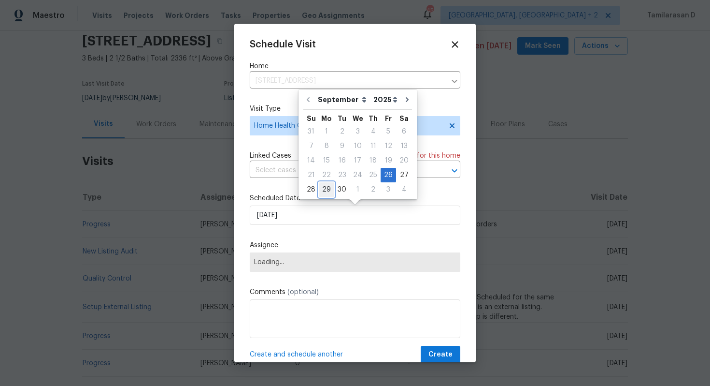
click at [327, 187] on div "29" at bounding box center [326, 190] width 15 height 14
type input "29/09/2025"
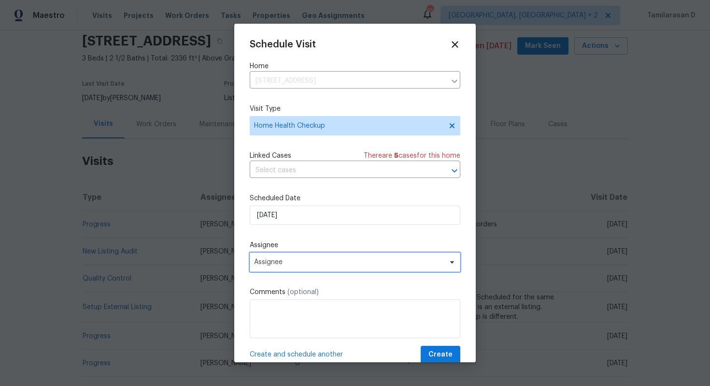
click at [299, 267] on span "Assignee" at bounding box center [355, 261] width 211 height 19
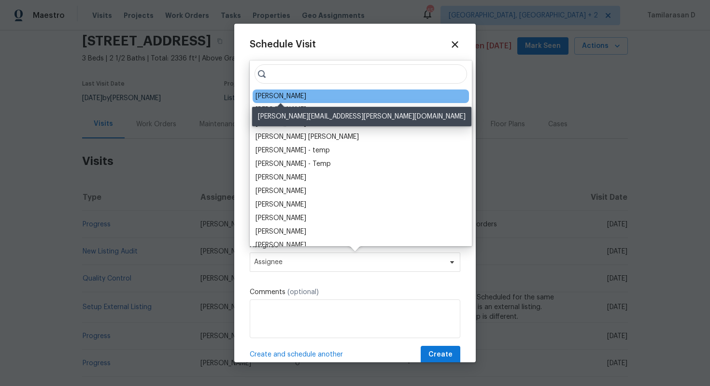
click at [305, 99] on div "Amanda Horton" at bounding box center [281, 96] width 51 height 10
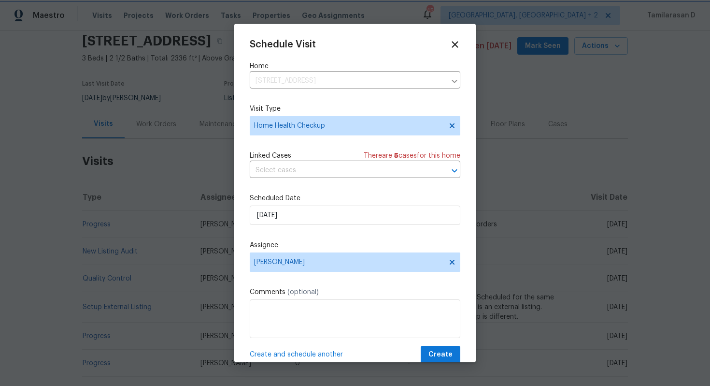
scroll to position [17, 0]
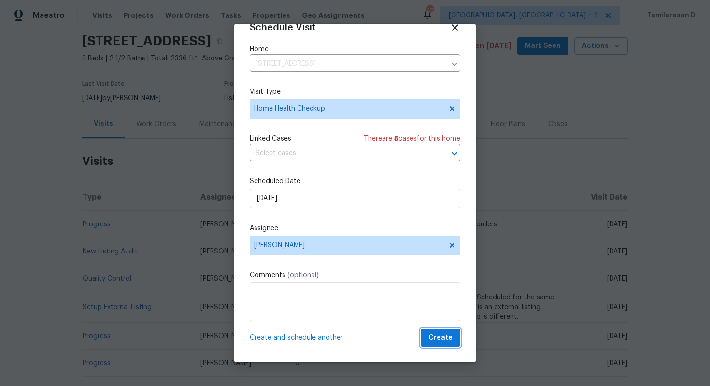
click at [440, 337] on span "Create" at bounding box center [441, 337] width 24 height 12
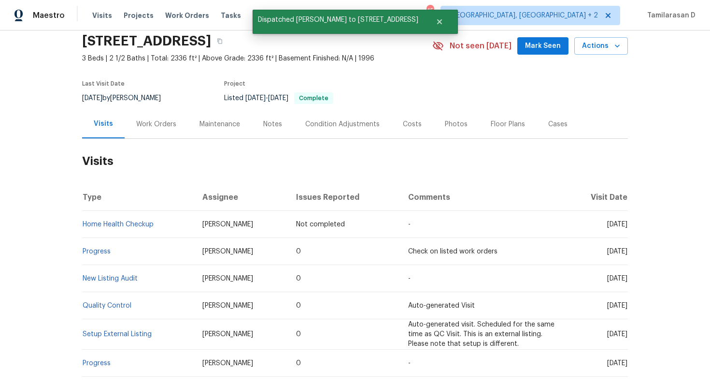
click at [154, 117] on div "Work Orders" at bounding box center [156, 124] width 63 height 29
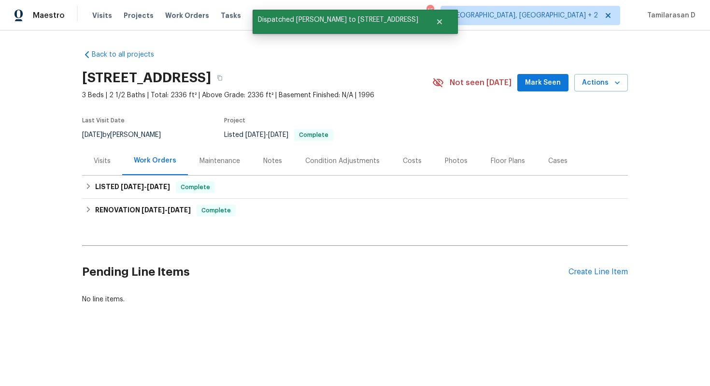
click at [108, 157] on div "Visits" at bounding box center [102, 161] width 17 height 10
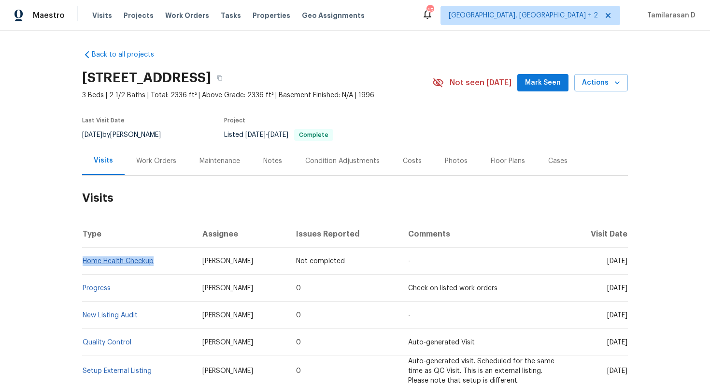
drag, startPoint x: 157, startPoint y: 260, endPoint x: 84, endPoint y: 259, distance: 72.5
click at [84, 259] on td "Home Health Checkup" at bounding box center [138, 260] width 113 height 27
copy link "Home Health Checkup"
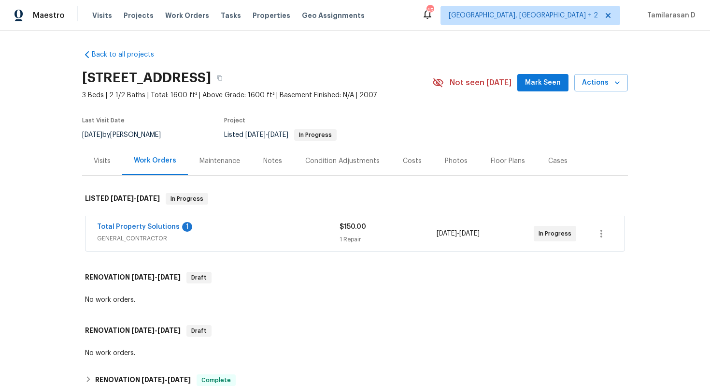
click at [109, 172] on div "Visits" at bounding box center [102, 160] width 40 height 29
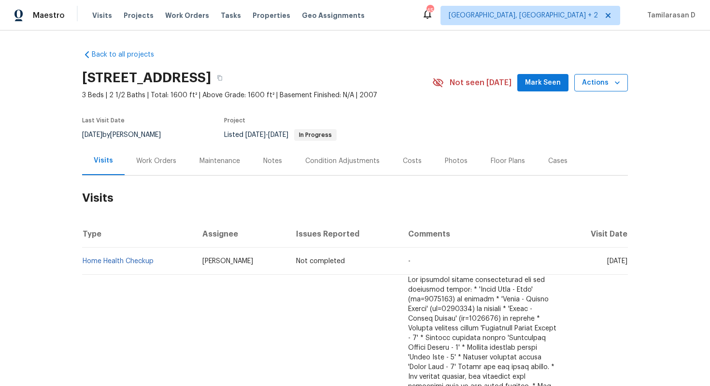
click at [602, 85] on span "Actions" at bounding box center [601, 83] width 38 height 12
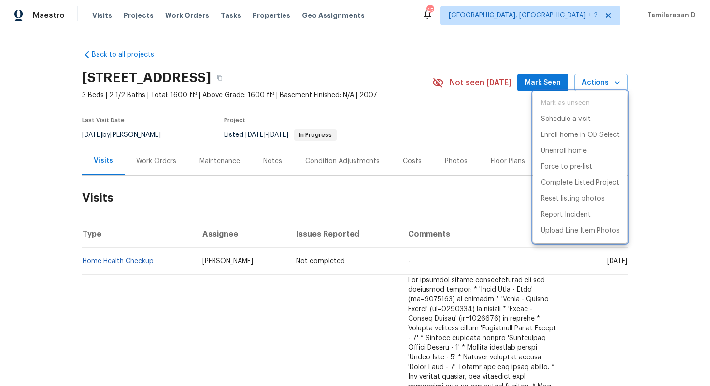
click at [323, 199] on div at bounding box center [355, 193] width 710 height 386
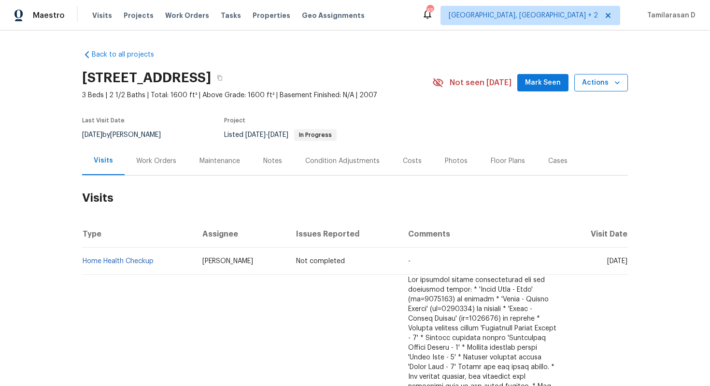
click at [602, 87] on span "Actions" at bounding box center [601, 83] width 38 height 12
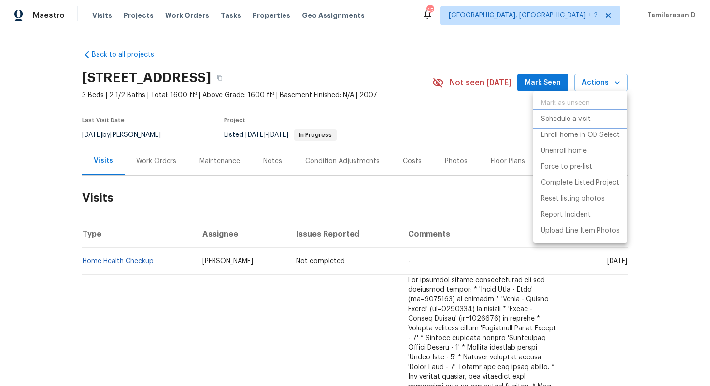
click at [561, 119] on p "Schedule a visit" at bounding box center [566, 119] width 50 height 10
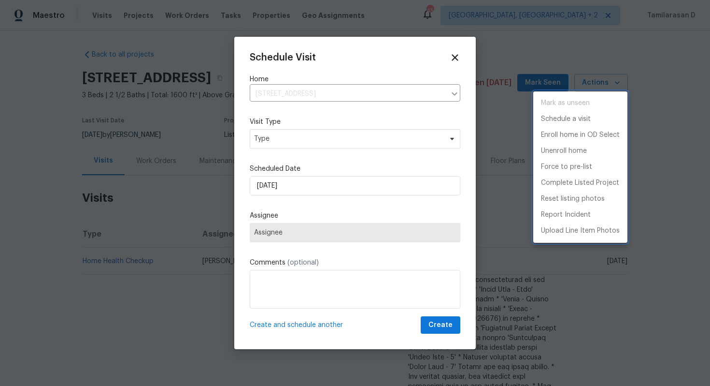
click at [320, 129] on div at bounding box center [355, 193] width 710 height 386
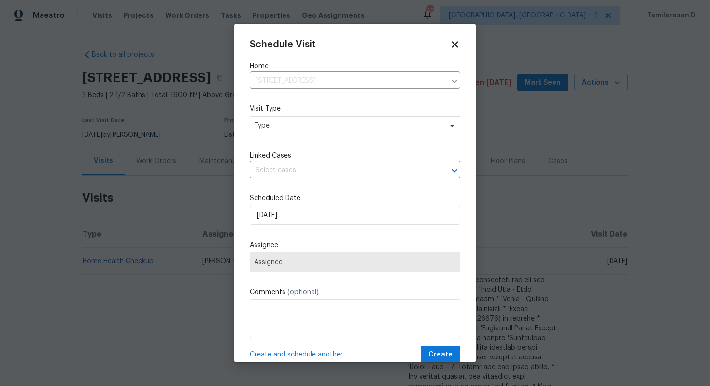
click at [320, 129] on div "Mark as unseen Schedule a visit Enroll home in OD Select Unenroll home Force to…" at bounding box center [355, 193] width 710 height 386
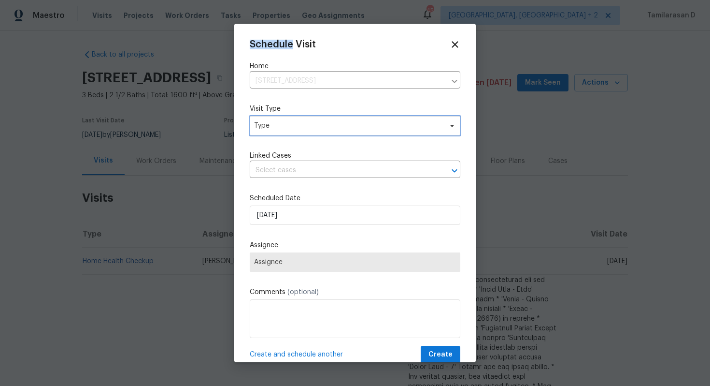
click at [320, 129] on span "Type" at bounding box center [348, 126] width 188 height 10
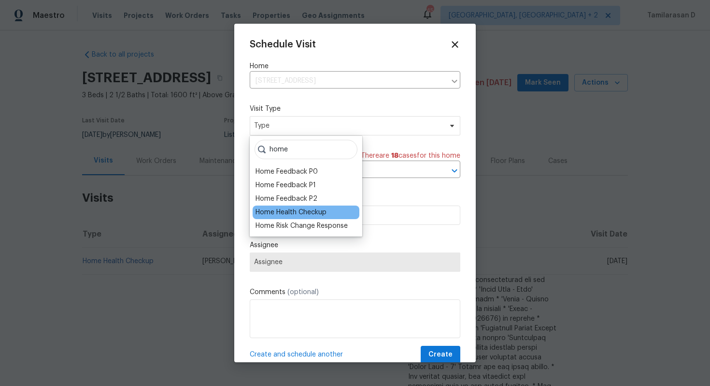
type input "home"
click at [314, 207] on div "Home Health Checkup" at bounding box center [291, 212] width 71 height 10
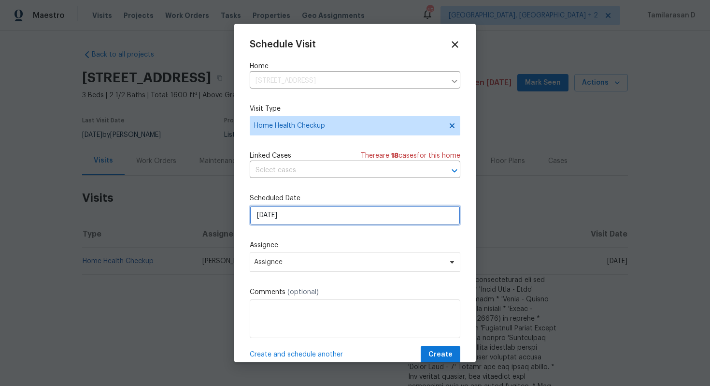
click at [298, 214] on input "26/09/2025" at bounding box center [355, 214] width 211 height 19
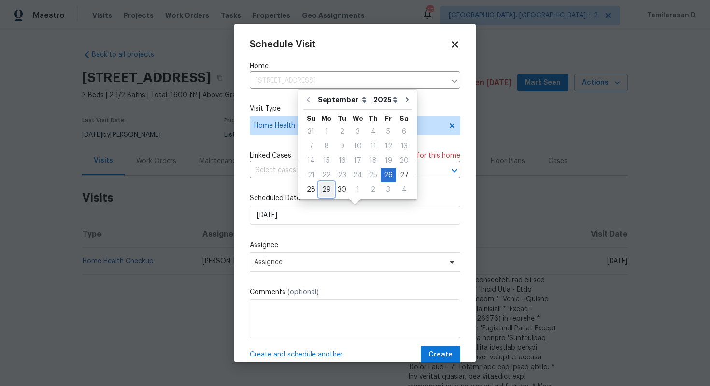
click at [328, 194] on div "29" at bounding box center [326, 190] width 15 height 14
type input "29/09/2025"
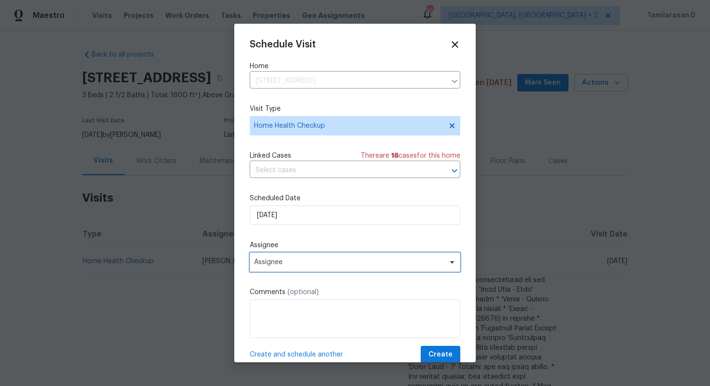
click at [311, 268] on span "Assignee" at bounding box center [355, 261] width 211 height 19
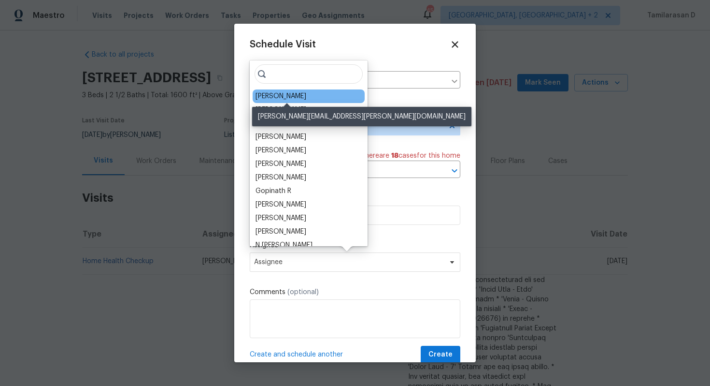
click at [297, 96] on div "[PERSON_NAME]" at bounding box center [281, 96] width 51 height 10
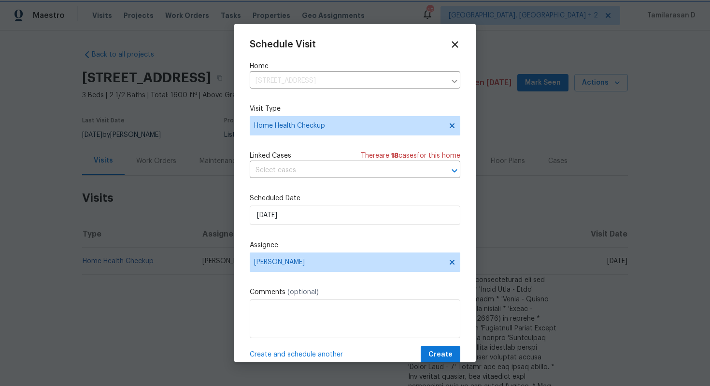
scroll to position [17, 0]
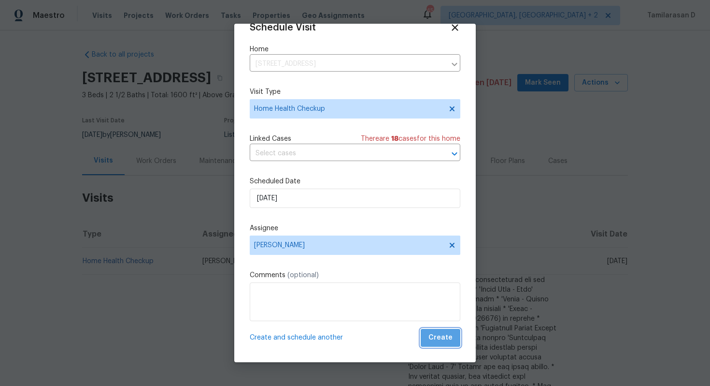
click at [458, 334] on button "Create" at bounding box center [441, 338] width 40 height 18
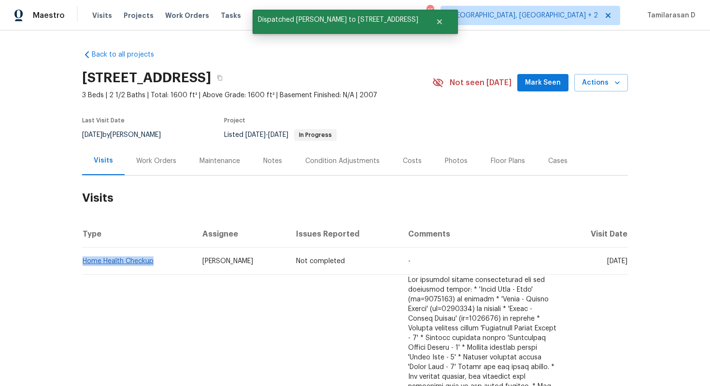
drag, startPoint x: 157, startPoint y: 261, endPoint x: 82, endPoint y: 261, distance: 74.4
click at [82, 261] on td "Home Health Checkup" at bounding box center [138, 260] width 113 height 27
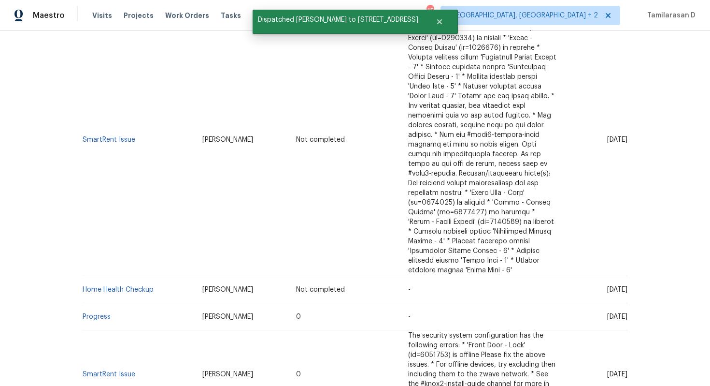
scroll to position [266, 0]
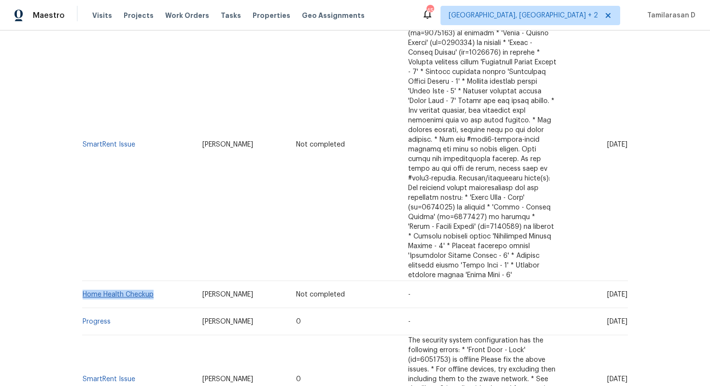
drag, startPoint x: 158, startPoint y: 275, endPoint x: 84, endPoint y: 274, distance: 73.9
click at [84, 281] on td "Home Health Checkup" at bounding box center [138, 294] width 113 height 27
copy link "Home Health Checkup"
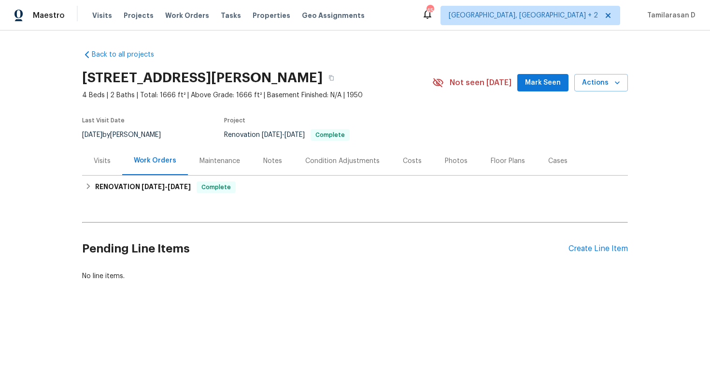
click at [106, 161] on div "Visits" at bounding box center [102, 161] width 17 height 10
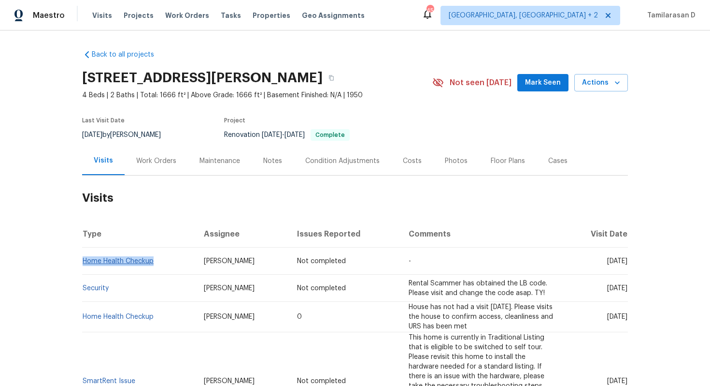
drag, startPoint x: 160, startPoint y: 259, endPoint x: 84, endPoint y: 259, distance: 76.8
click at [84, 259] on td "Home Health Checkup" at bounding box center [139, 260] width 114 height 27
copy link "Home Health Checkup"
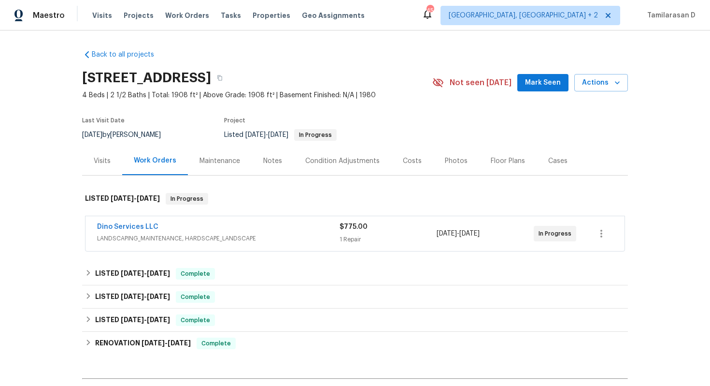
click at [112, 162] on div "Visits" at bounding box center [102, 160] width 40 height 29
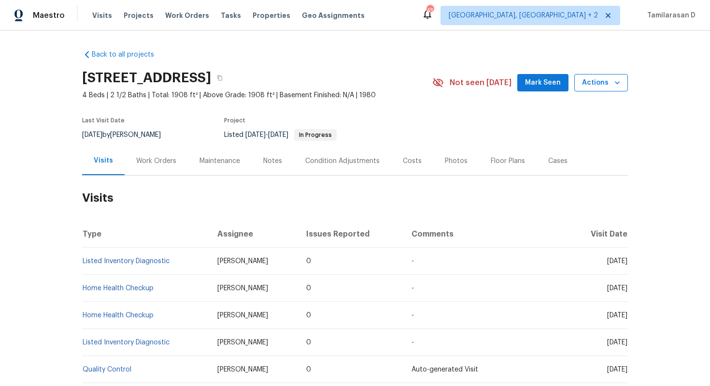
click at [606, 86] on span "Actions" at bounding box center [601, 83] width 38 height 12
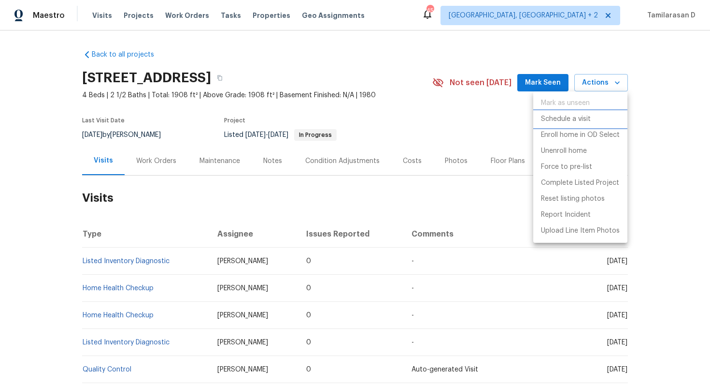
click at [559, 122] on p "Schedule a visit" at bounding box center [566, 119] width 50 height 10
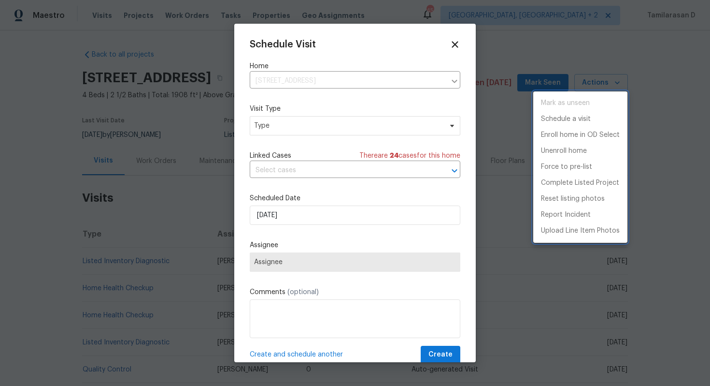
click at [299, 125] on div at bounding box center [355, 193] width 710 height 386
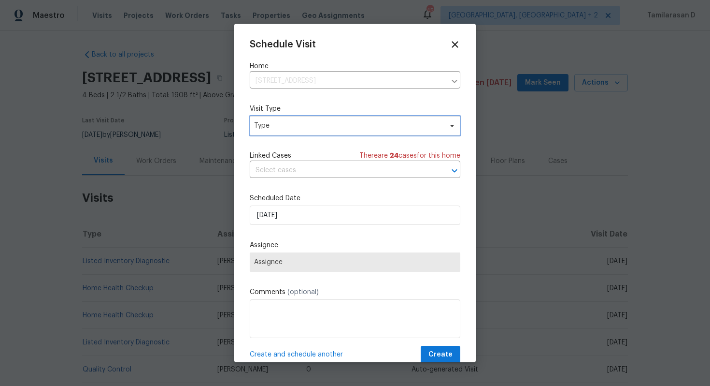
click at [299, 125] on span "Type" at bounding box center [348, 126] width 188 height 10
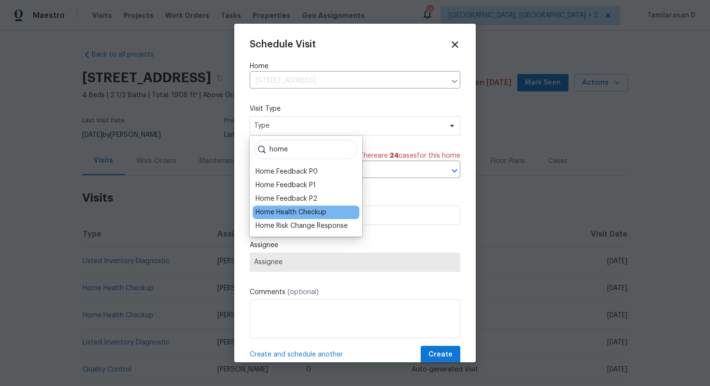
type input "home"
click at [288, 214] on div "Home Health Checkup" at bounding box center [291, 212] width 71 height 10
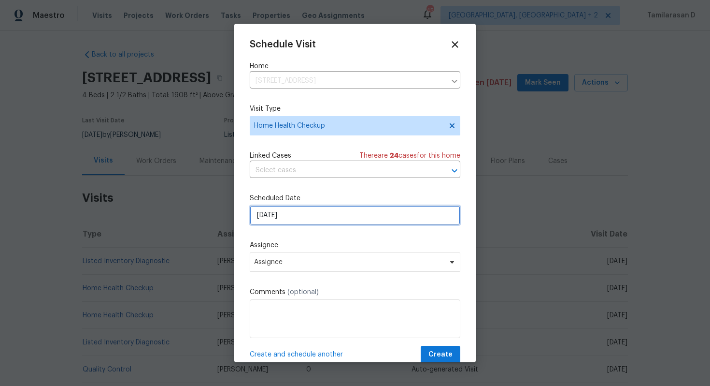
click at [284, 217] on input "26/09/2025" at bounding box center [355, 214] width 211 height 19
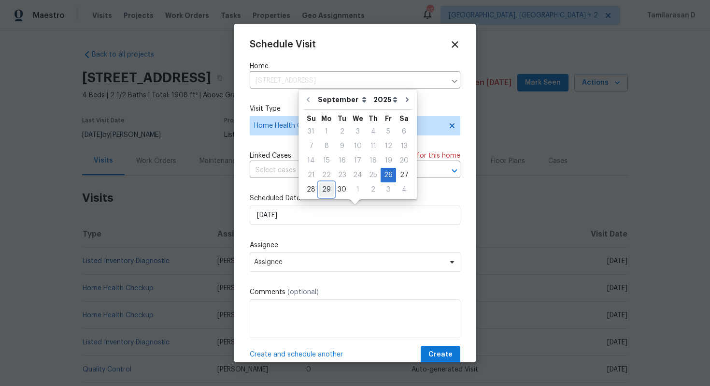
click at [330, 188] on div "29" at bounding box center [326, 190] width 15 height 14
type input "29/09/2025"
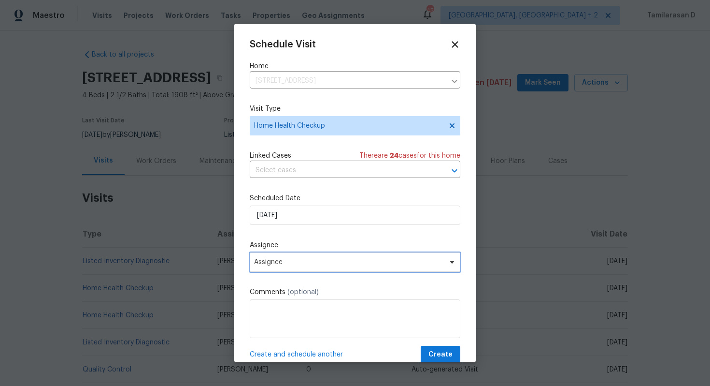
click at [278, 257] on span "Assignee" at bounding box center [355, 261] width 211 height 19
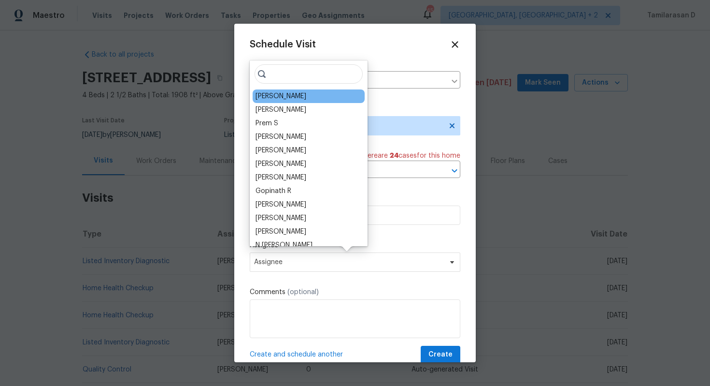
click at [292, 97] on div "Christopher Neilson" at bounding box center [281, 96] width 51 height 10
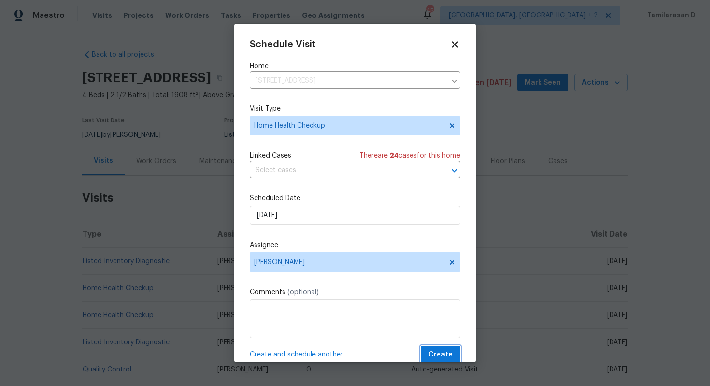
click at [444, 355] on span "Create" at bounding box center [441, 354] width 24 height 12
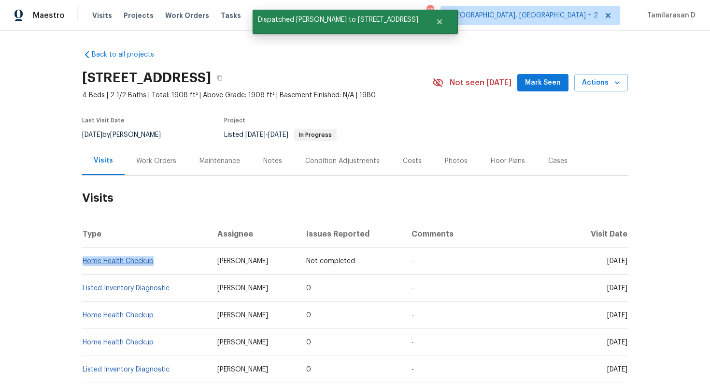
drag, startPoint x: 157, startPoint y: 260, endPoint x: 84, endPoint y: 260, distance: 73.4
click at [84, 260] on td "Home Health Checkup" at bounding box center [146, 260] width 128 height 27
copy link "Home Health Checkup"
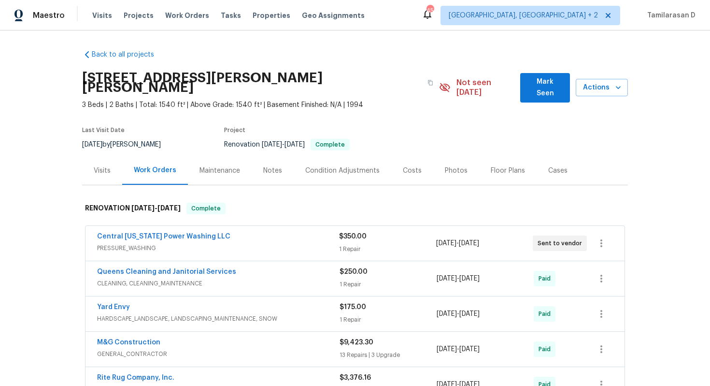
click at [115, 156] on div "Visits" at bounding box center [102, 170] width 40 height 29
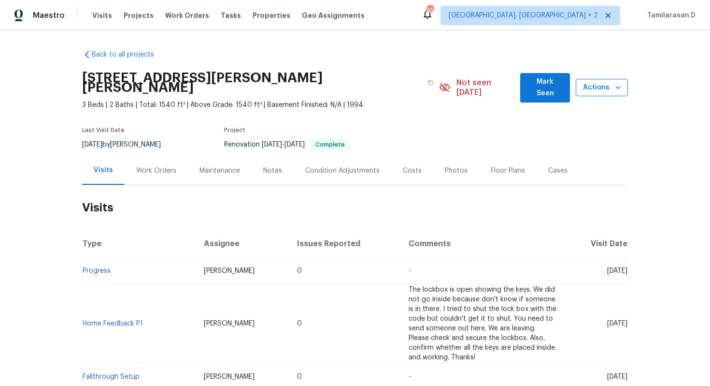
click at [601, 82] on span "Actions" at bounding box center [602, 88] width 37 height 12
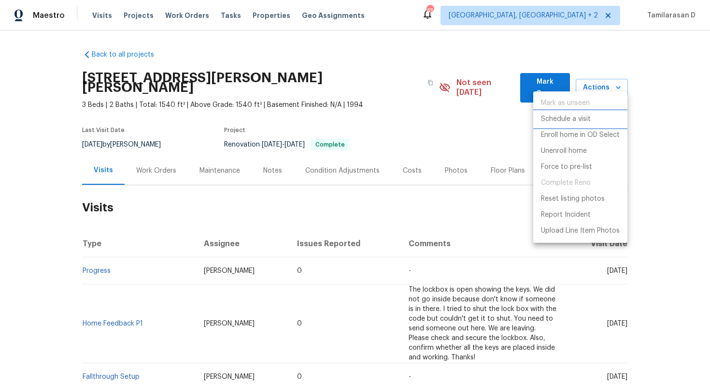
click at [558, 120] on p "Schedule a visit" at bounding box center [566, 119] width 50 height 10
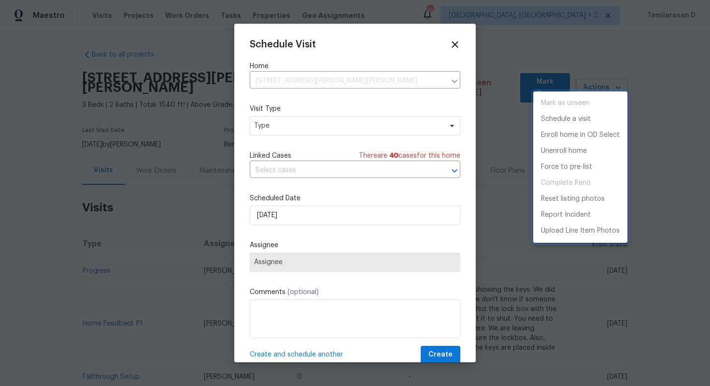
click at [347, 118] on div at bounding box center [355, 193] width 710 height 386
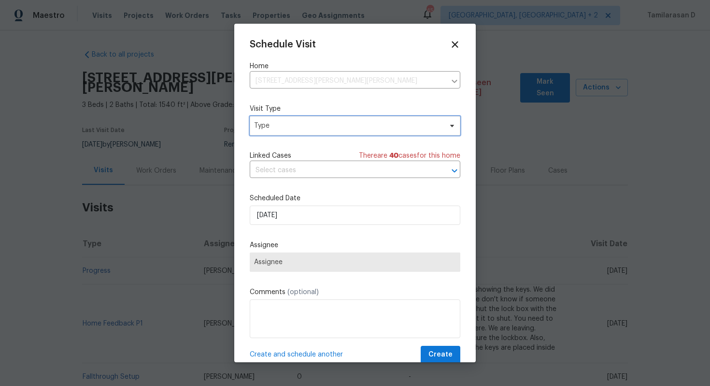
click at [337, 122] on span "Type" at bounding box center [348, 126] width 188 height 10
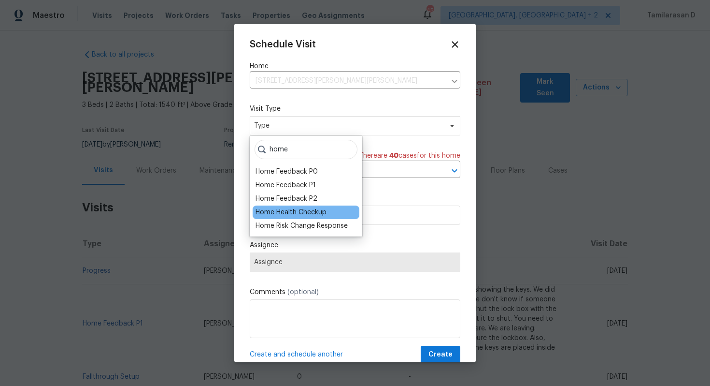
type input "home"
click at [332, 217] on div "Home Health Checkup" at bounding box center [306, 212] width 107 height 14
click at [318, 215] on div "Home Health Checkup" at bounding box center [291, 212] width 71 height 10
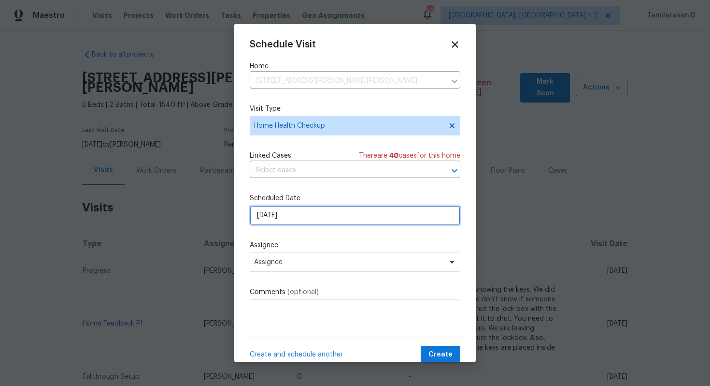
click at [289, 212] on input "[DATE]" at bounding box center [355, 214] width 211 height 19
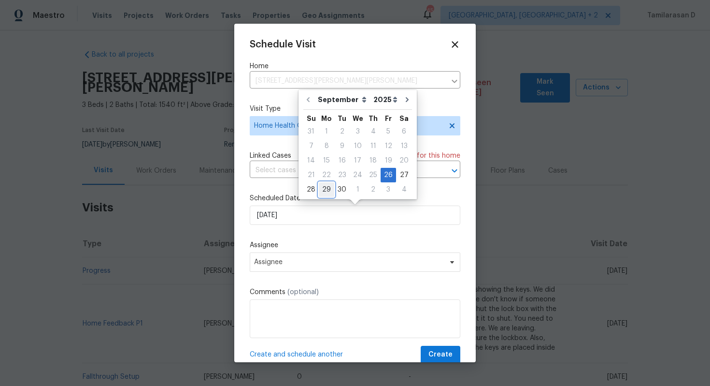
click at [331, 188] on div "29" at bounding box center [326, 190] width 15 height 14
type input "[DATE]"
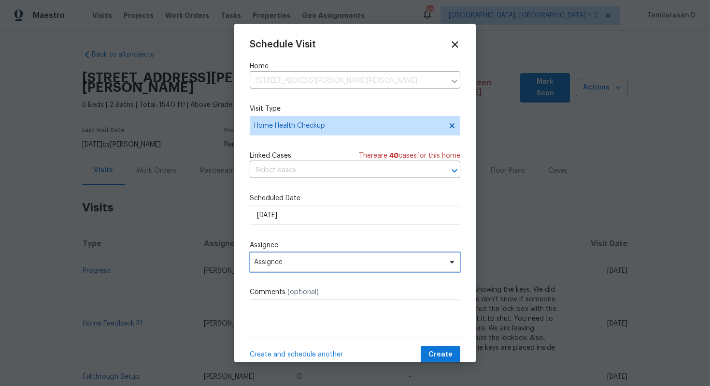
click at [284, 259] on span "Assignee" at bounding box center [348, 262] width 189 height 8
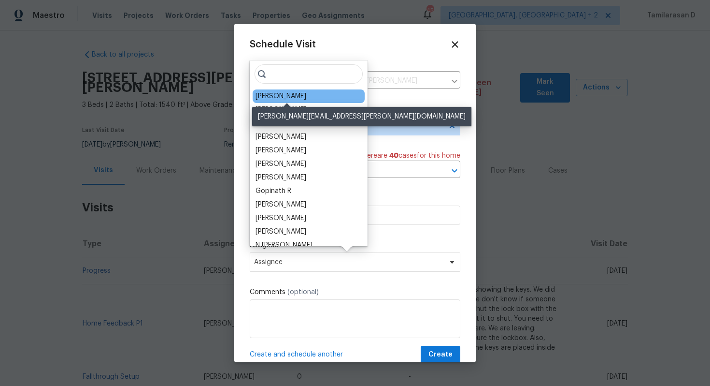
click at [299, 101] on div "[PERSON_NAME]" at bounding box center [281, 96] width 51 height 10
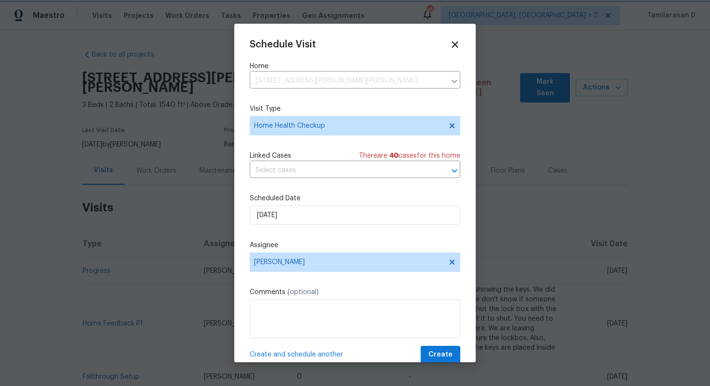
scroll to position [17, 0]
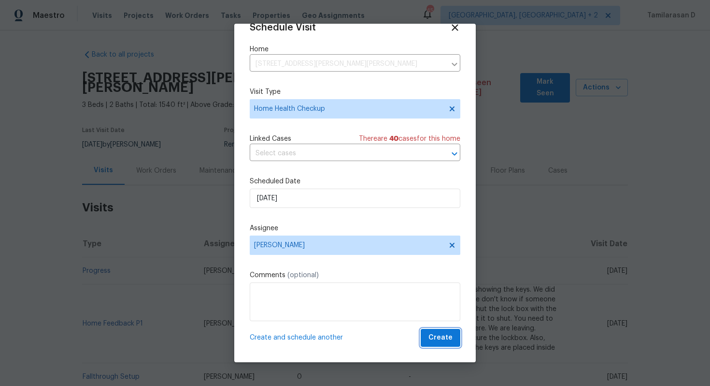
click at [434, 331] on button "Create" at bounding box center [441, 338] width 40 height 18
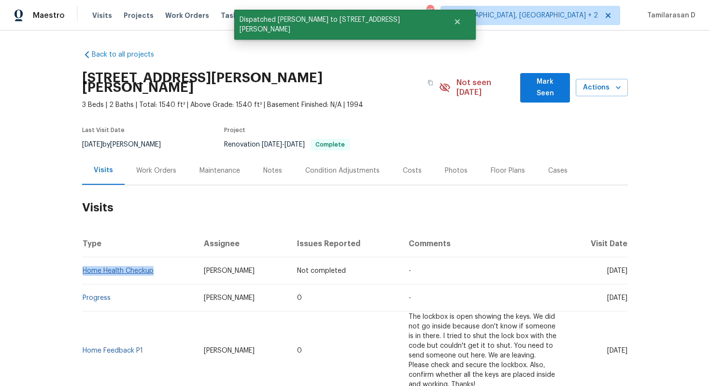
drag, startPoint x: 158, startPoint y: 261, endPoint x: 85, endPoint y: 259, distance: 72.5
click at [85, 259] on td "Home Health Checkup" at bounding box center [139, 270] width 114 height 27
copy link "Home Health Checkup"
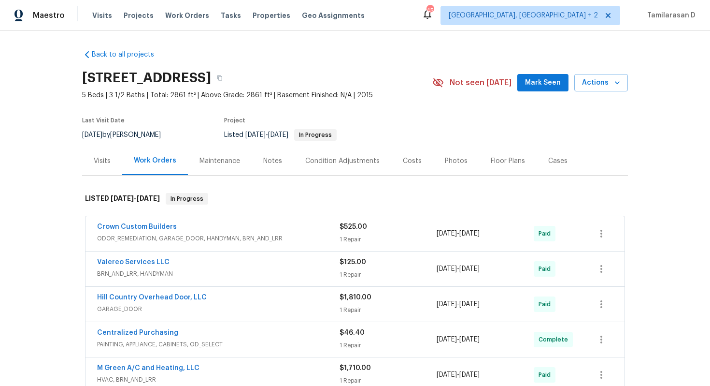
click at [102, 159] on div "Visits" at bounding box center [102, 161] width 17 height 10
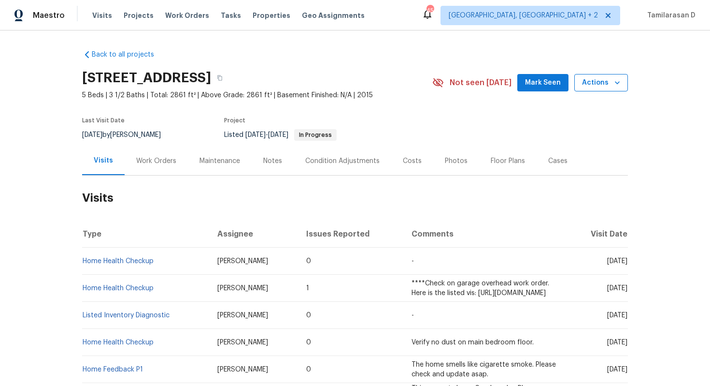
click at [601, 80] on span "Actions" at bounding box center [601, 83] width 38 height 12
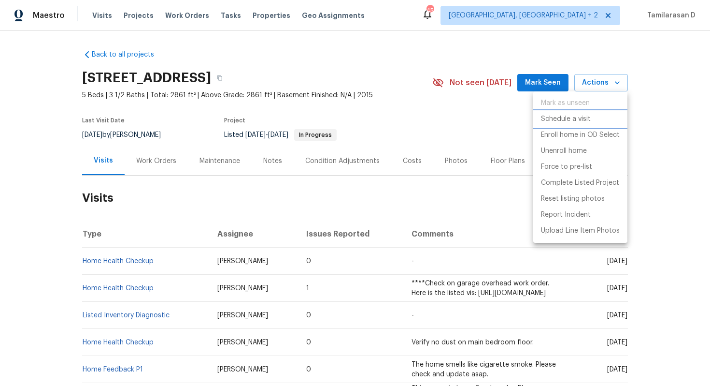
click at [568, 120] on p "Schedule a visit" at bounding box center [566, 119] width 50 height 10
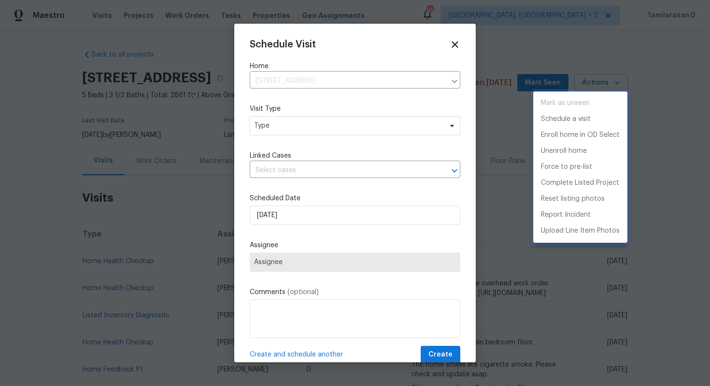
click at [318, 128] on div at bounding box center [355, 193] width 710 height 386
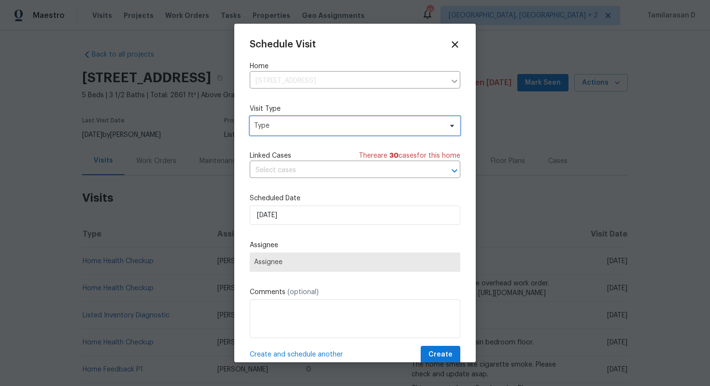
click at [318, 128] on span "Type" at bounding box center [348, 126] width 188 height 10
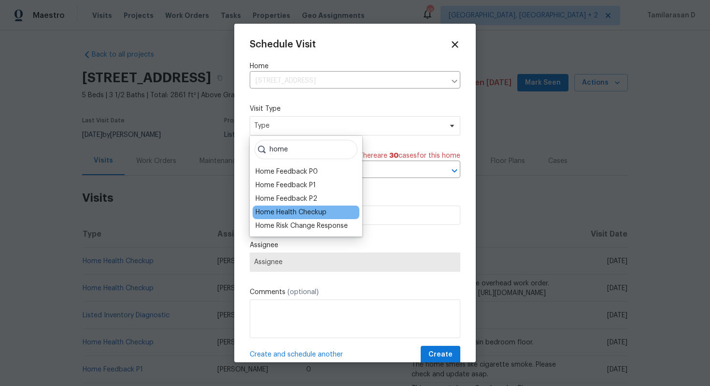
type input "home"
click at [311, 207] on div "Home Health Checkup" at bounding box center [291, 212] width 71 height 10
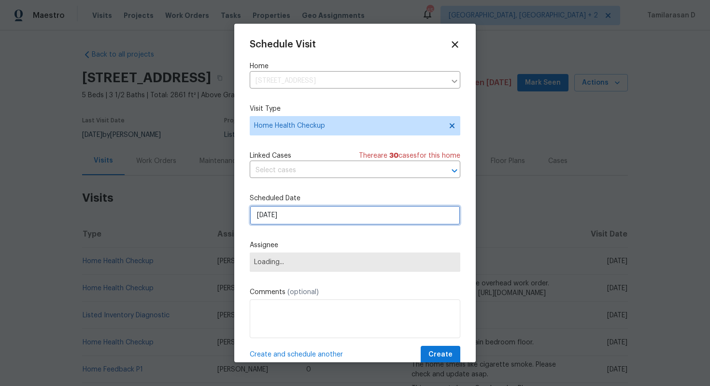
click at [282, 207] on input "[DATE]" at bounding box center [355, 214] width 211 height 19
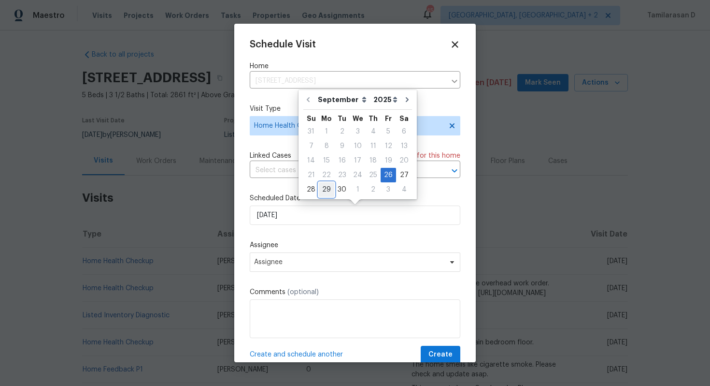
click at [327, 184] on div "29" at bounding box center [326, 190] width 15 height 14
type input "[DATE]"
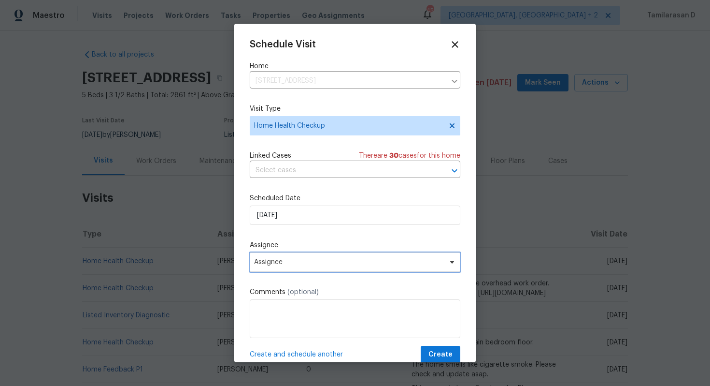
click at [287, 253] on span "Assignee" at bounding box center [355, 261] width 211 height 19
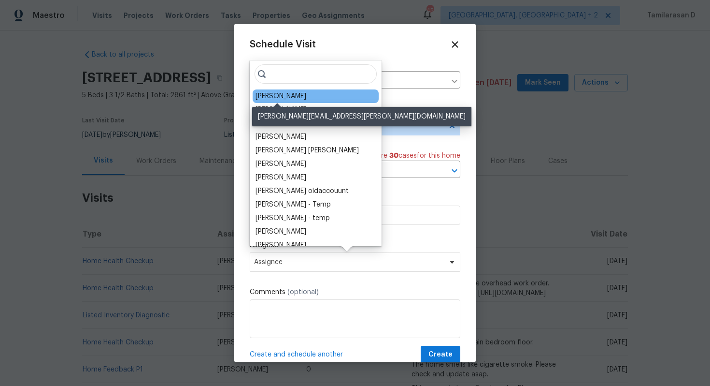
click at [273, 97] on div "[PERSON_NAME]" at bounding box center [281, 96] width 51 height 10
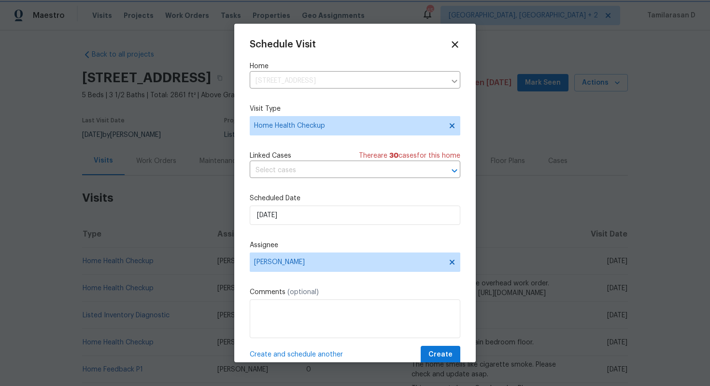
scroll to position [17, 0]
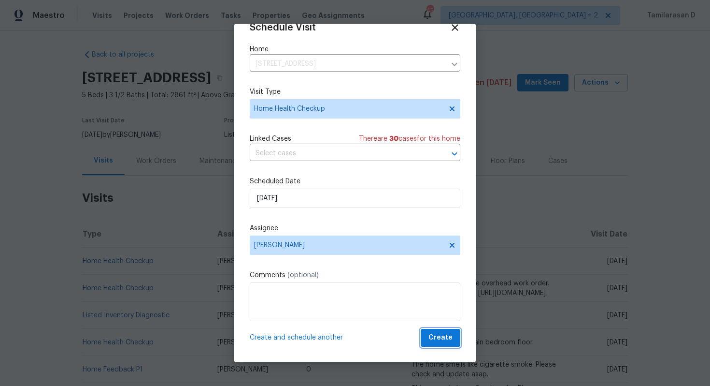
click at [447, 343] on span "Create" at bounding box center [441, 337] width 24 height 12
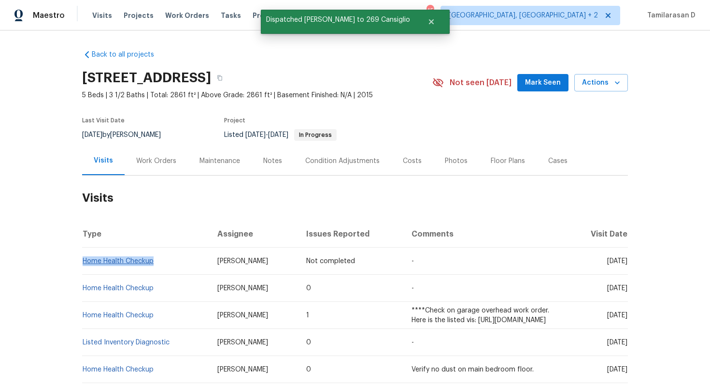
drag, startPoint x: 159, startPoint y: 268, endPoint x: 83, endPoint y: 268, distance: 76.8
click at [83, 268] on td "Home Health Checkup" at bounding box center [146, 260] width 128 height 27
copy link "Home Health Checkup"
